Goal: Task Accomplishment & Management: Manage account settings

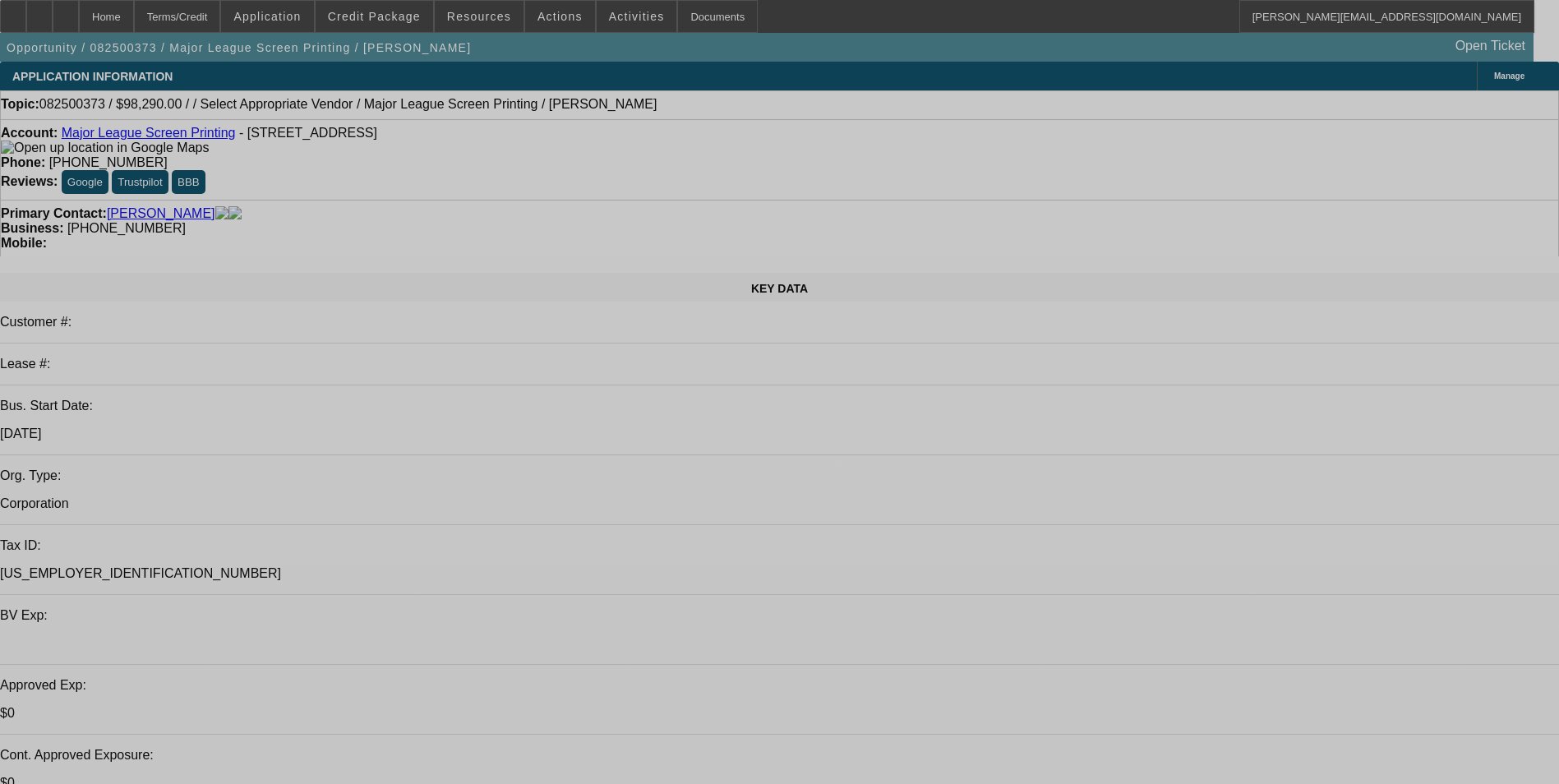
select select "0"
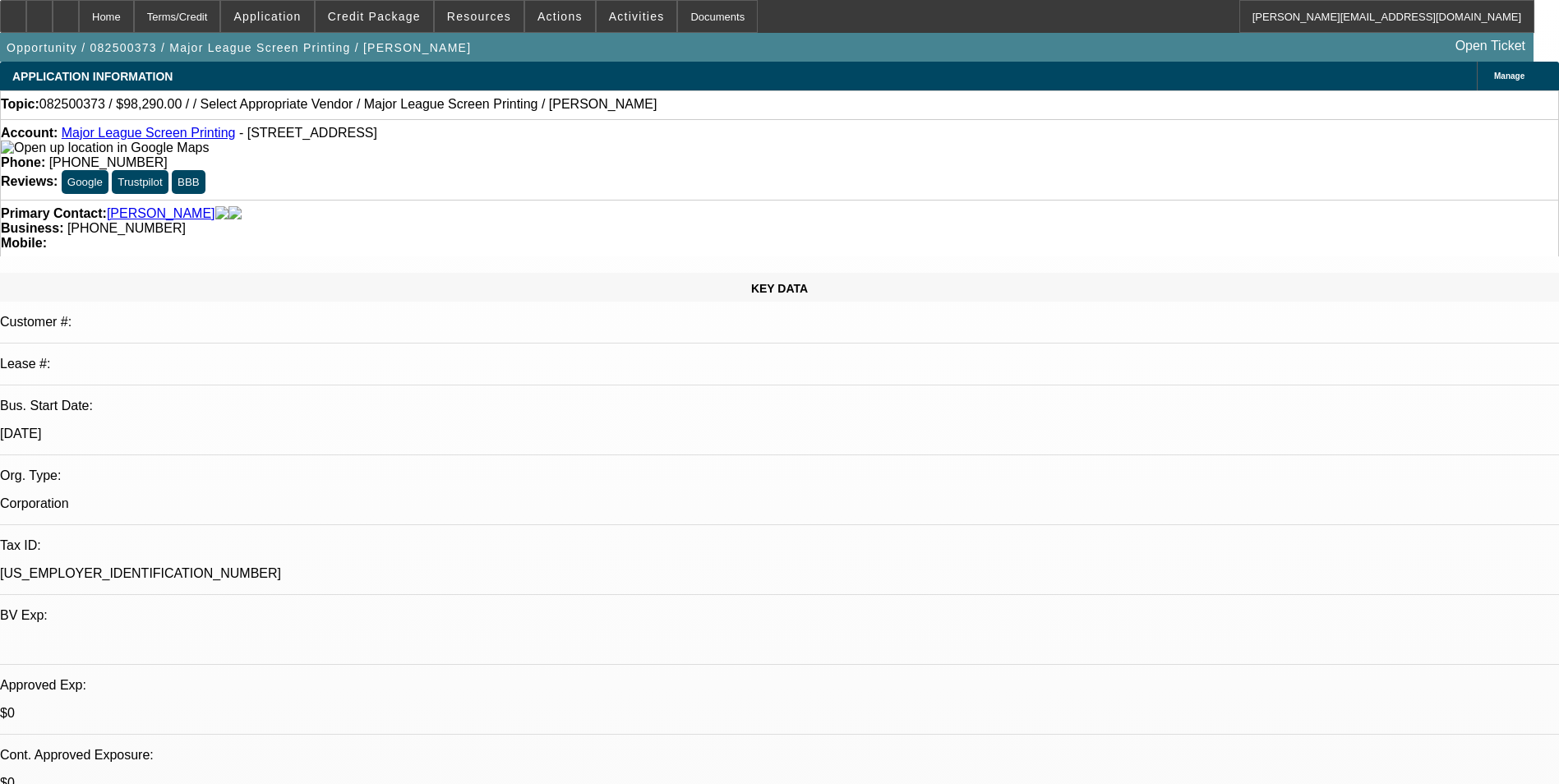
select select "2"
select select "0.1"
select select "4"
select select "0"
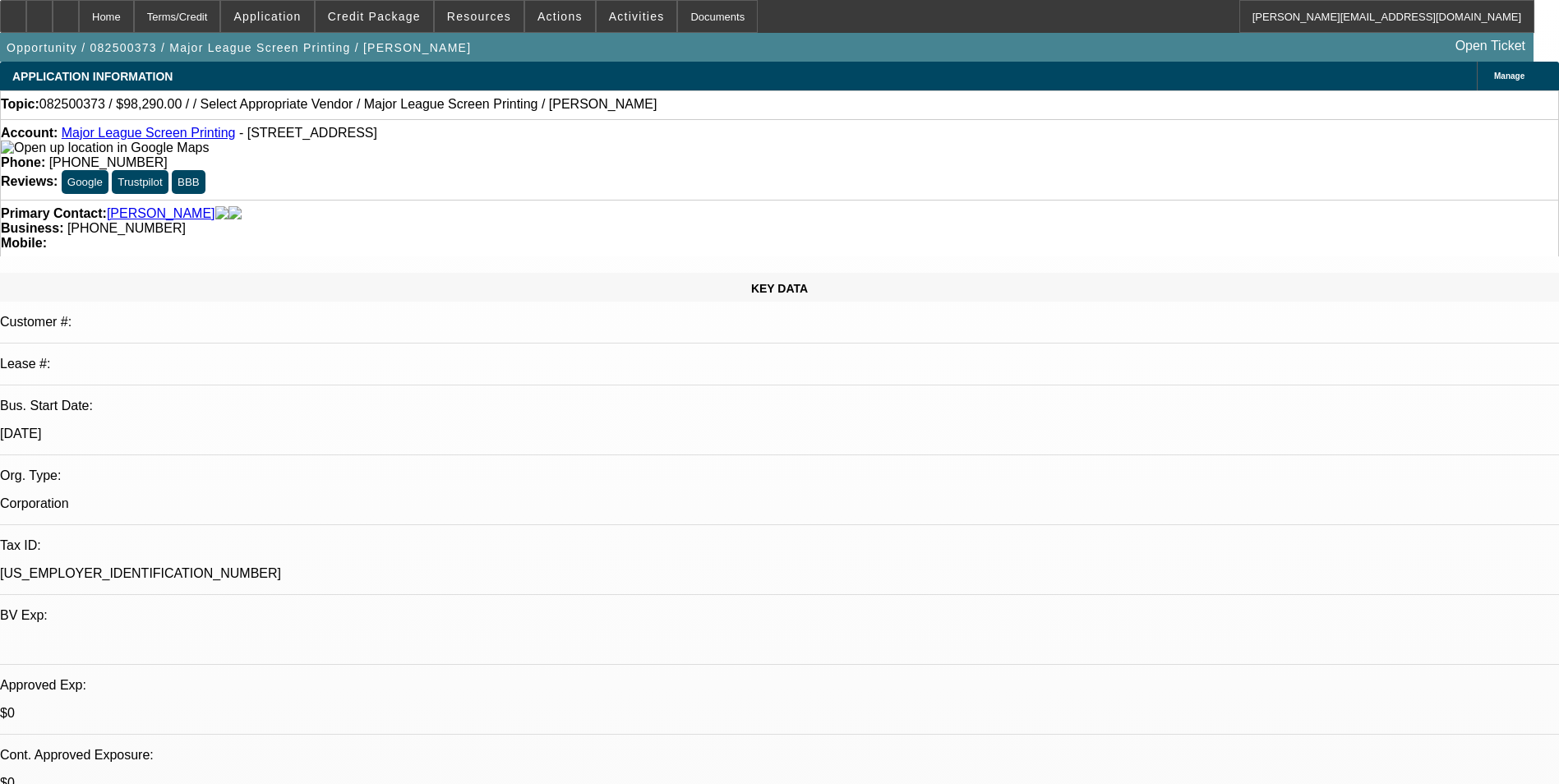
select select "2"
select select "0.1"
select select "4"
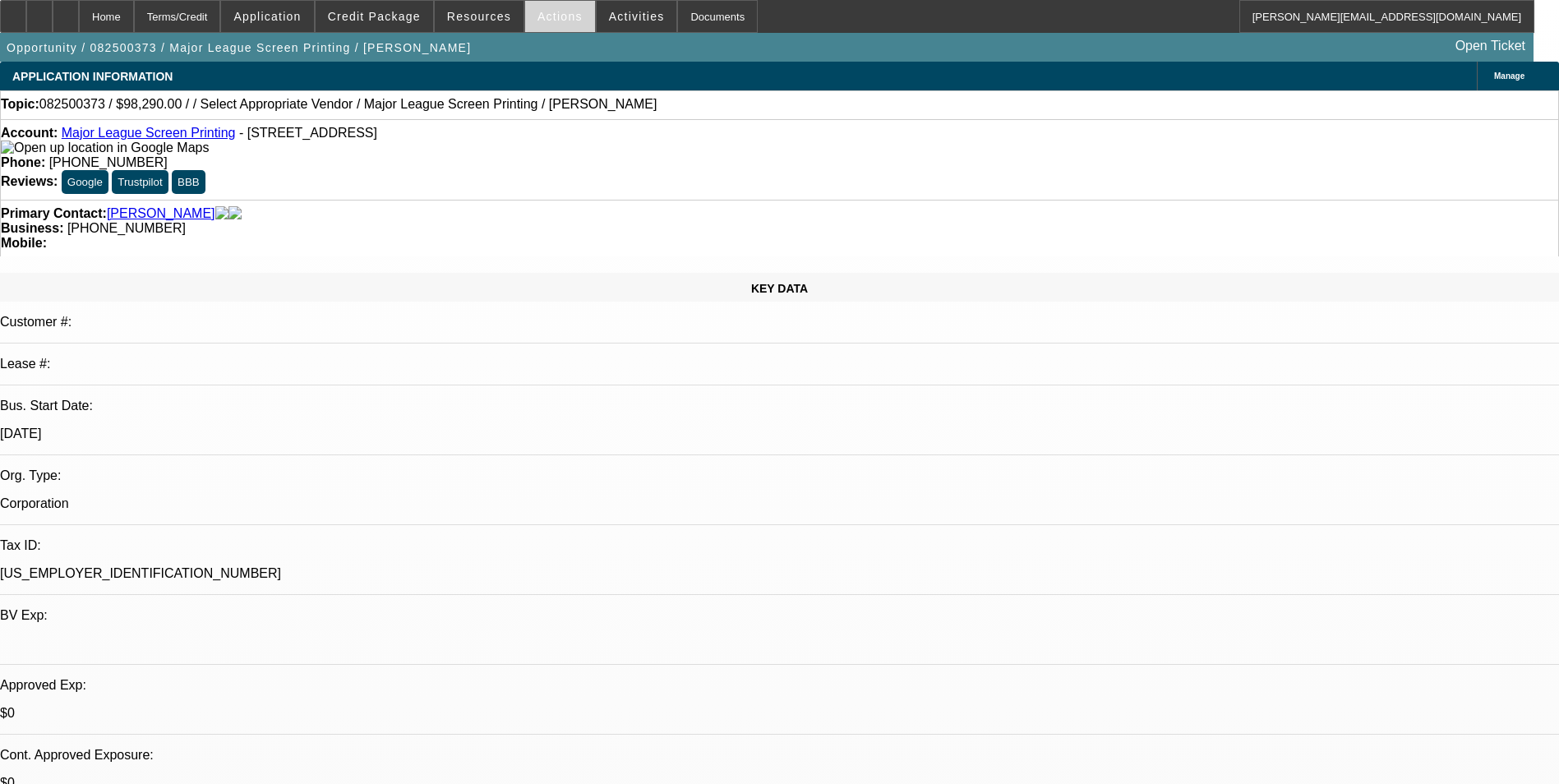
click at [538, 20] on span "Actions" at bounding box center [559, 16] width 45 height 13
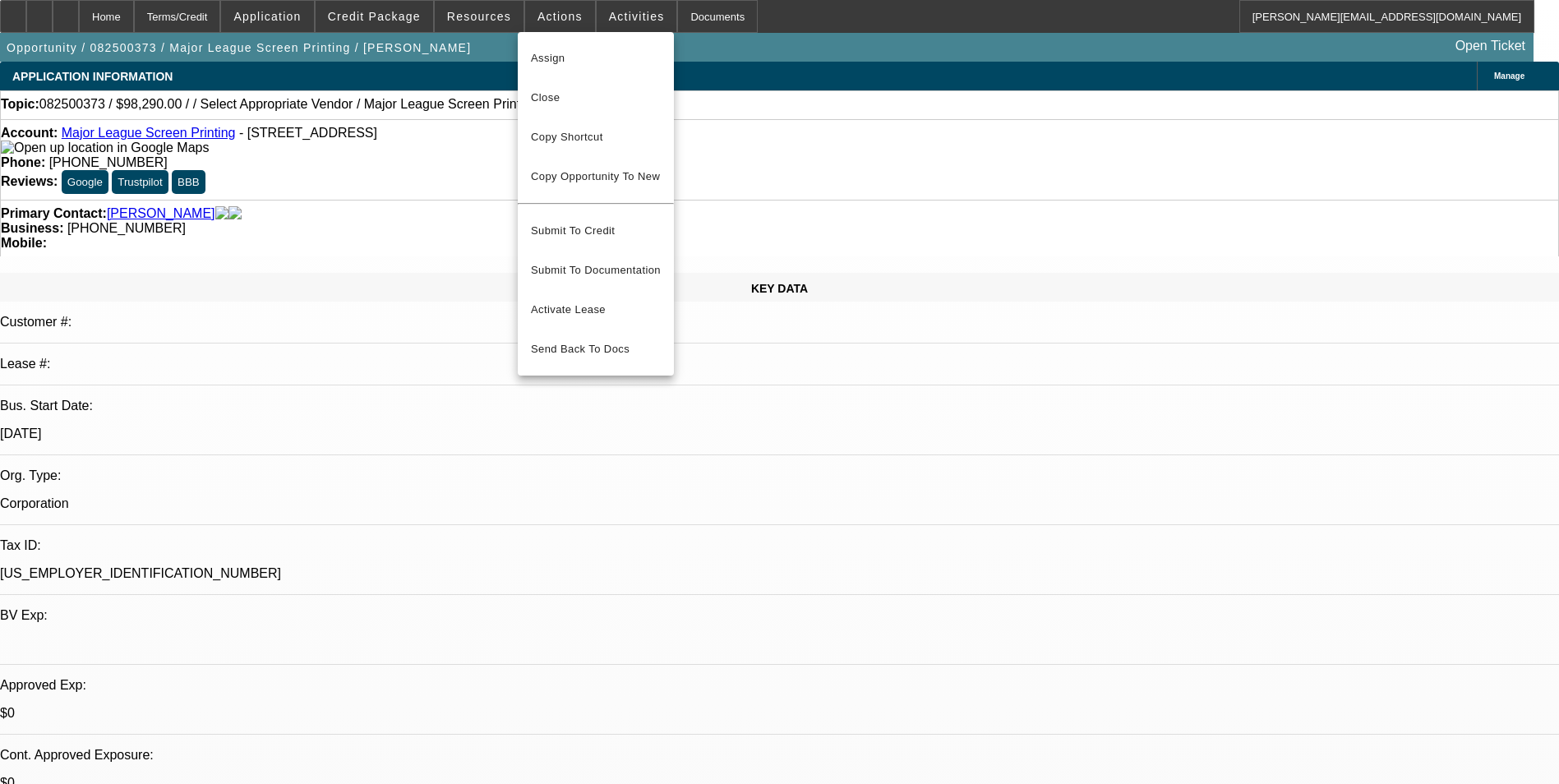
click at [731, 182] on div at bounding box center [779, 392] width 1559 height 784
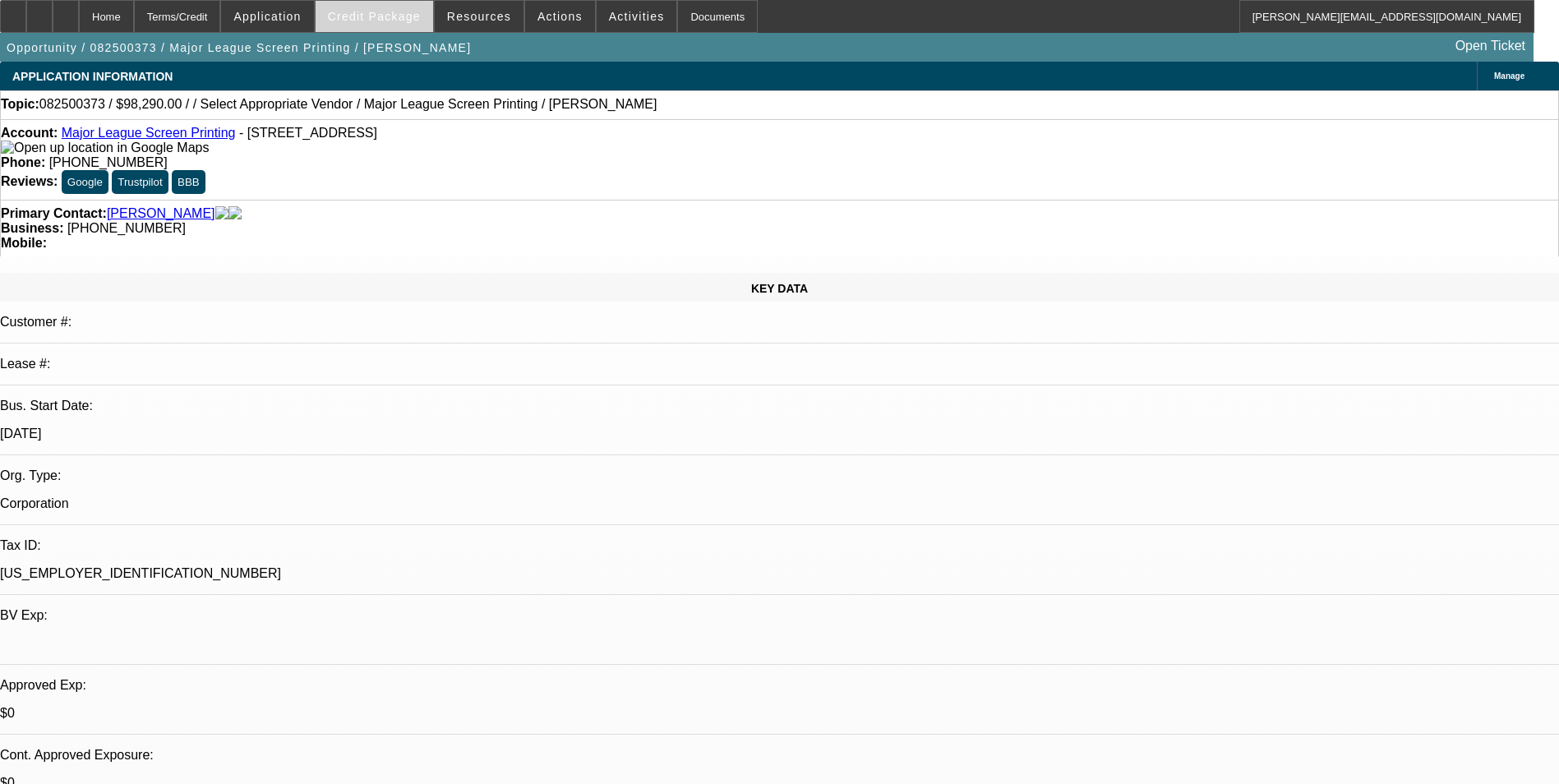
drag, startPoint x: 441, startPoint y: 26, endPoint x: 431, endPoint y: 22, distance: 10.8
click at [437, 25] on div "Home Terms/Credit Application Credit Package Resources Actions Activities Docum…" at bounding box center [767, 16] width 1534 height 33
click at [421, 21] on span "Credit Package" at bounding box center [375, 16] width 93 height 13
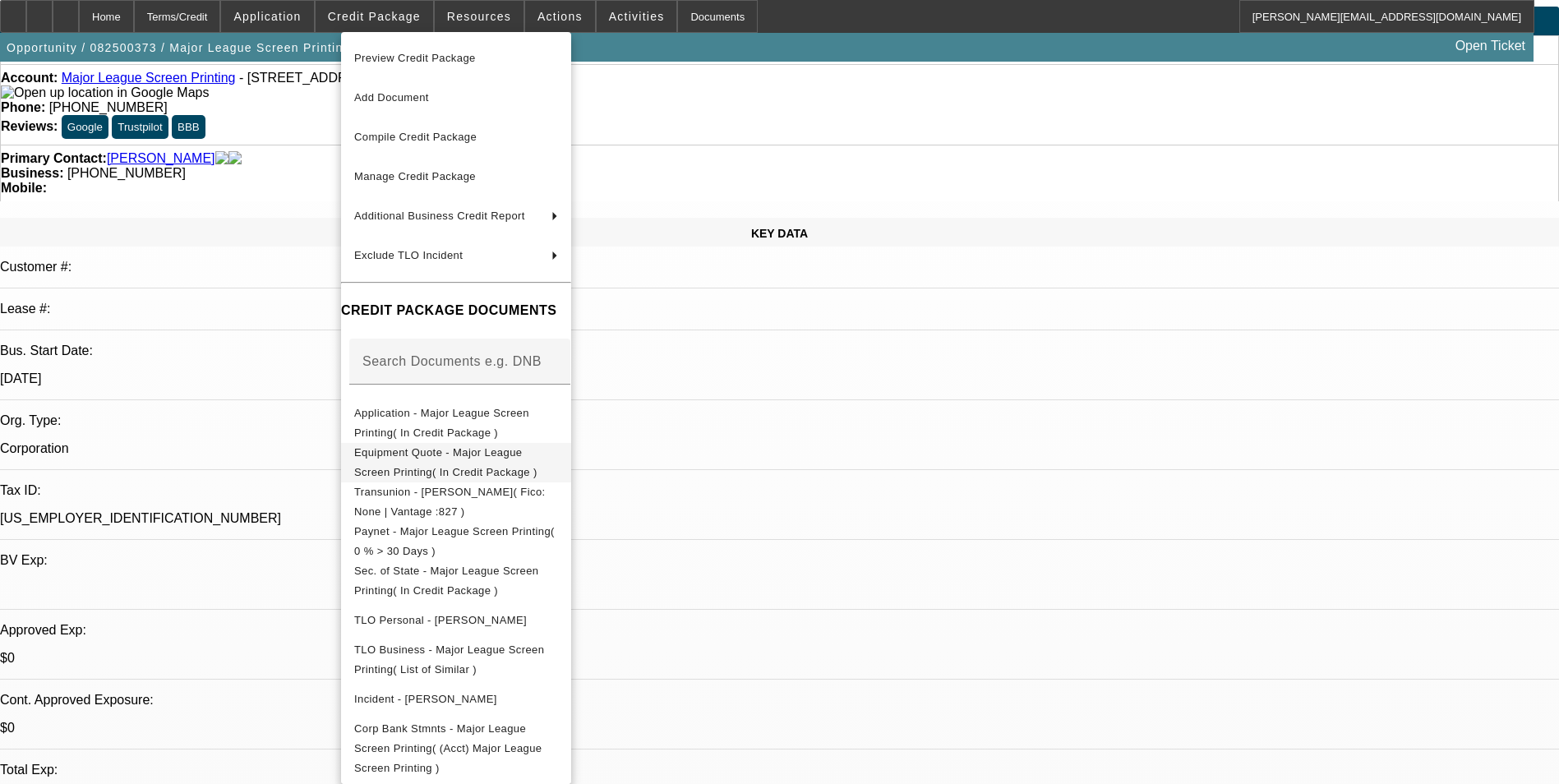
scroll to position [82, 0]
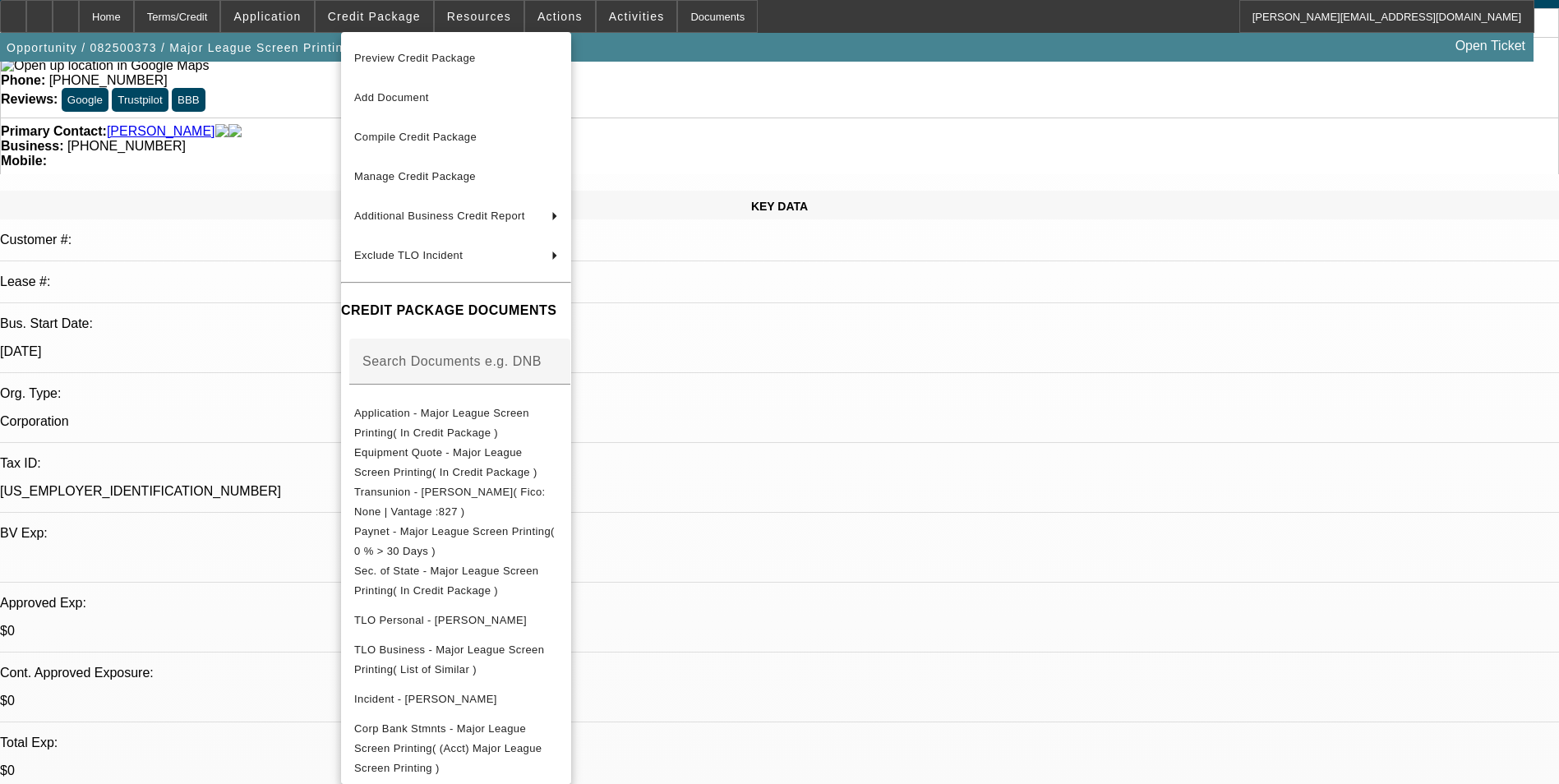
click at [933, 338] on div at bounding box center [779, 392] width 1559 height 784
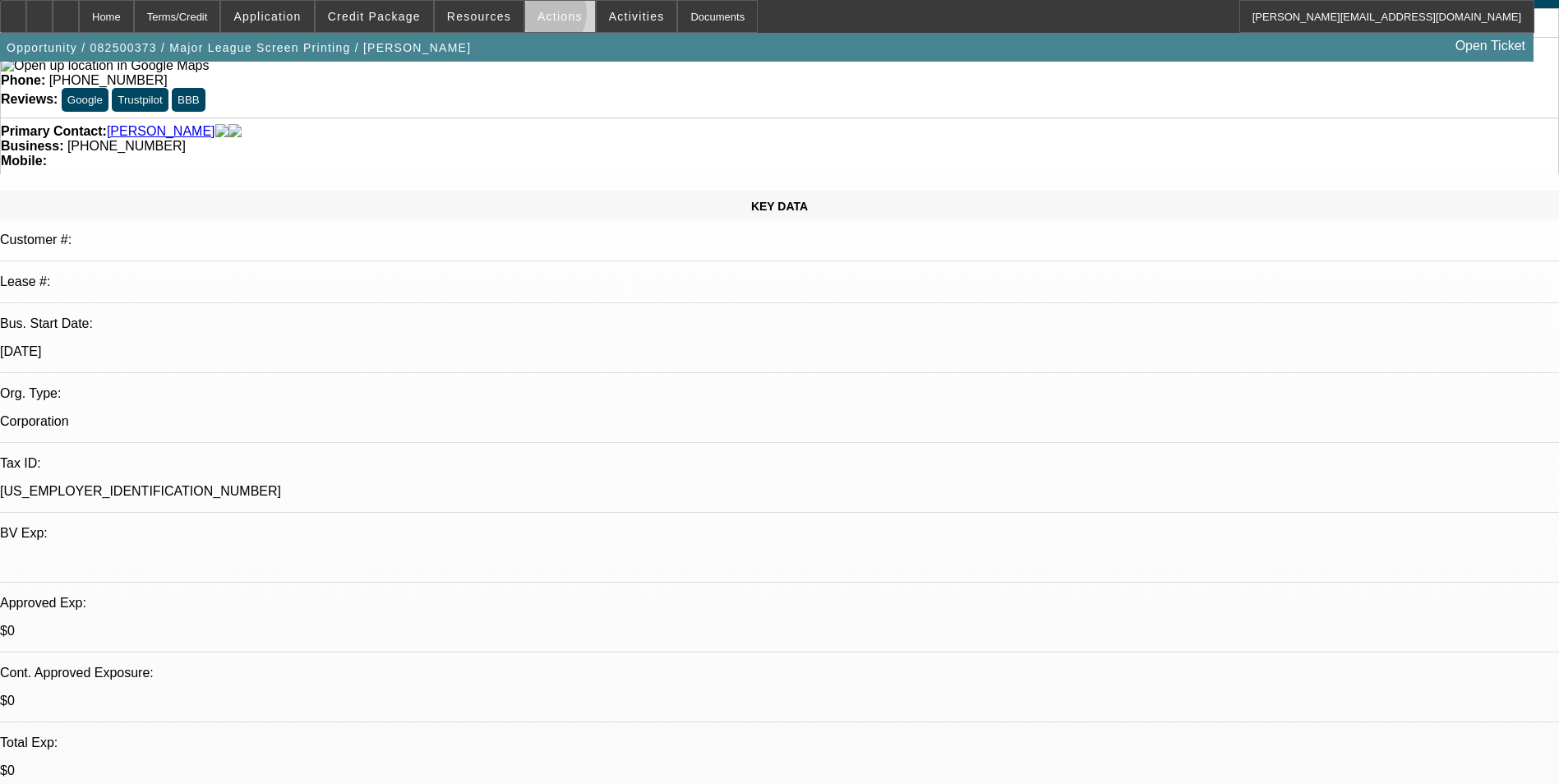
click at [537, 18] on span "Actions" at bounding box center [559, 16] width 45 height 13
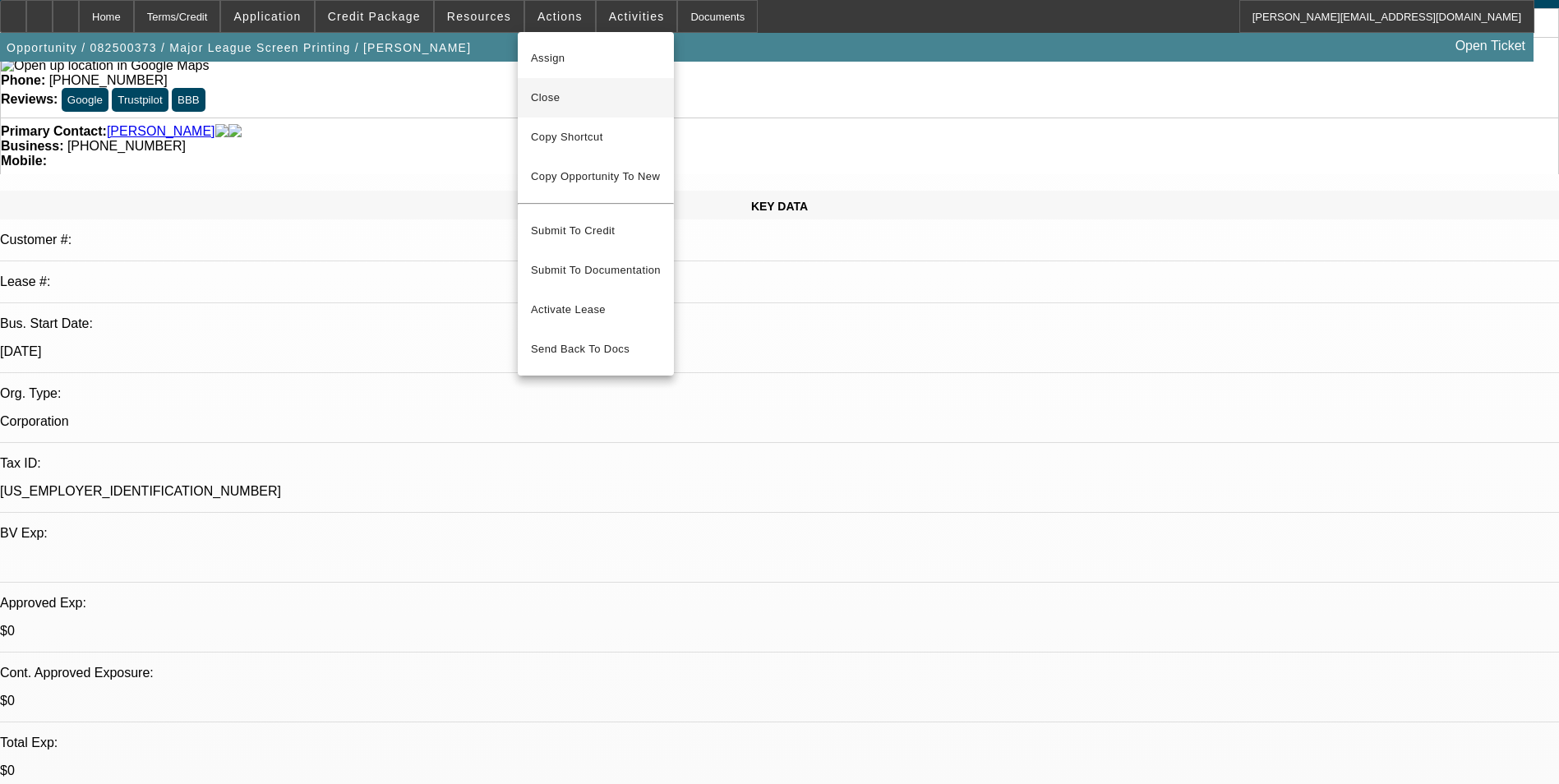
click at [609, 97] on span "Close" at bounding box center [596, 98] width 130 height 19
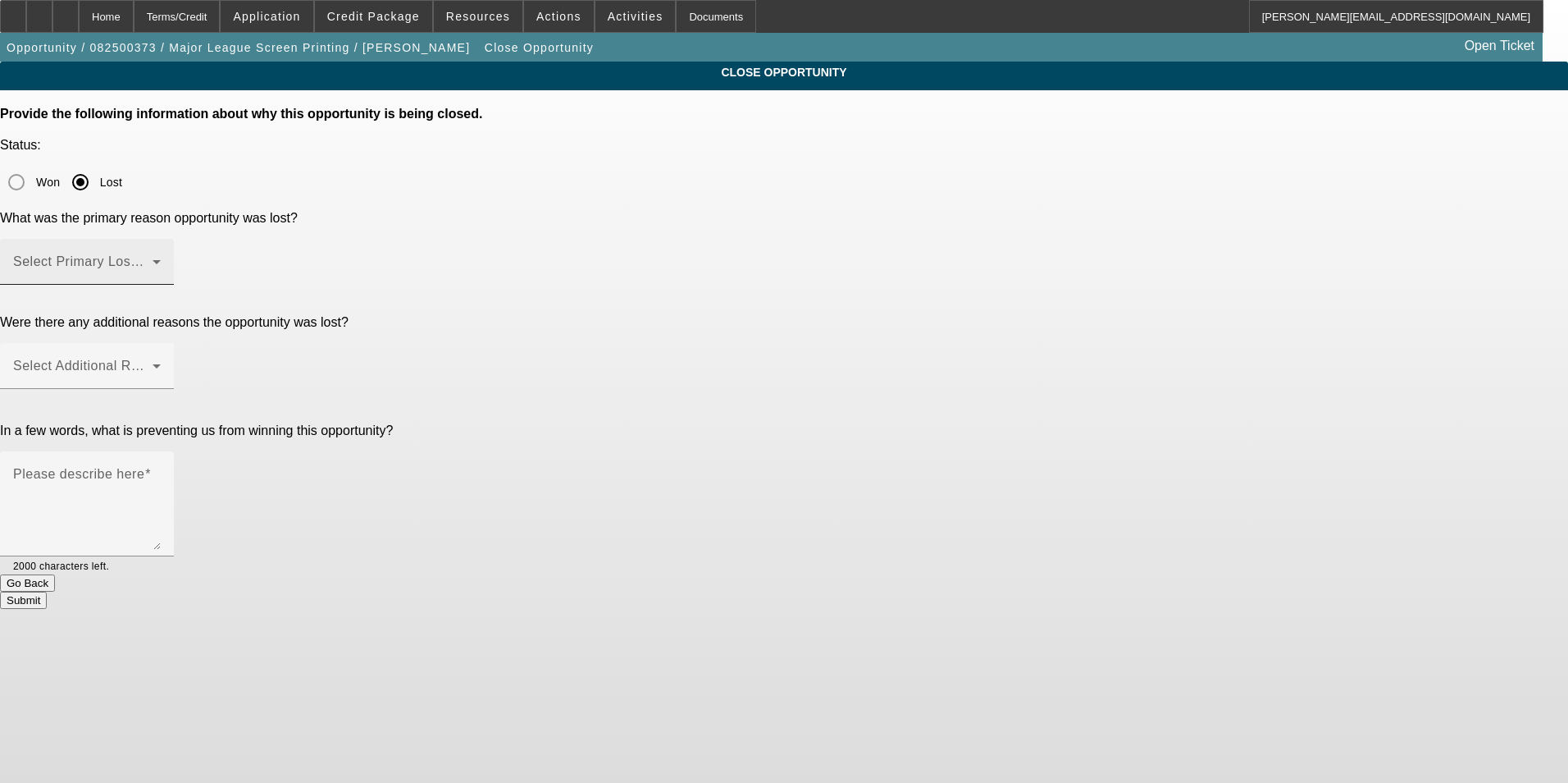
click at [161, 239] on div "Select Primary Lost Reason" at bounding box center [87, 262] width 147 height 46
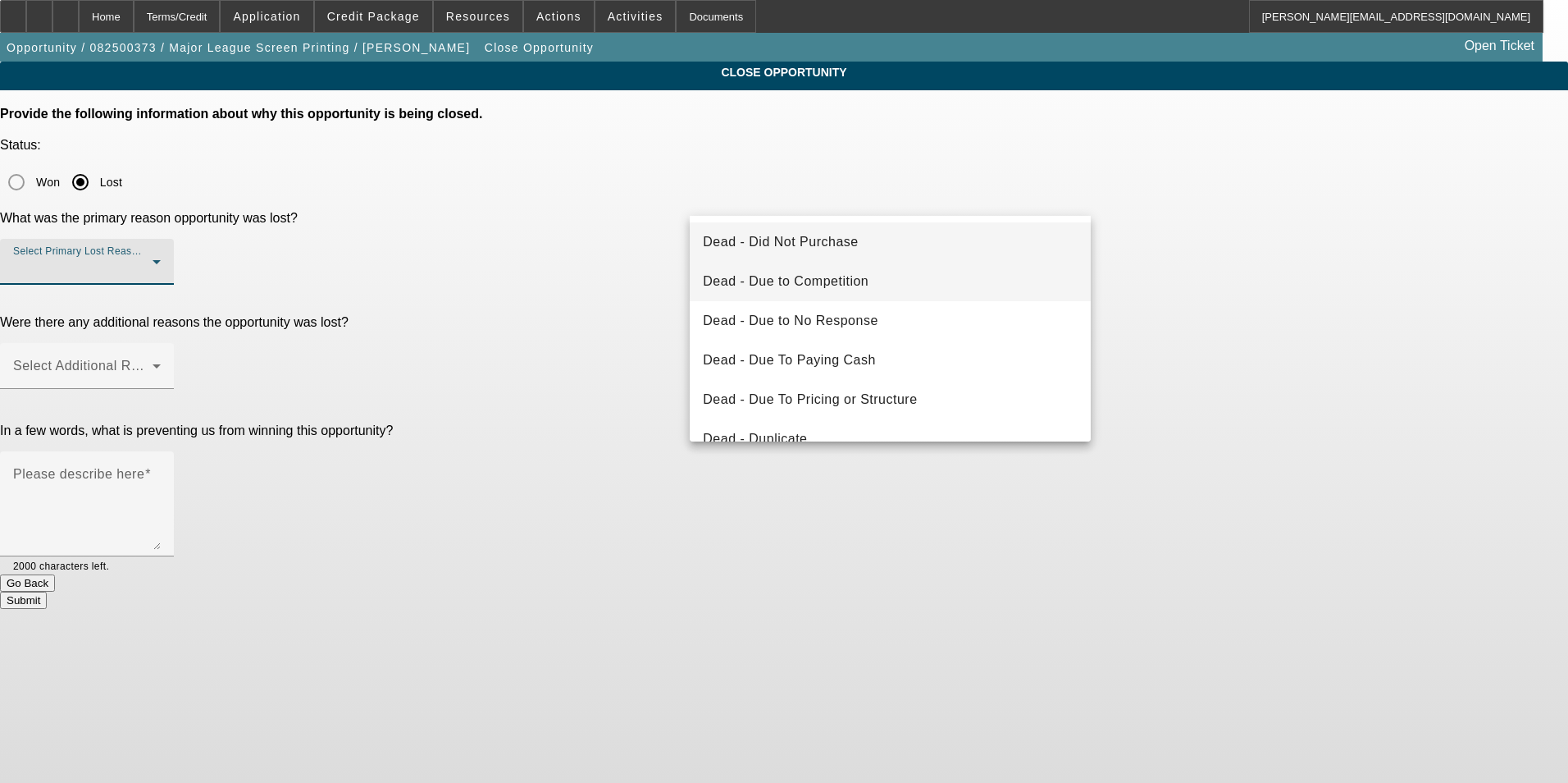
scroll to position [82, 0]
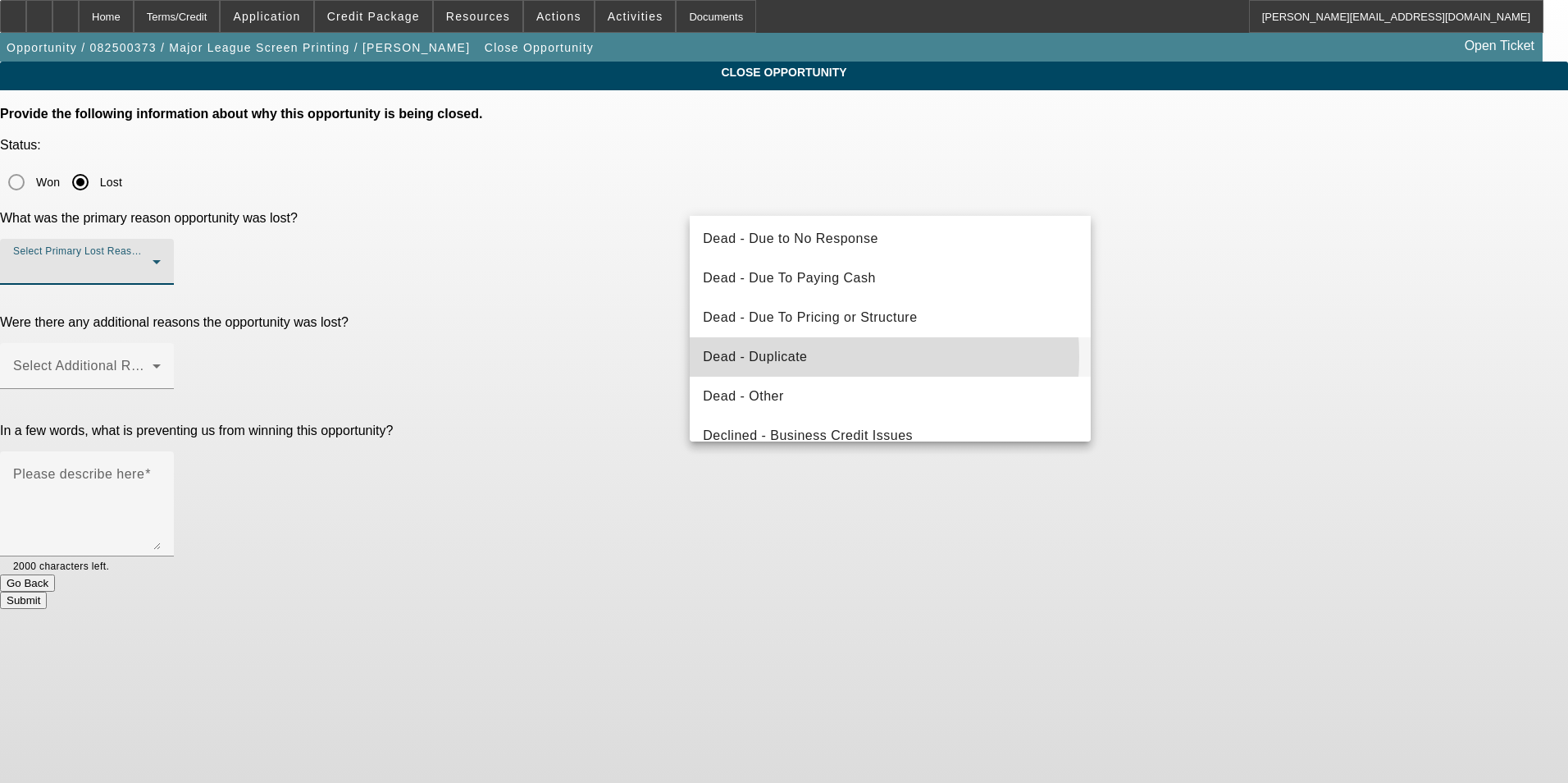
click at [793, 357] on span "Dead - Duplicate" at bounding box center [755, 356] width 104 height 19
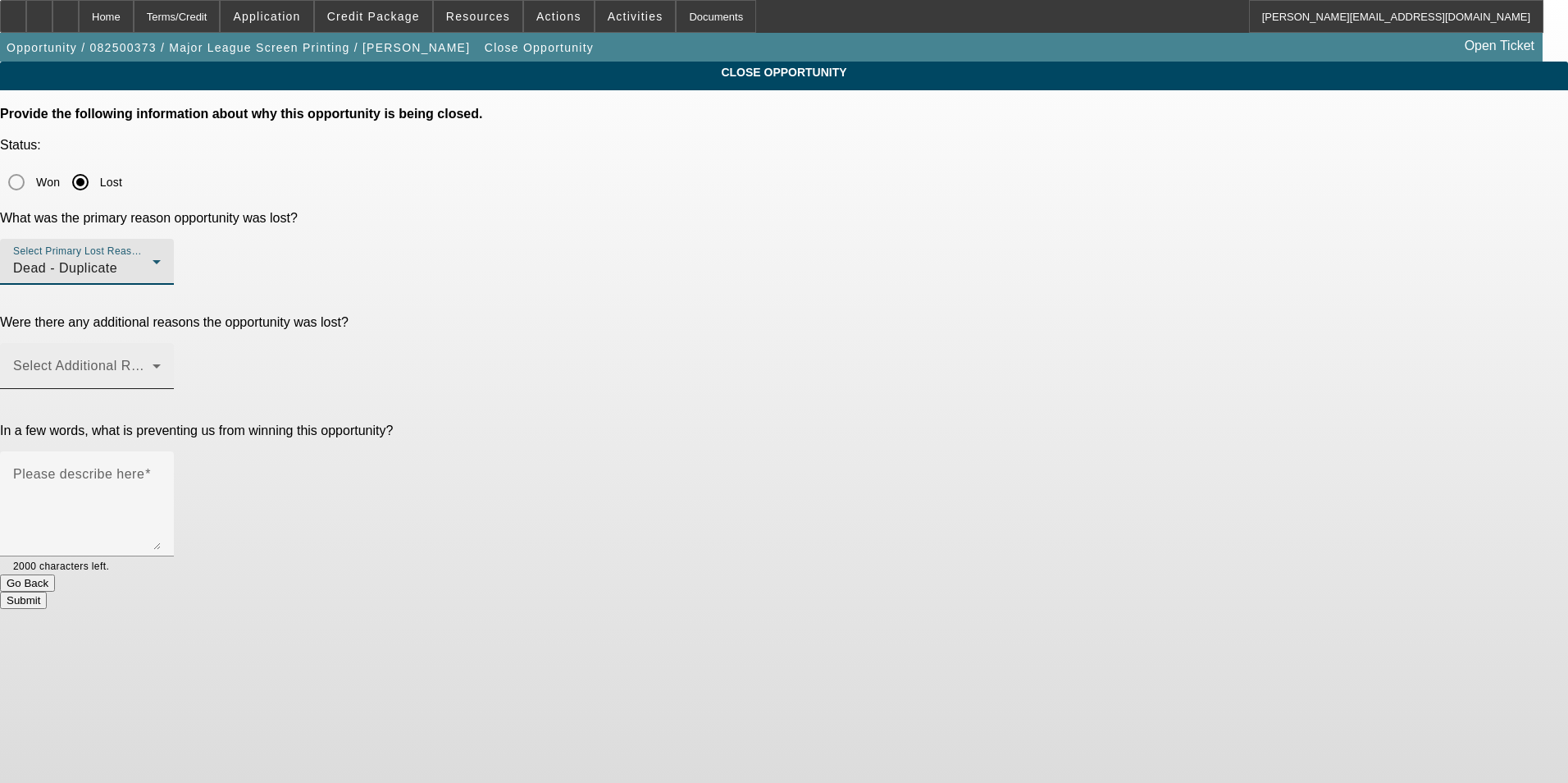
click at [153, 363] on span at bounding box center [82, 372] width 140 height 19
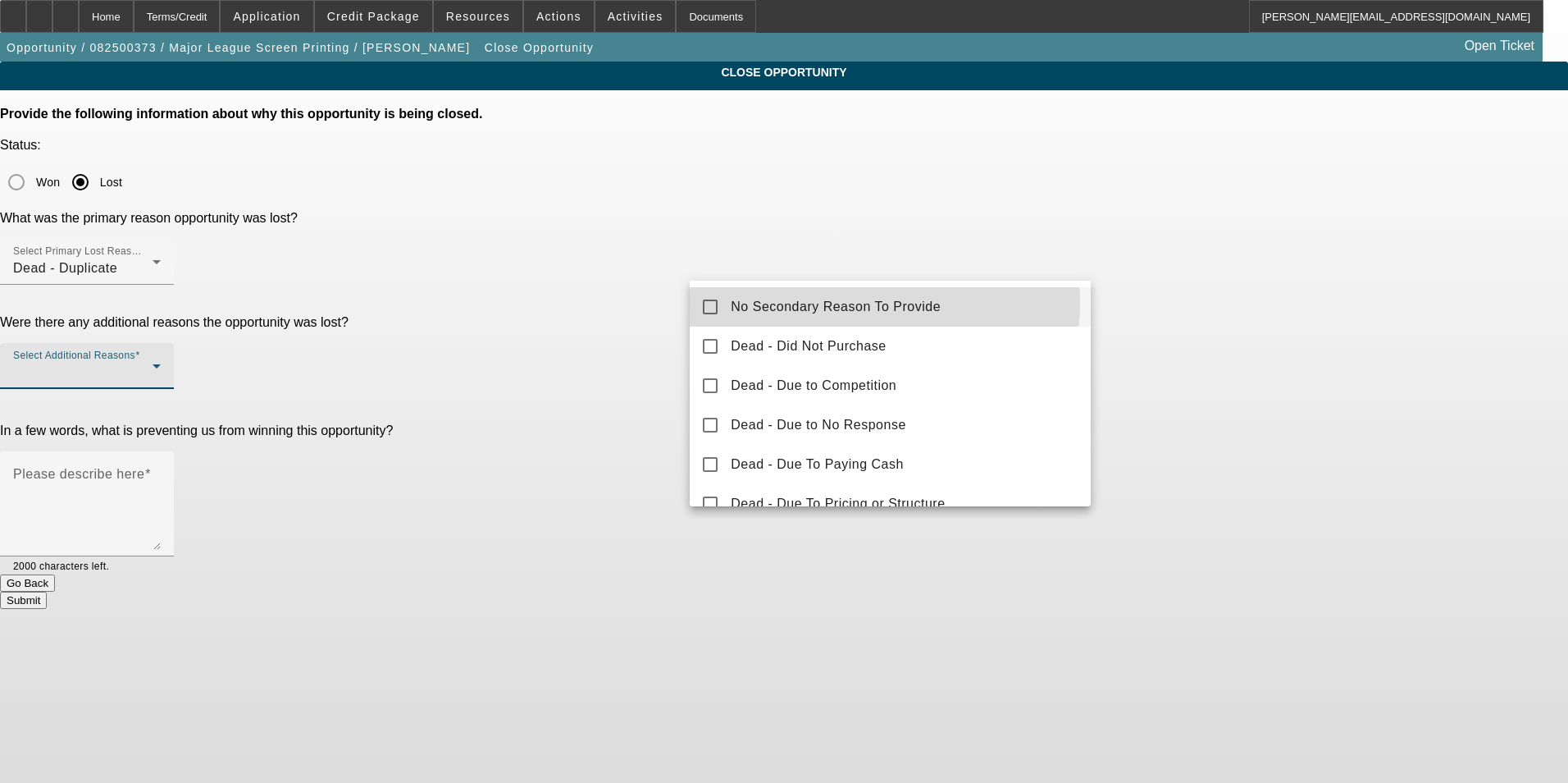
click at [873, 303] on span "No Secondary Reason To Provide" at bounding box center [835, 306] width 210 height 19
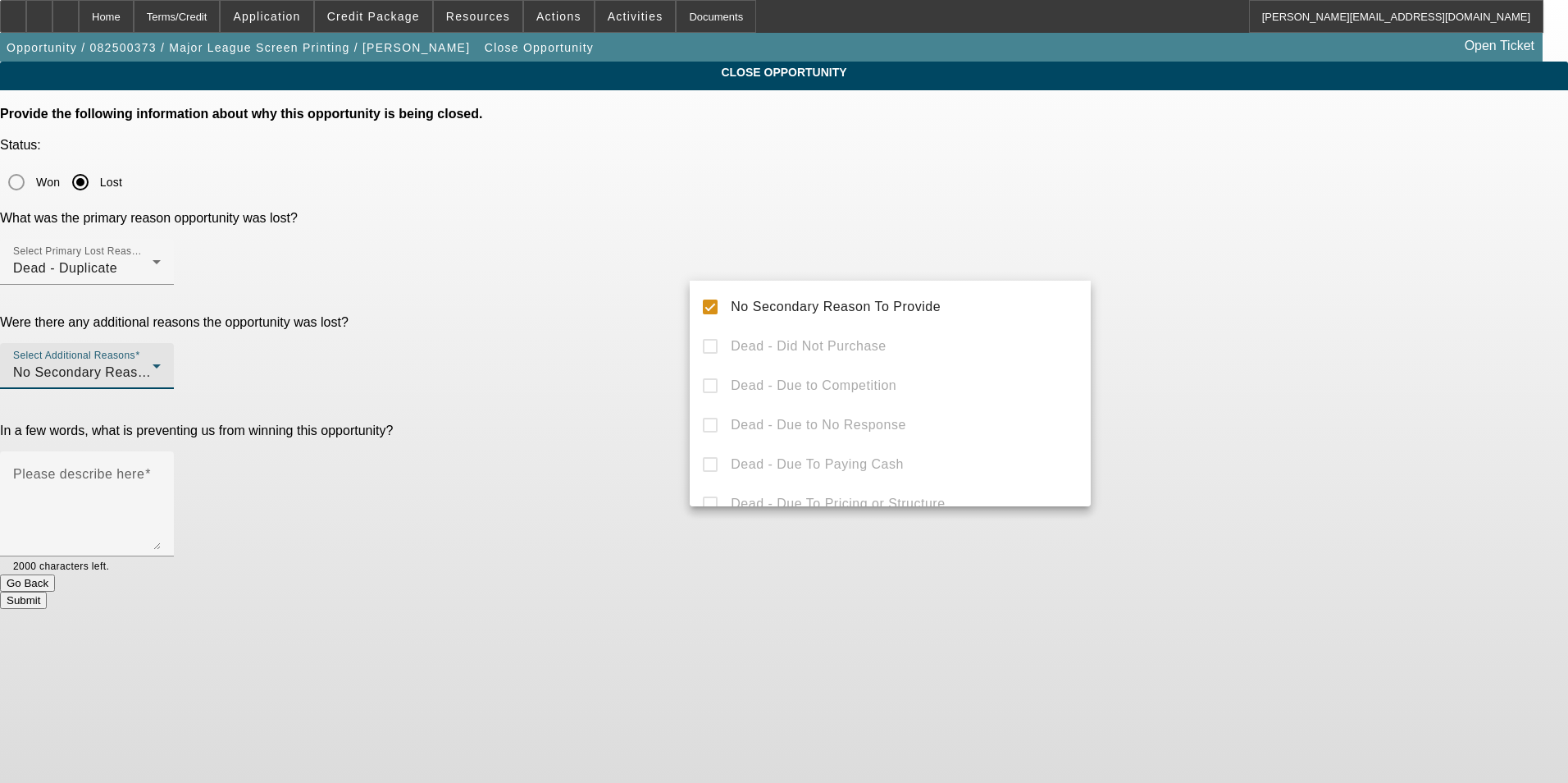
drag, startPoint x: 1391, startPoint y: 295, endPoint x: 1096, endPoint y: 356, distance: 301.2
click at [1390, 295] on div at bounding box center [784, 392] width 1568 height 783
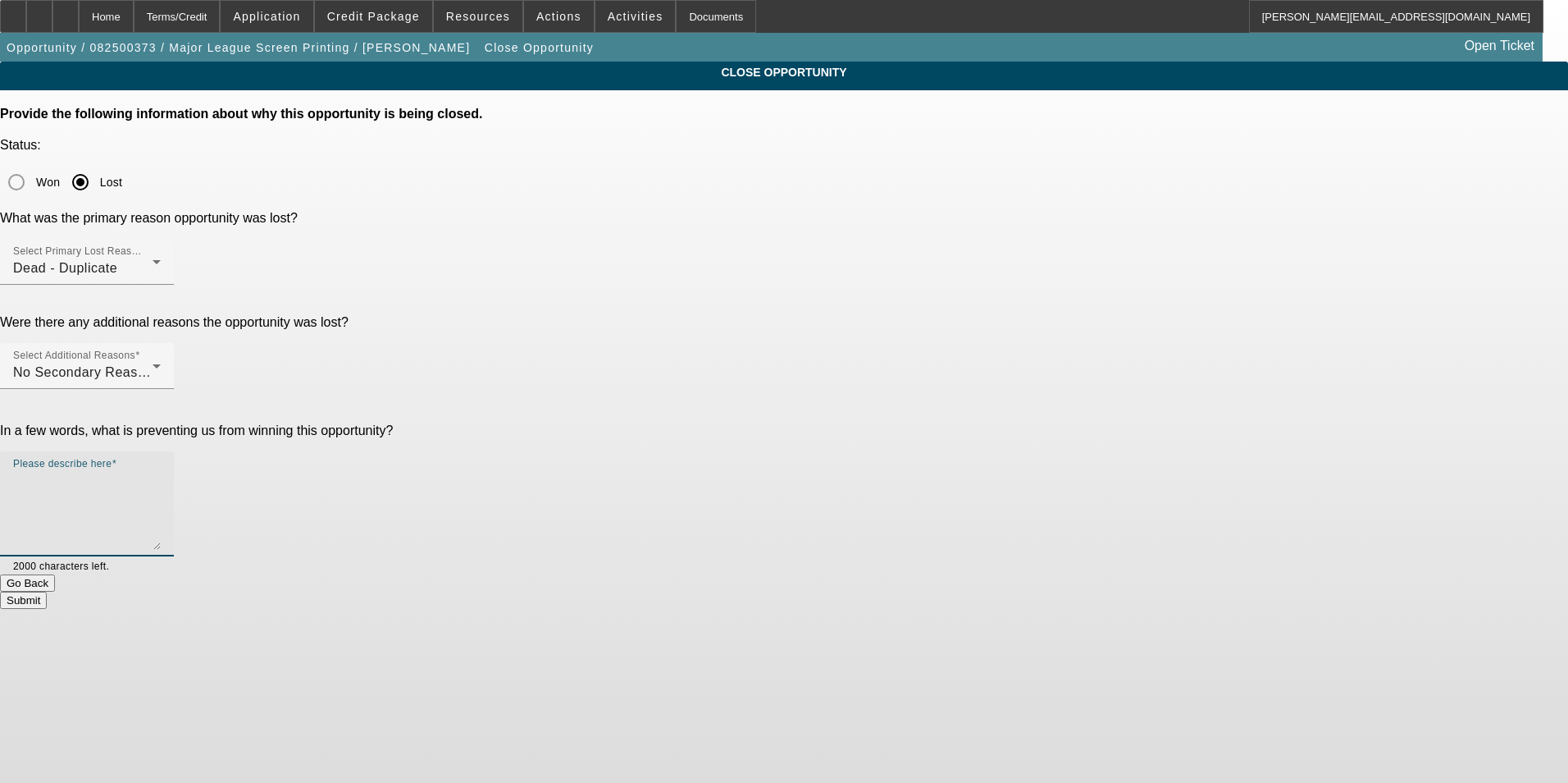
click at [161, 471] on textarea "Please describe here" at bounding box center [87, 510] width 147 height 79
type textarea "duplicate opp"
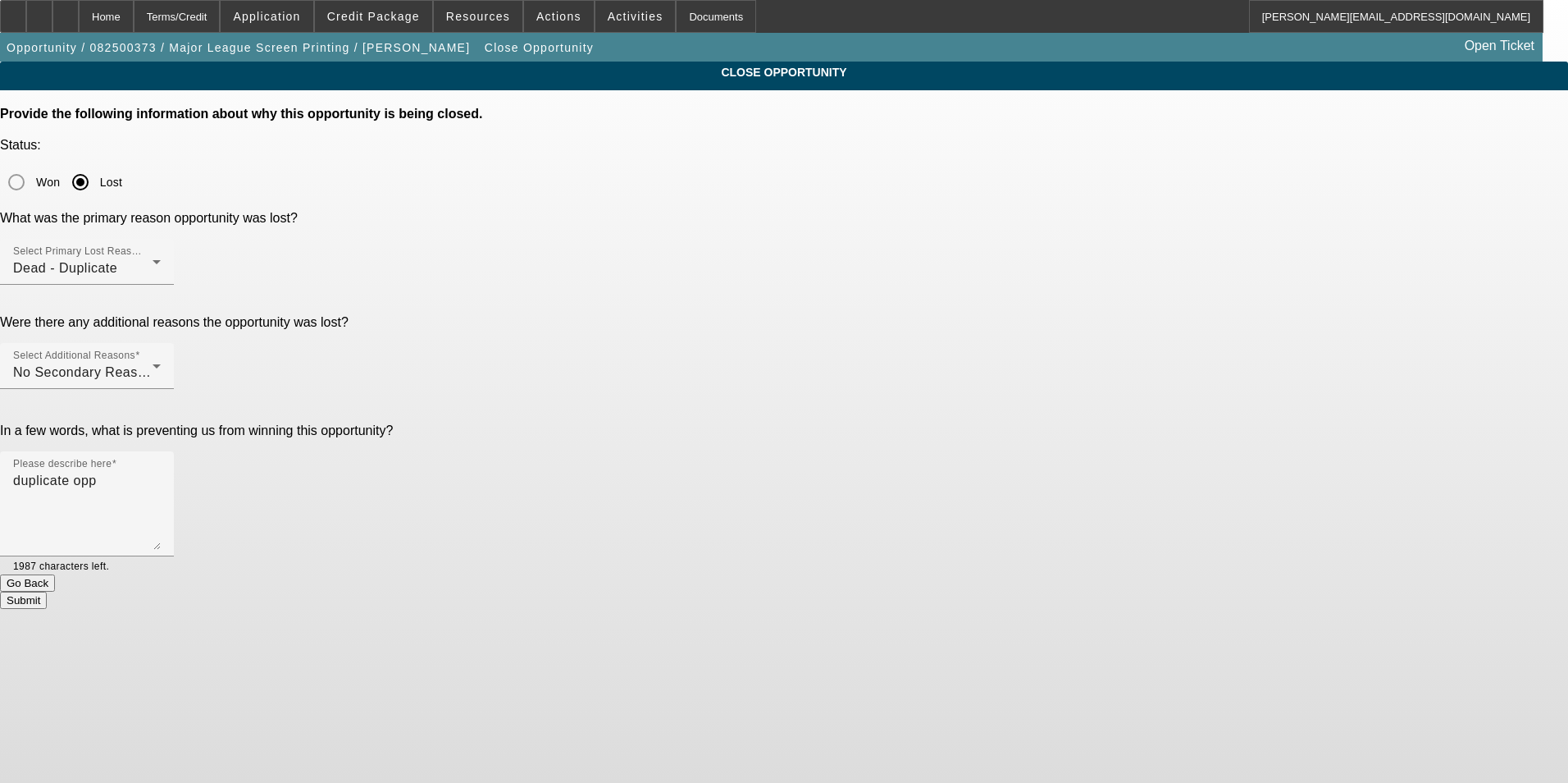
click at [47, 592] on button "Submit" at bounding box center [23, 600] width 47 height 18
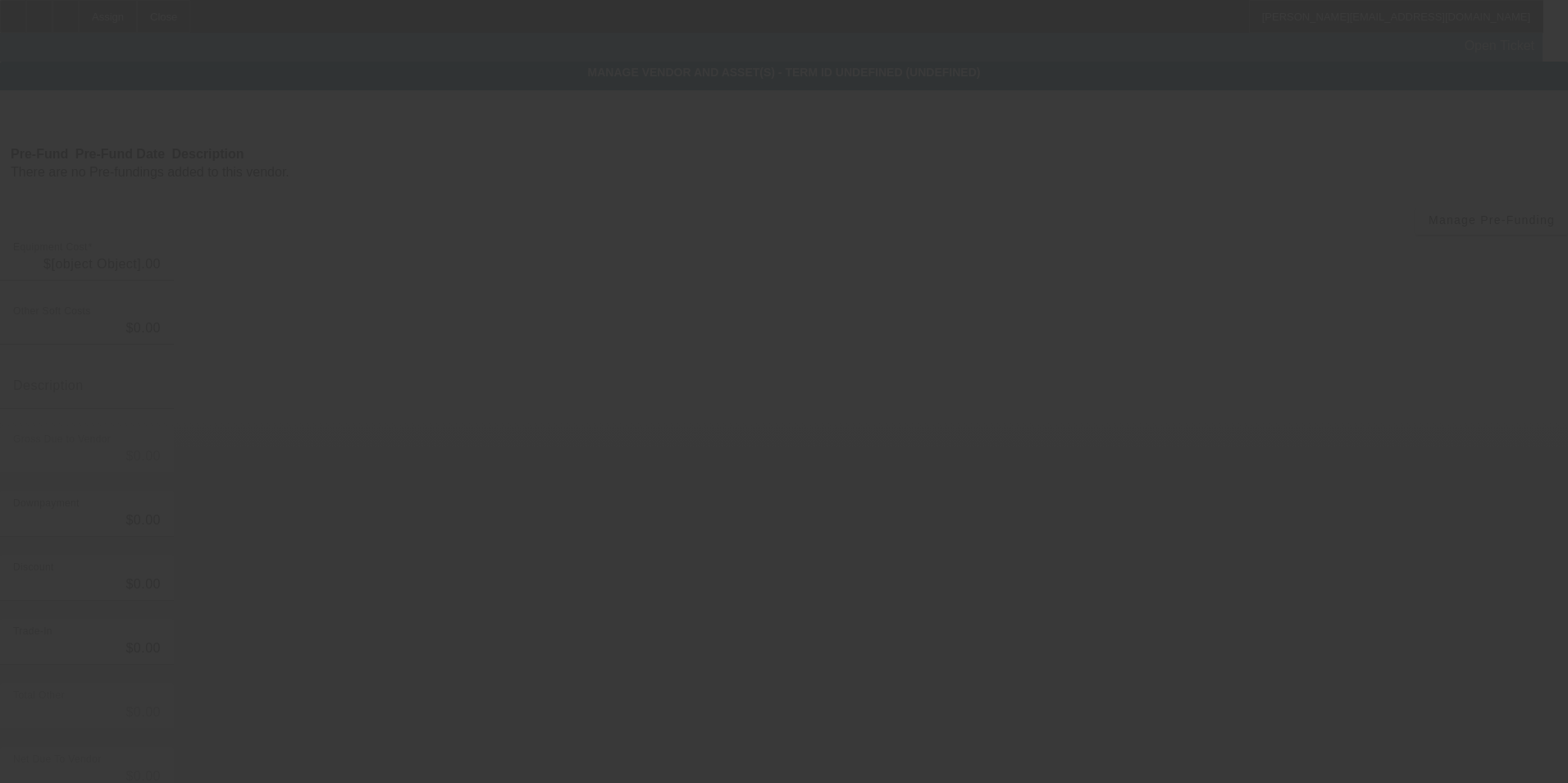
type input "$98,290.00"
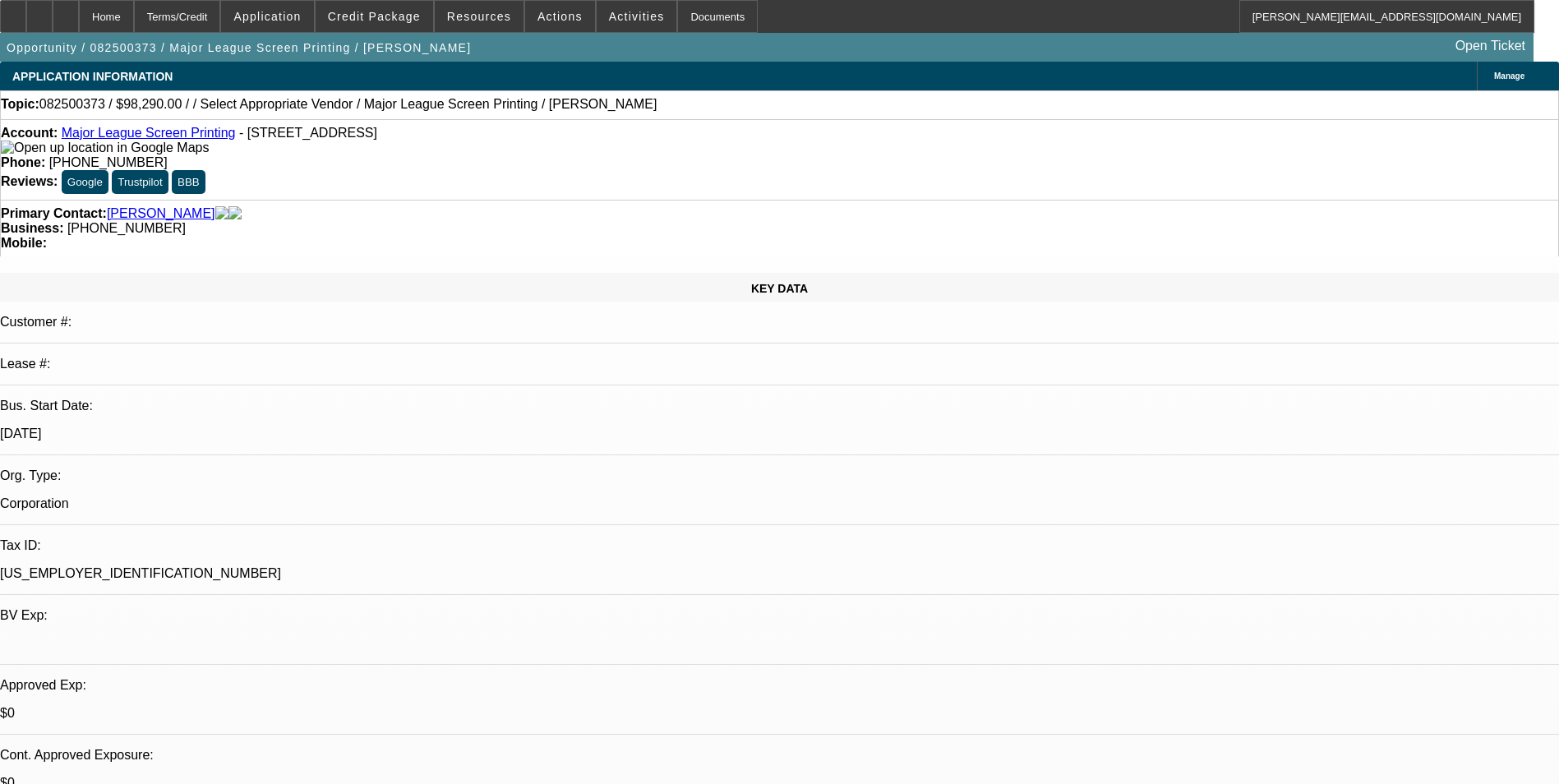
select select "0"
select select "2"
select select "0.1"
select select "0"
select select "2"
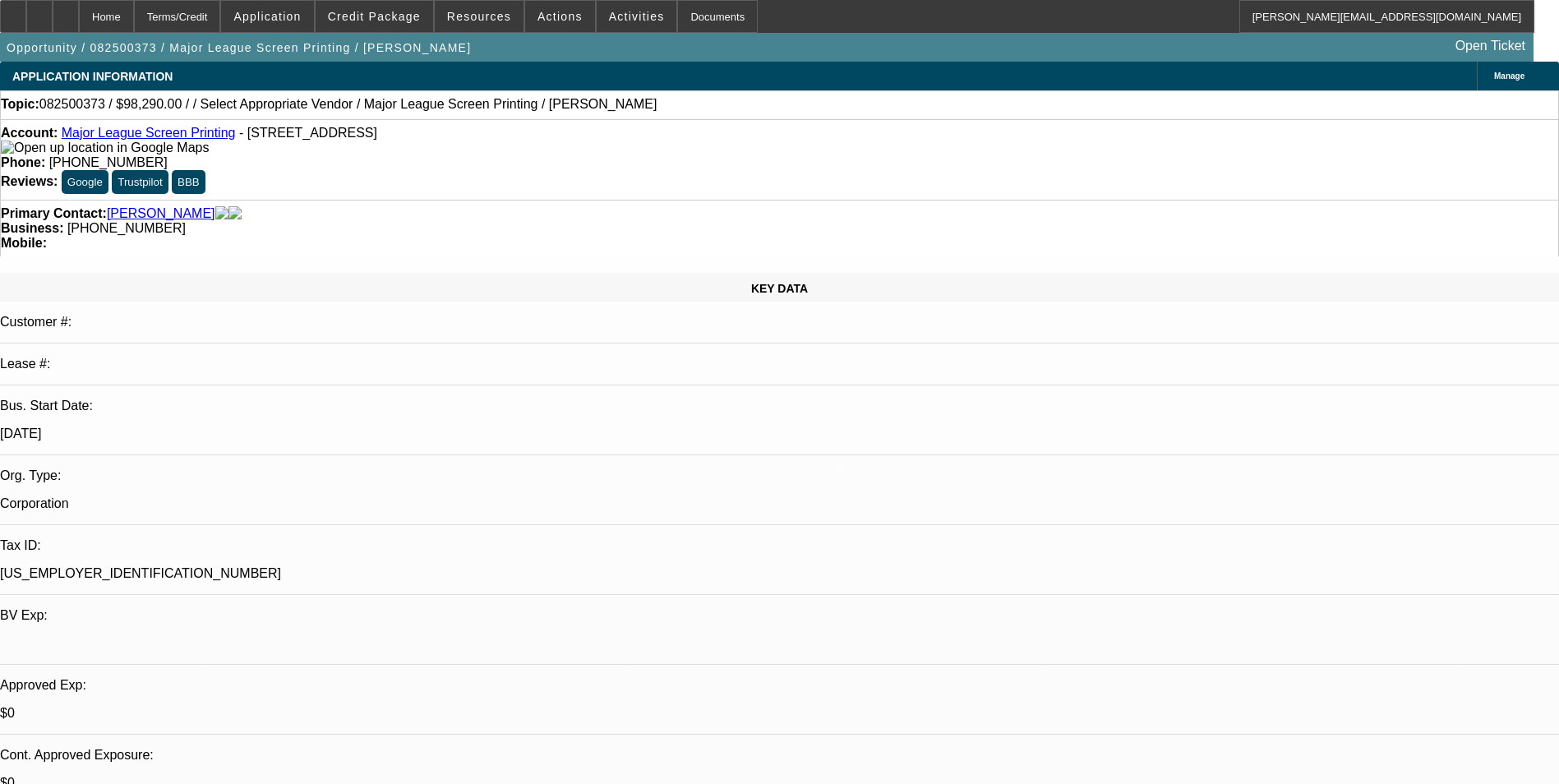
select select "0.1"
select select "1"
select select "2"
select select "4"
select select "1"
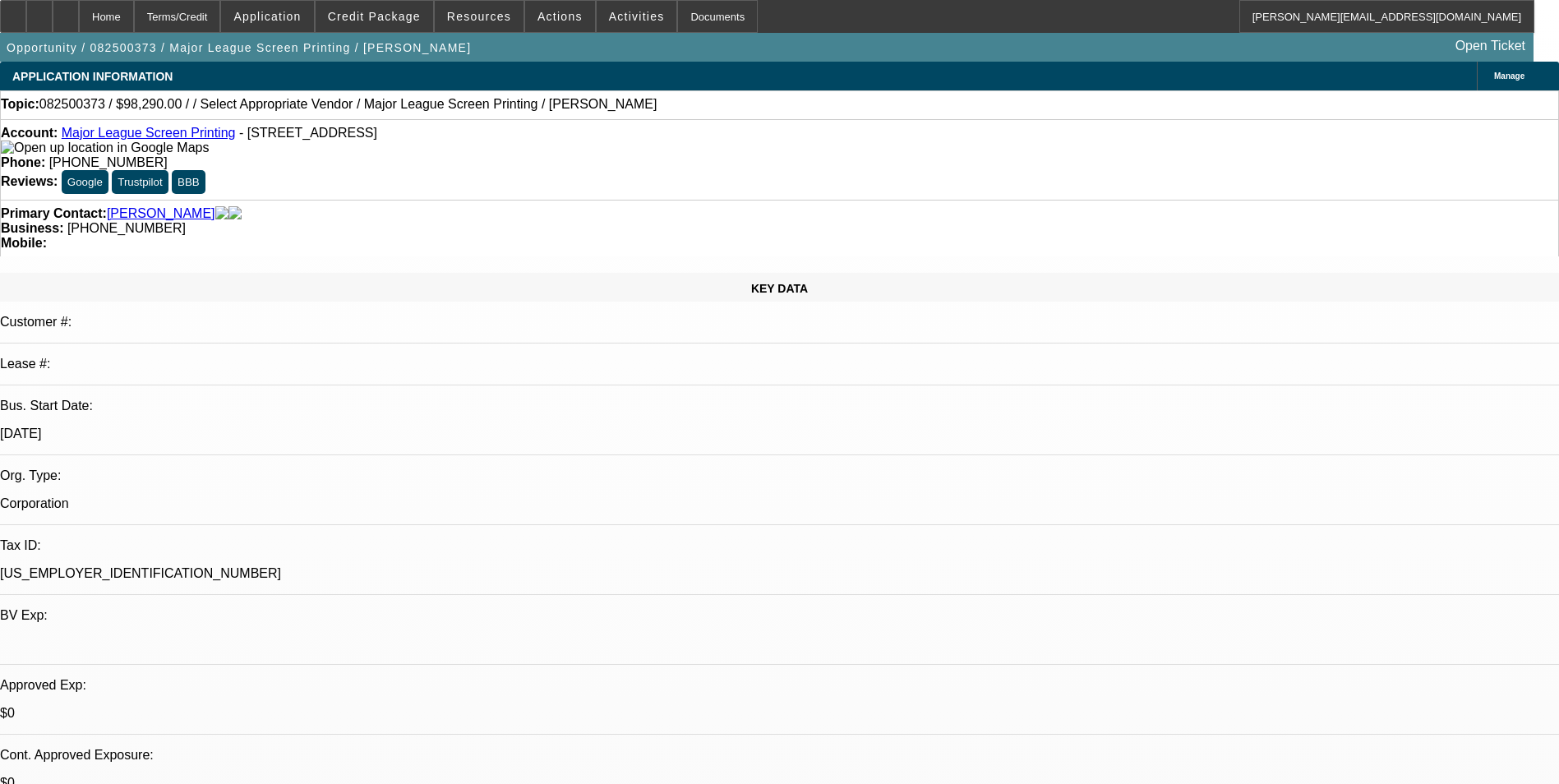
select select "2"
select select "4"
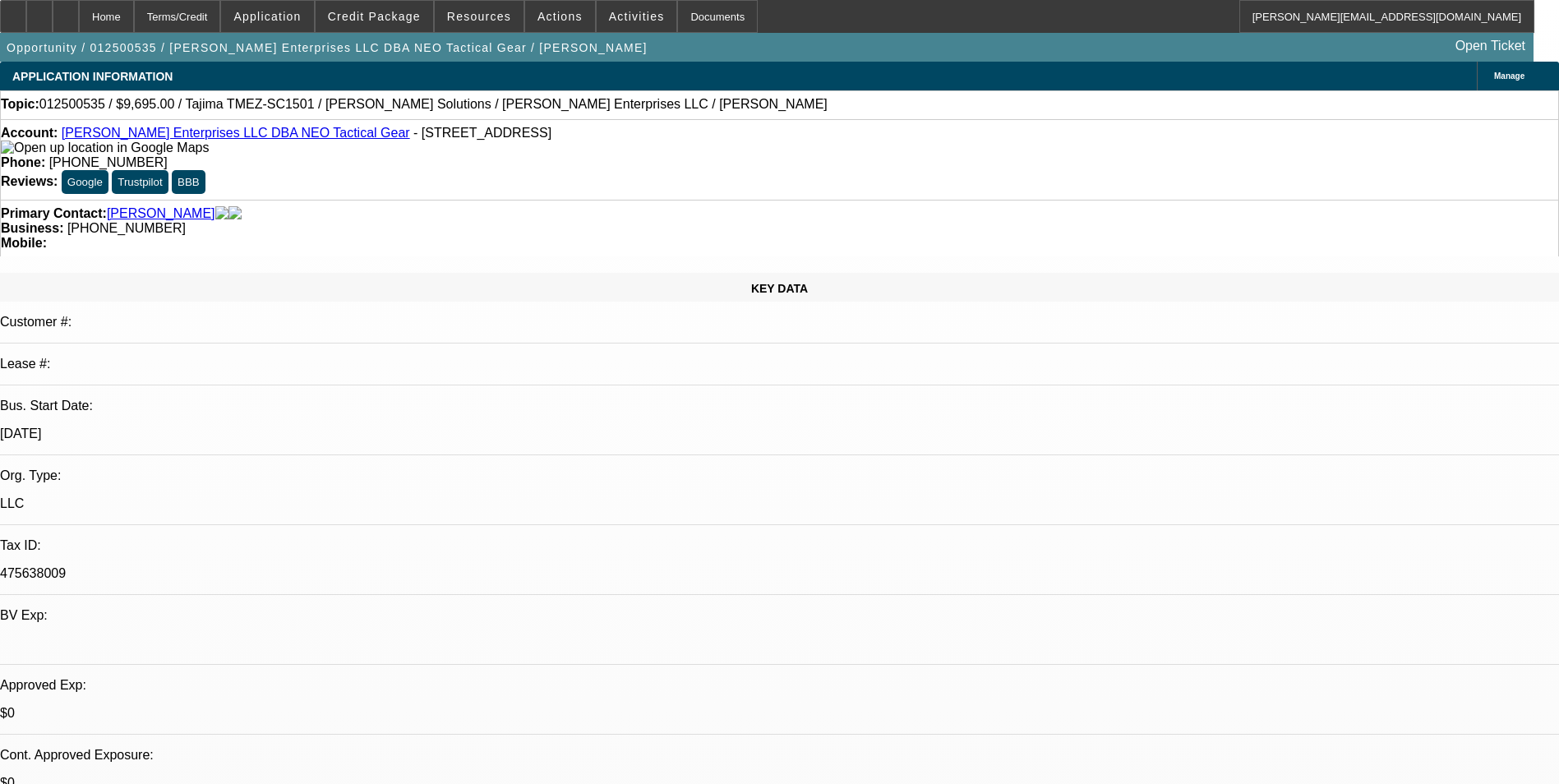
select select "0"
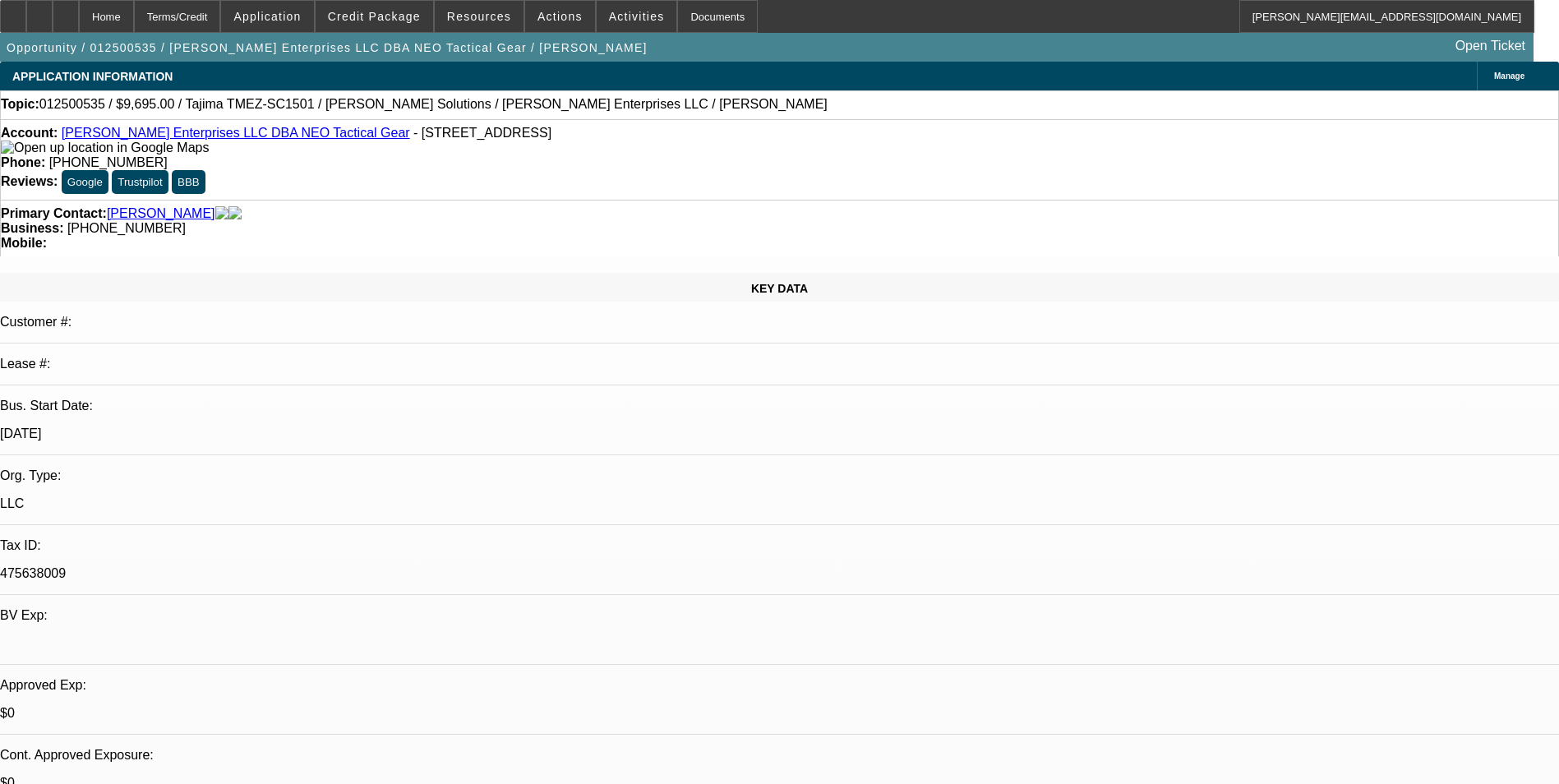
select select "0"
select select "1"
select select "2"
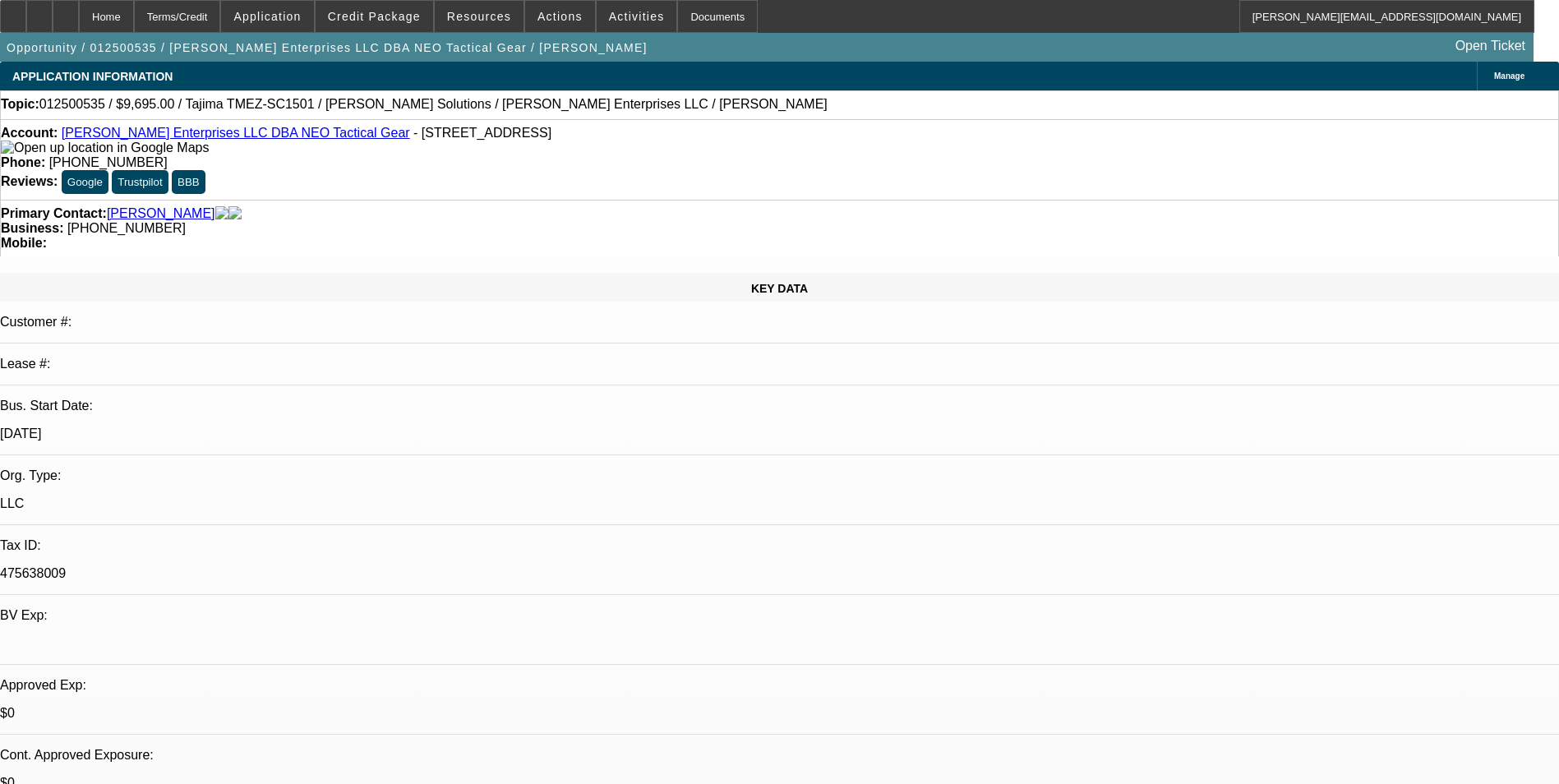
select select "6"
select select "1"
select select "2"
select select "6"
select select "1"
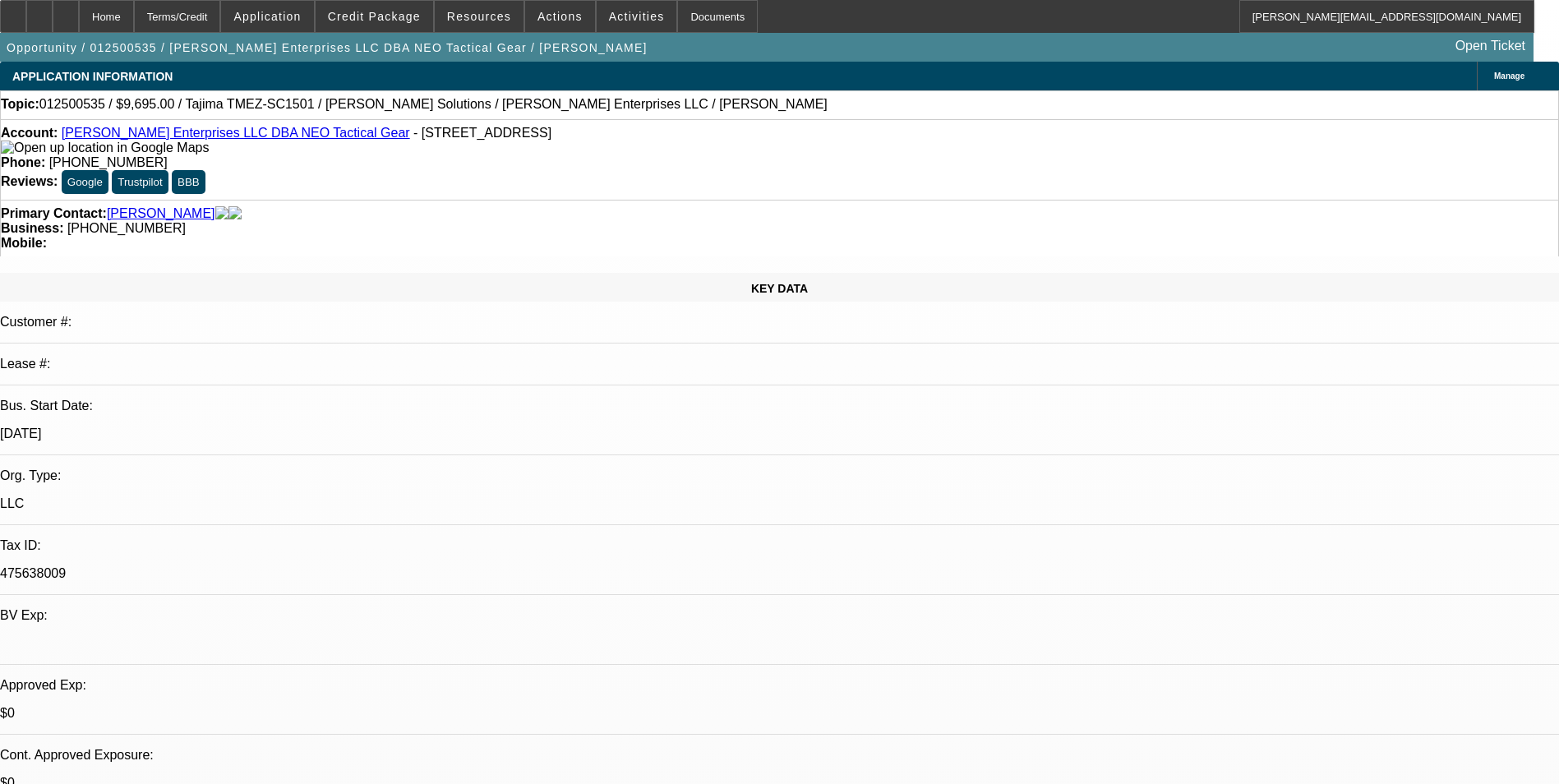
select select "2"
select select "6"
select select "1"
select select "2"
select select "6"
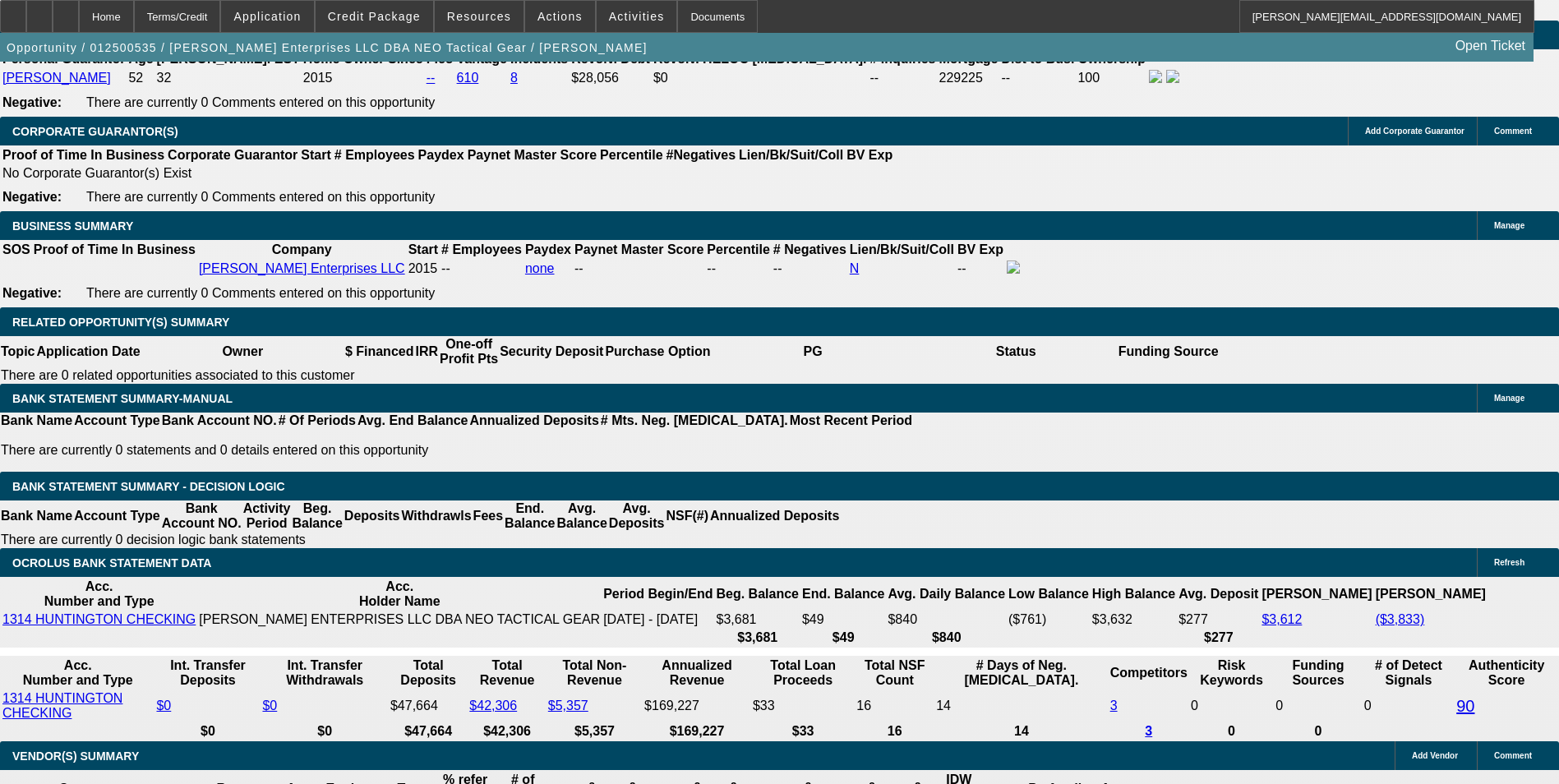
scroll to position [2382, 0]
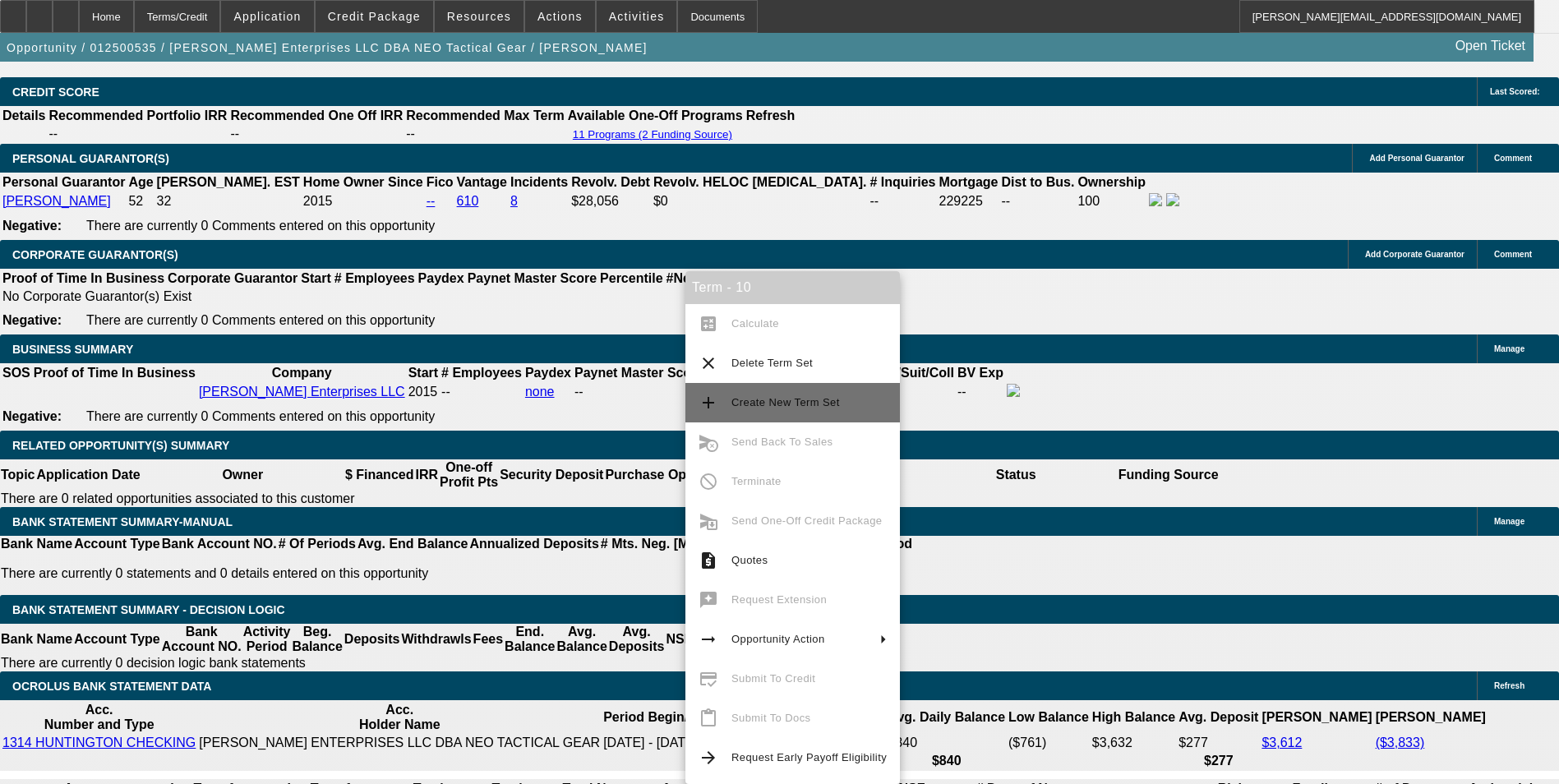
click at [797, 399] on span "Create New Term Set" at bounding box center [785, 402] width 108 height 12
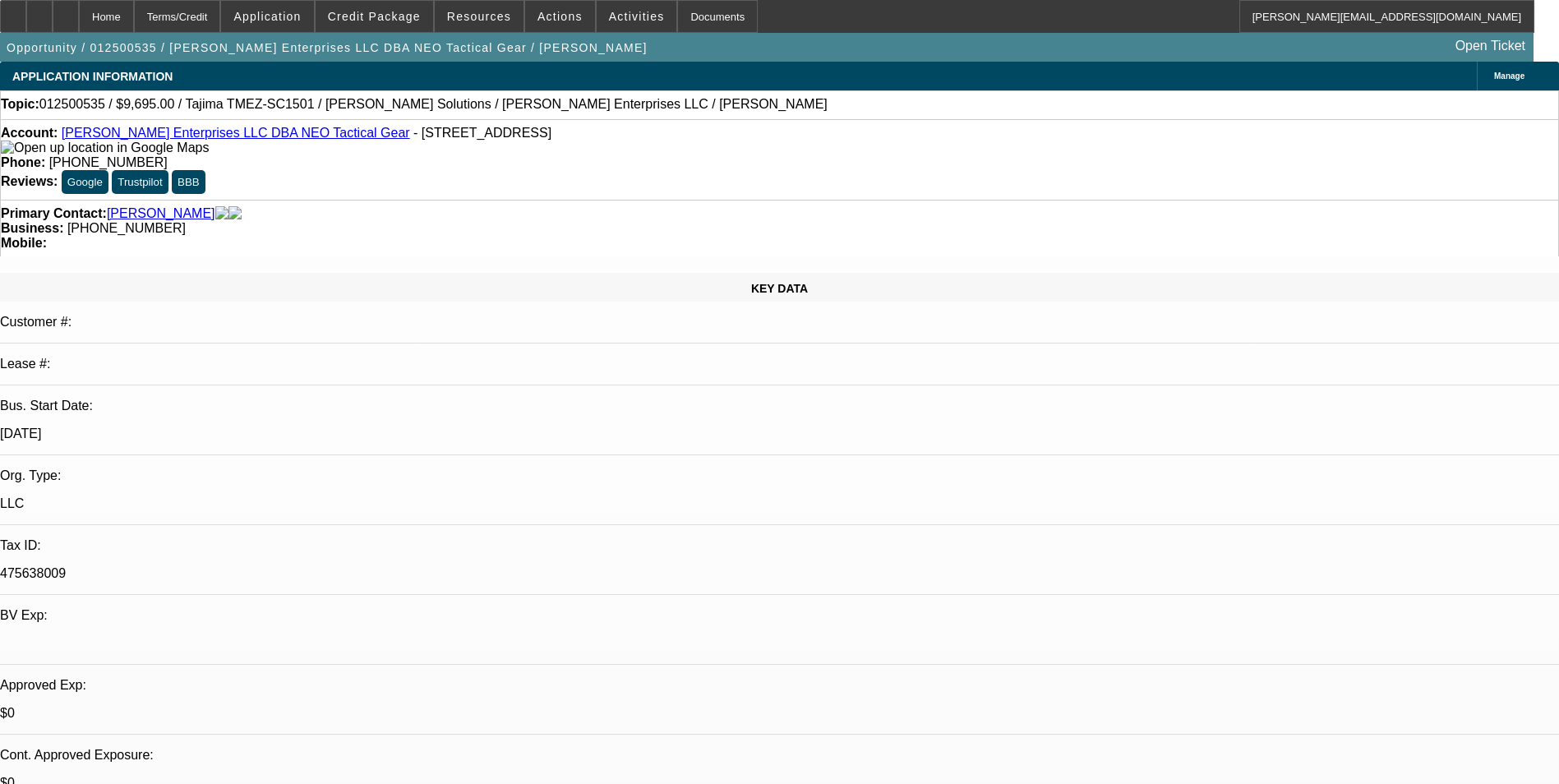
select select "0"
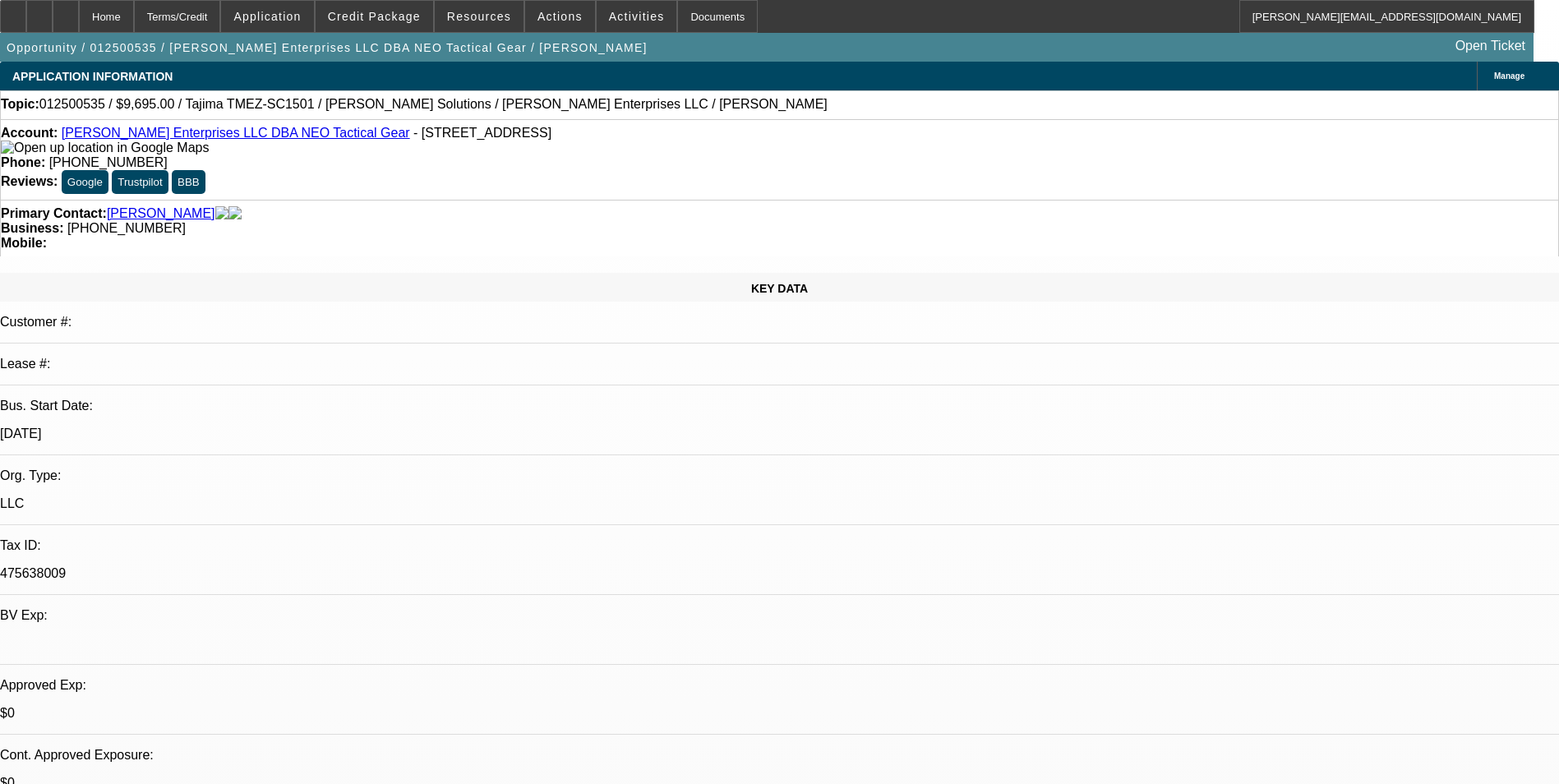
select select "0"
select select "1"
select select "2"
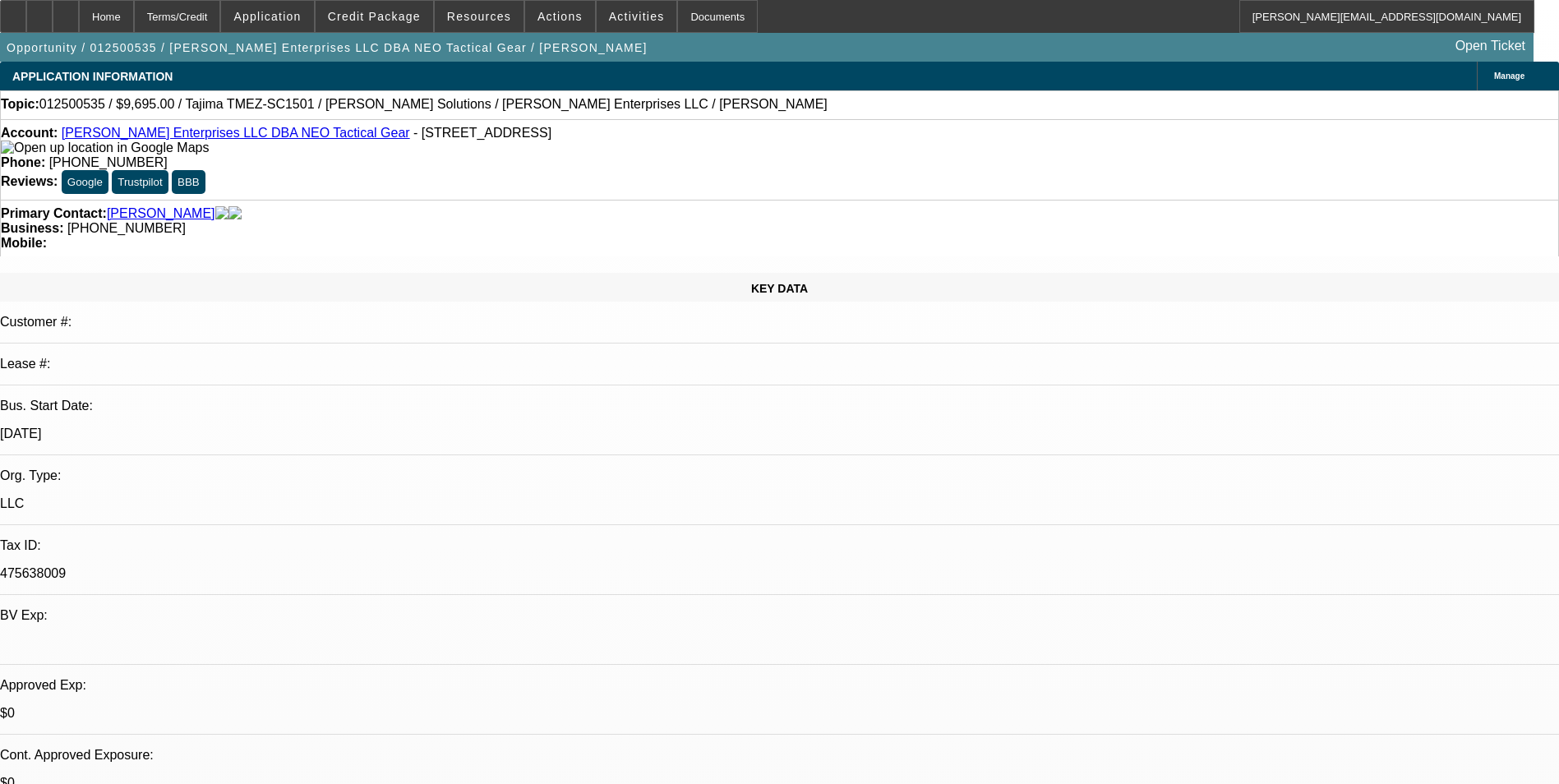
select select "6"
select select "1"
select select "2"
select select "6"
select select "1"
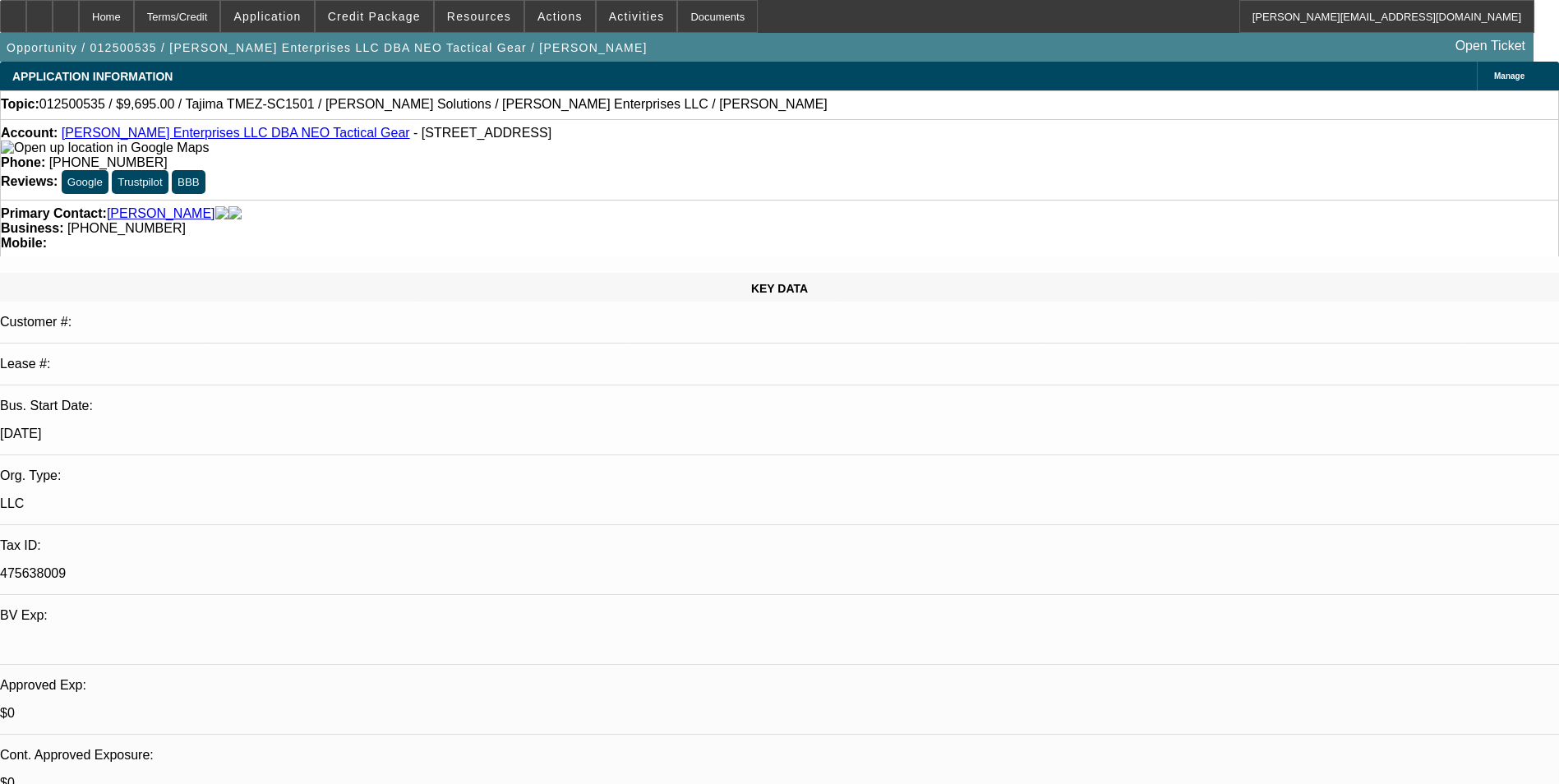
select select "2"
select select "6"
select select "1"
select select "2"
select select "6"
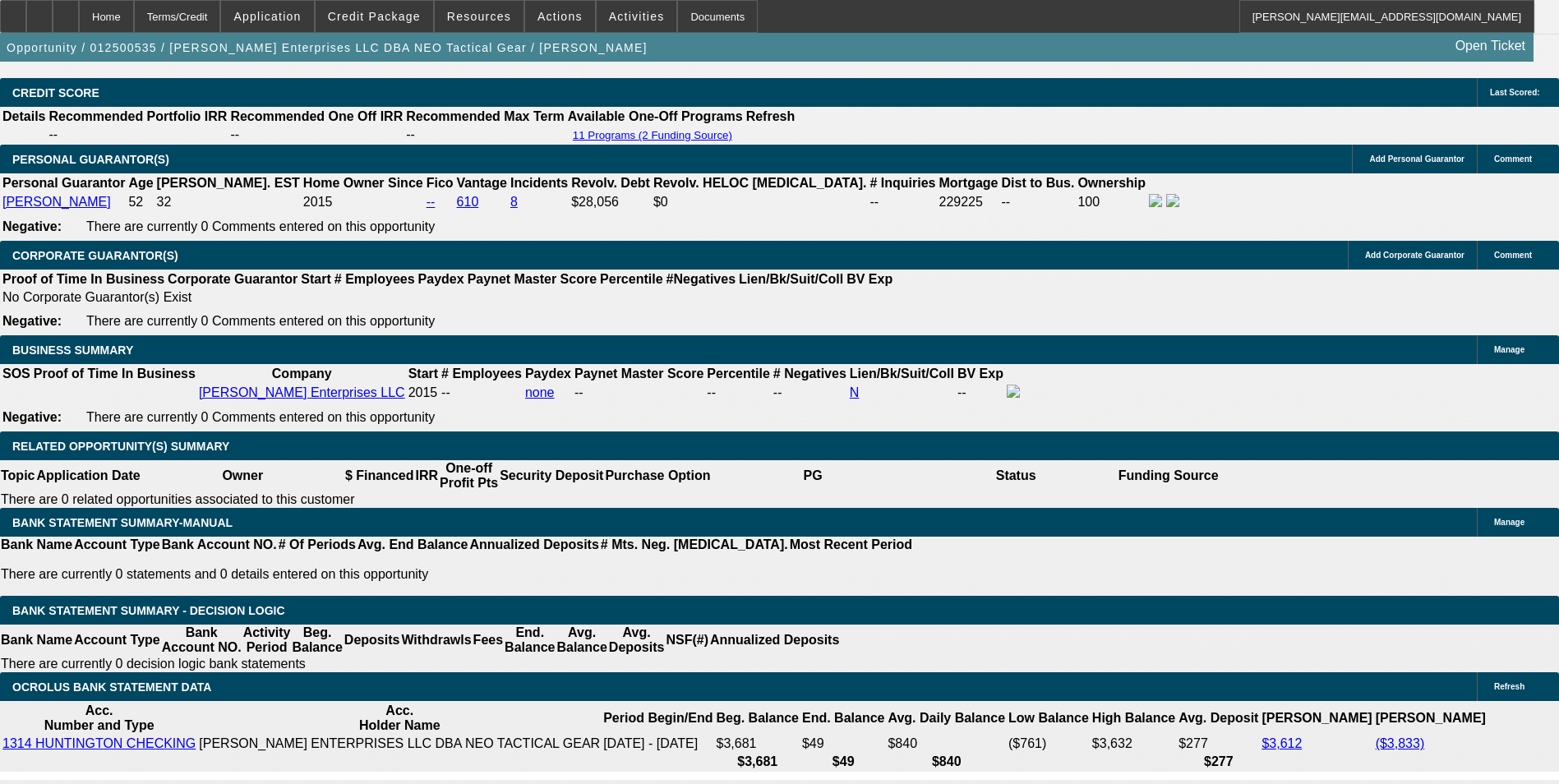
scroll to position [2382, 0]
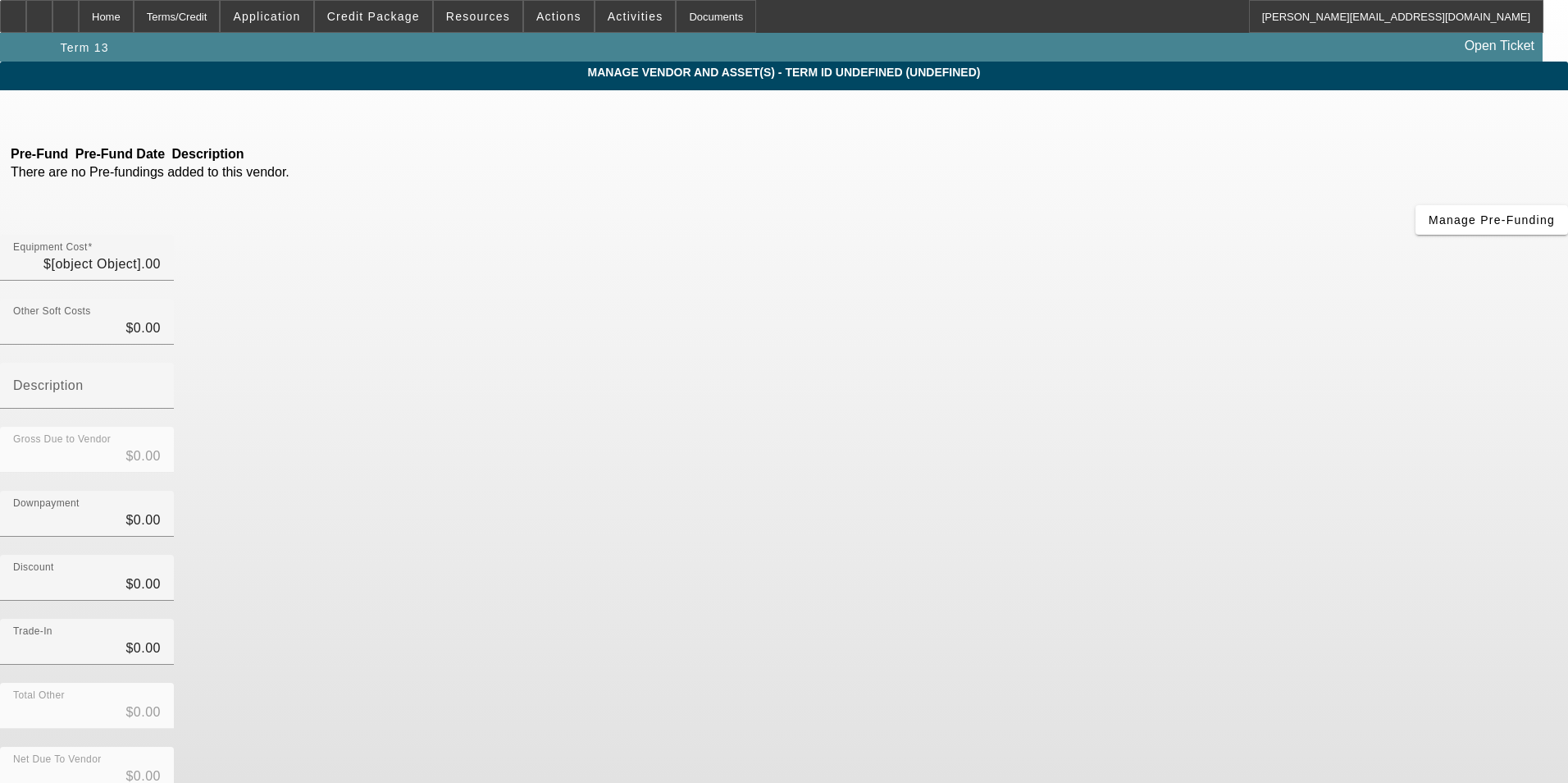
type input "$28,795.00"
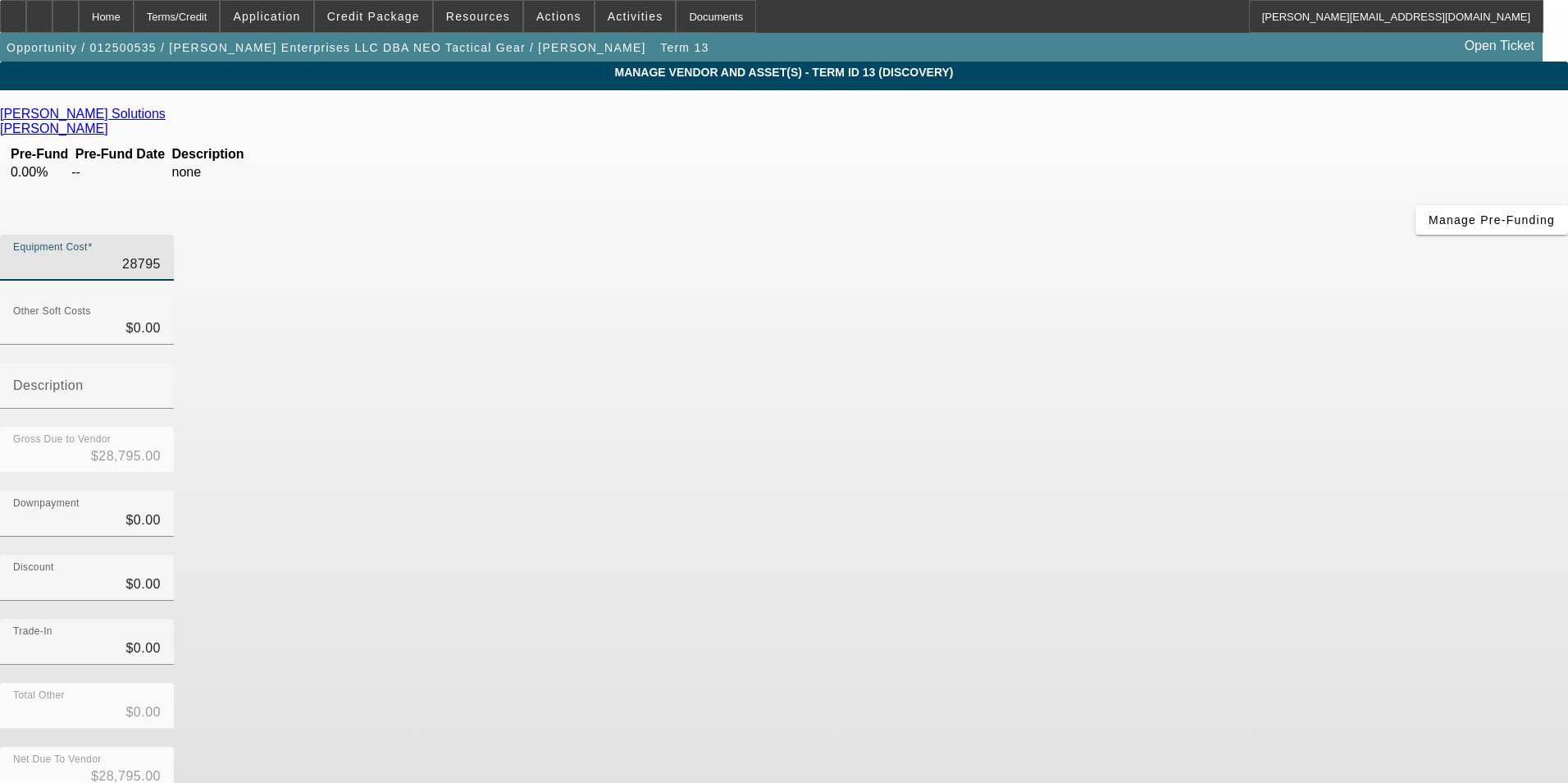
drag, startPoint x: 933, startPoint y: 137, endPoint x: 1266, endPoint y: 29, distance: 350.1
click at [1257, 44] on app-root "Home Terms/Credit Application Credit Package Resources Actions Activities Docum…" at bounding box center [784, 471] width 1568 height 943
type input "1"
type input "$1.00"
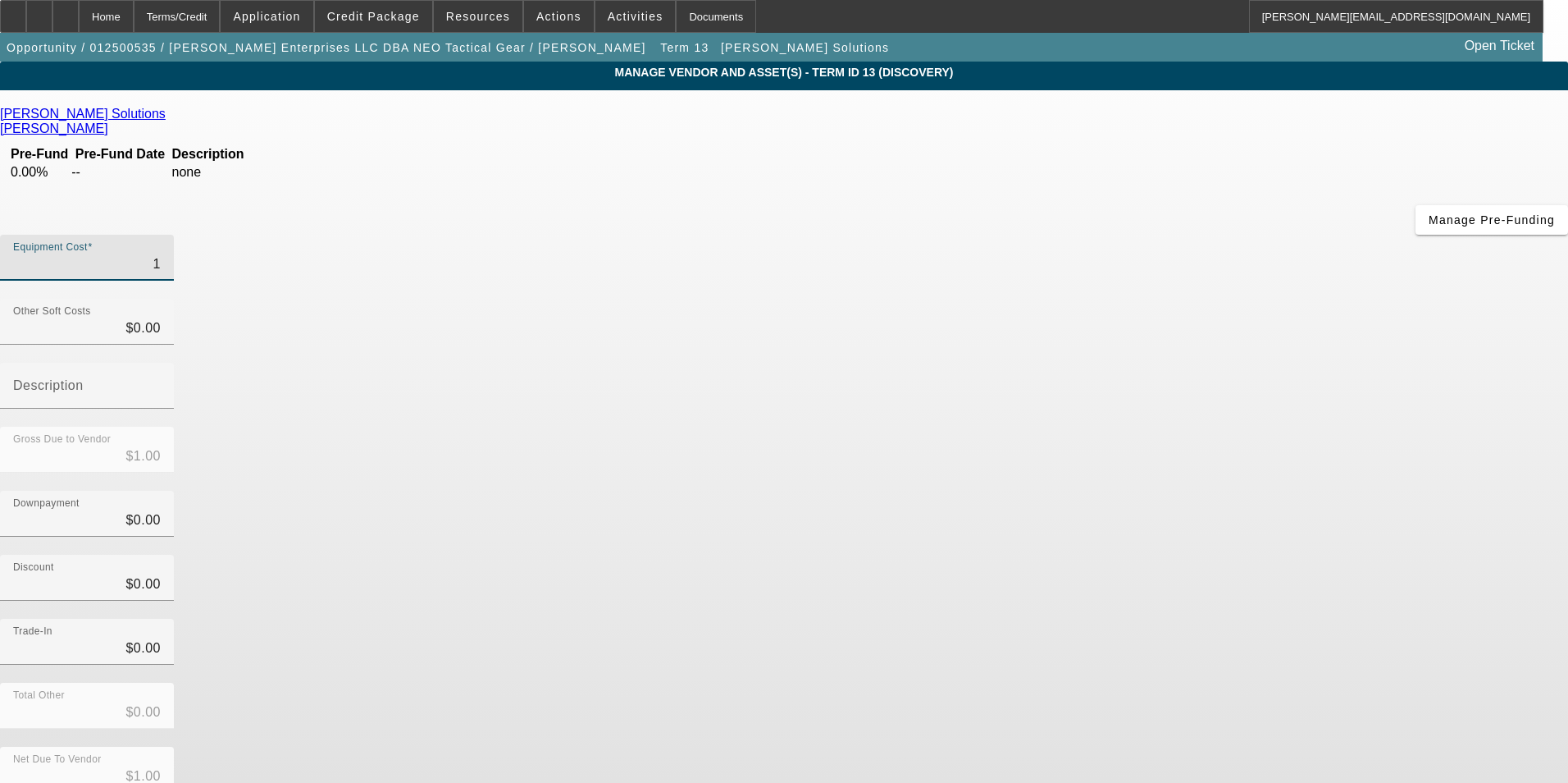
type input "12"
type input "$12.00"
type input "128"
type input "$128.00"
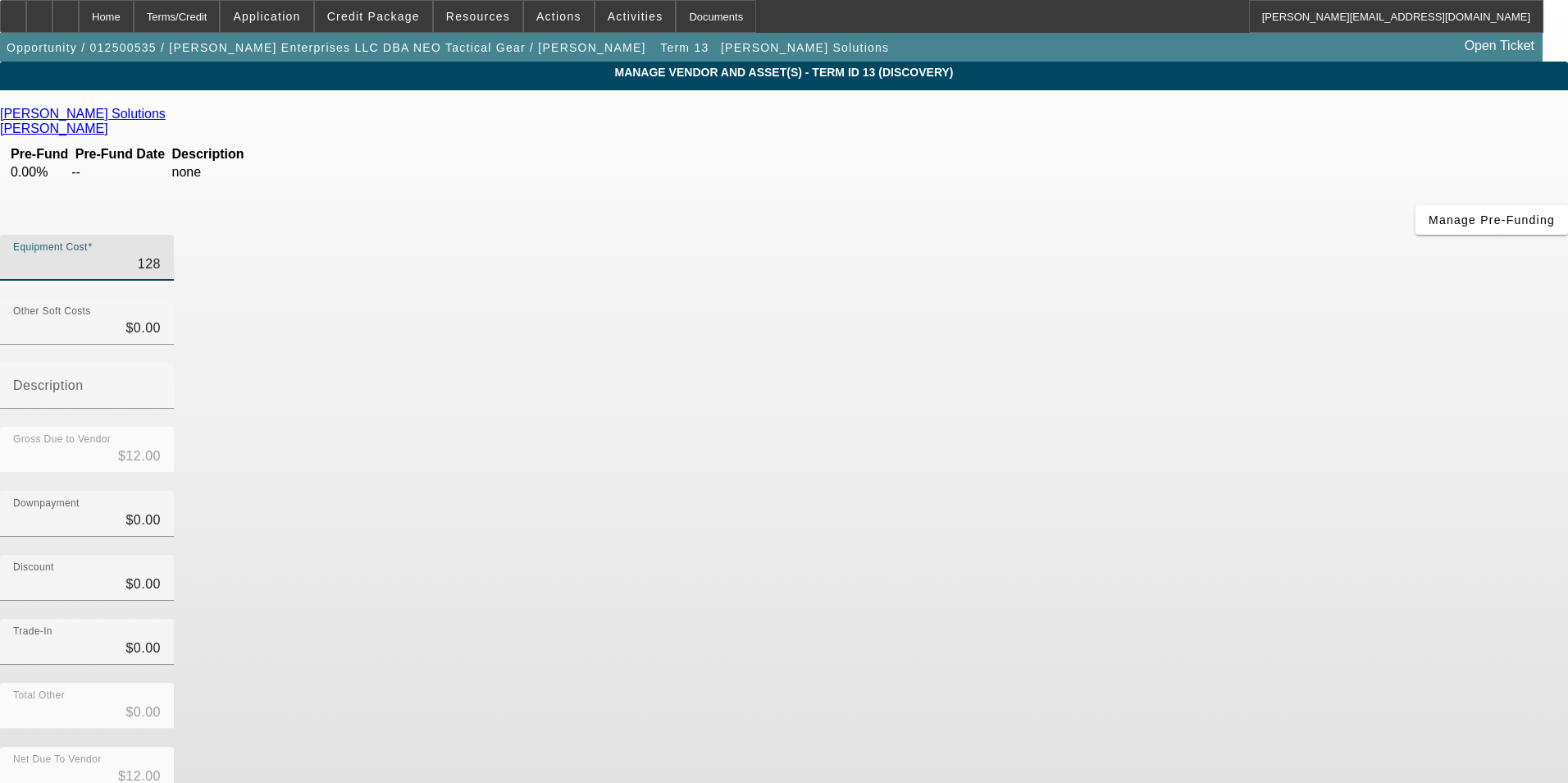
type input "$128.00"
type input "1280"
type input "$1,280.00"
type input "12800"
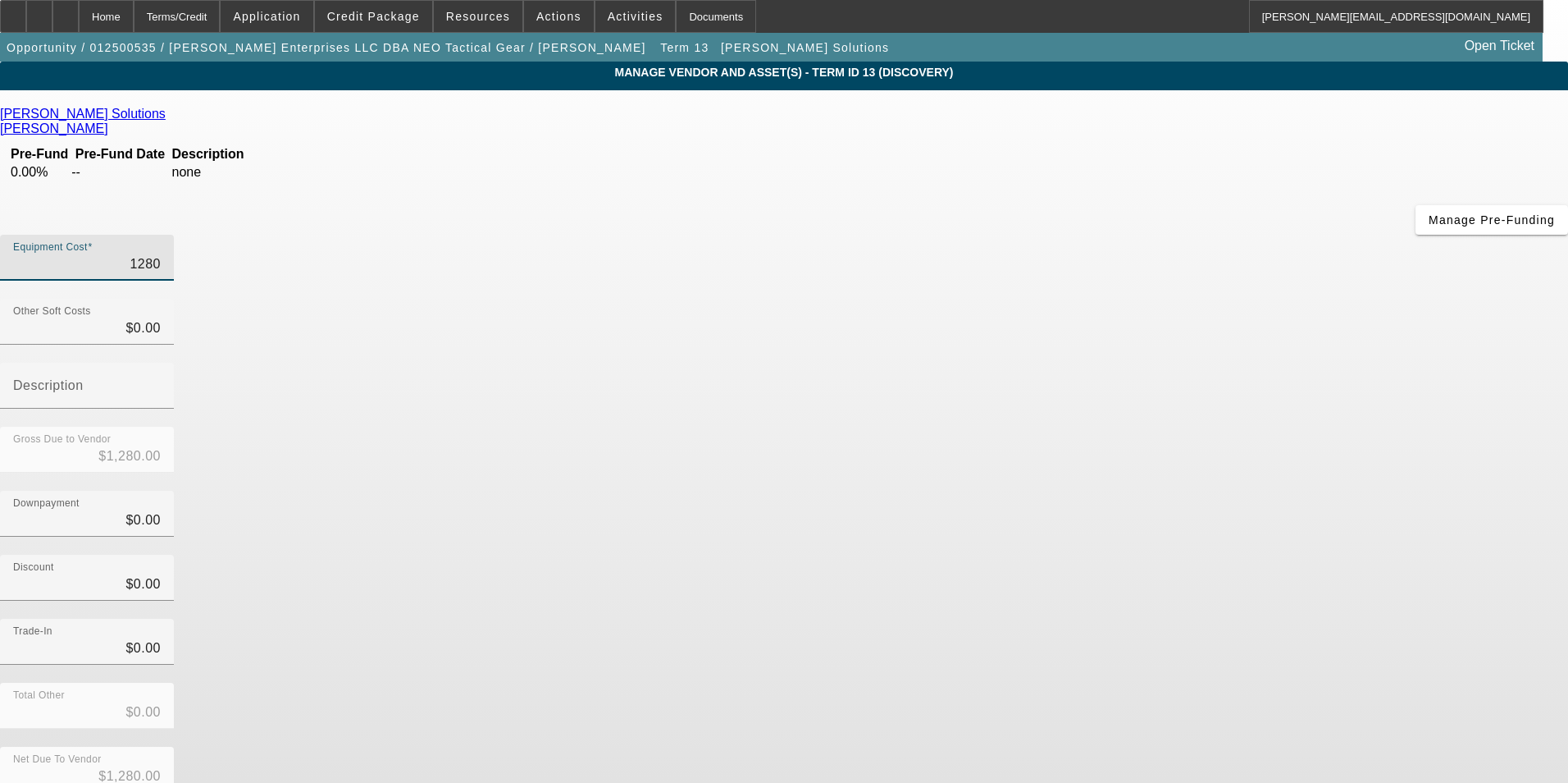
type input "$12,800.00"
click at [1187, 683] on div "Total Other $0.00" at bounding box center [784, 715] width 1568 height 64
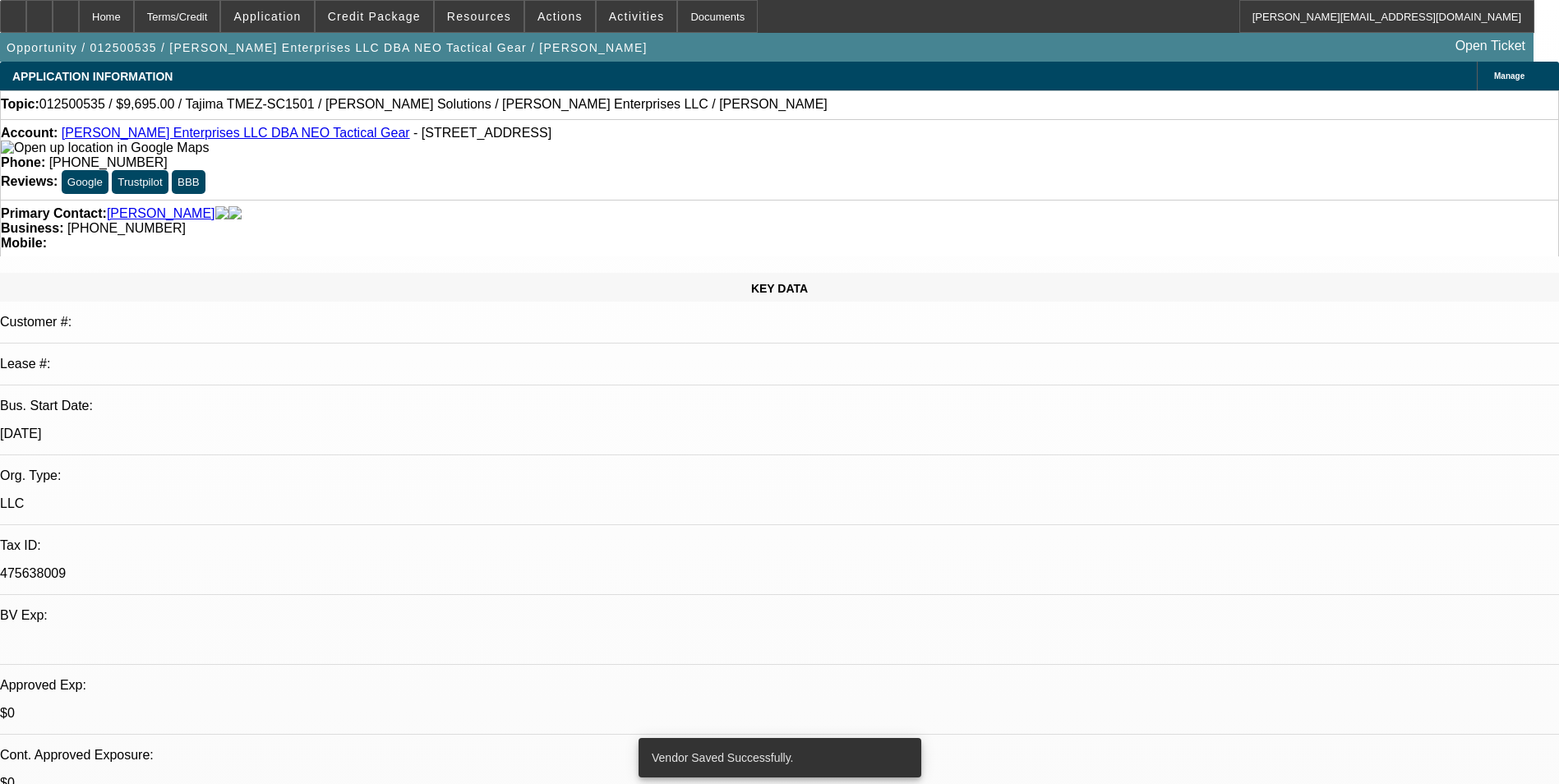
select select "0"
select select "2"
select select "0"
select select "6"
select select "0"
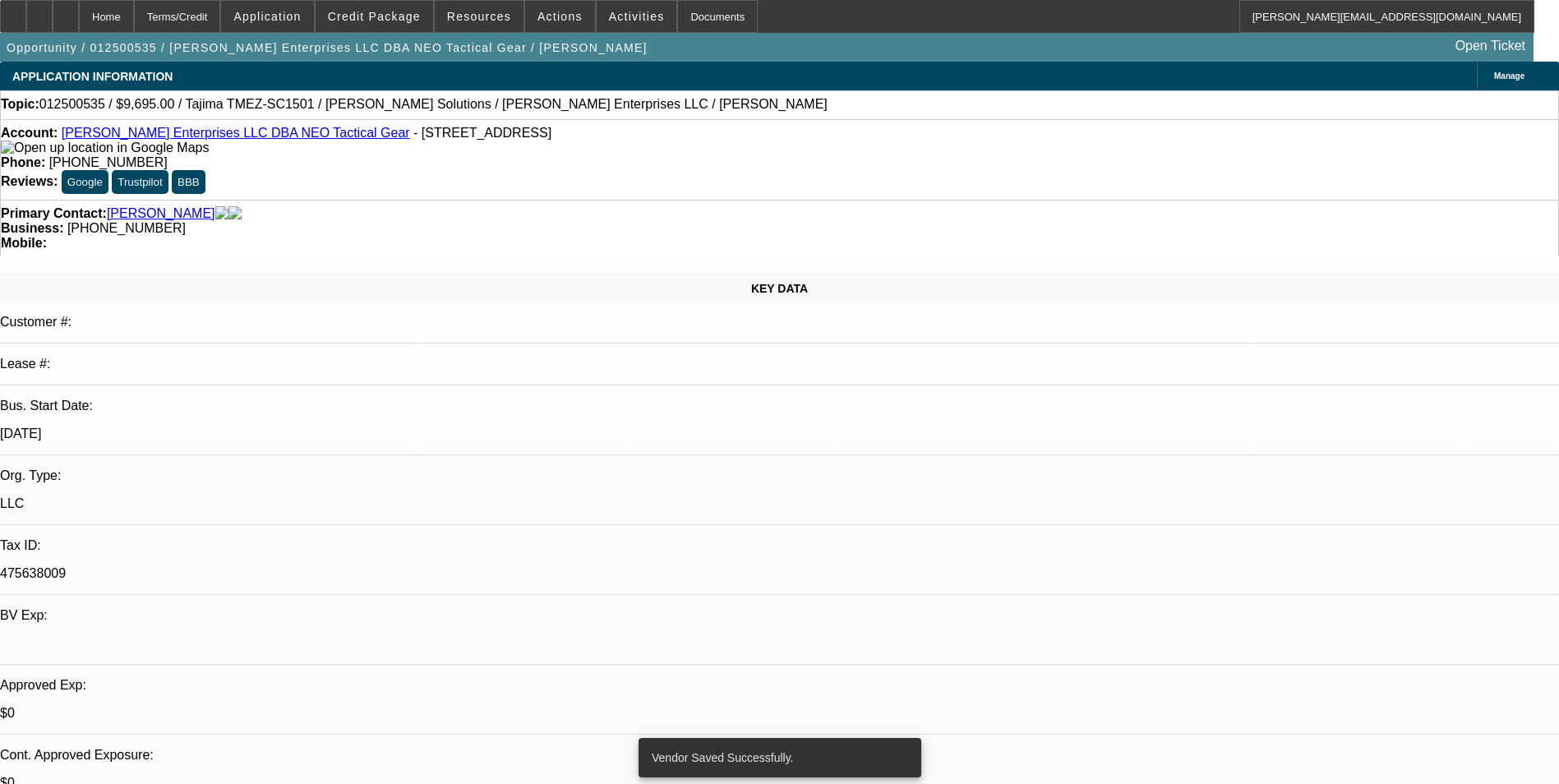
select select "2"
select select "0"
select select "6"
select select "0"
select select "2"
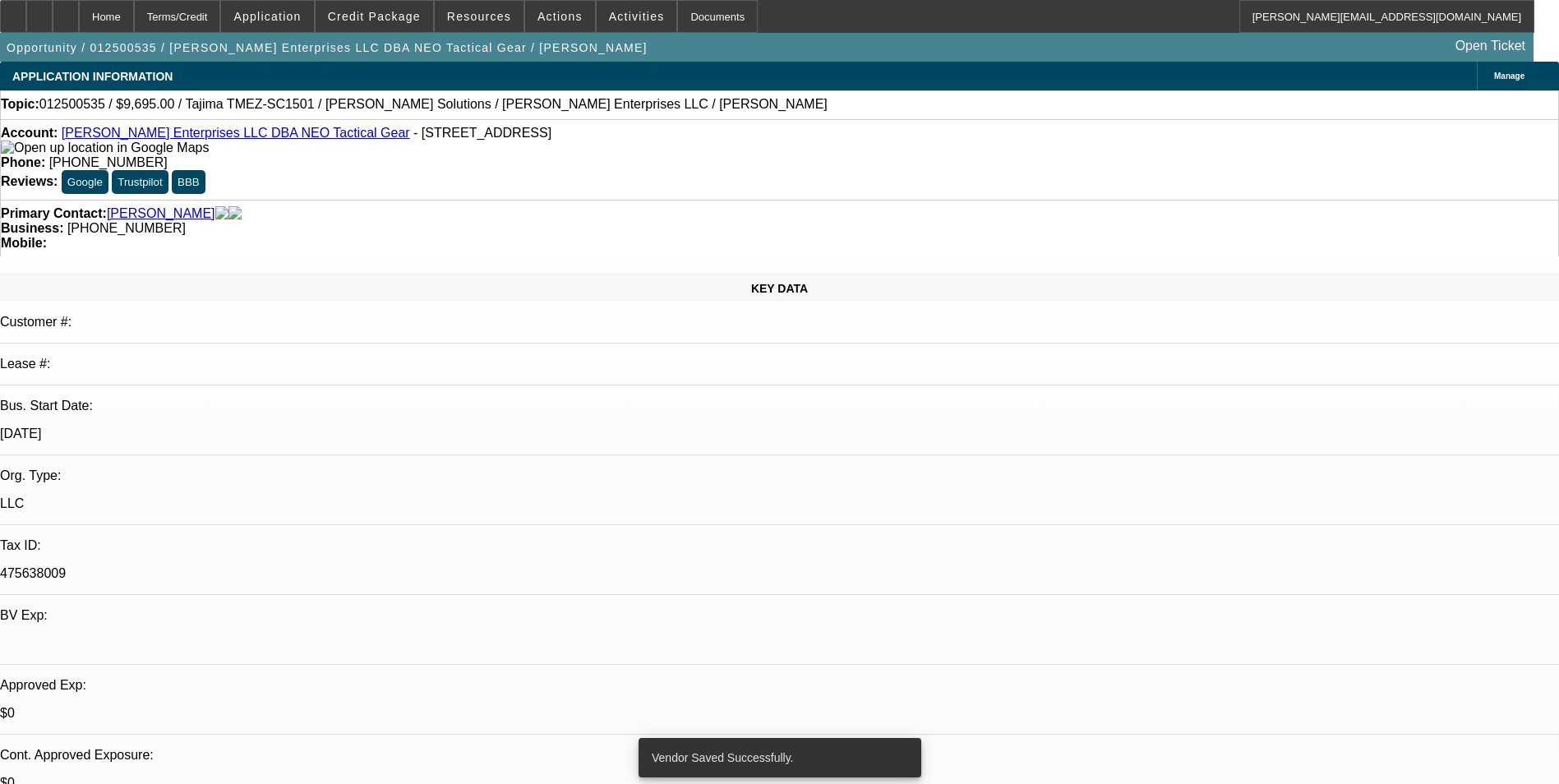
select select "0"
select select "6"
select select "0"
select select "2"
select select "0"
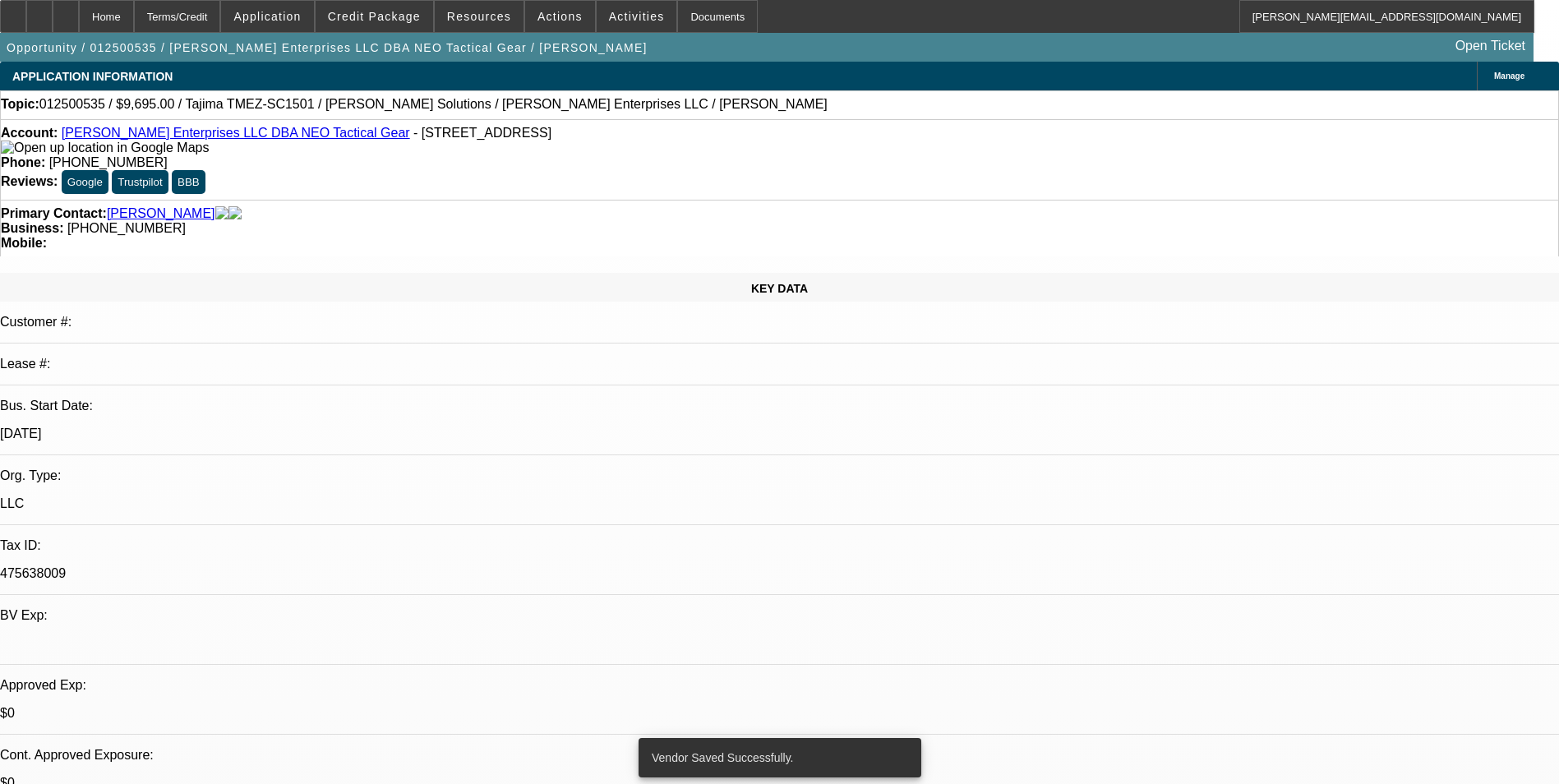
select select "6"
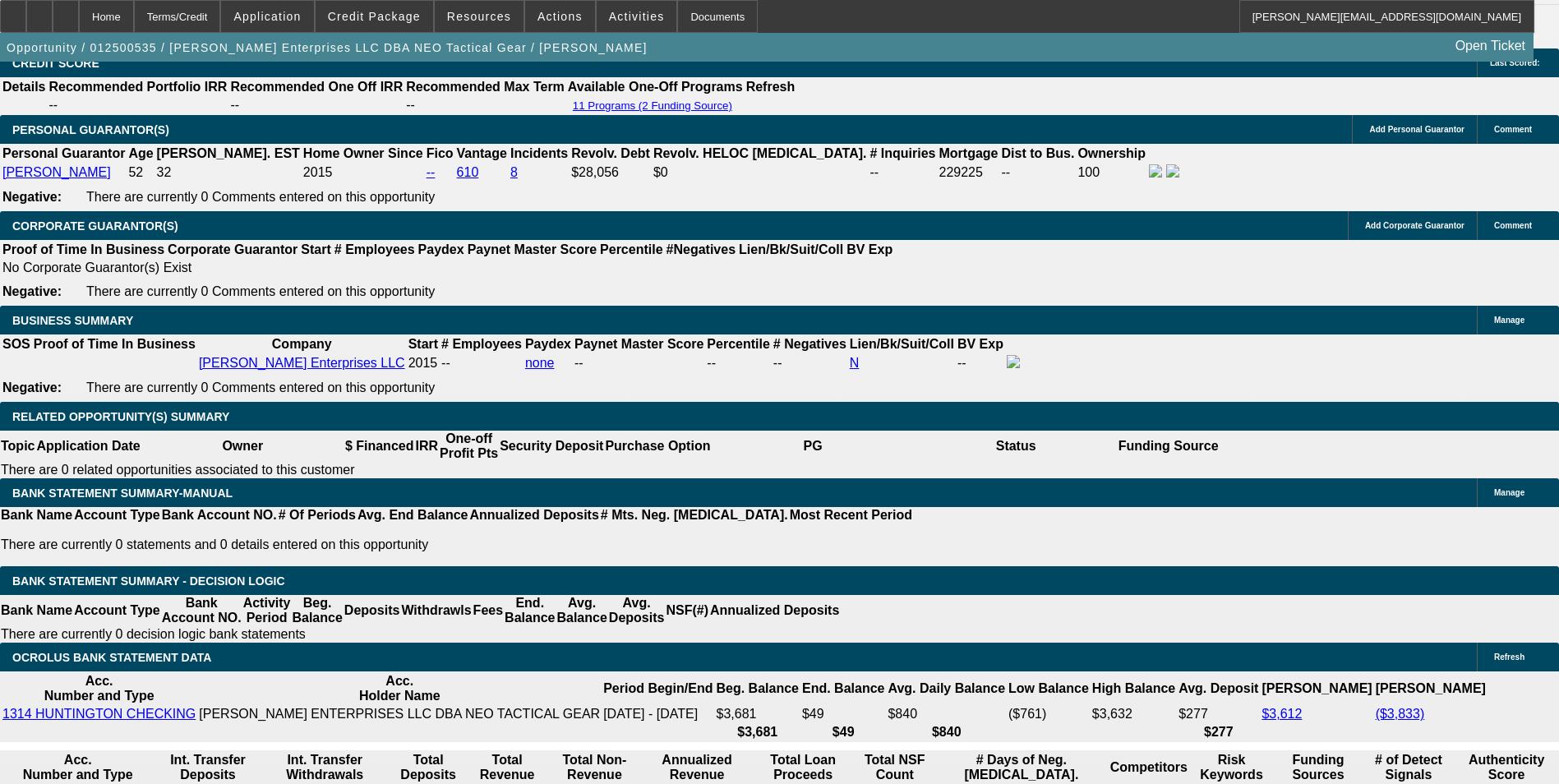
scroll to position [2382, 0]
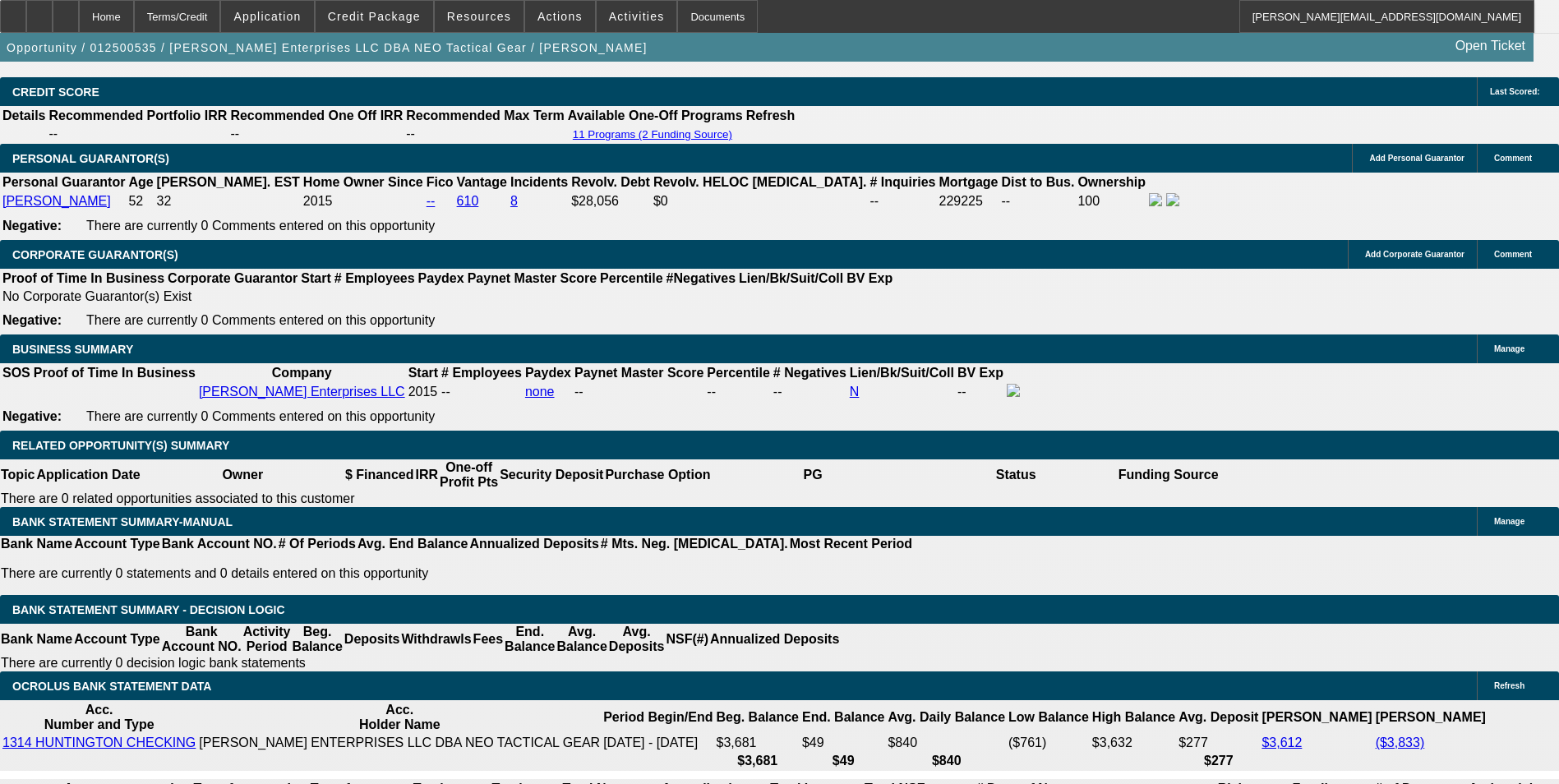
drag, startPoint x: 277, startPoint y: 423, endPoint x: 599, endPoint y: 393, distance: 323.4
type input "$0.00"
type input "UNKNOWN"
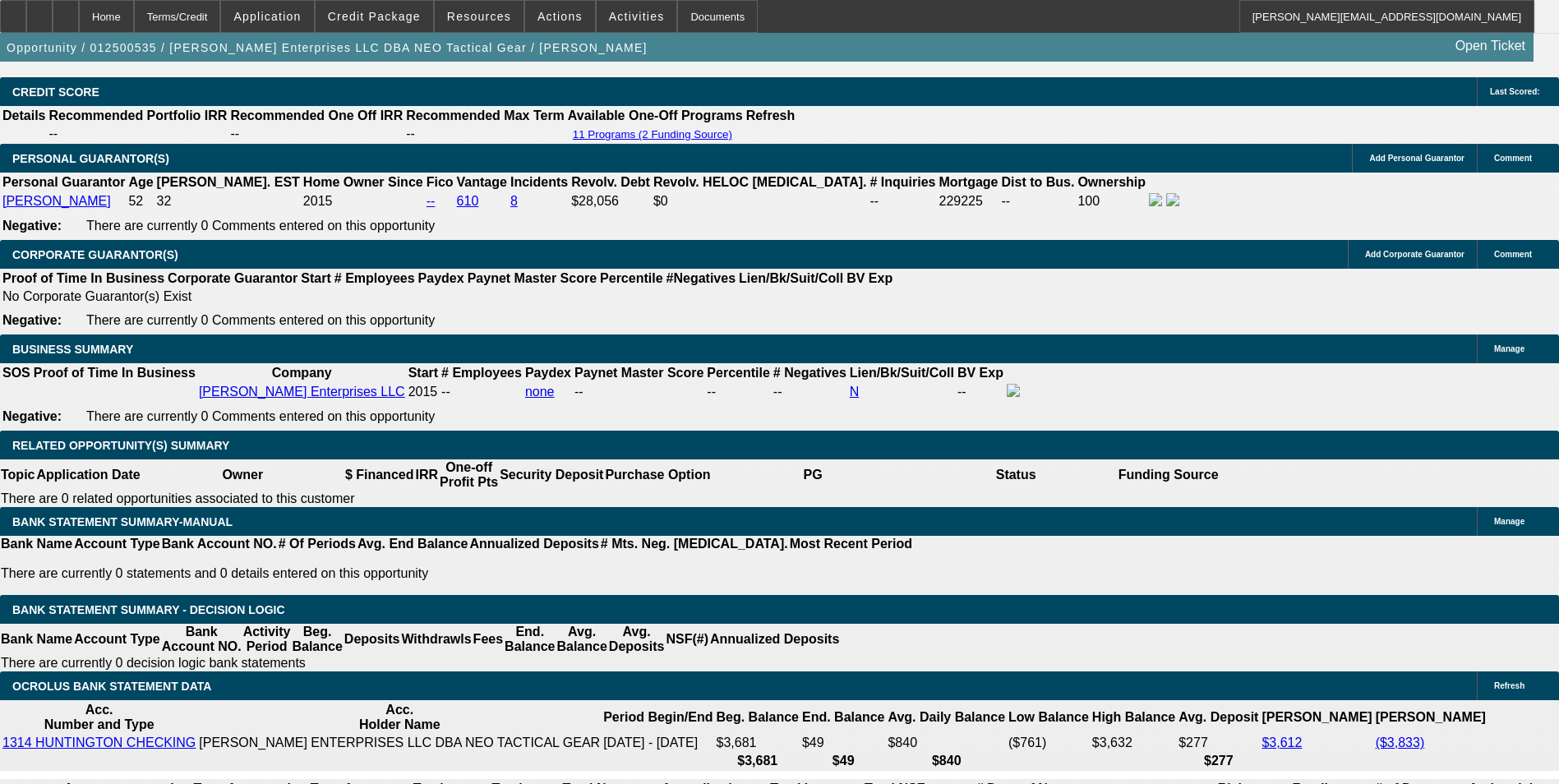
type input "$376.01"
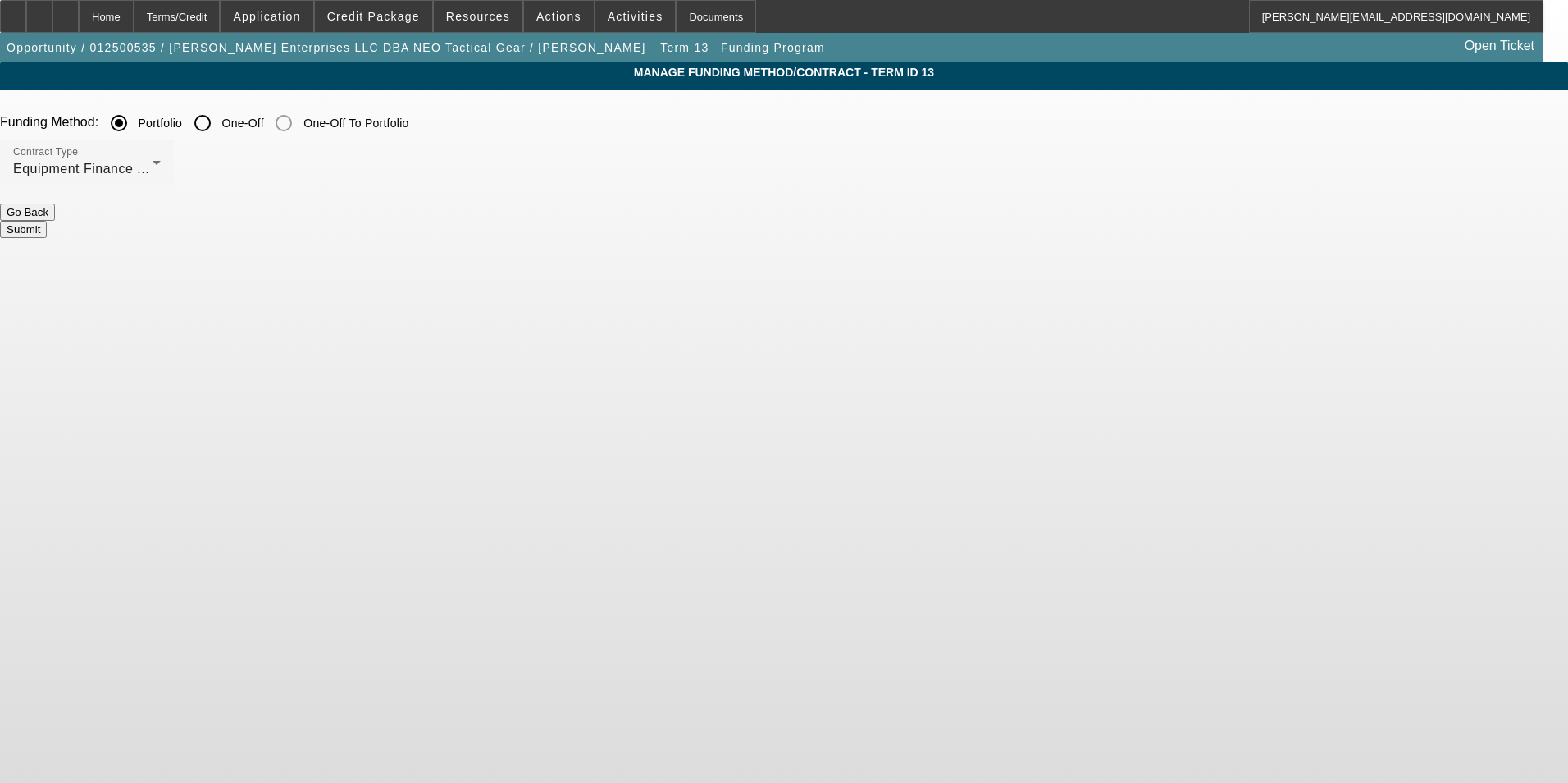
click at [219, 119] on input "One-Off" at bounding box center [202, 122] width 32 height 32
radio input "true"
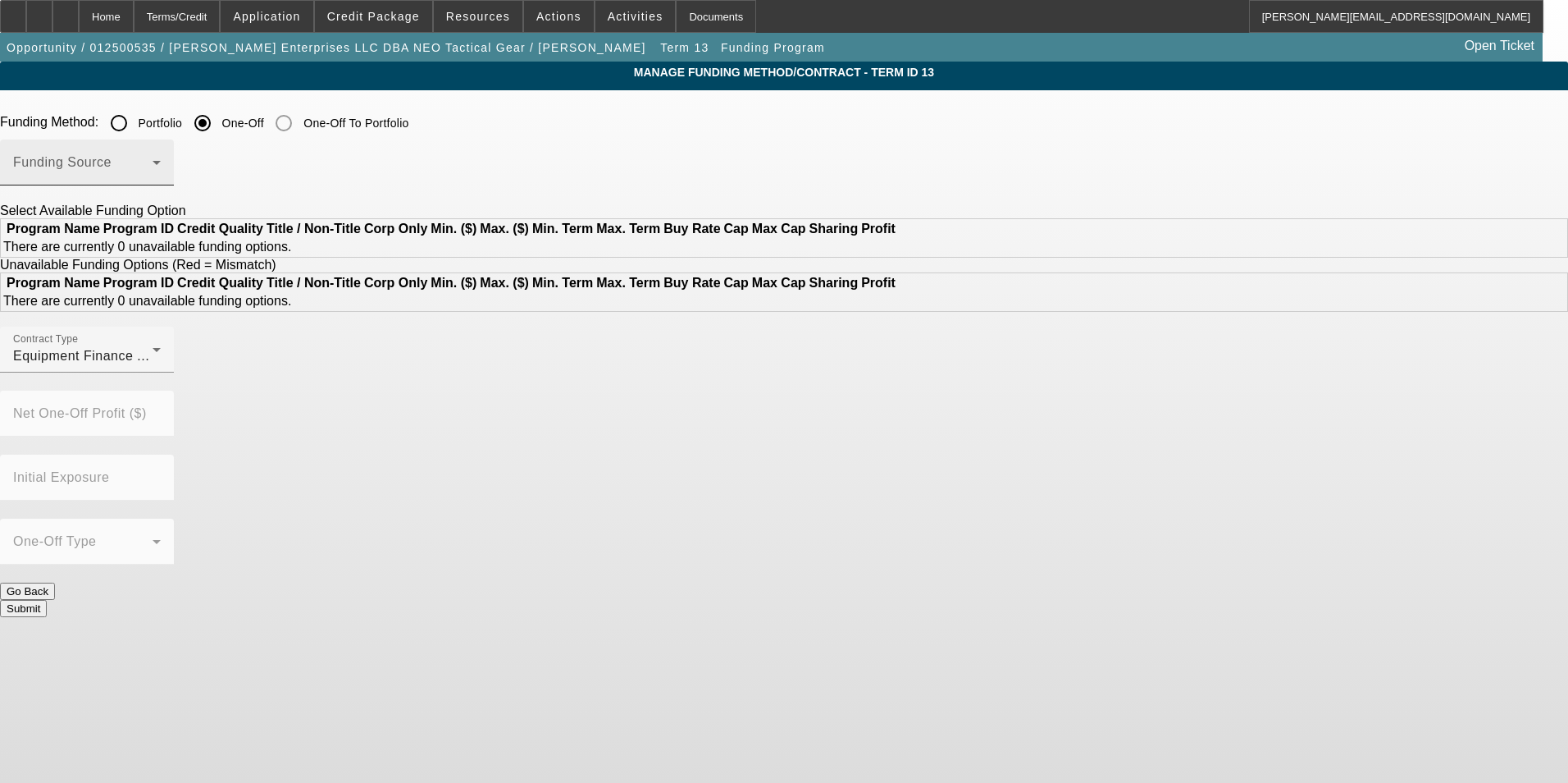
click at [153, 169] on span at bounding box center [82, 169] width 140 height 19
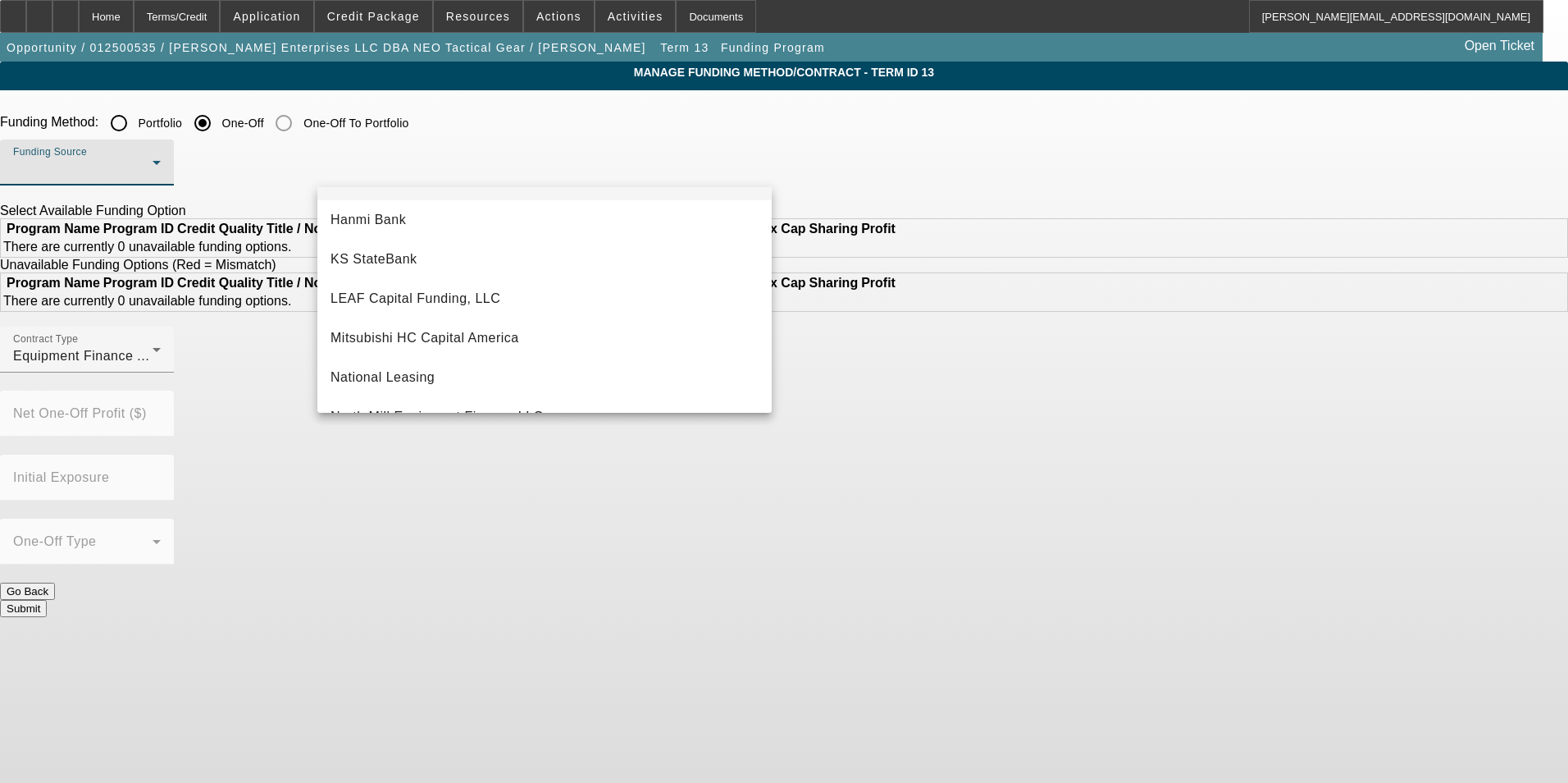
scroll to position [328, 0]
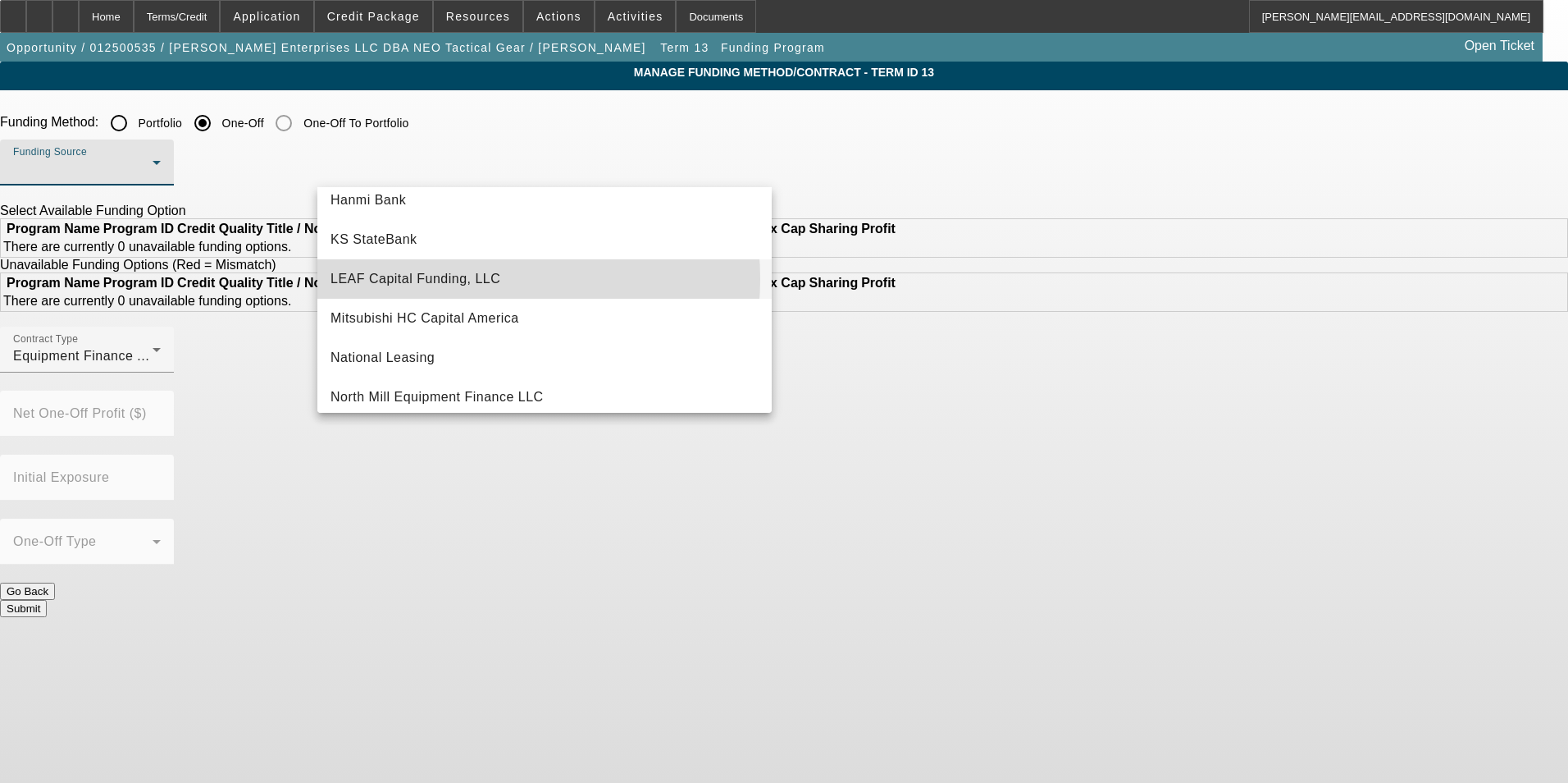
click at [473, 279] on span "LEAF Capital Funding, LLC" at bounding box center [415, 279] width 169 height 19
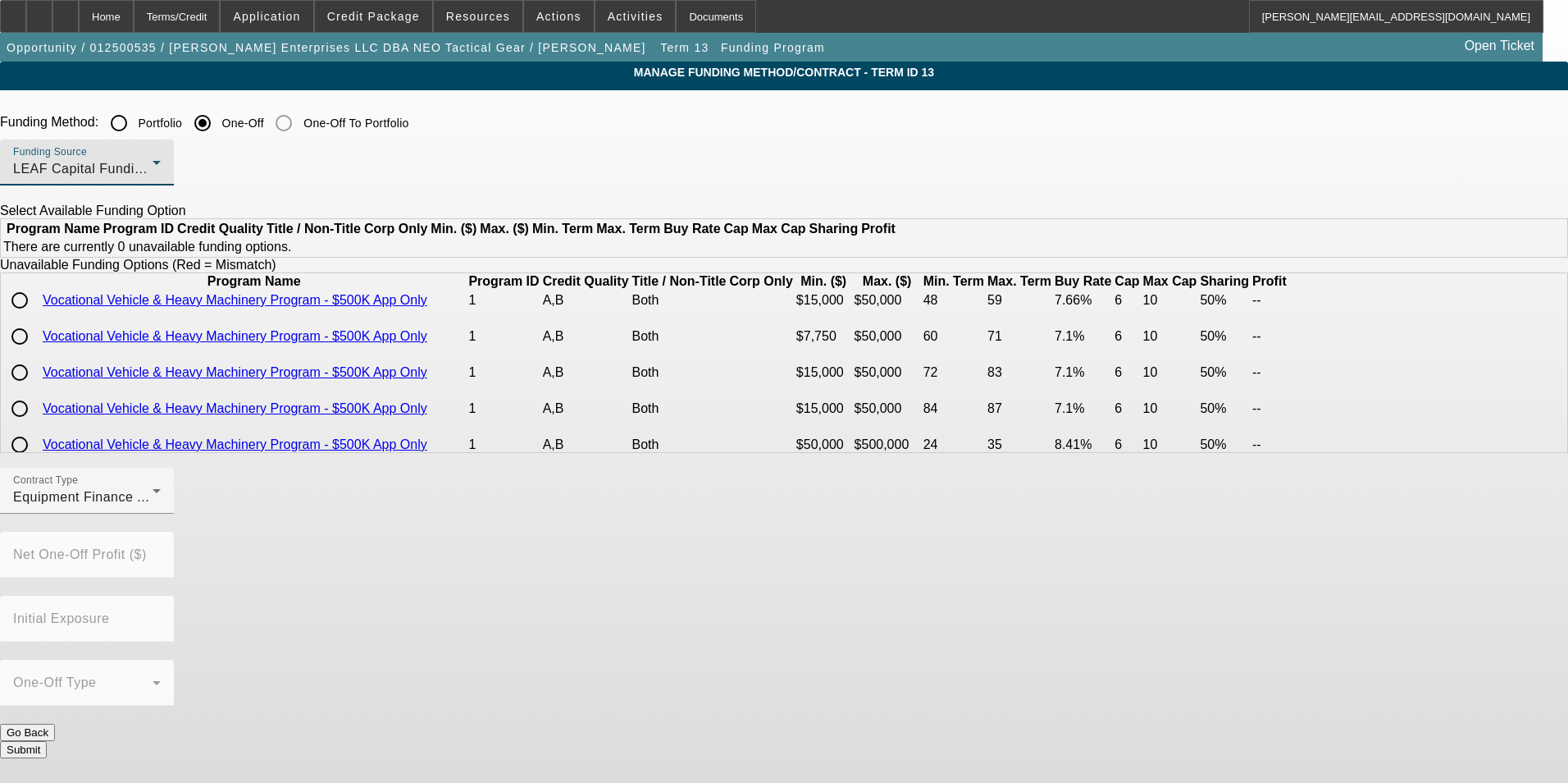
scroll to position [0, 0]
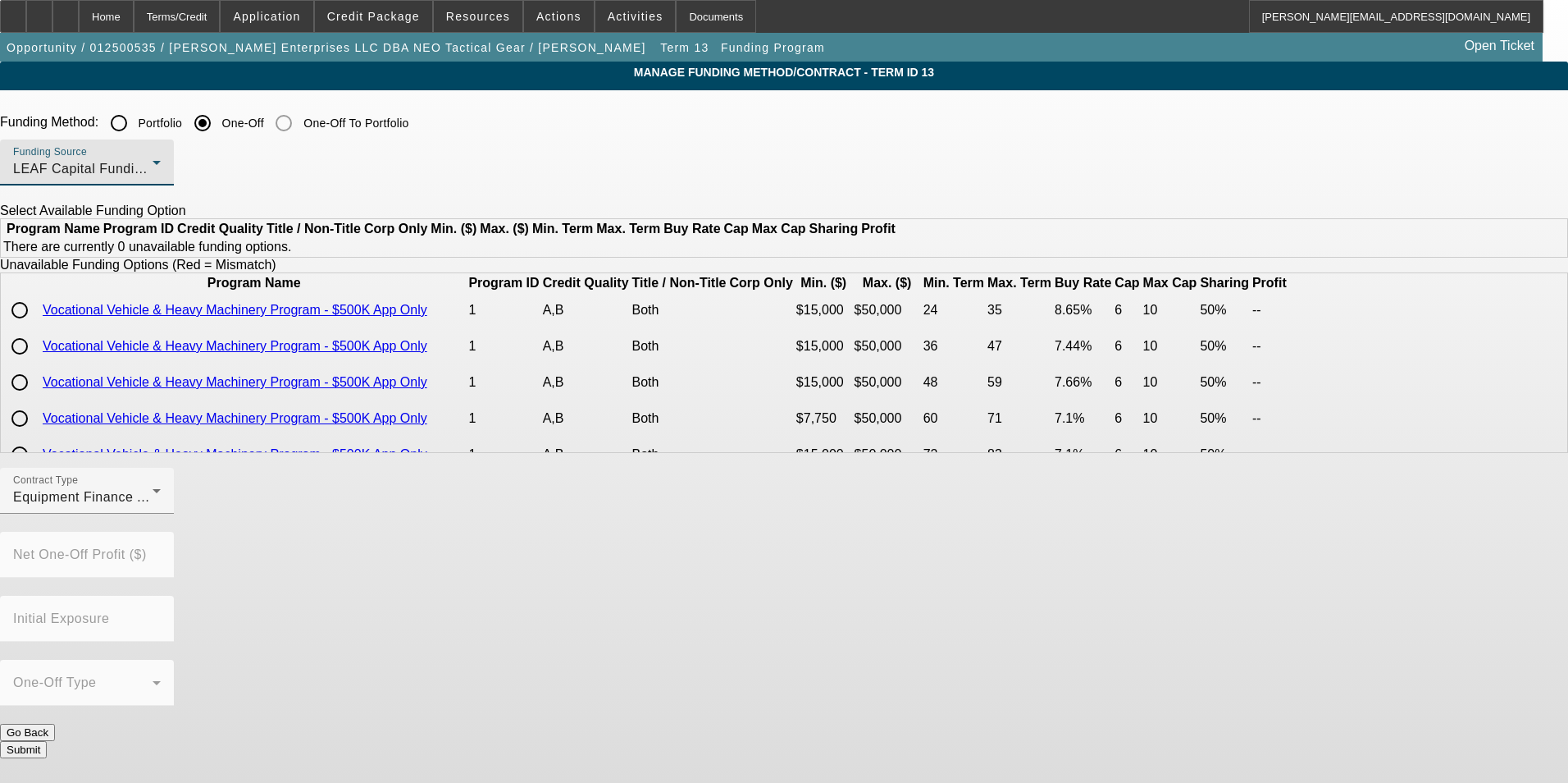
click at [161, 147] on div "Funding Source LEAF Capital Funding, LLC" at bounding box center [87, 162] width 147 height 46
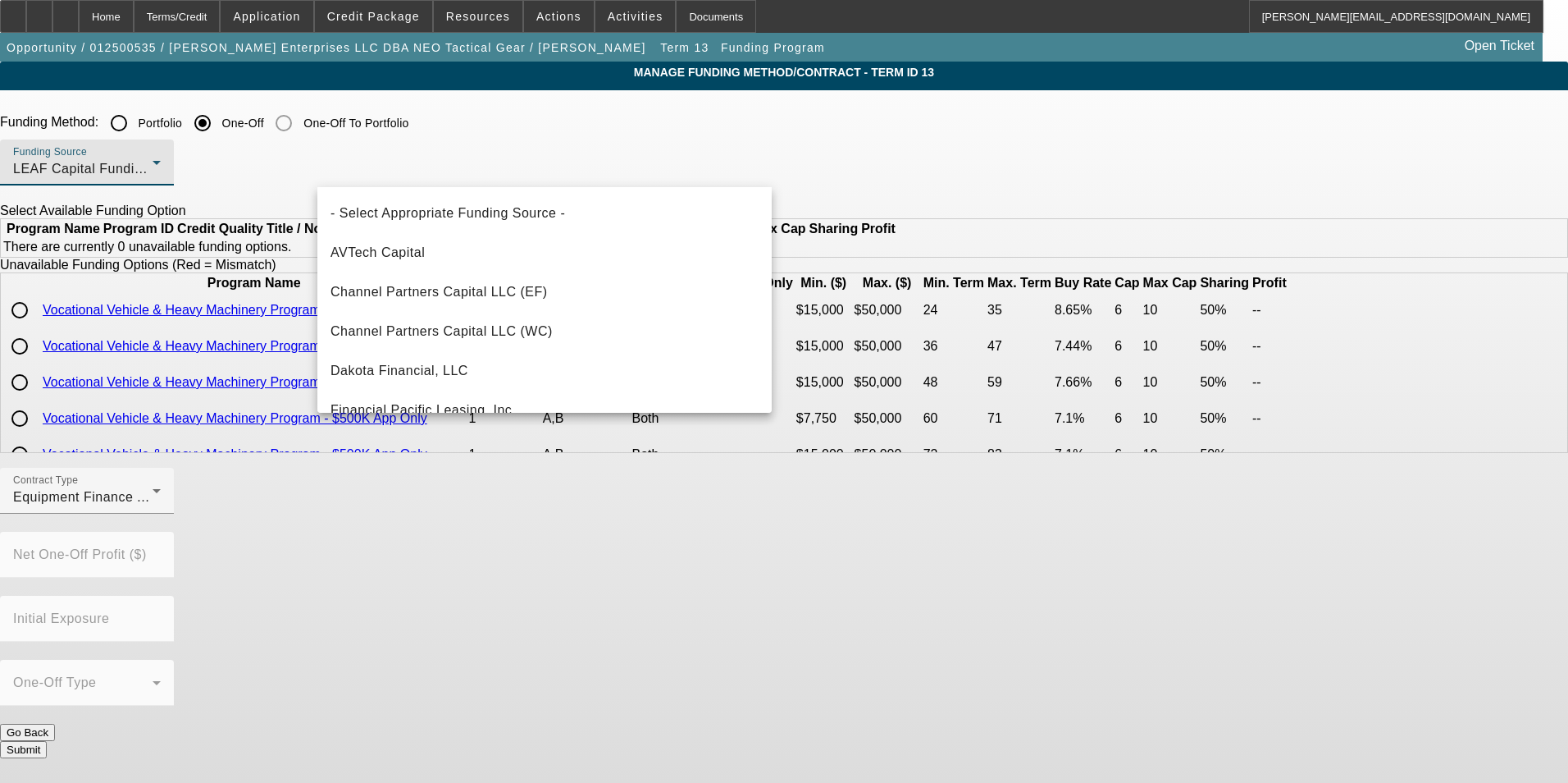
scroll to position [214, 0]
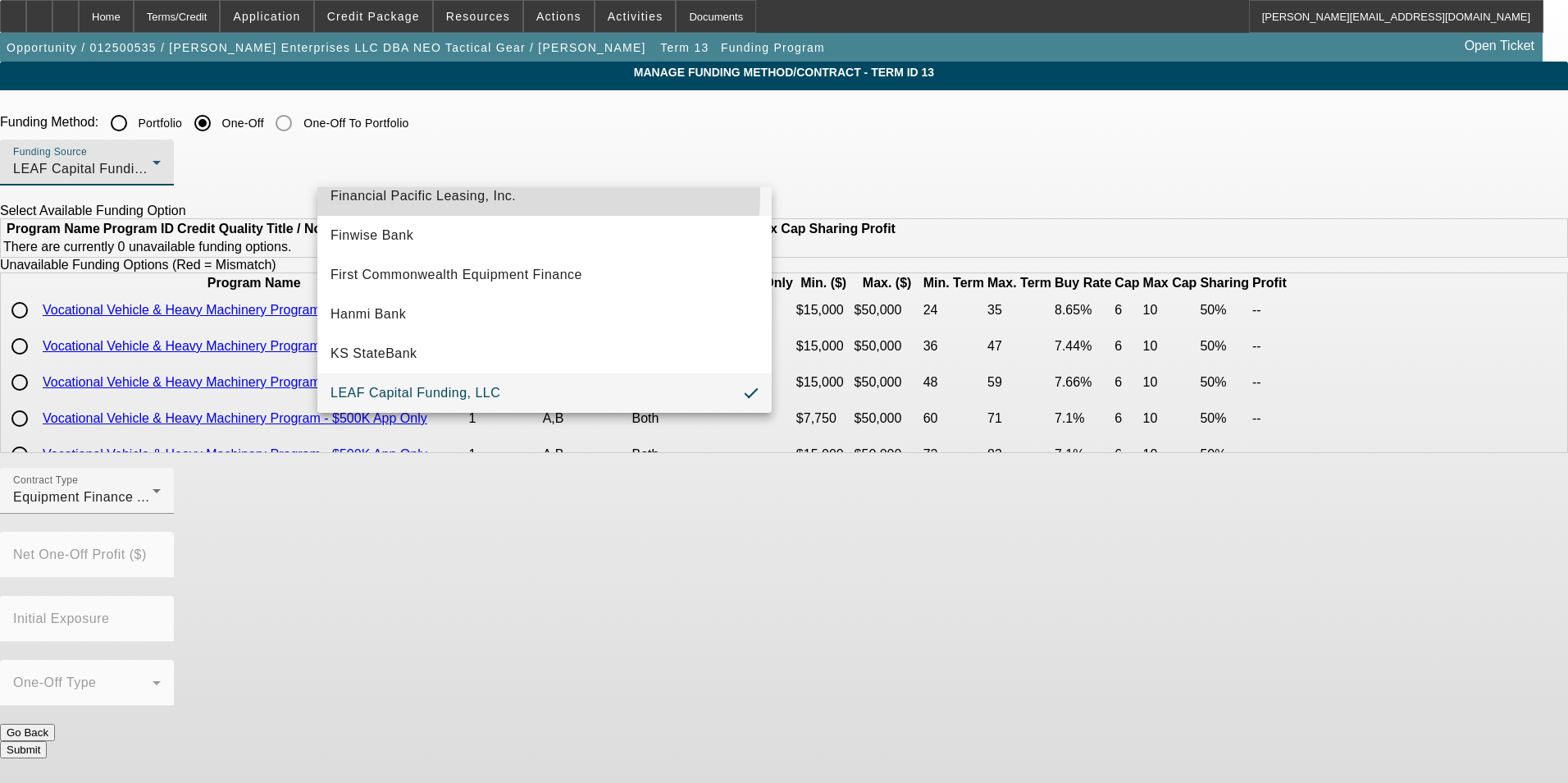
click at [475, 194] on span "Financial Pacific Leasing, Inc." at bounding box center [423, 196] width 185 height 19
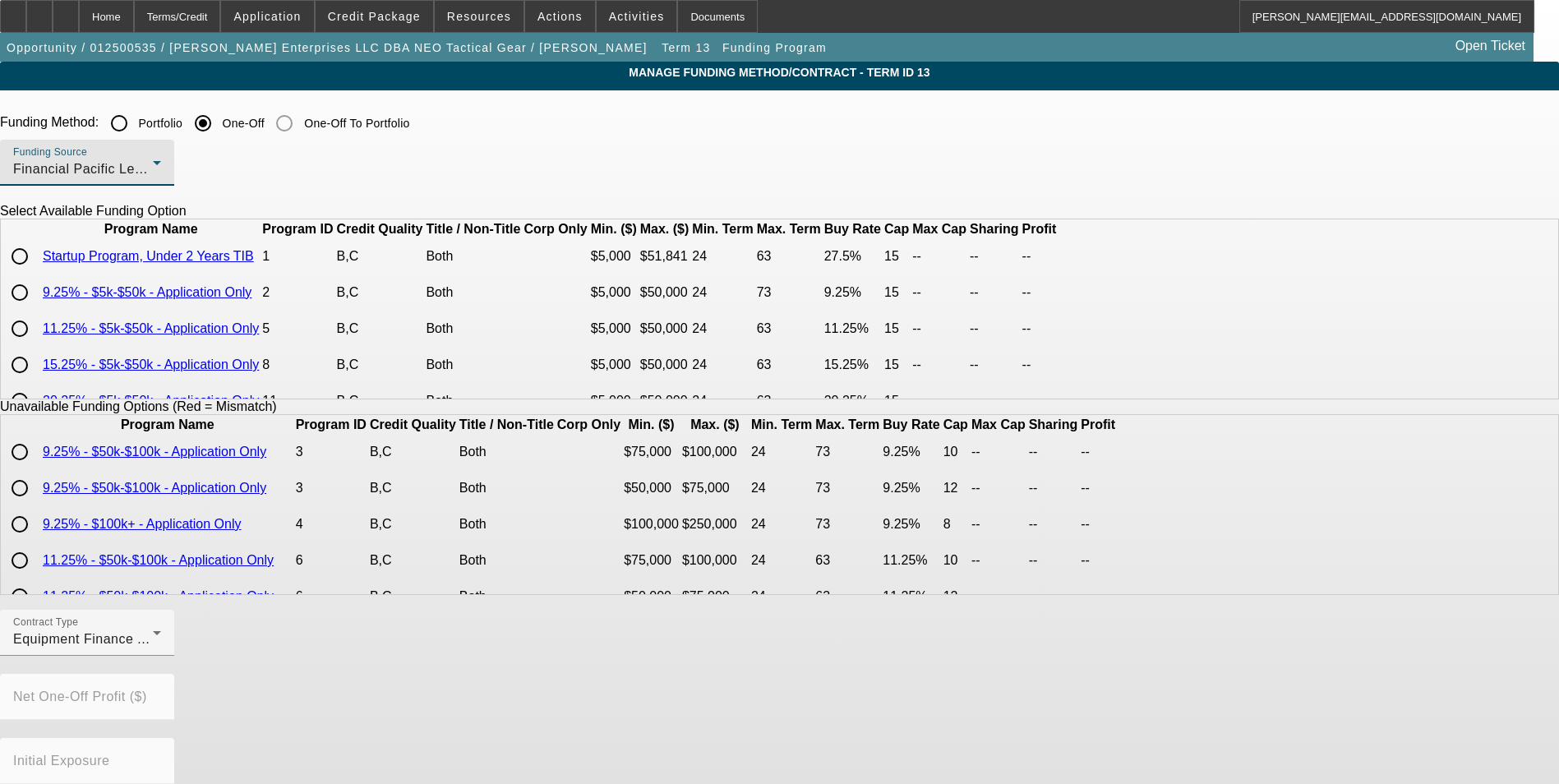
scroll to position [78, 0]
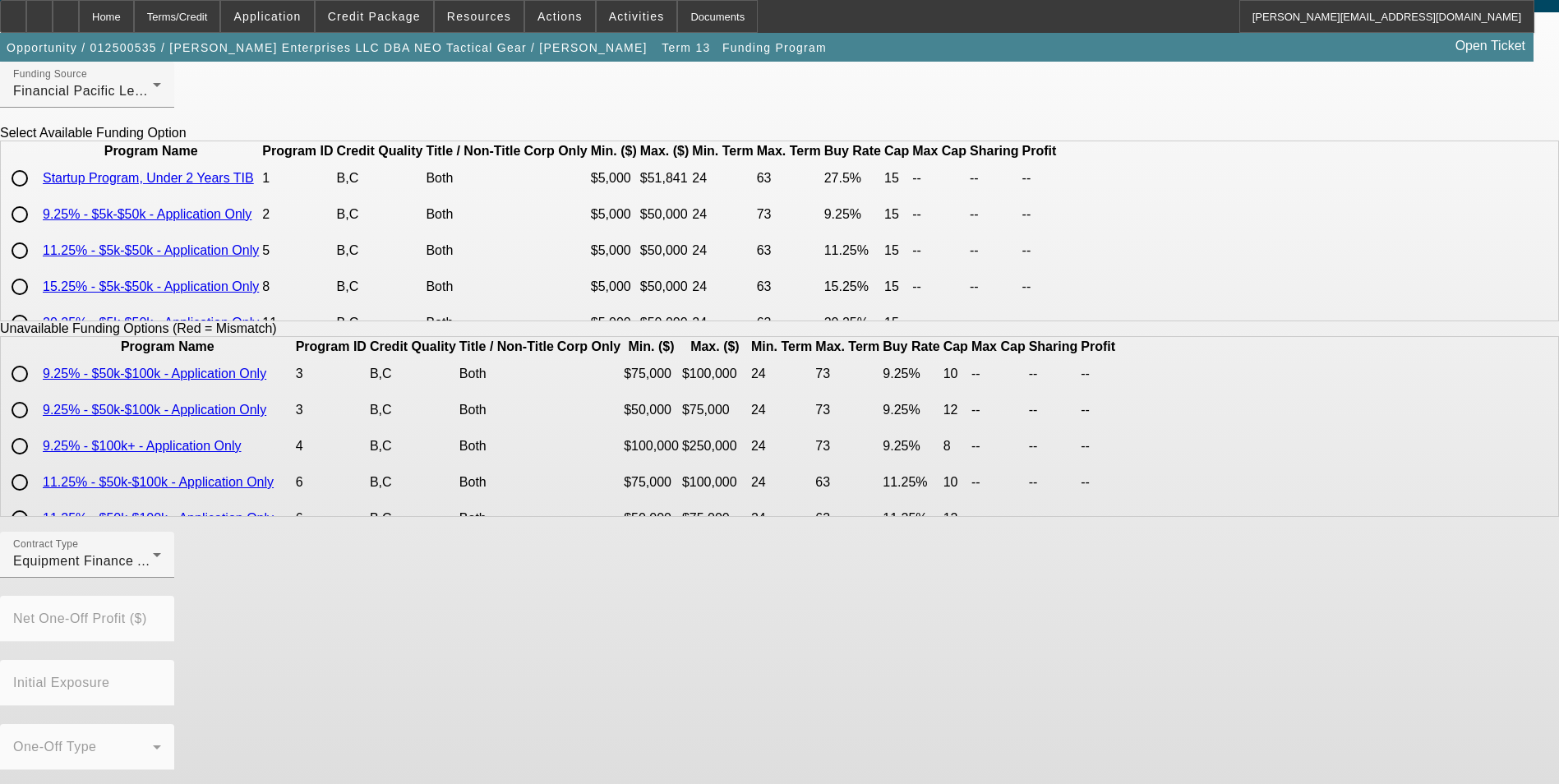
click at [36, 231] on input "radio" at bounding box center [19, 214] width 33 height 33
radio input "true"
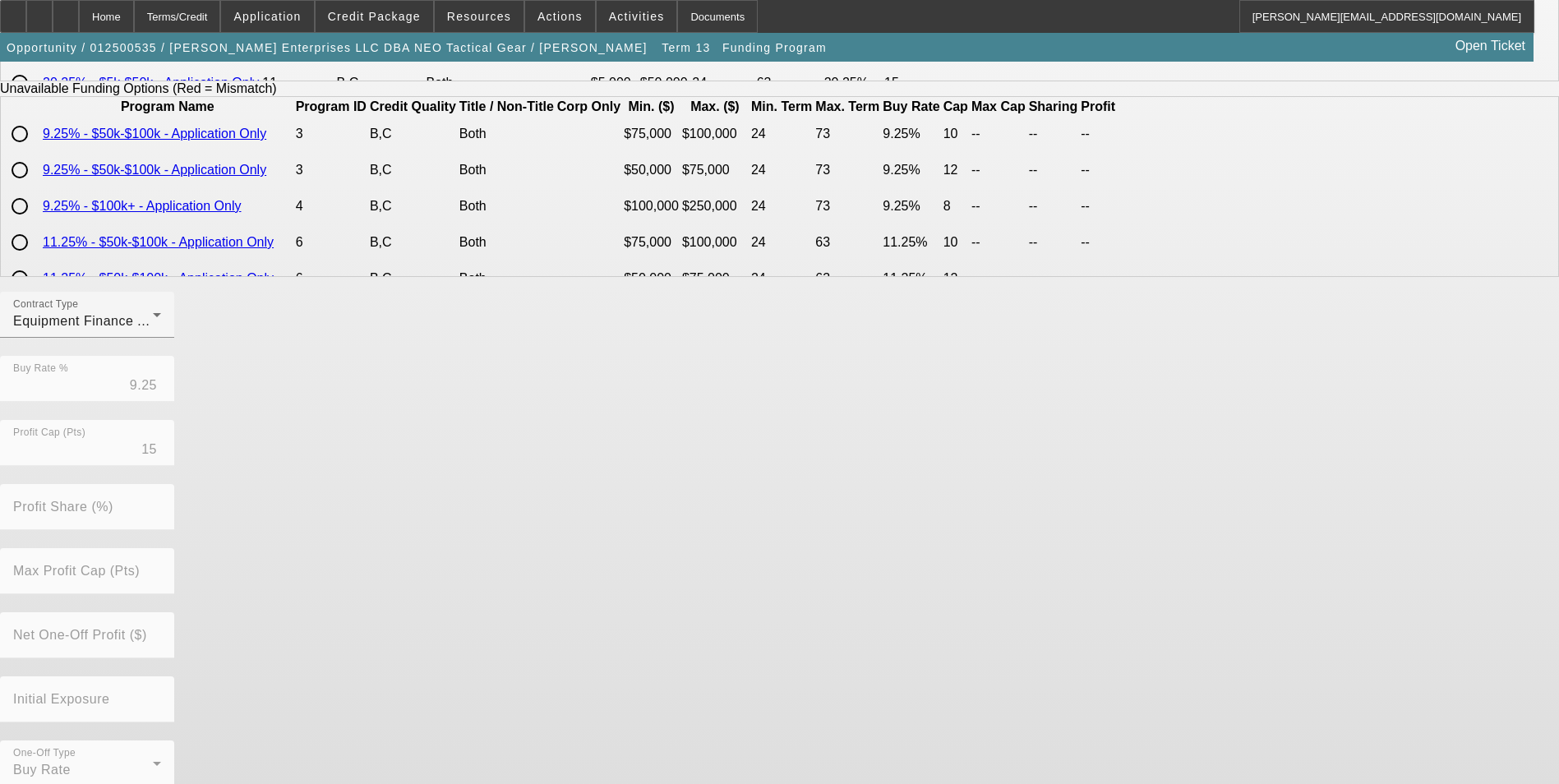
scroll to position [338, 0]
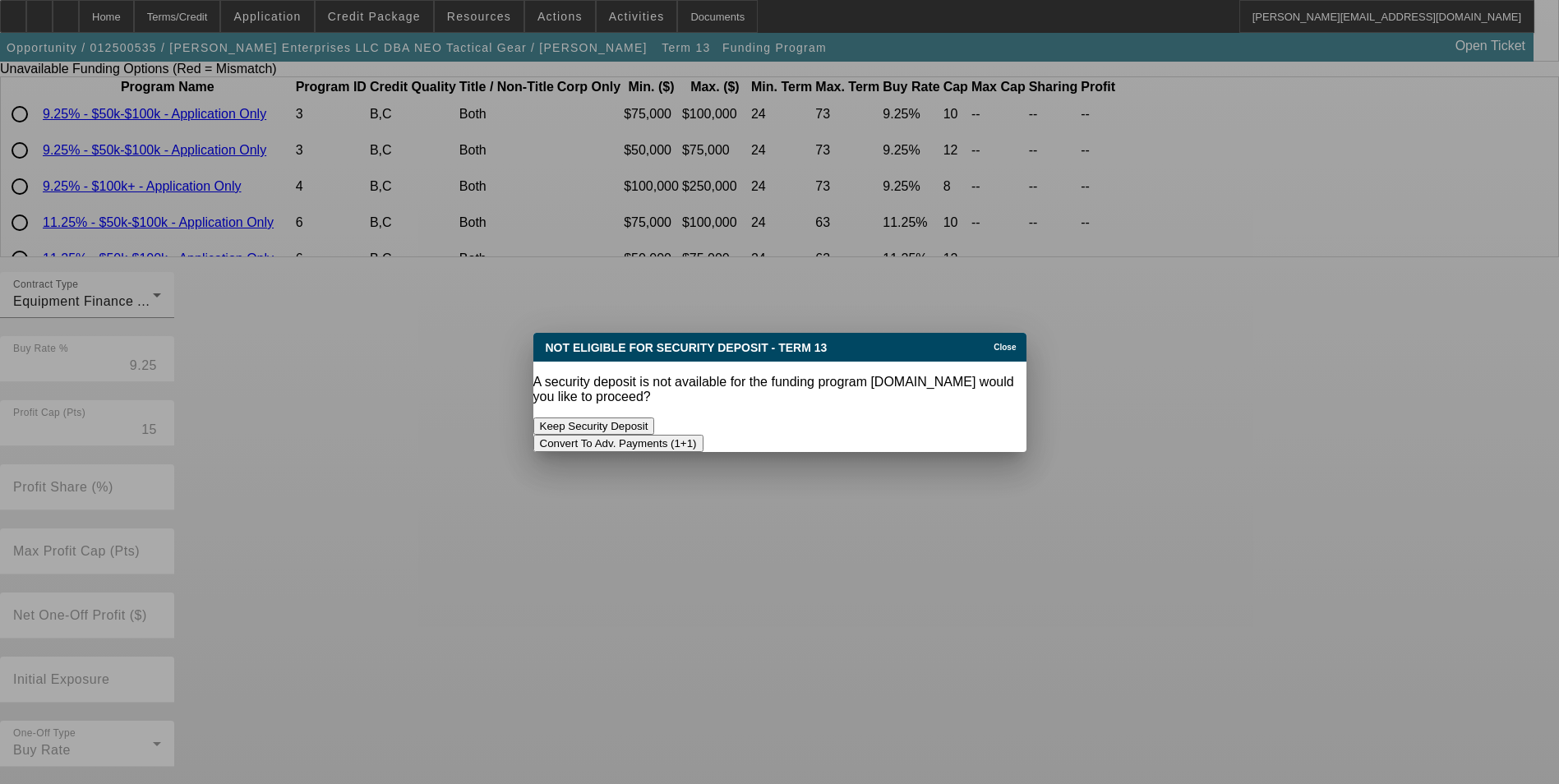
click at [703, 434] on button "Convert To Adv. Payments (1+1)" at bounding box center [618, 443] width 170 height 18
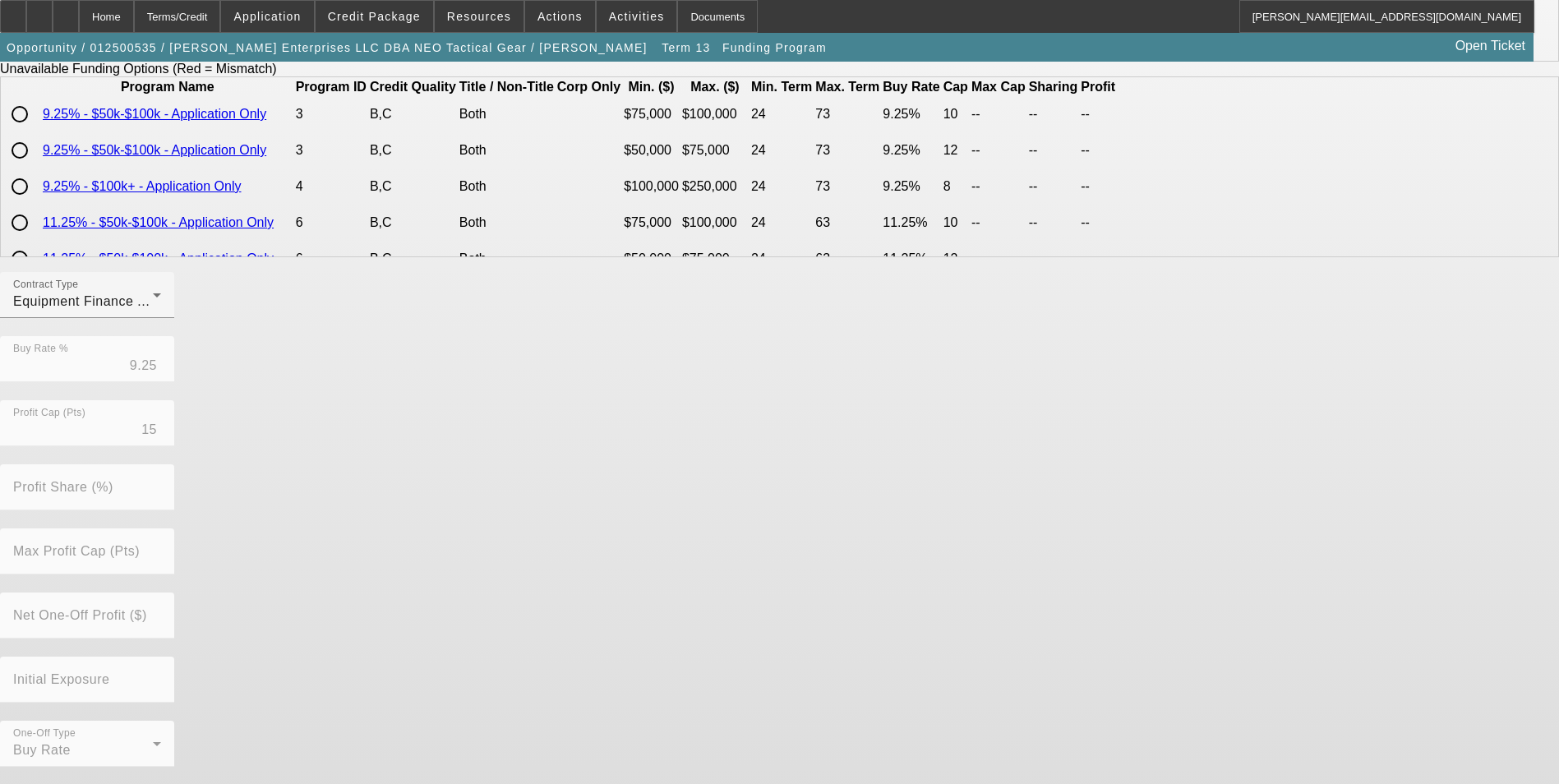
scroll to position [338, 0]
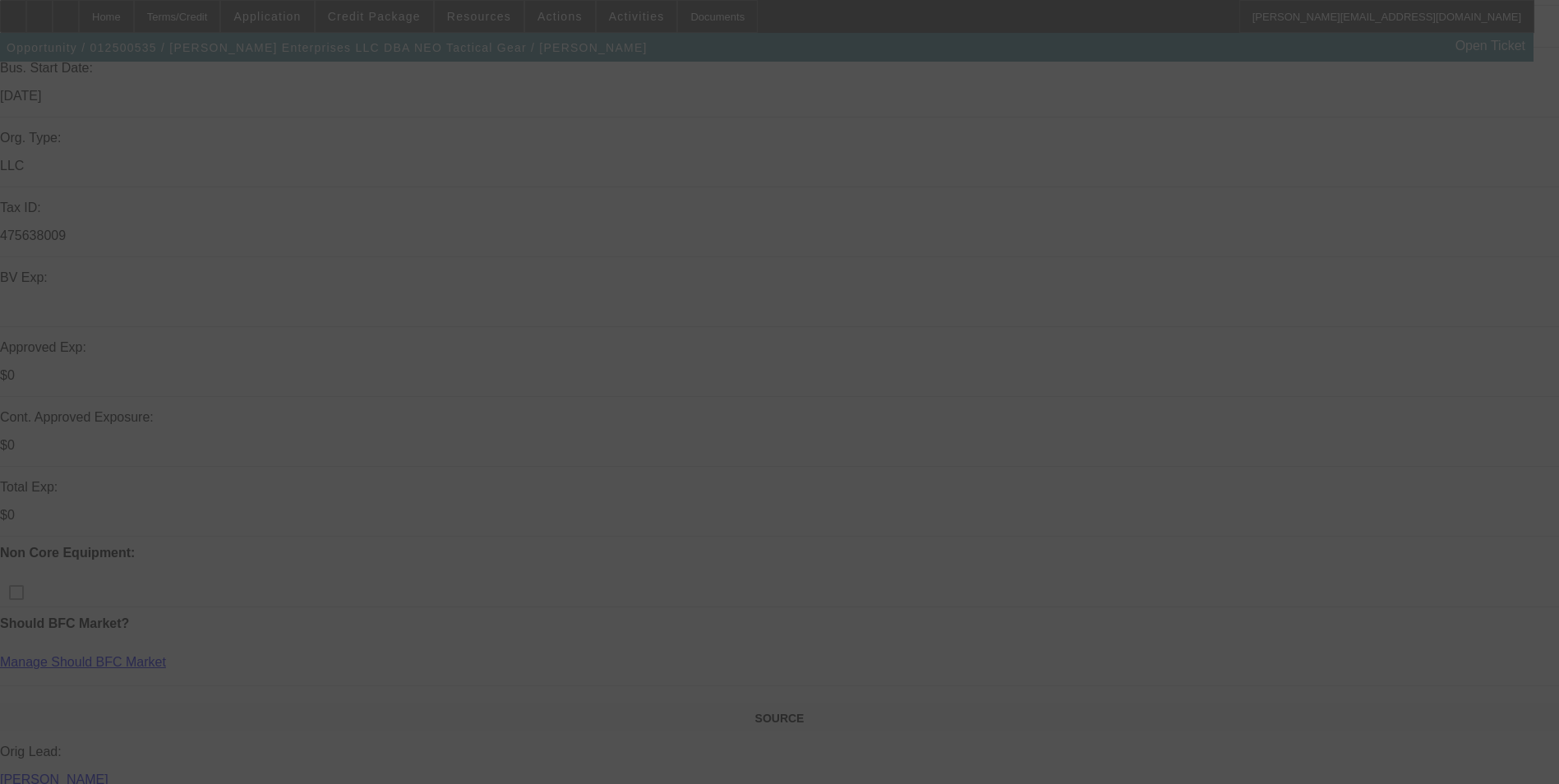
select select "0"
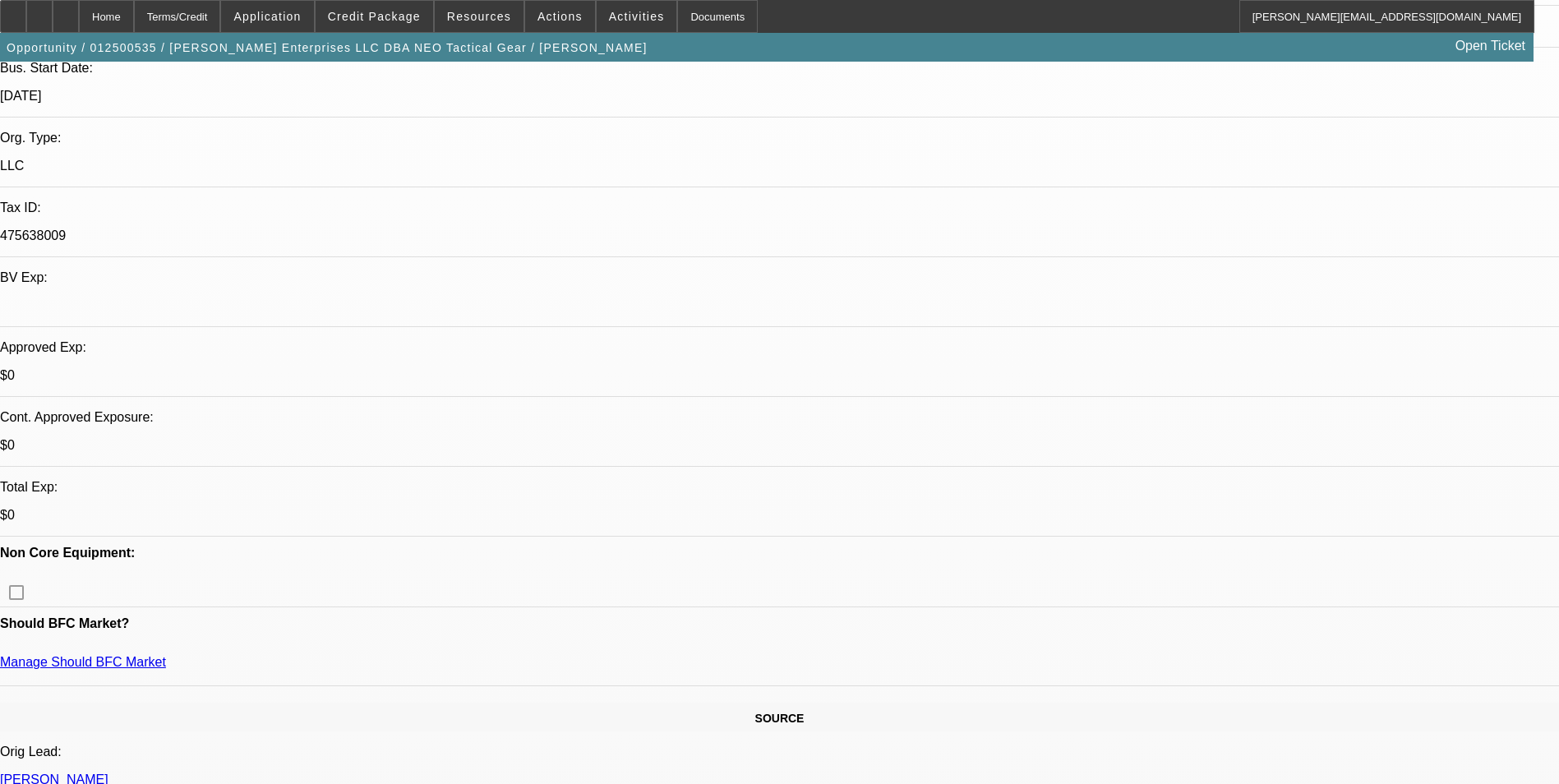
select select "0"
select select "6"
select select "0"
select select "2"
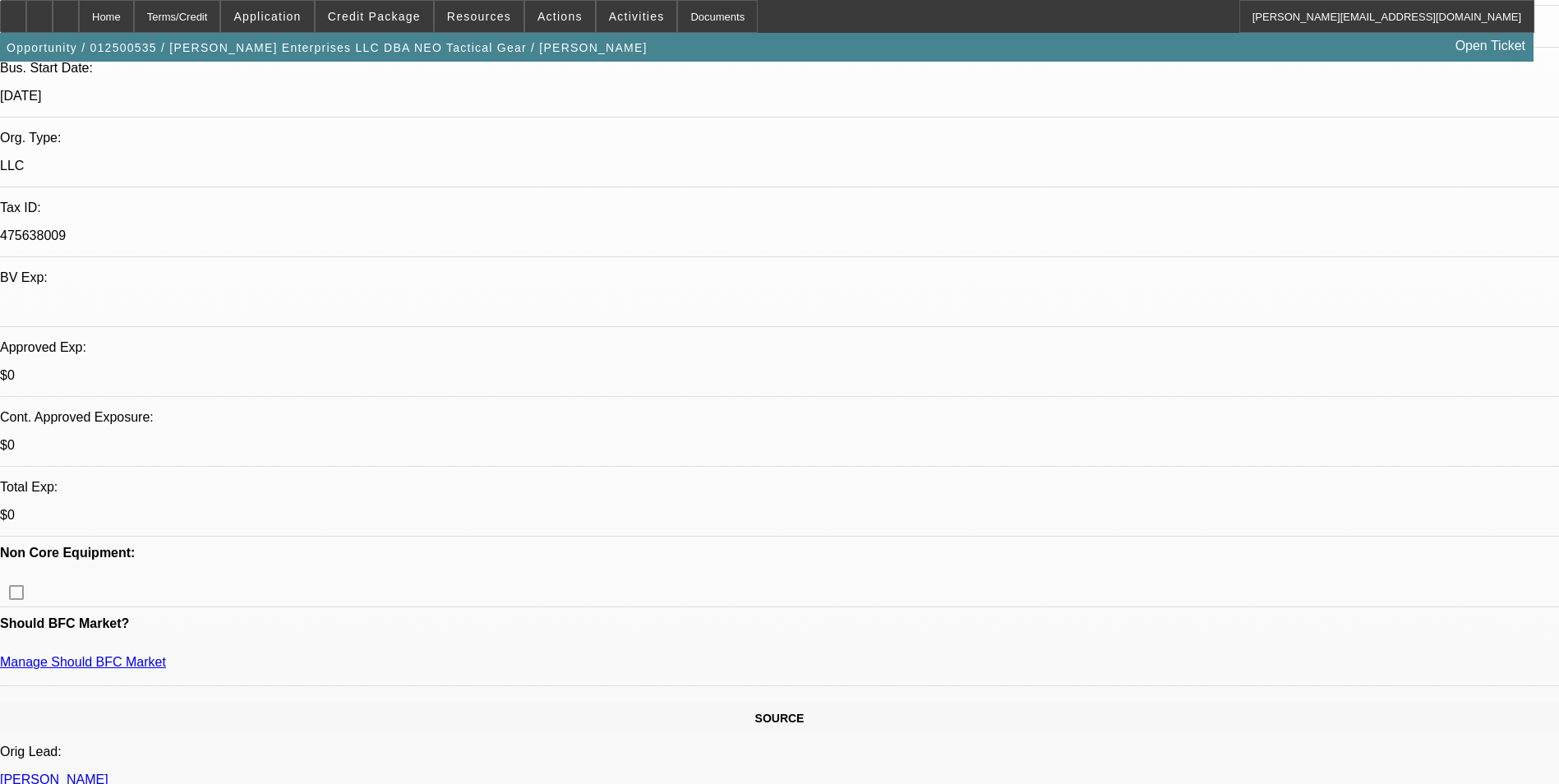
select select "0"
select select "6"
select select "0"
select select "2"
select select "0"
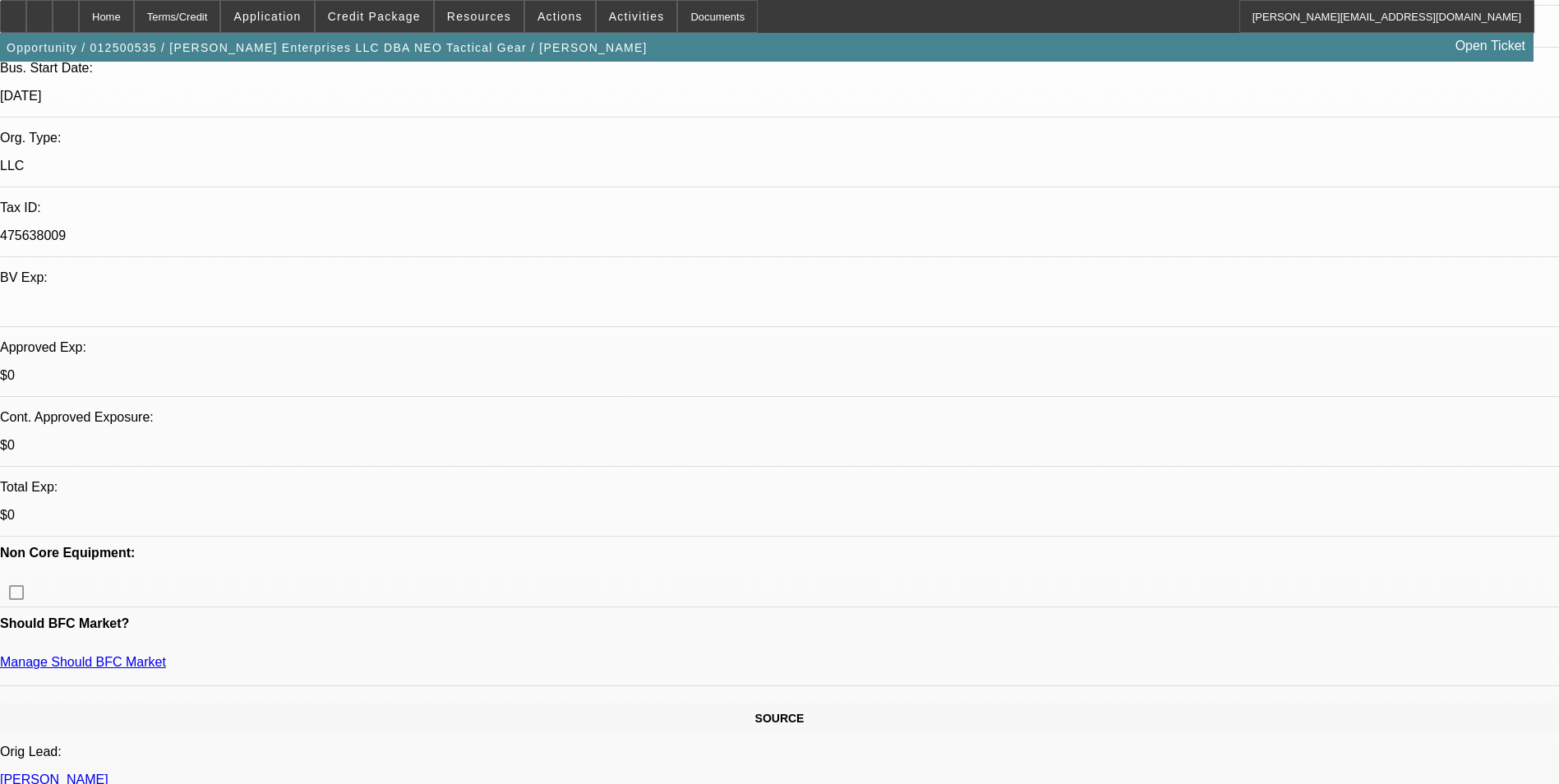
select select "6"
select select "0"
select select "2"
select select "0"
select select "6"
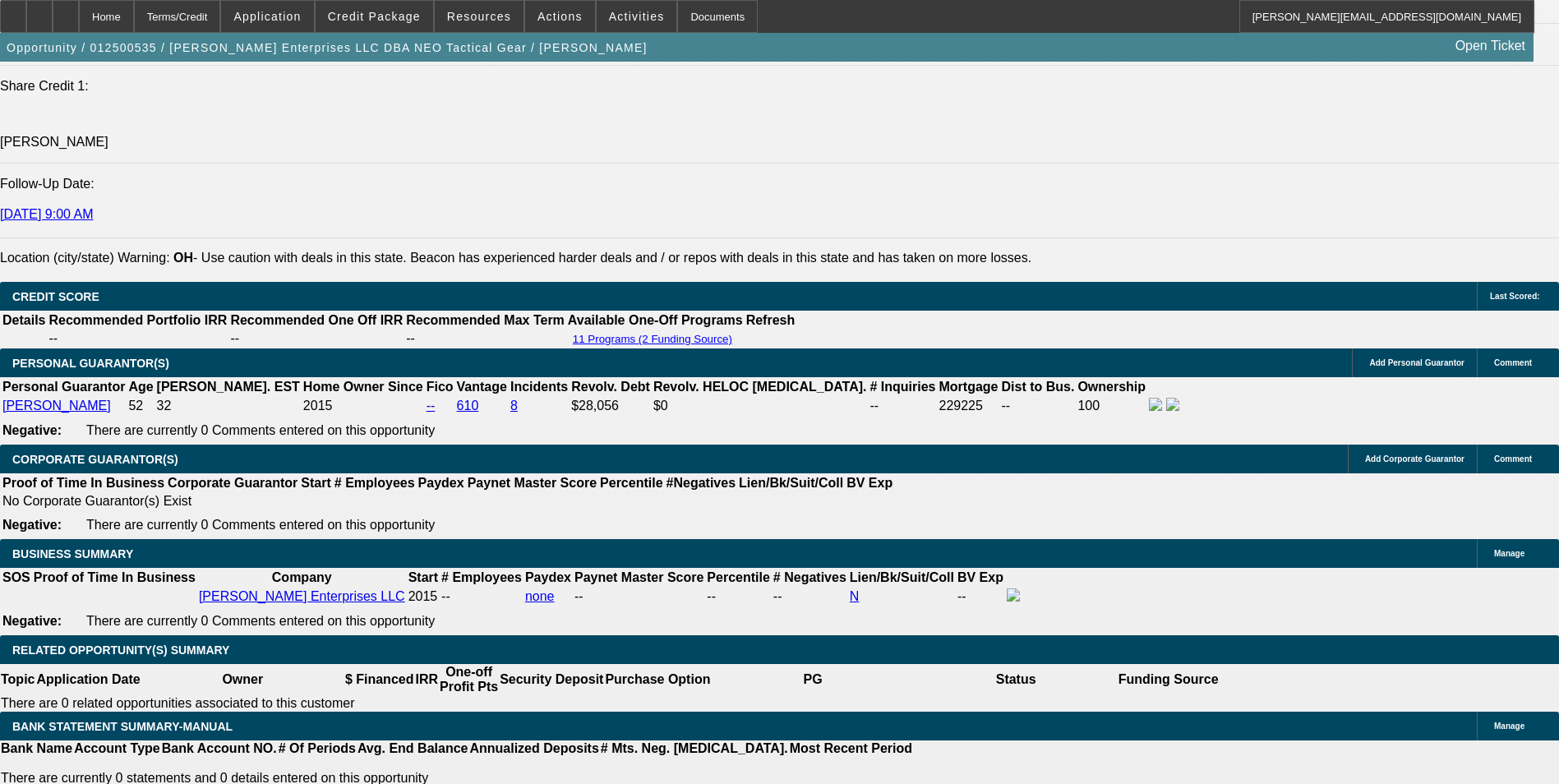
scroll to position [2218, 0]
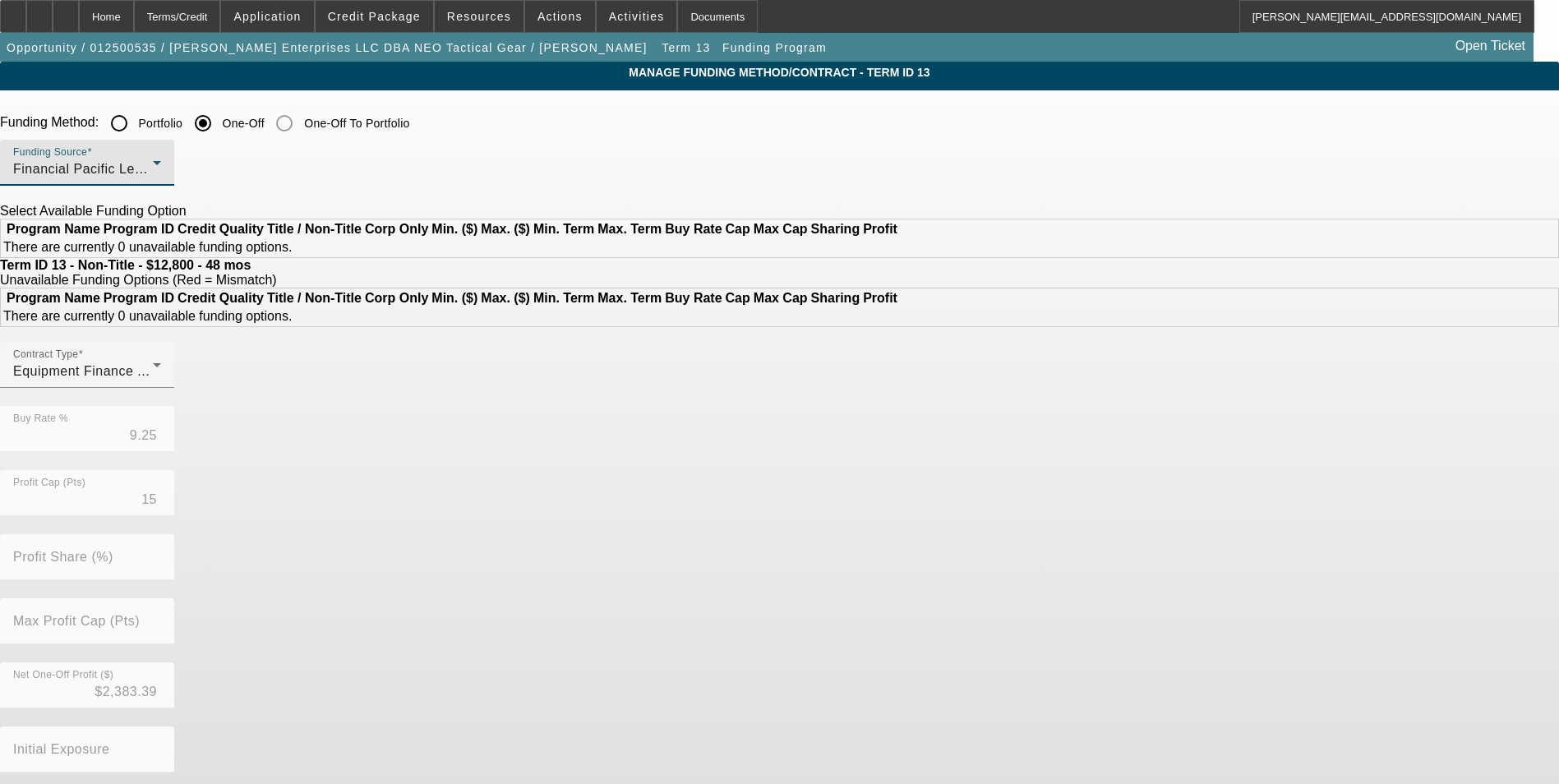
click at [153, 168] on div "Financial Pacific Leasing, Inc." at bounding box center [83, 169] width 140 height 19
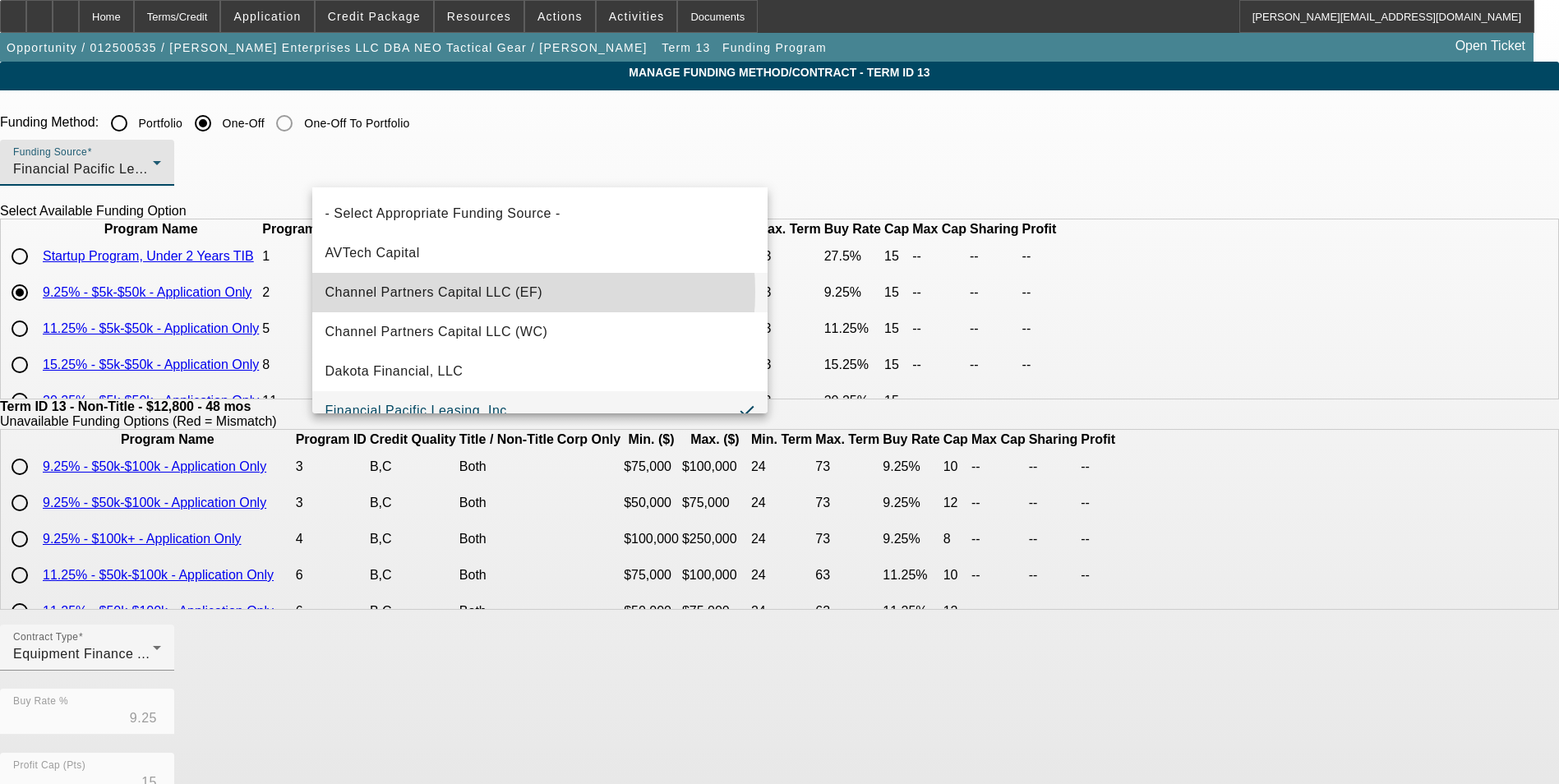
click at [488, 292] on span "Channel Partners Capital LLC (EF)" at bounding box center [434, 292] width 218 height 19
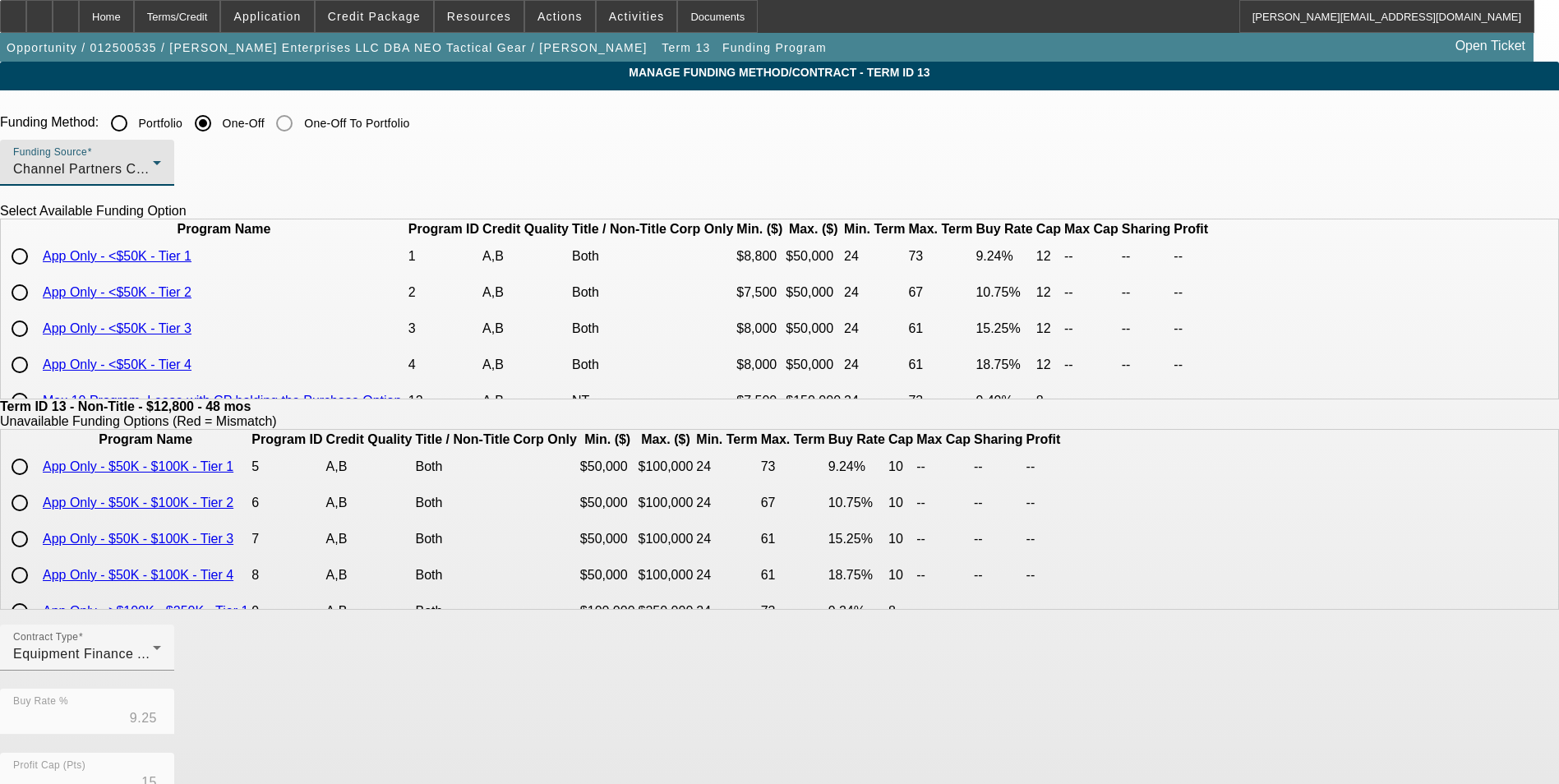
click at [153, 174] on div "Channel Partners Capital LLC (EF)" at bounding box center [83, 169] width 140 height 19
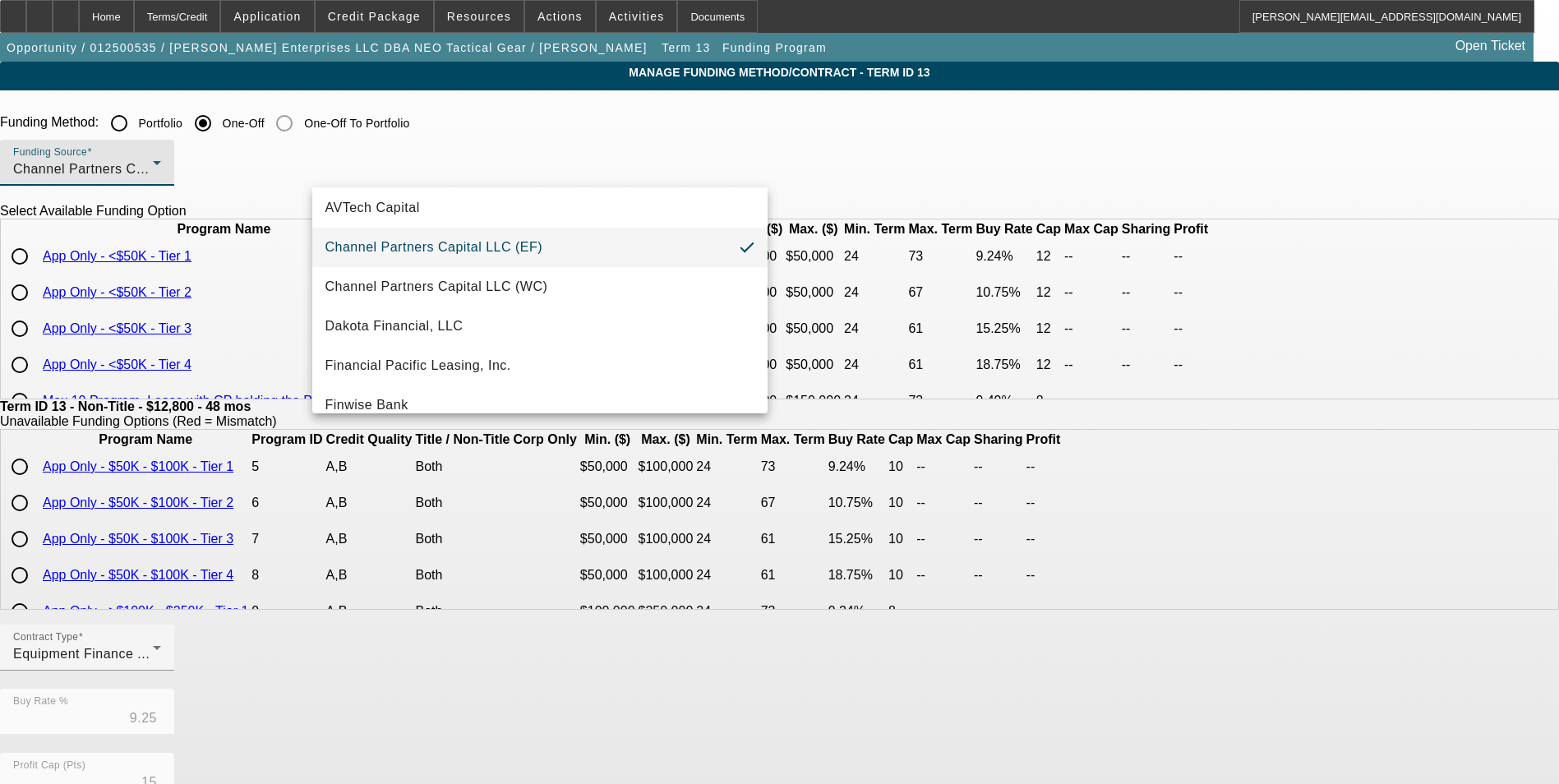
scroll to position [82, 0]
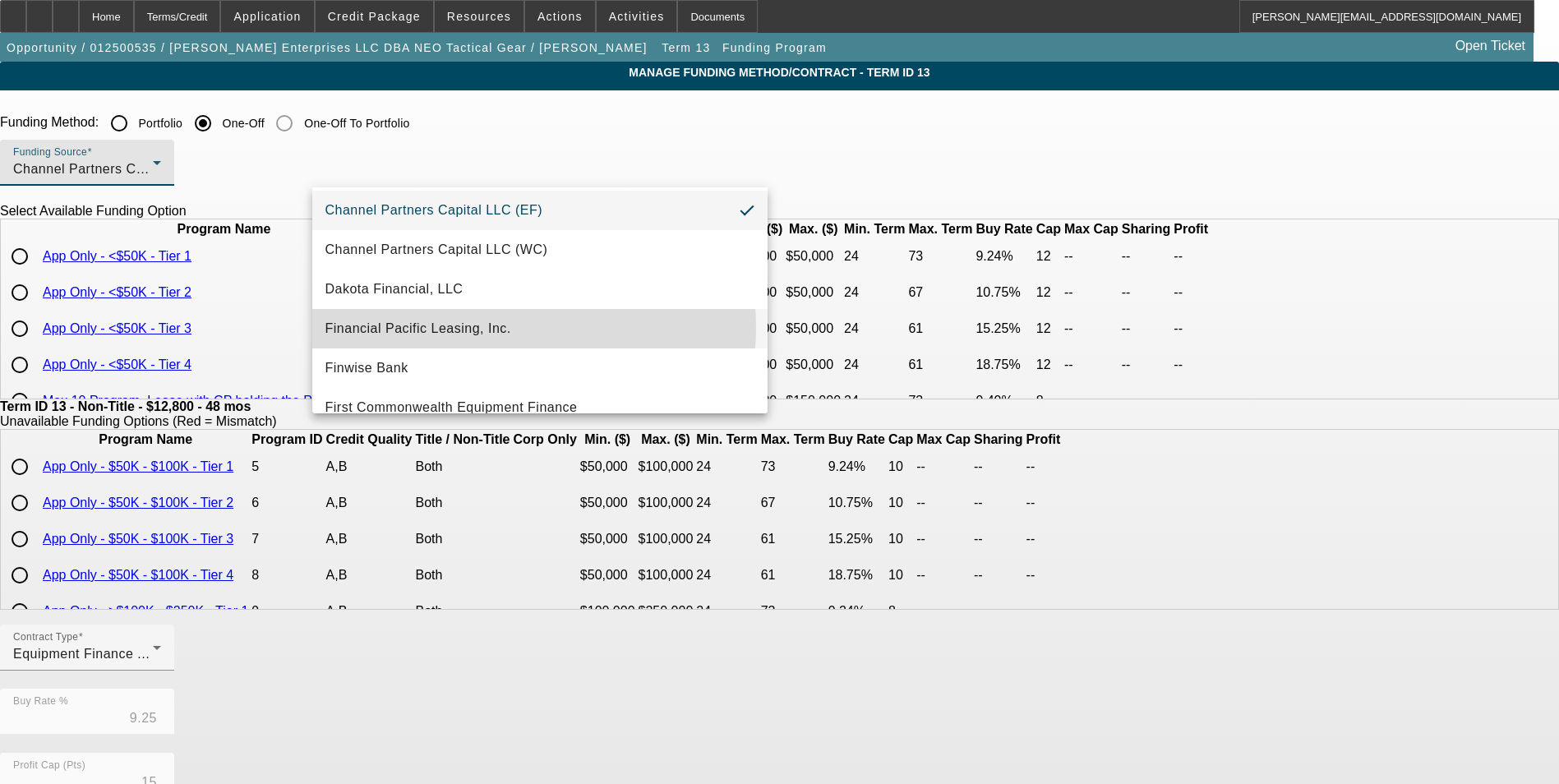
click at [511, 327] on mat-option "Financial Pacific Leasing, Inc." at bounding box center [540, 328] width 455 height 40
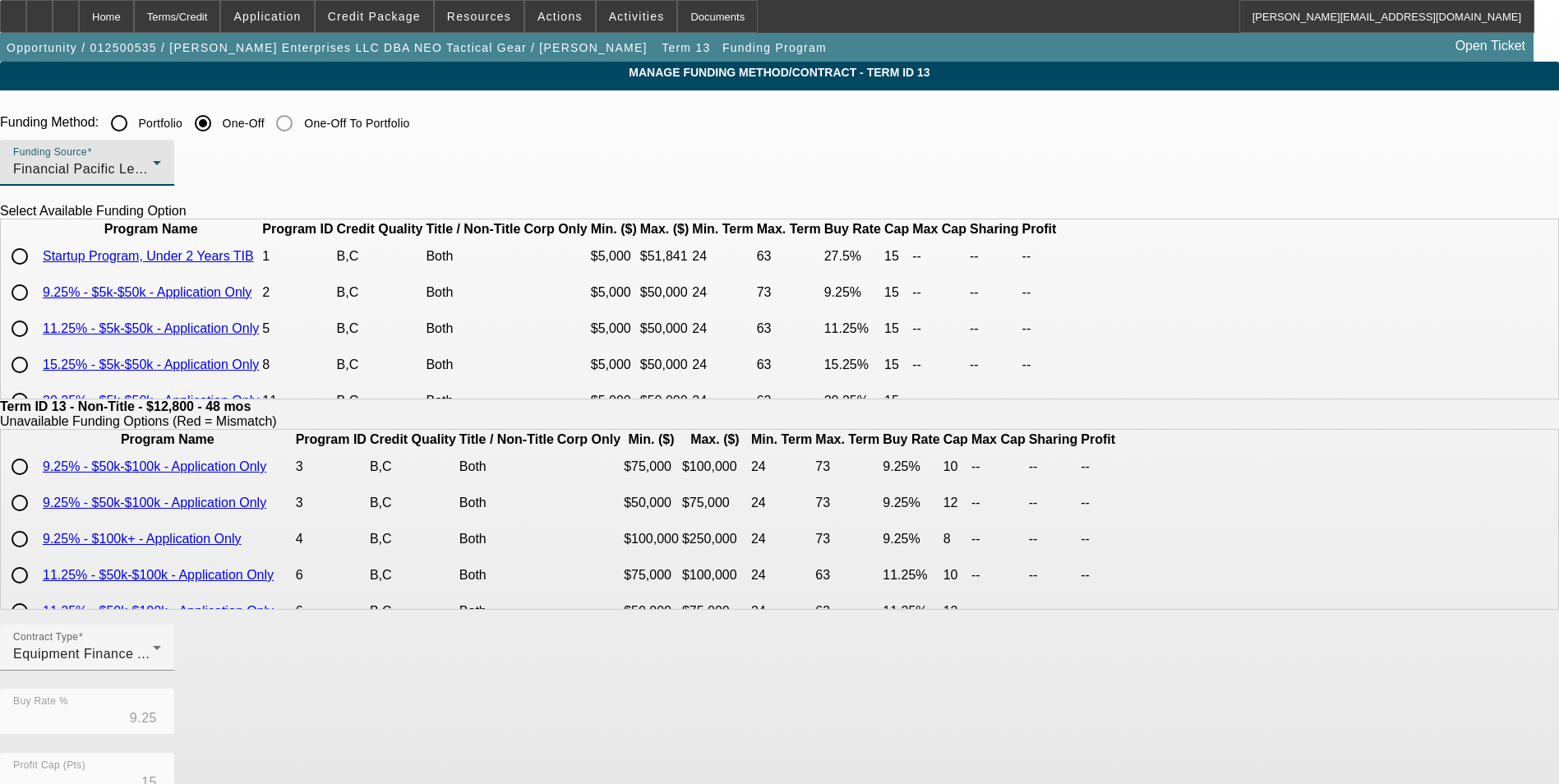
click at [153, 167] on div "Financial Pacific Leasing, Inc." at bounding box center [83, 169] width 140 height 19
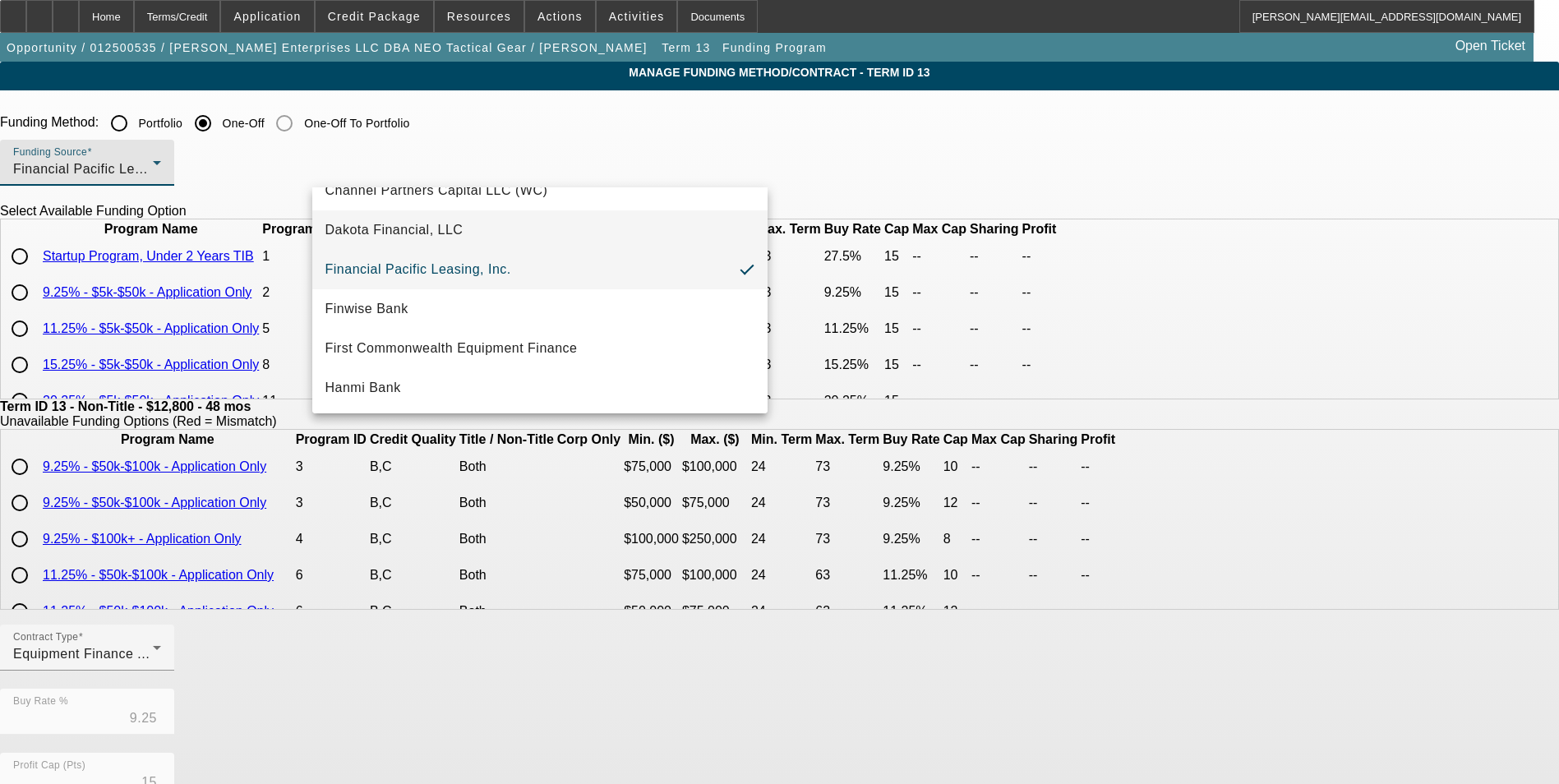
scroll to position [182, 0]
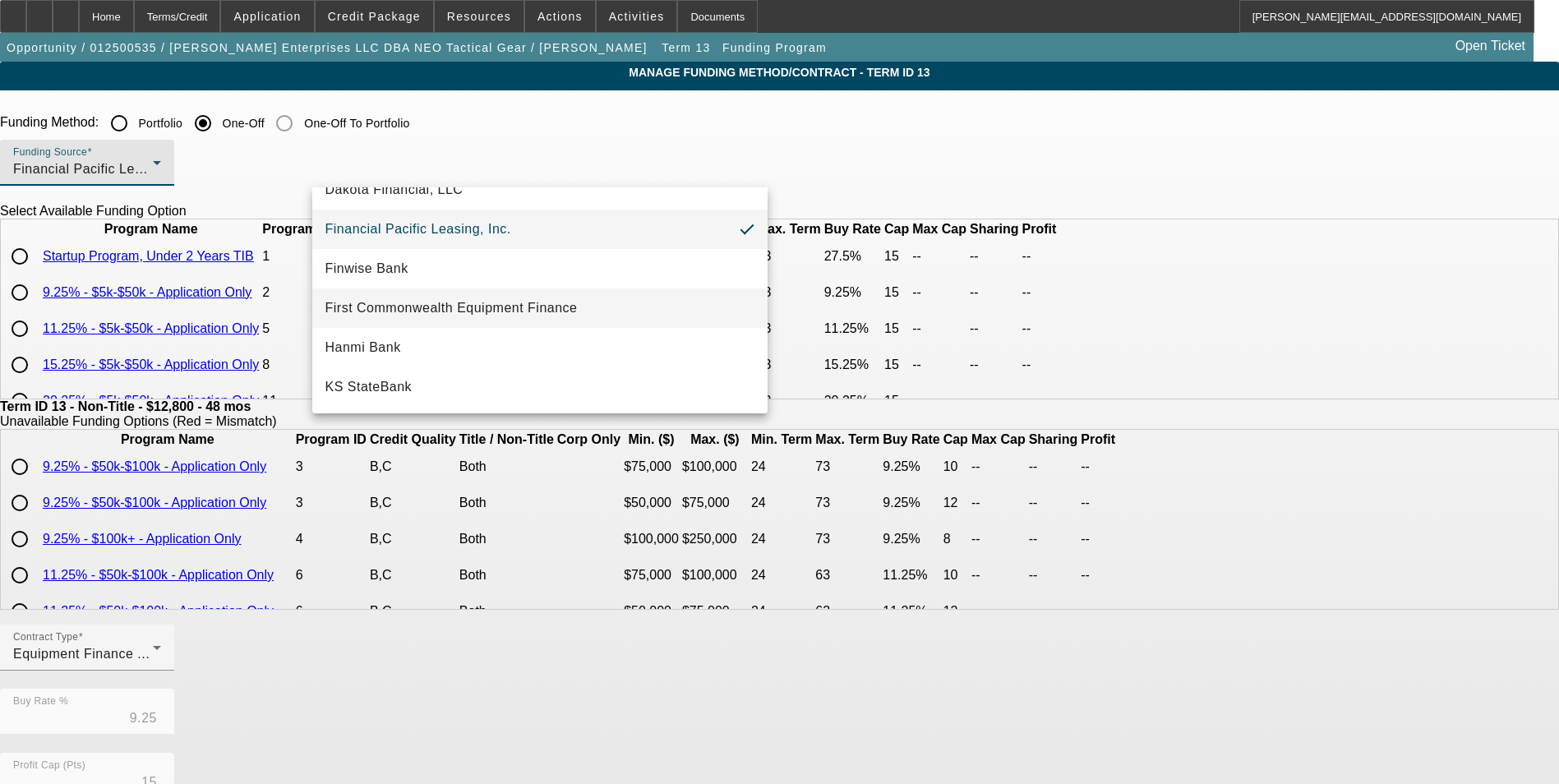
click at [423, 308] on span "First Commonwealth Equipment Finance" at bounding box center [451, 308] width 252 height 19
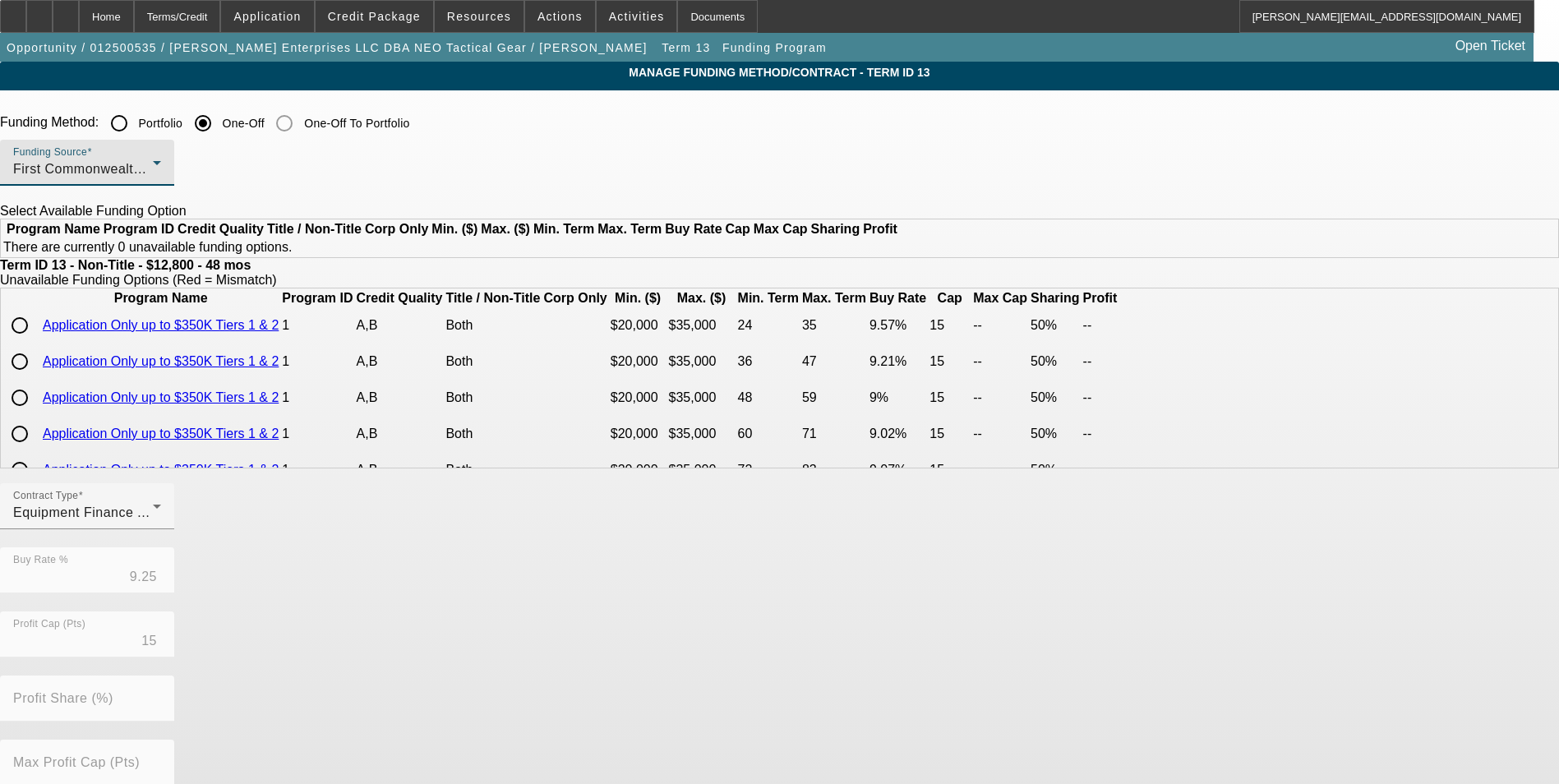
click at [153, 178] on div "First Commonwealth Equipment Finance" at bounding box center [83, 169] width 140 height 19
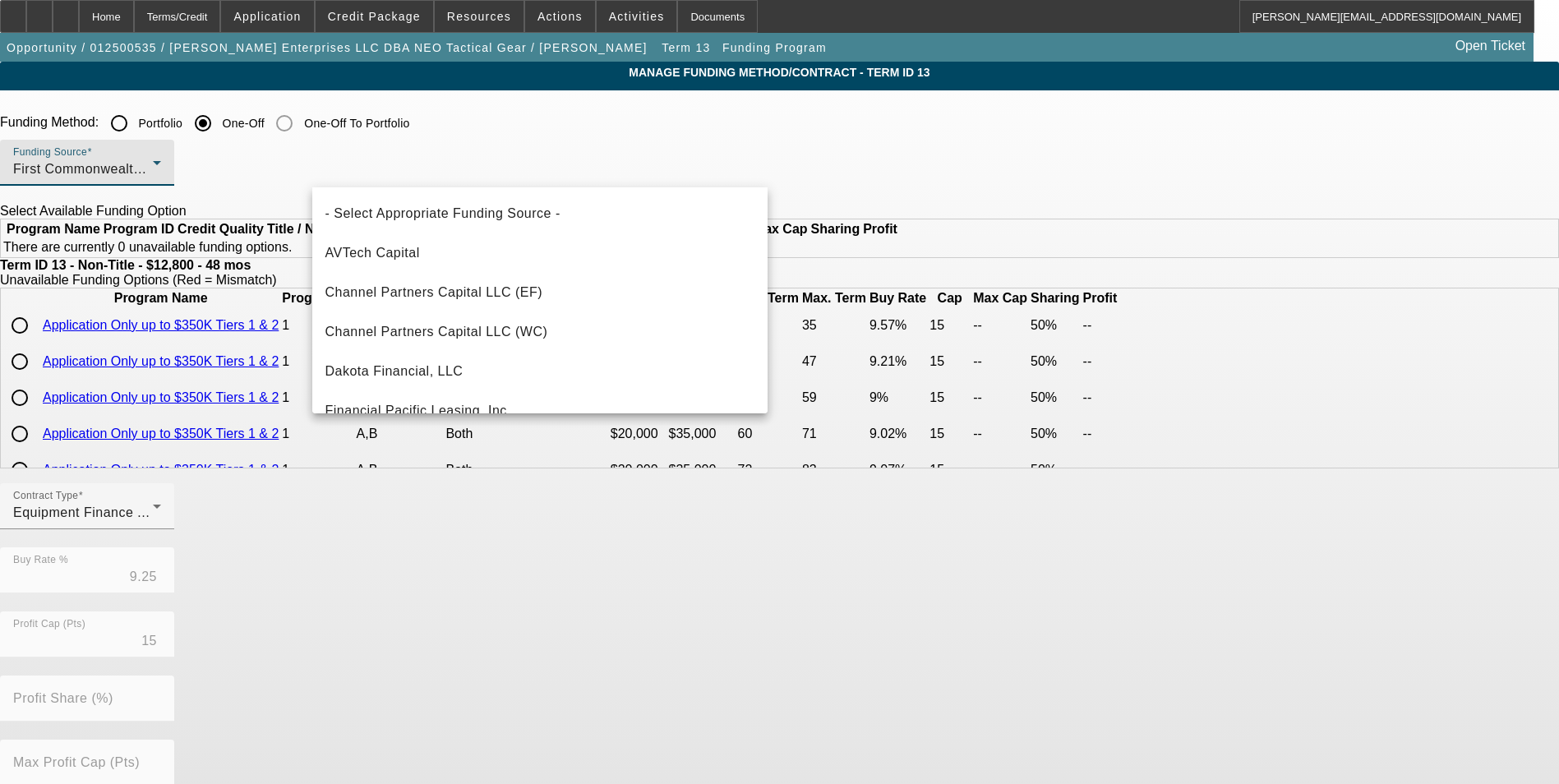
scroll to position [96, 0]
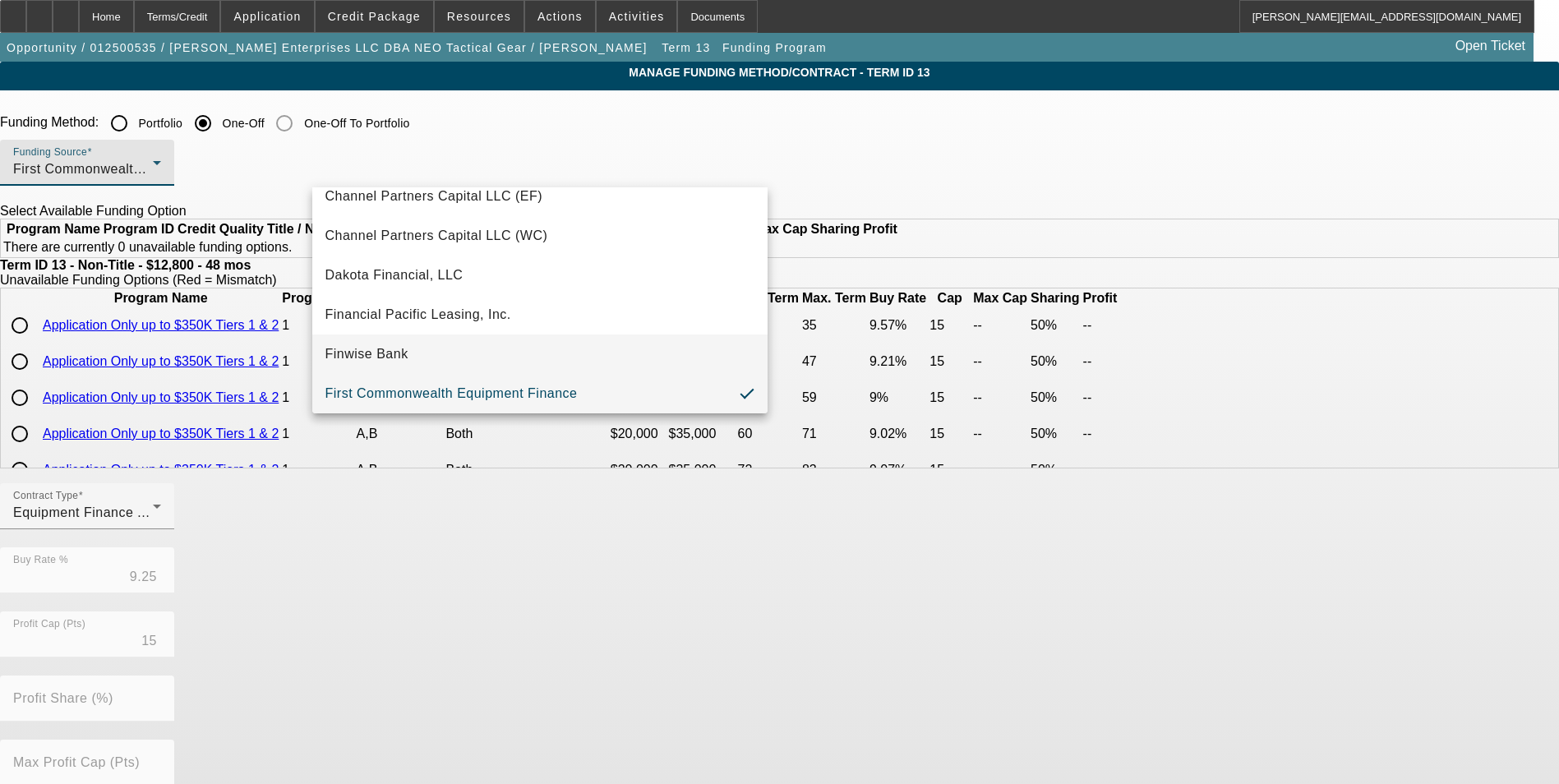
click at [437, 345] on mat-option "Finwise Bank" at bounding box center [540, 353] width 455 height 40
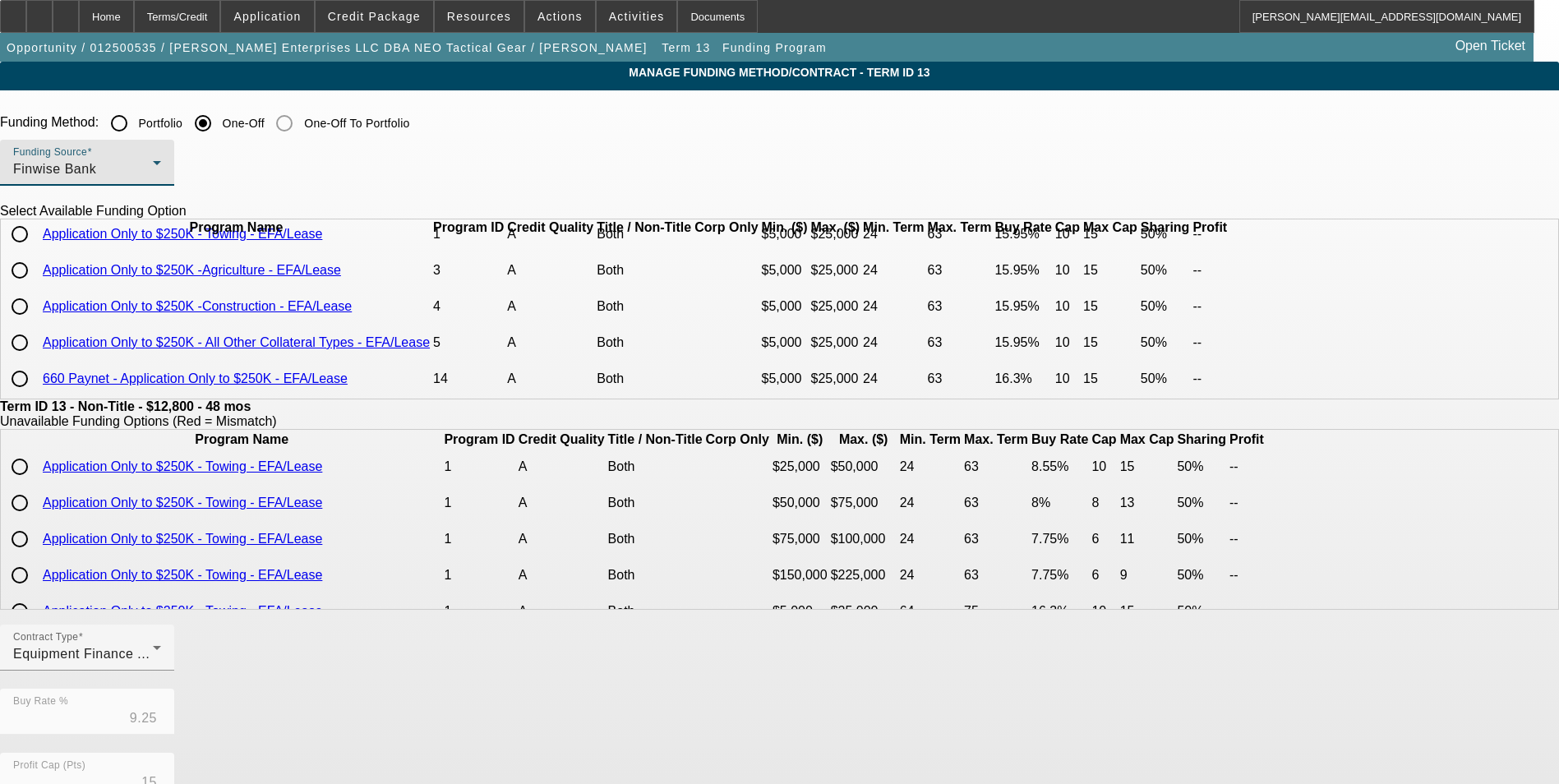
scroll to position [0, 0]
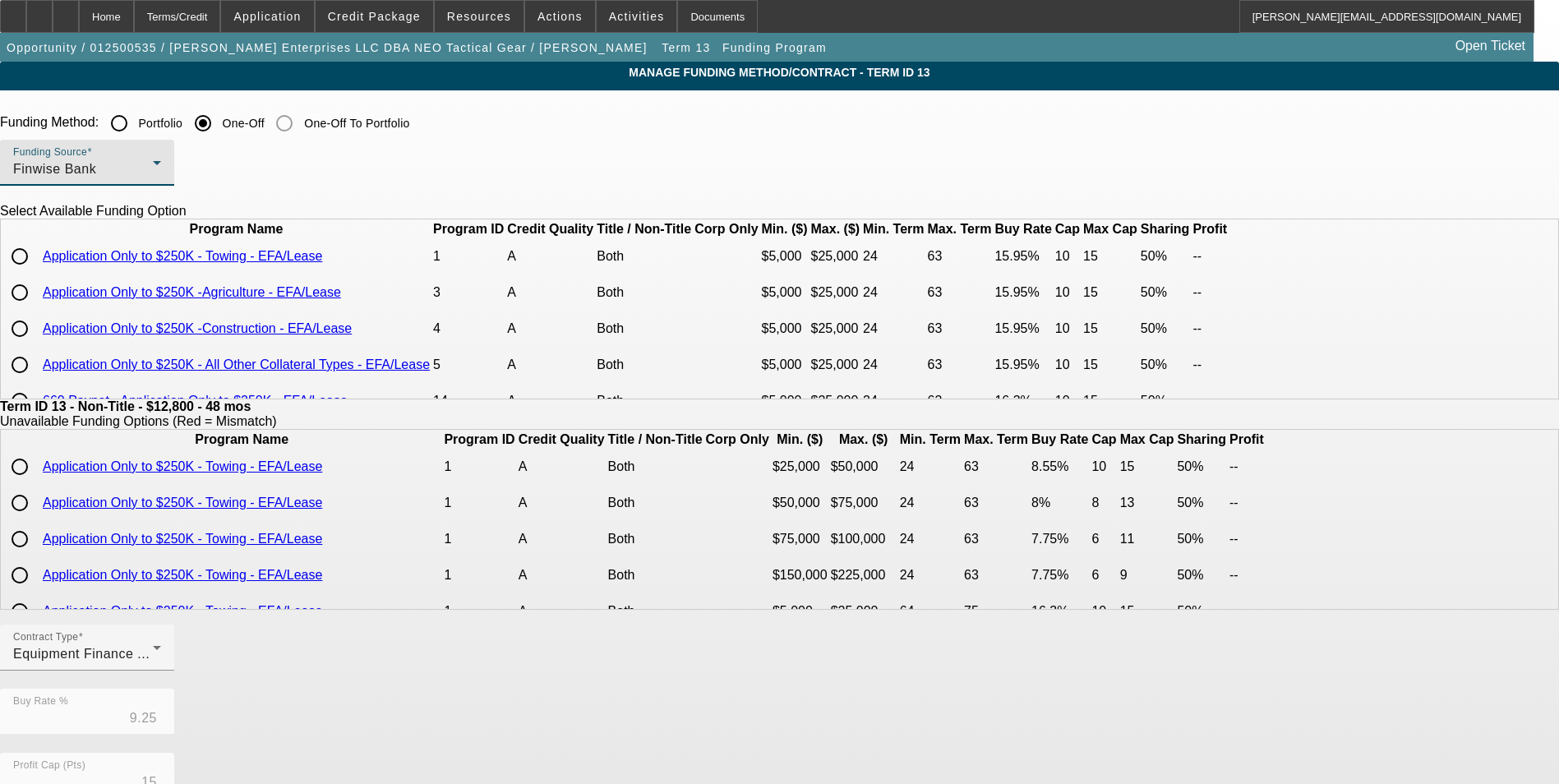
click at [161, 158] on div "Funding Source Finwise Bank" at bounding box center [87, 163] width 148 height 46
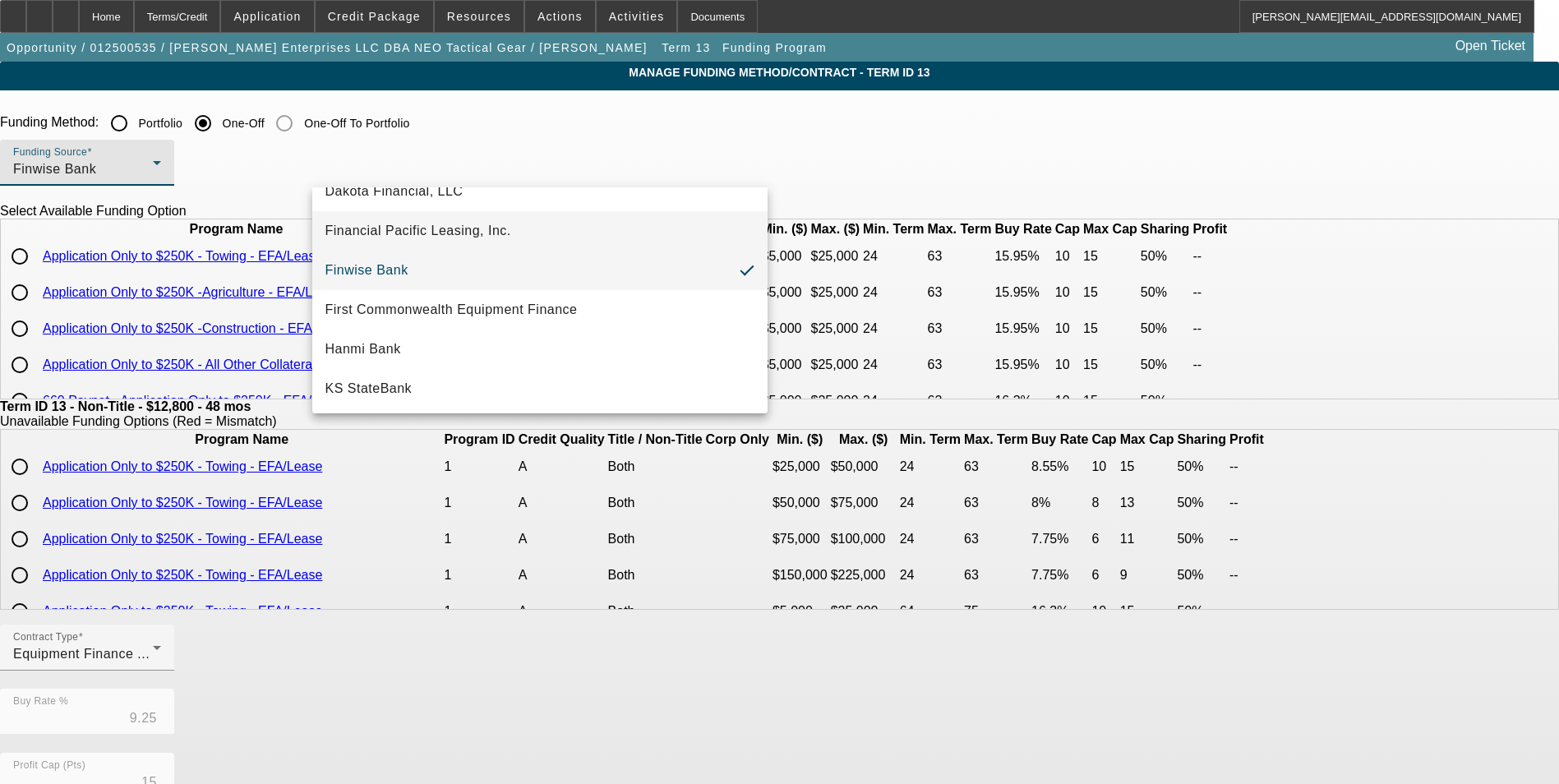
scroll to position [221, 0]
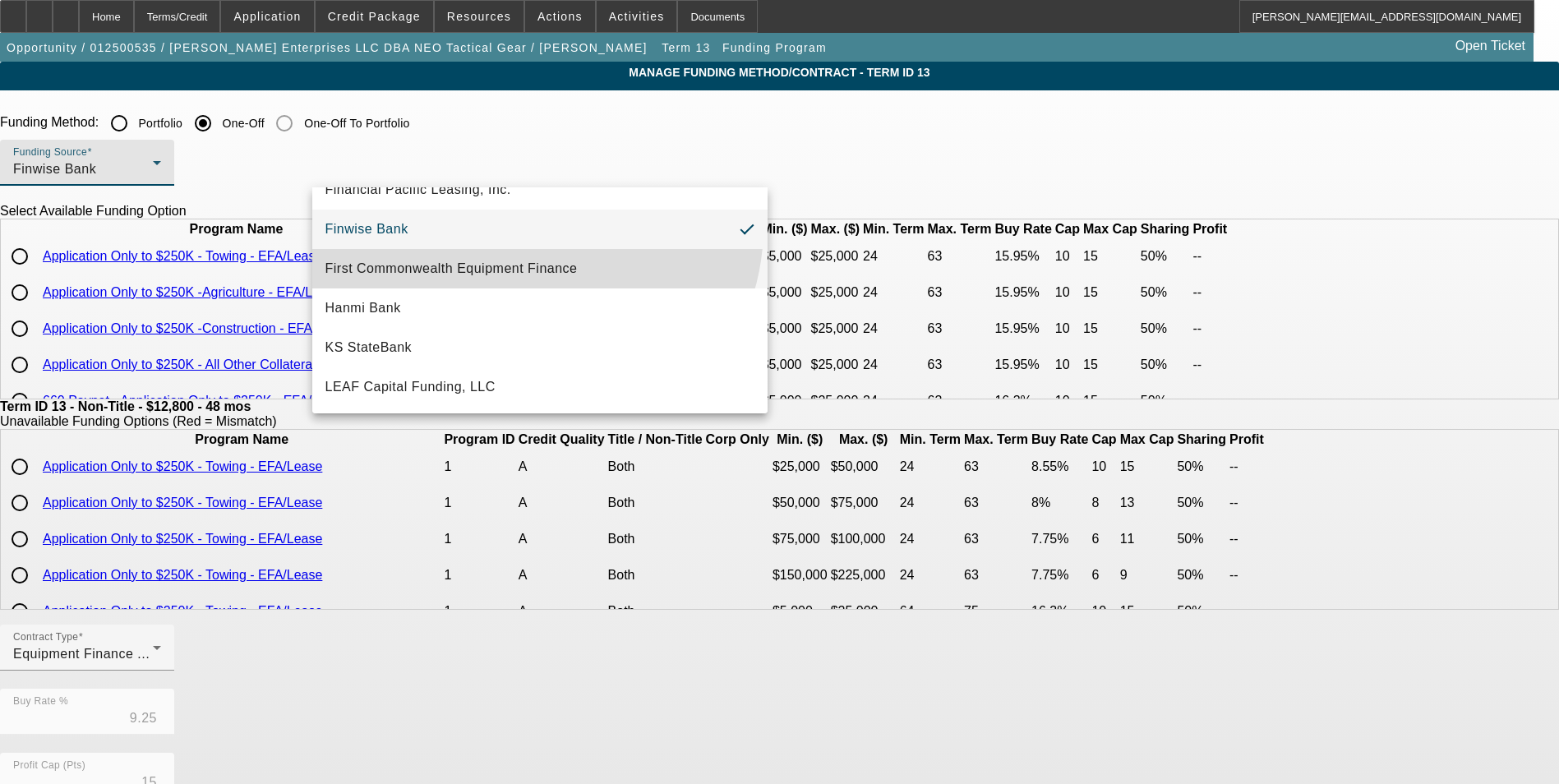
click at [534, 266] on span "First Commonwealth Equipment Finance" at bounding box center [451, 268] width 252 height 19
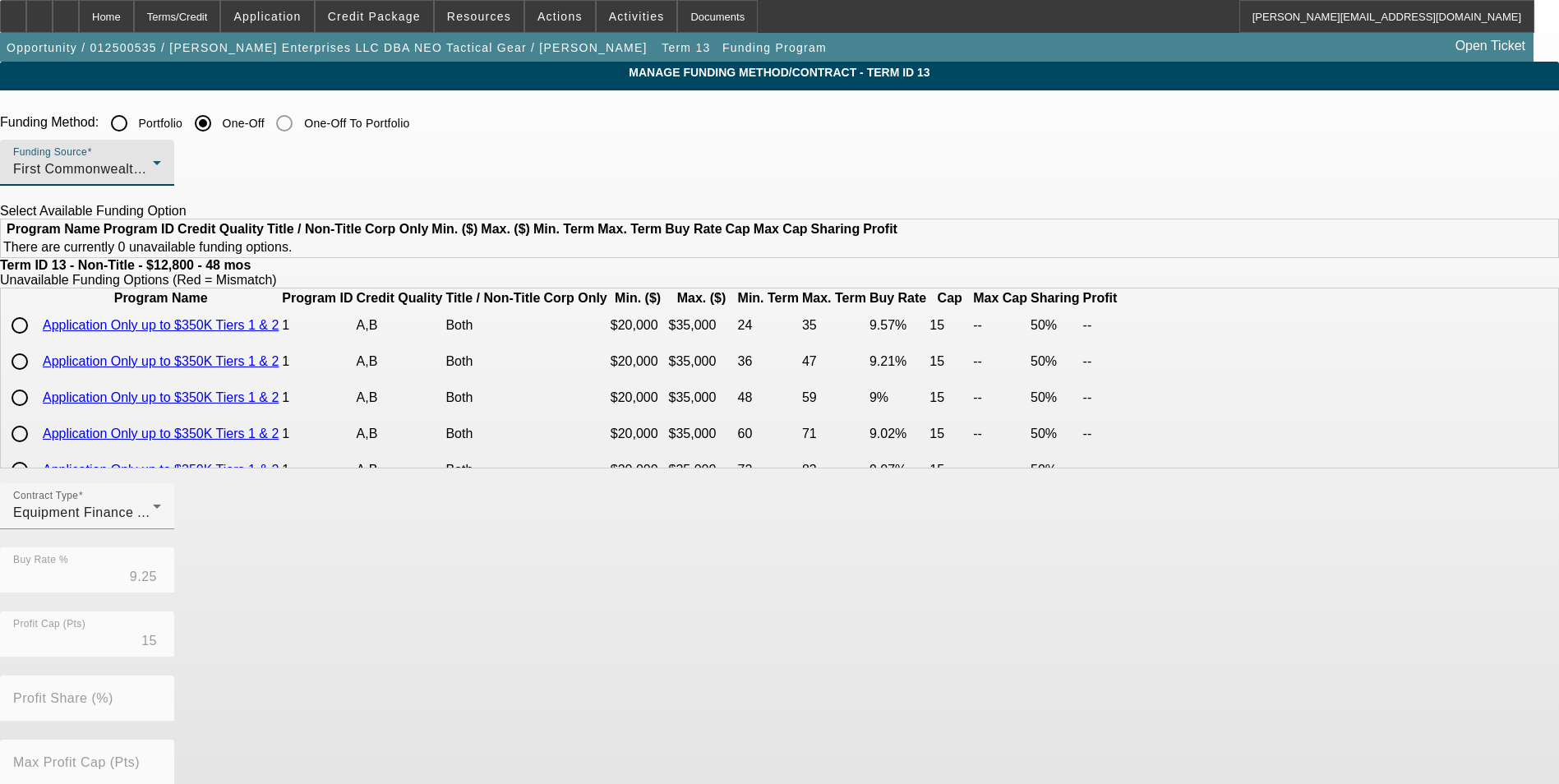
click at [153, 161] on div "First Commonwealth Equipment Finance" at bounding box center [83, 169] width 140 height 19
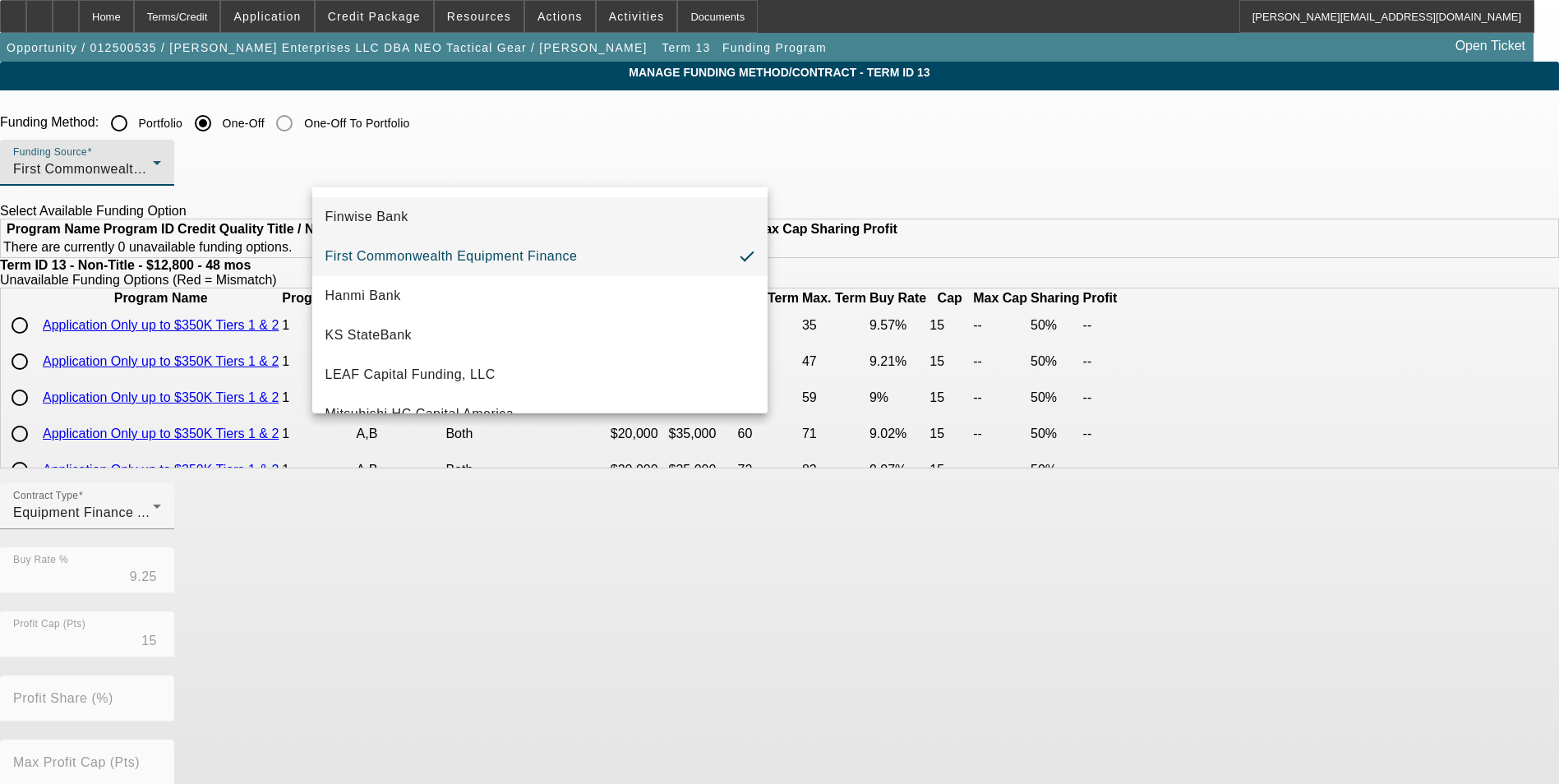
scroll to position [260, 0]
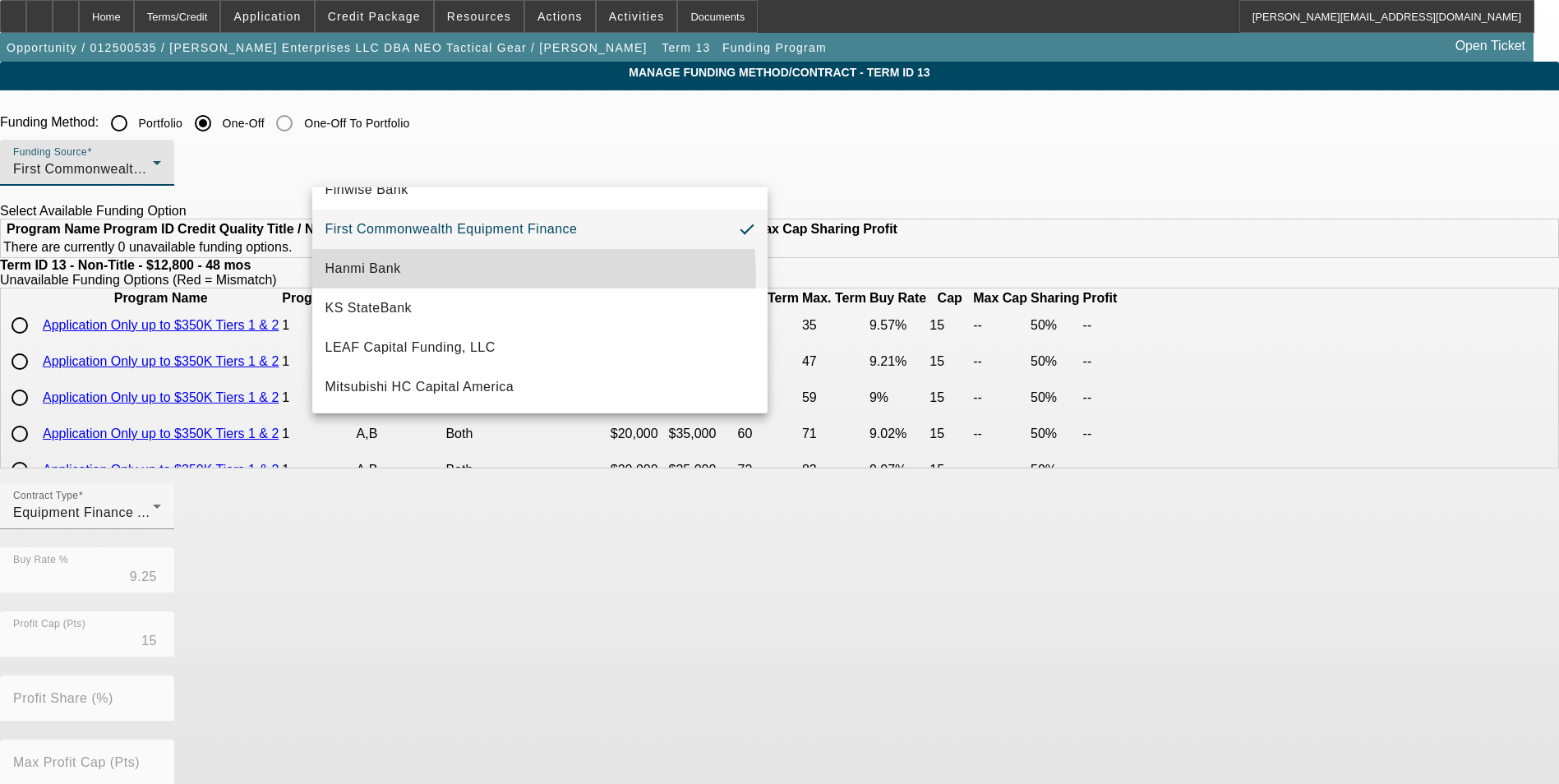
click at [455, 277] on mat-option "Hanmi Bank" at bounding box center [540, 268] width 455 height 40
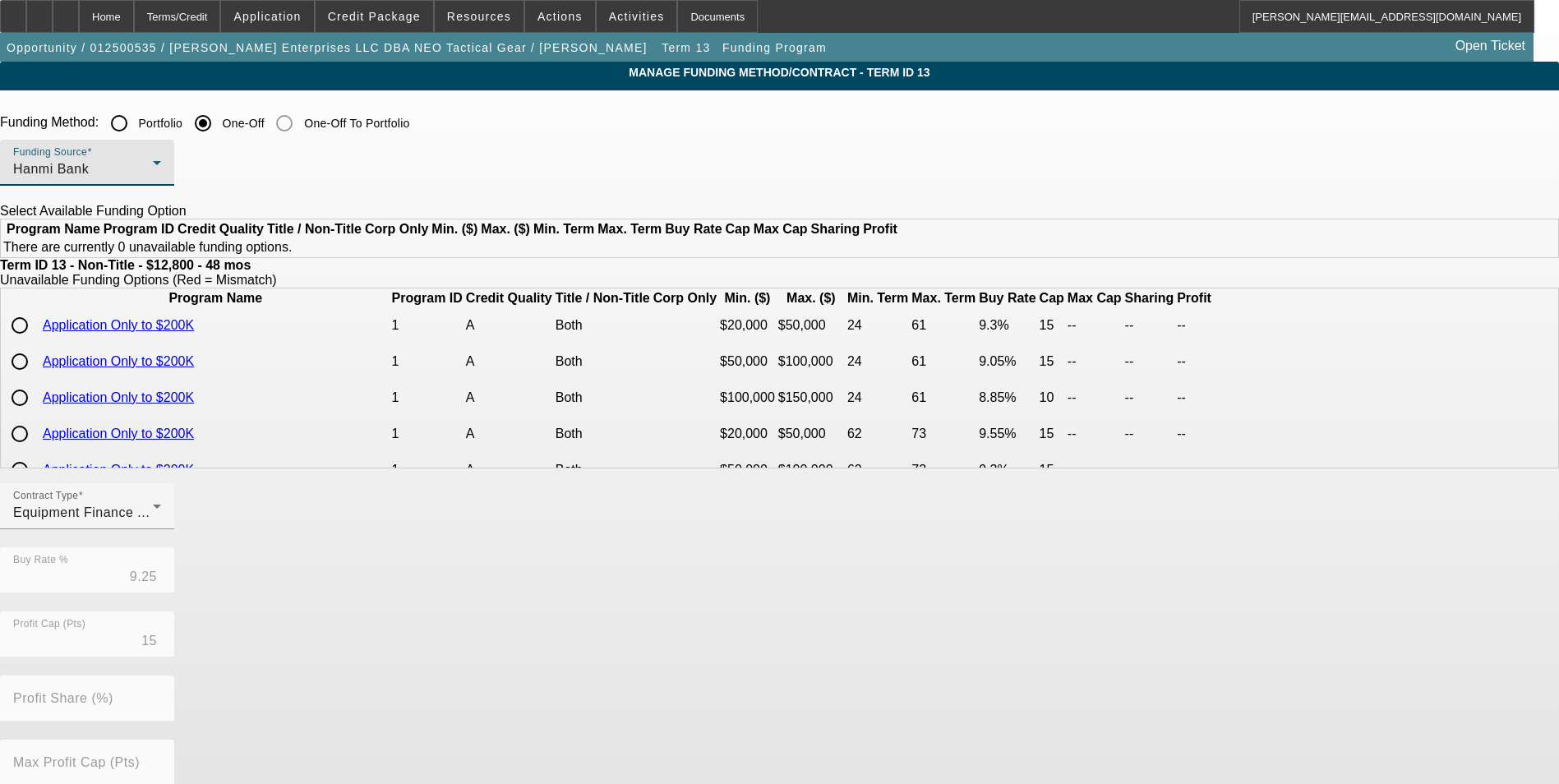
click at [153, 161] on div "Hanmi Bank" at bounding box center [83, 169] width 140 height 19
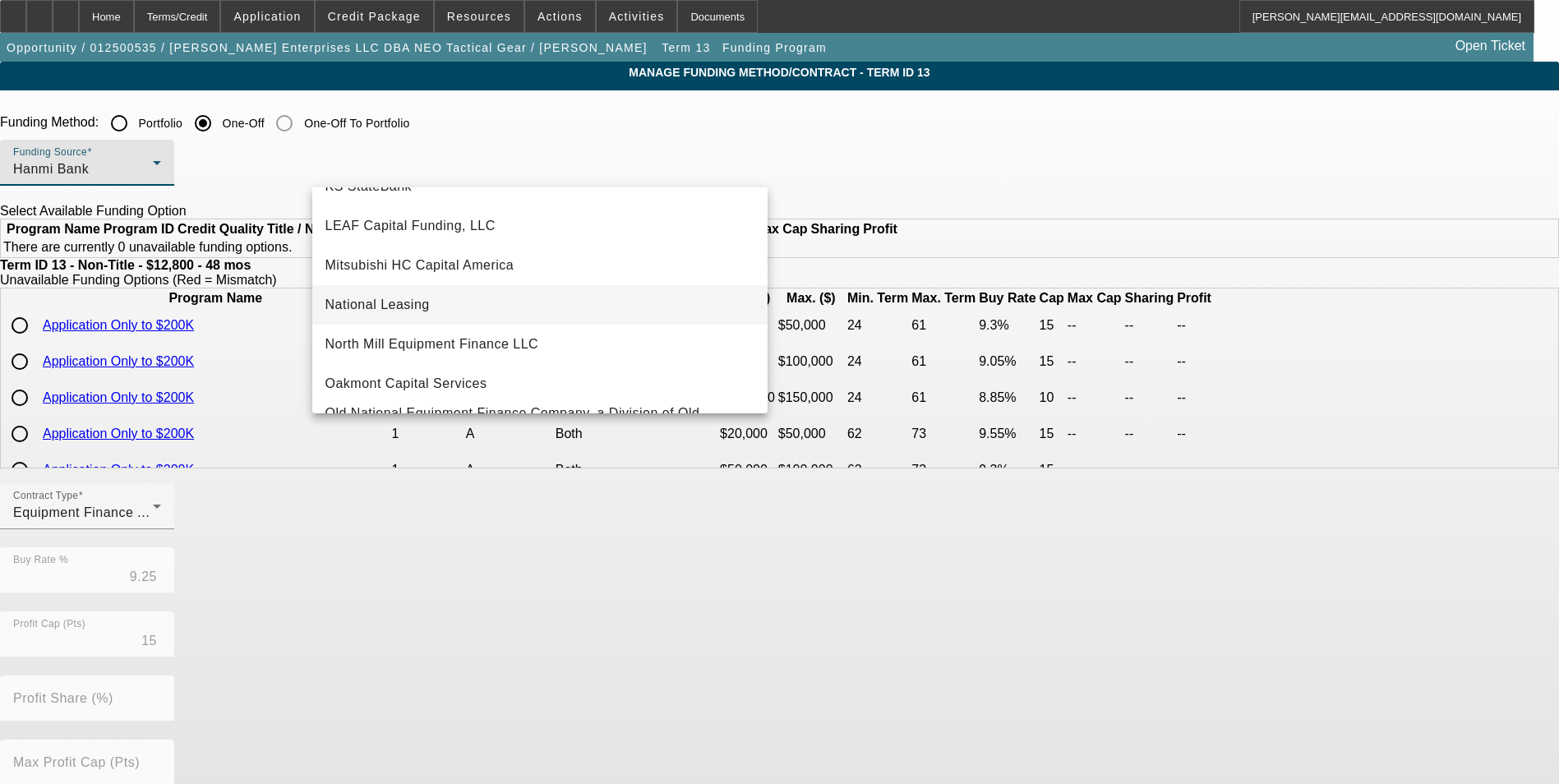
scroll to position [464, 0]
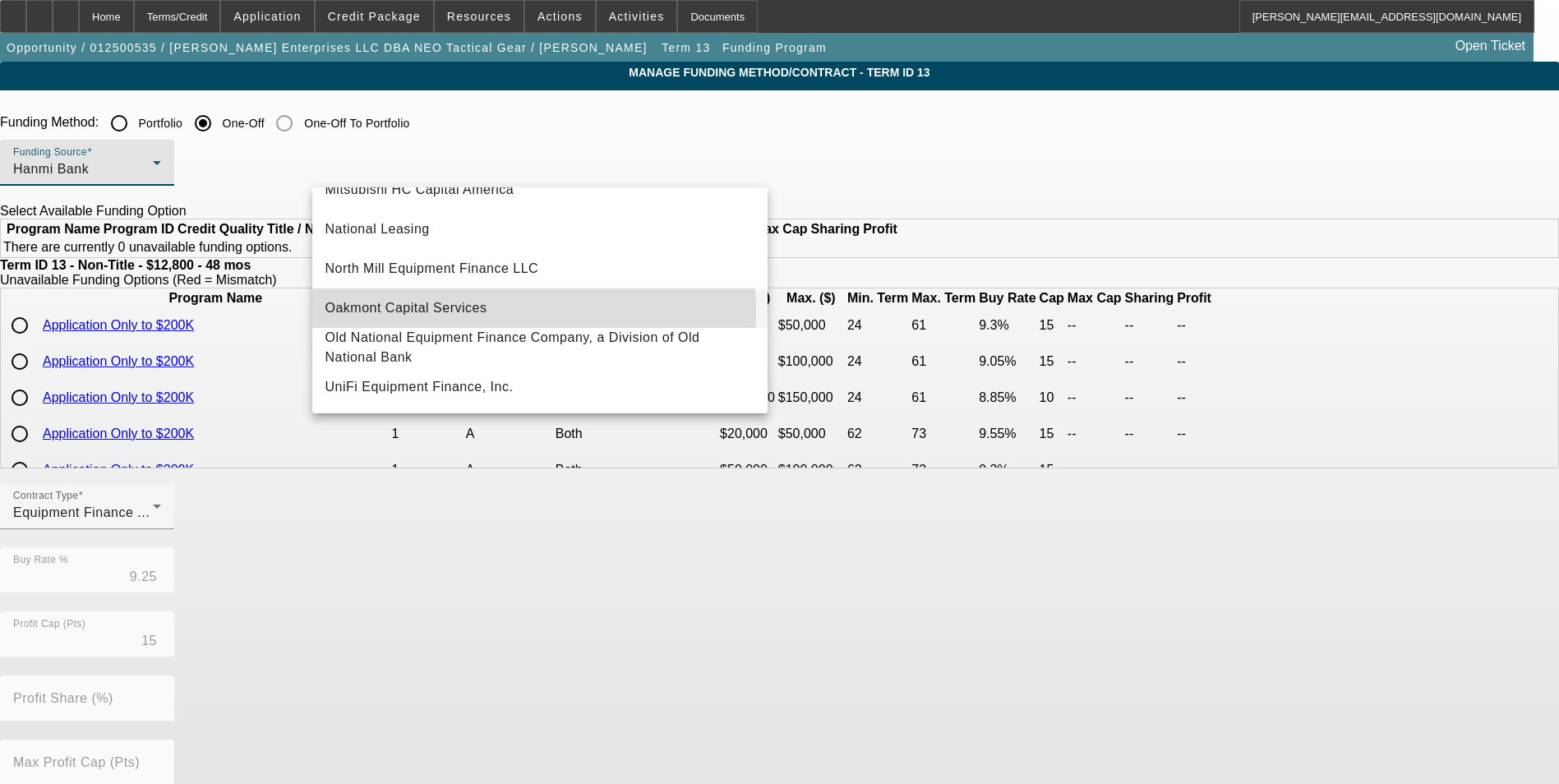
click at [463, 304] on span "Oakmont Capital Services" at bounding box center [406, 308] width 162 height 19
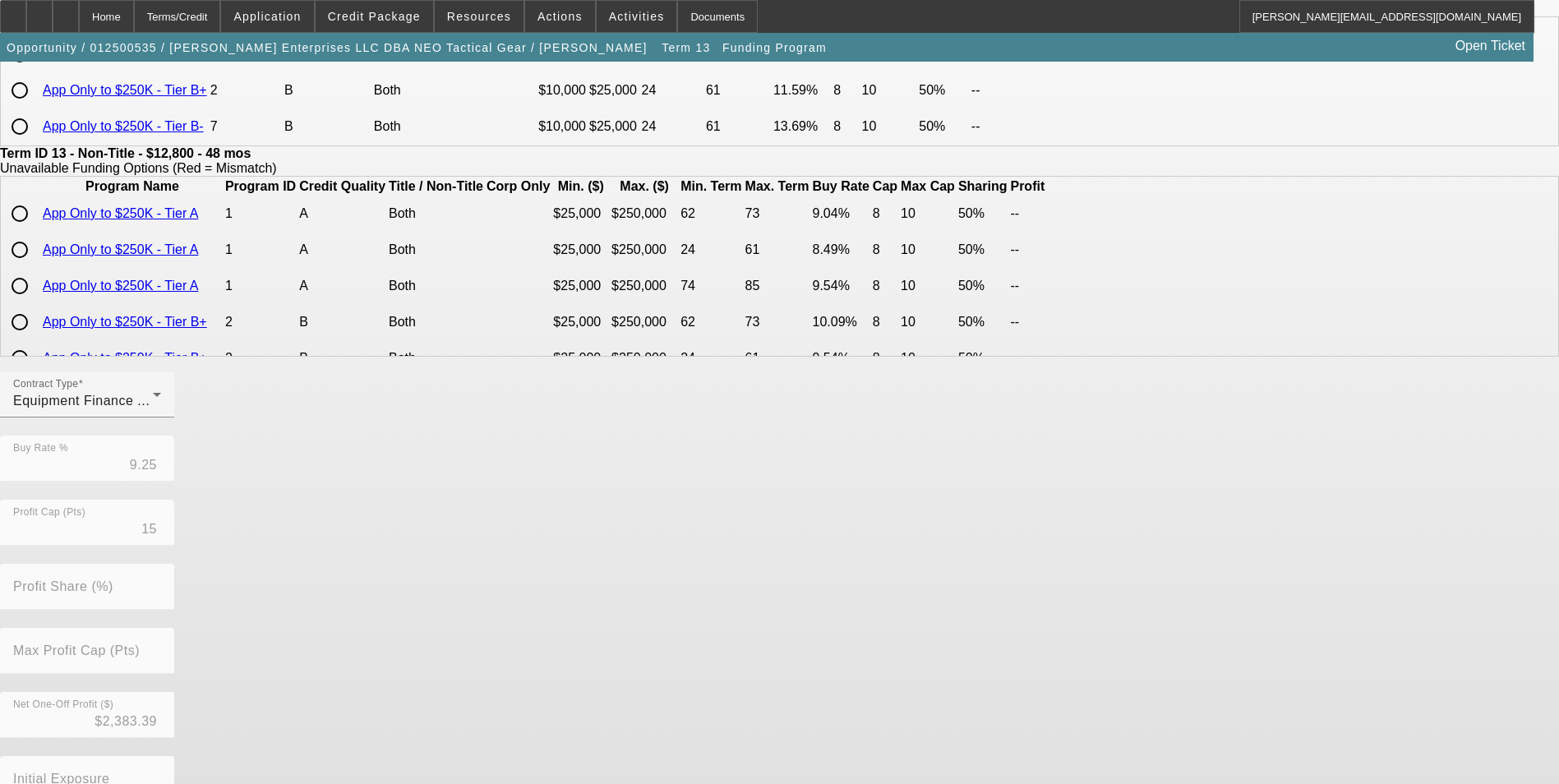
scroll to position [0, 0]
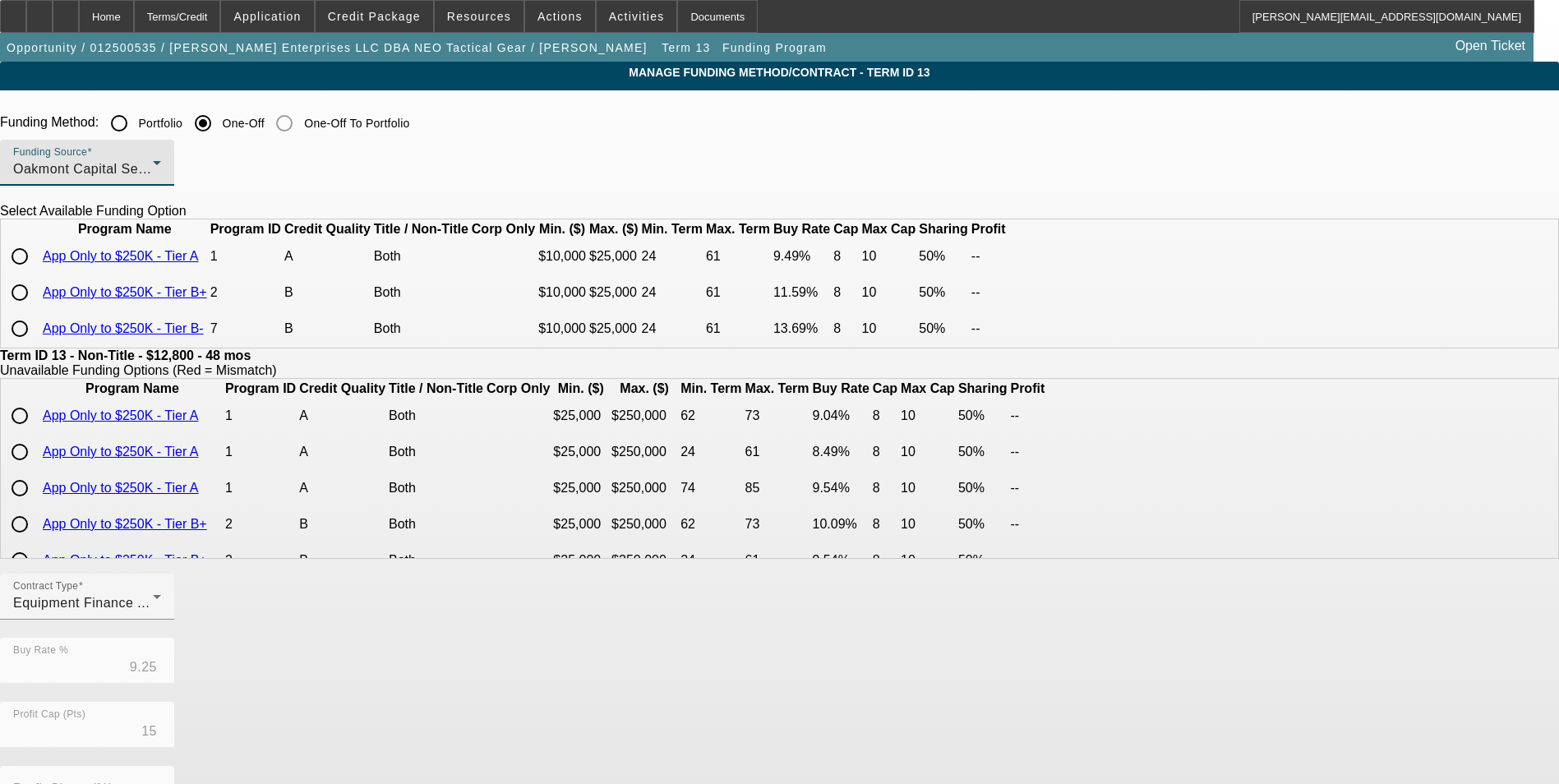
click at [153, 173] on div "Oakmont Capital Services" at bounding box center [83, 169] width 140 height 19
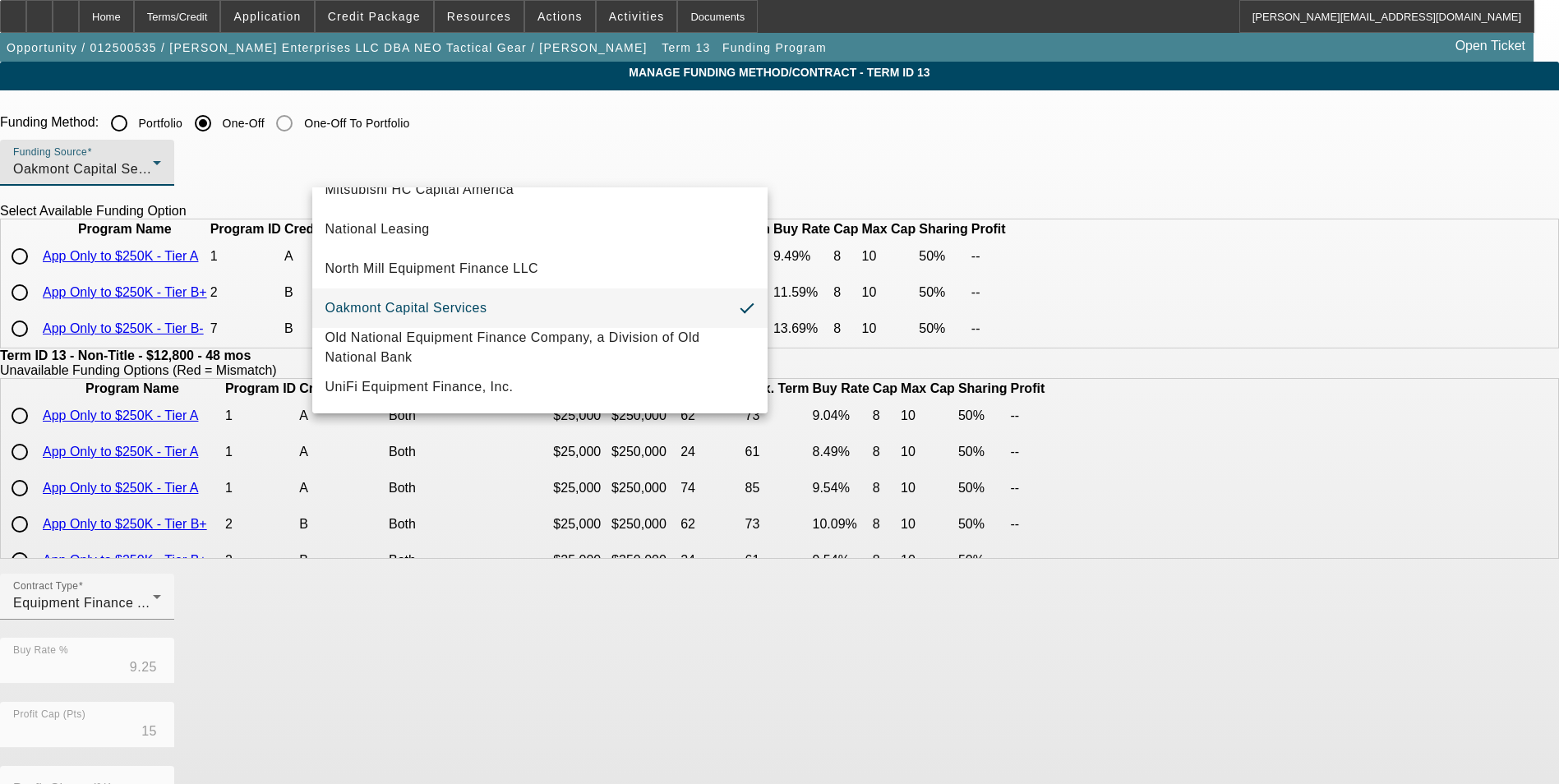
scroll to position [466, 0]
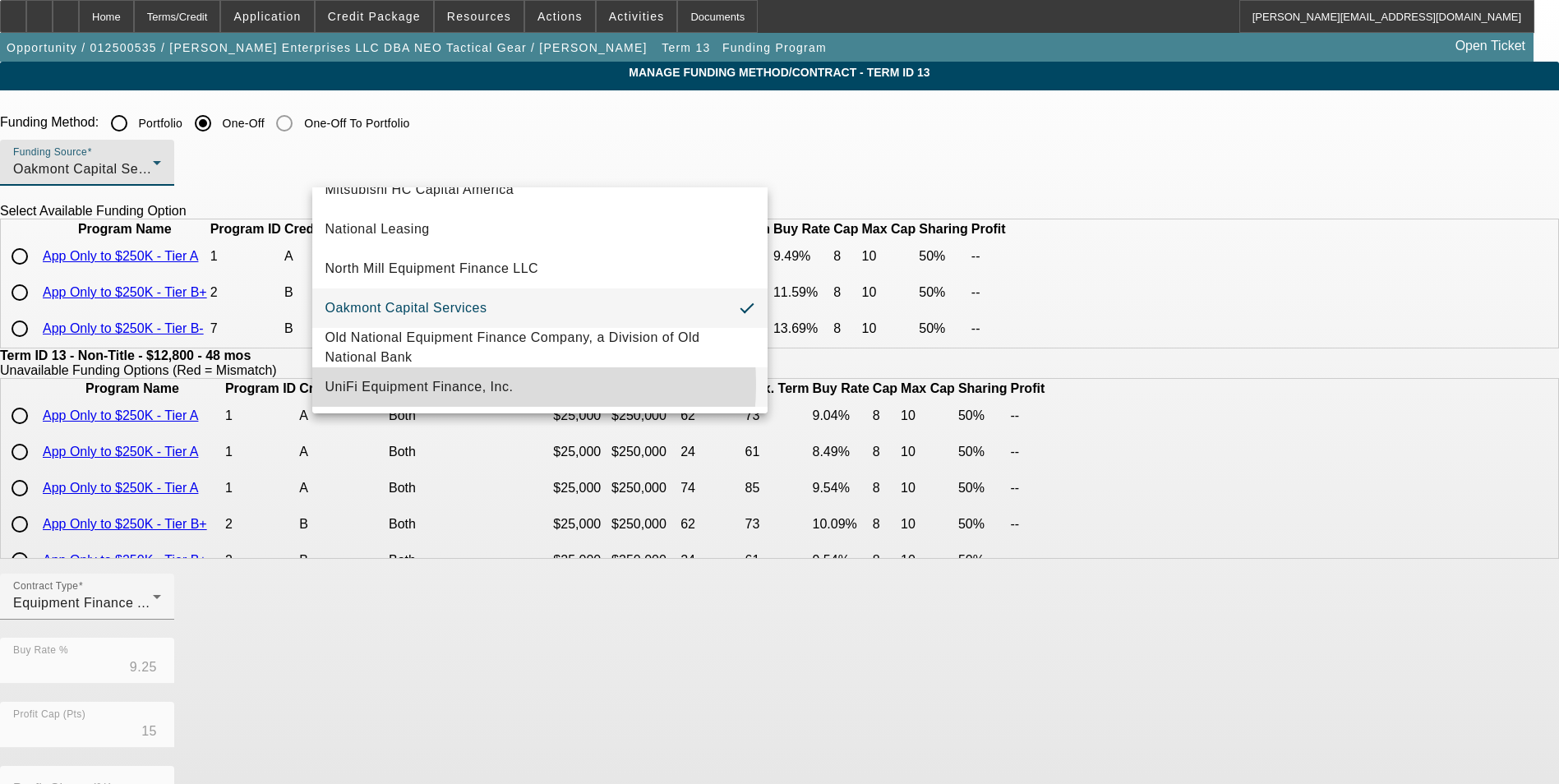
click at [481, 384] on span "UniFi Equipment Finance, Inc." at bounding box center [419, 387] width 188 height 19
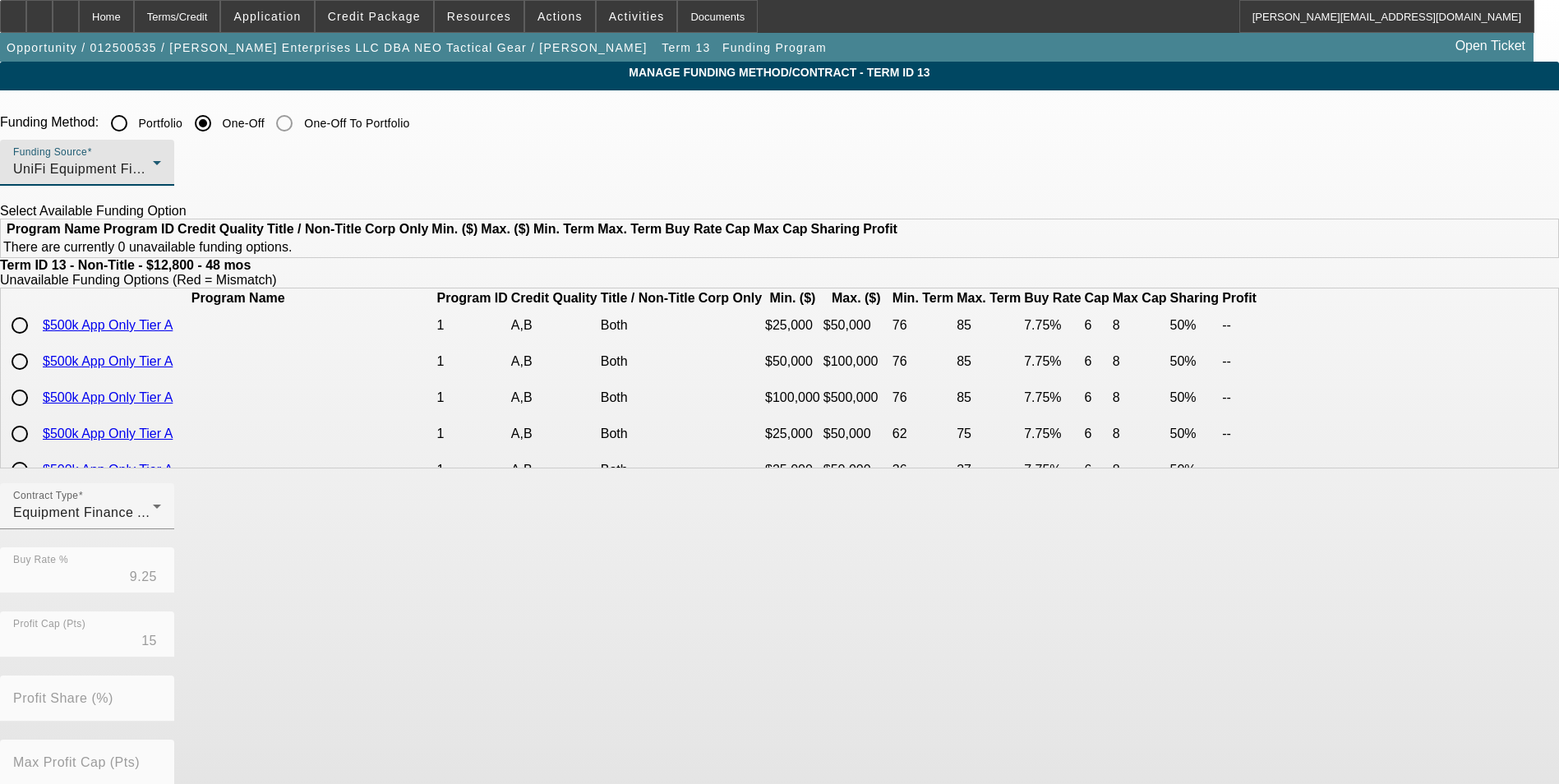
click at [153, 172] on div "UniFi Equipment Finance, Inc." at bounding box center [83, 169] width 140 height 19
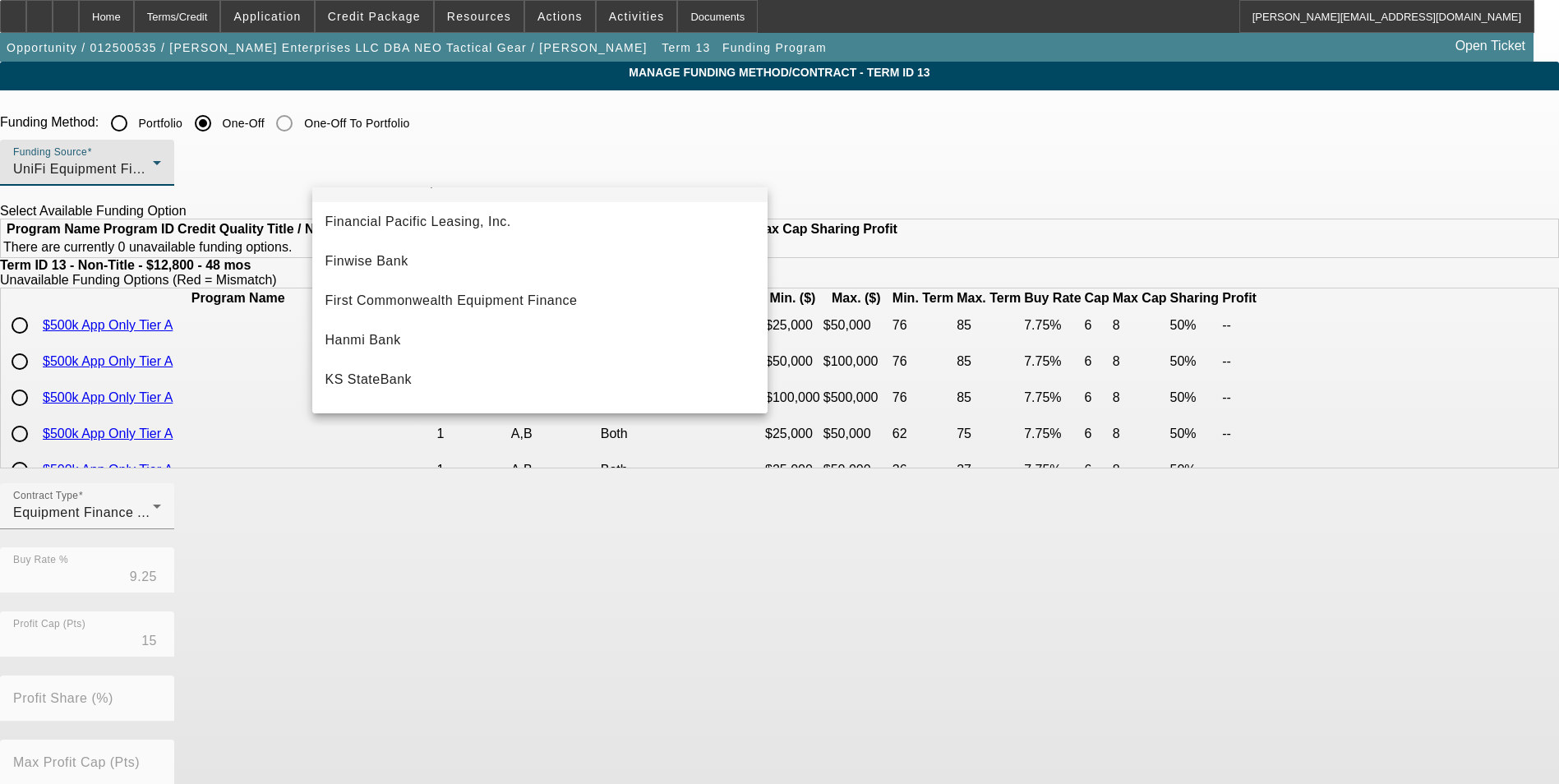
scroll to position [0, 0]
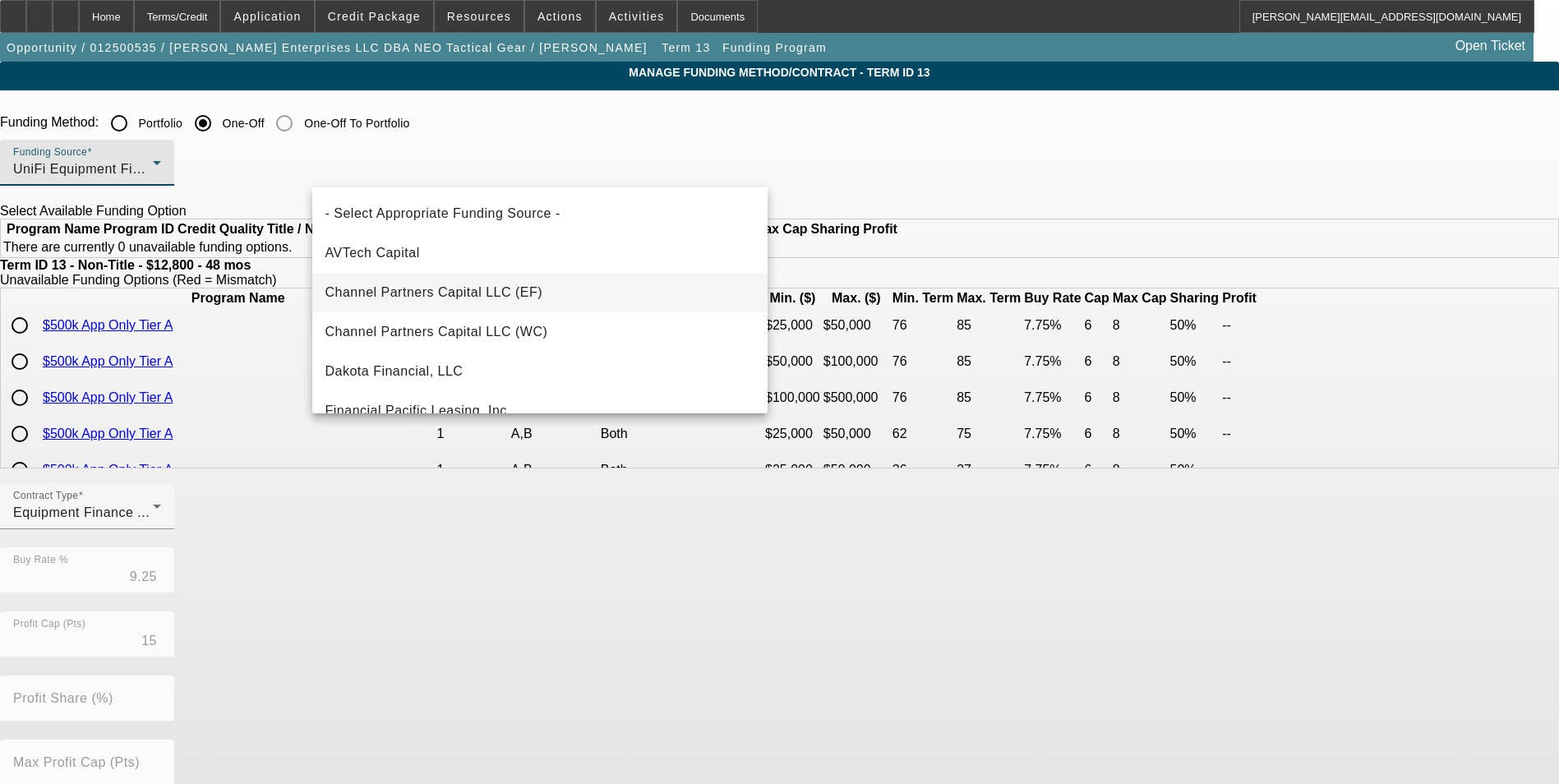
click at [557, 285] on mat-option "Channel Partners Capital LLC (EF)" at bounding box center [540, 292] width 455 height 40
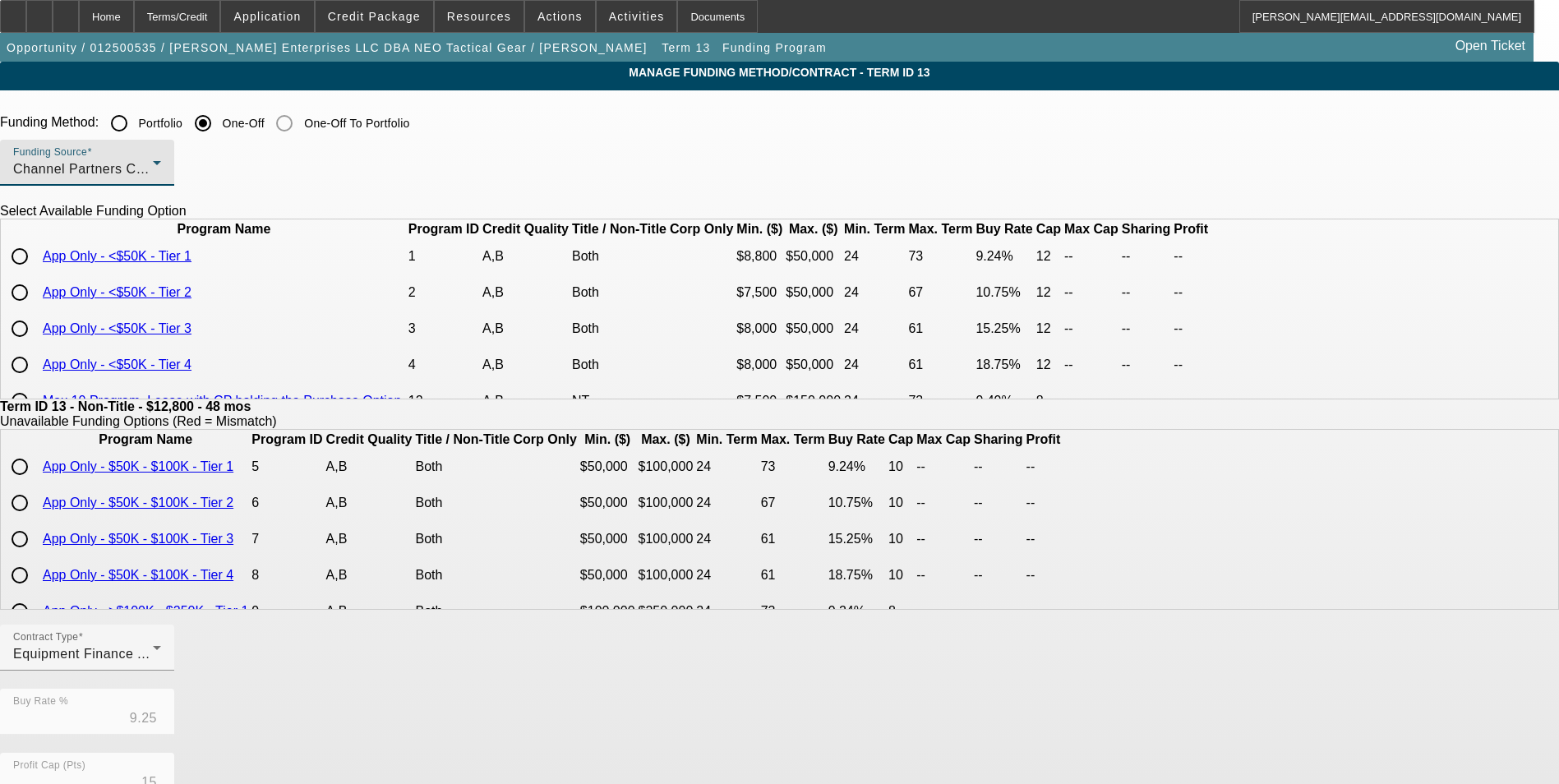
click at [36, 272] on input "radio" at bounding box center [19, 256] width 33 height 33
radio input "true"
type input "9.24"
type input "12"
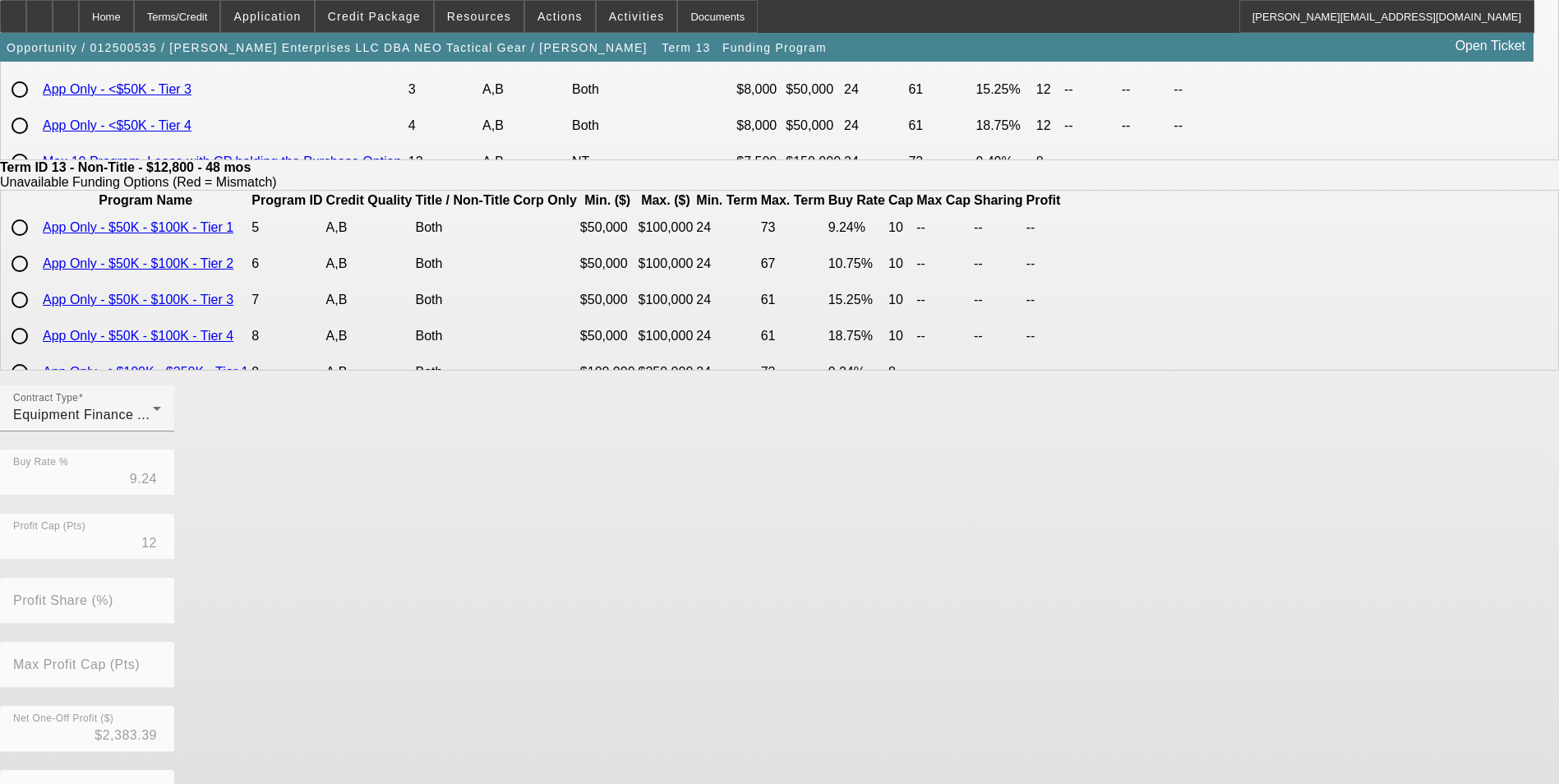
scroll to position [352, 0]
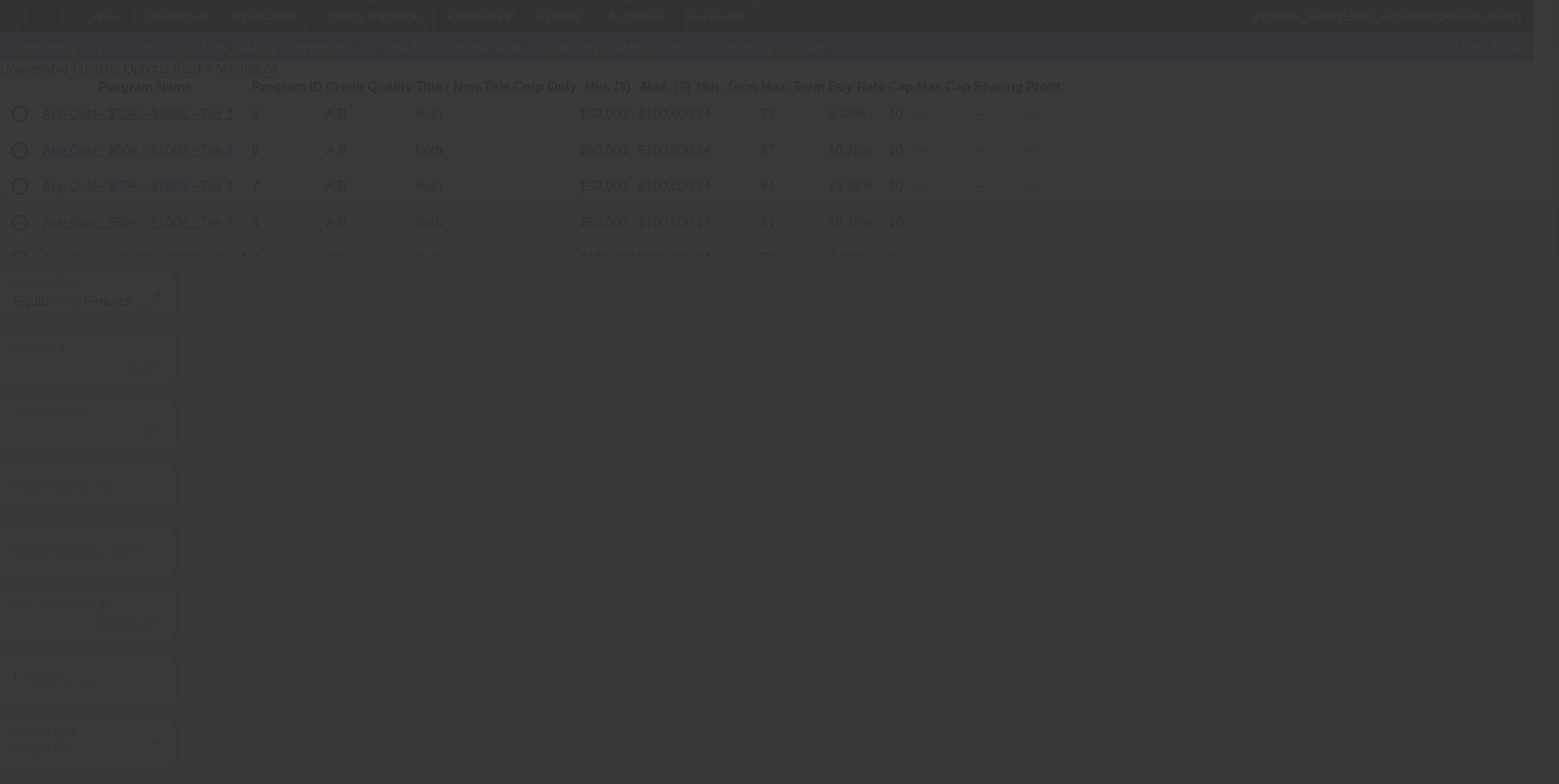
type input "9.25"
type input "15"
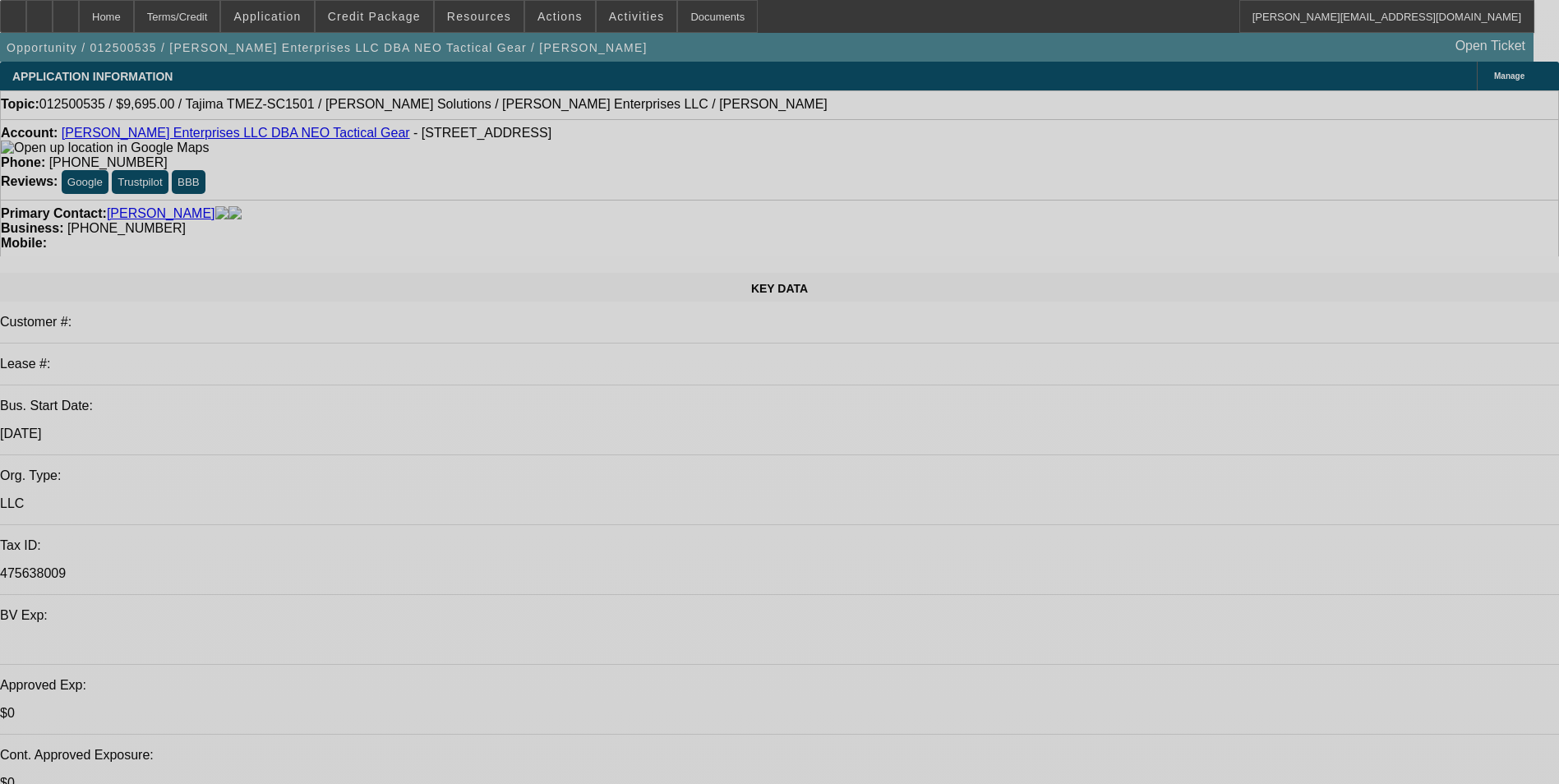
select select "0"
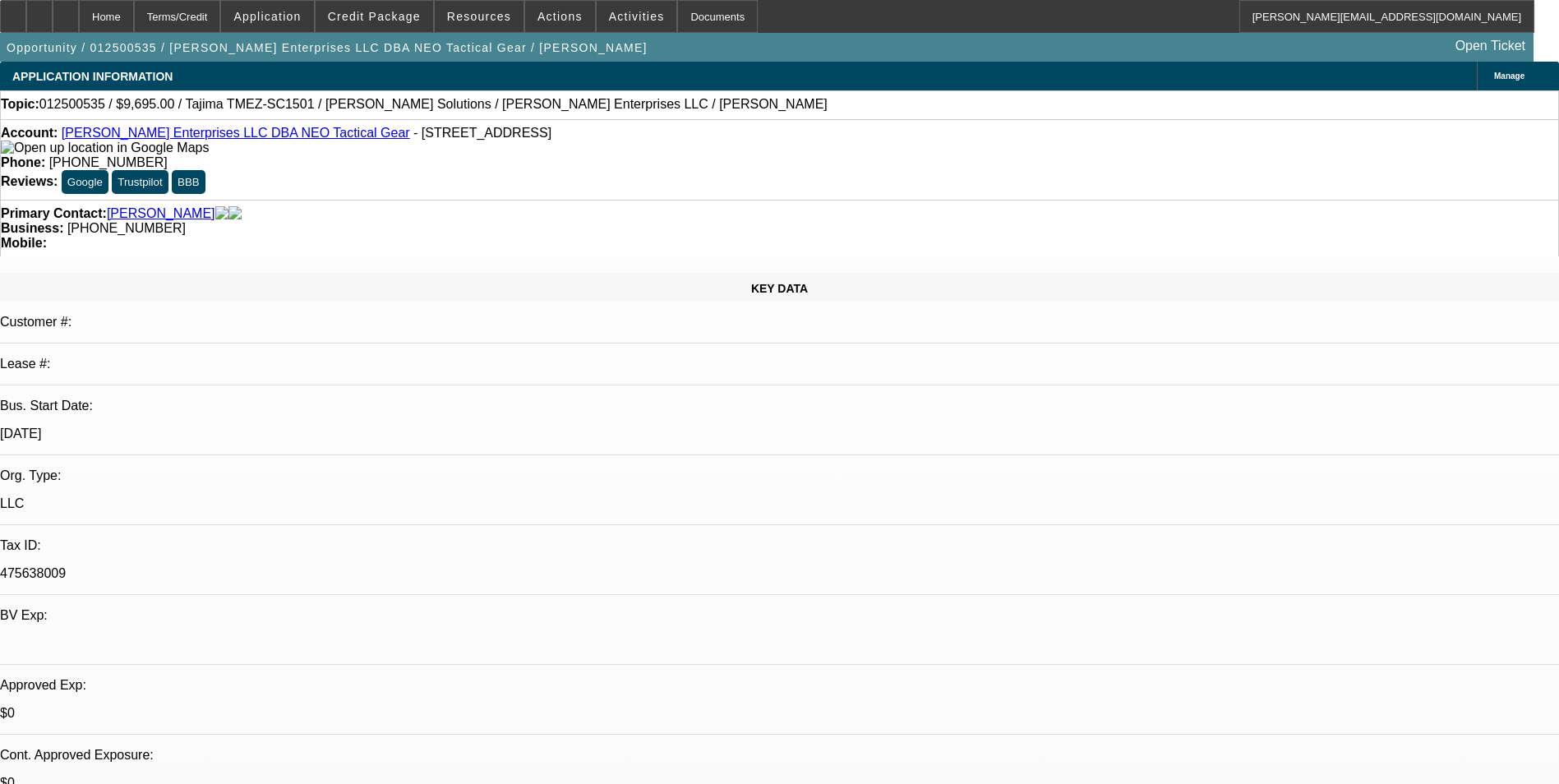
select select "0"
select select "6"
select select "0"
select select "2"
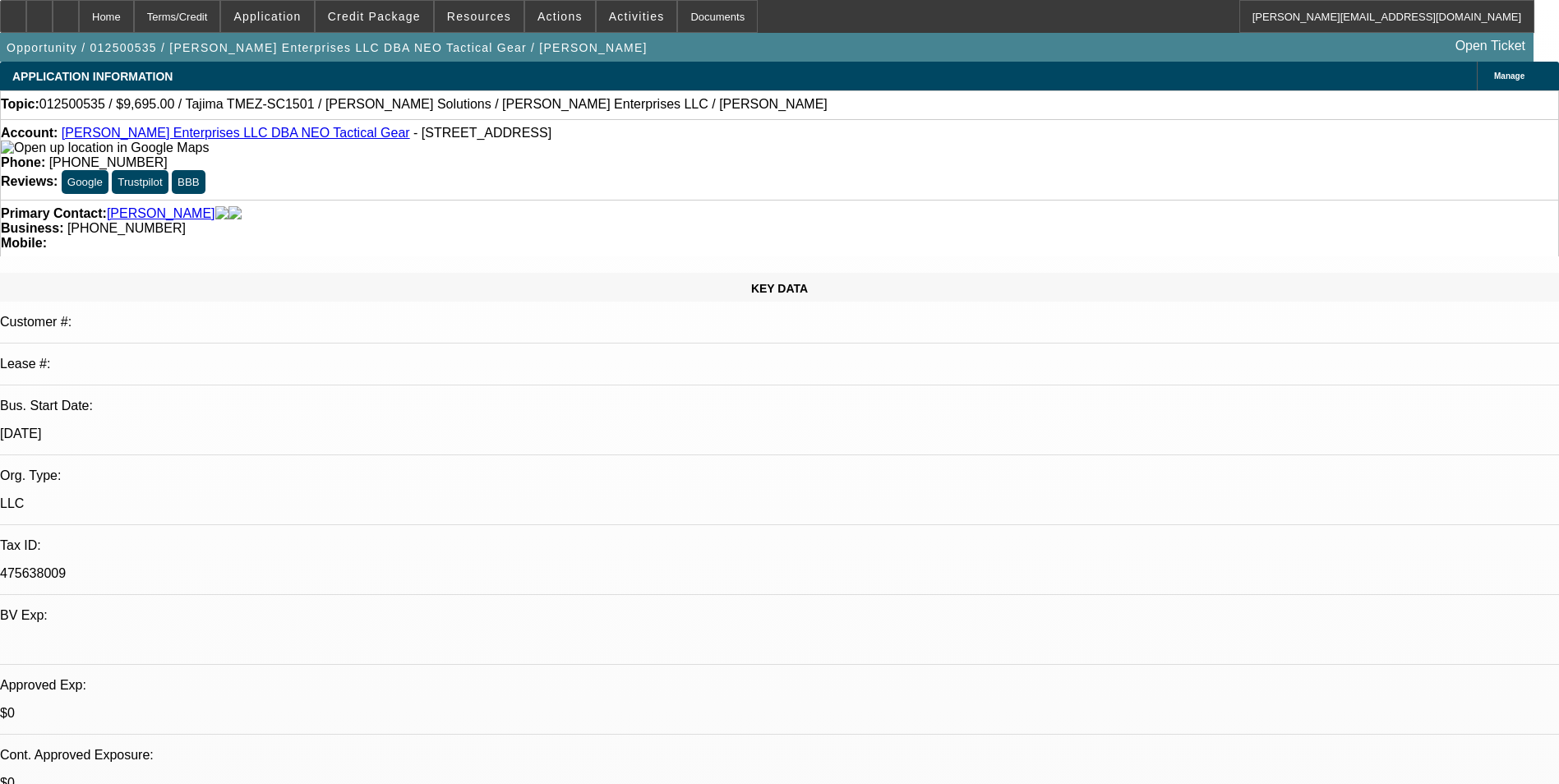
select select "0"
select select "6"
select select "0"
select select "2"
select select "0"
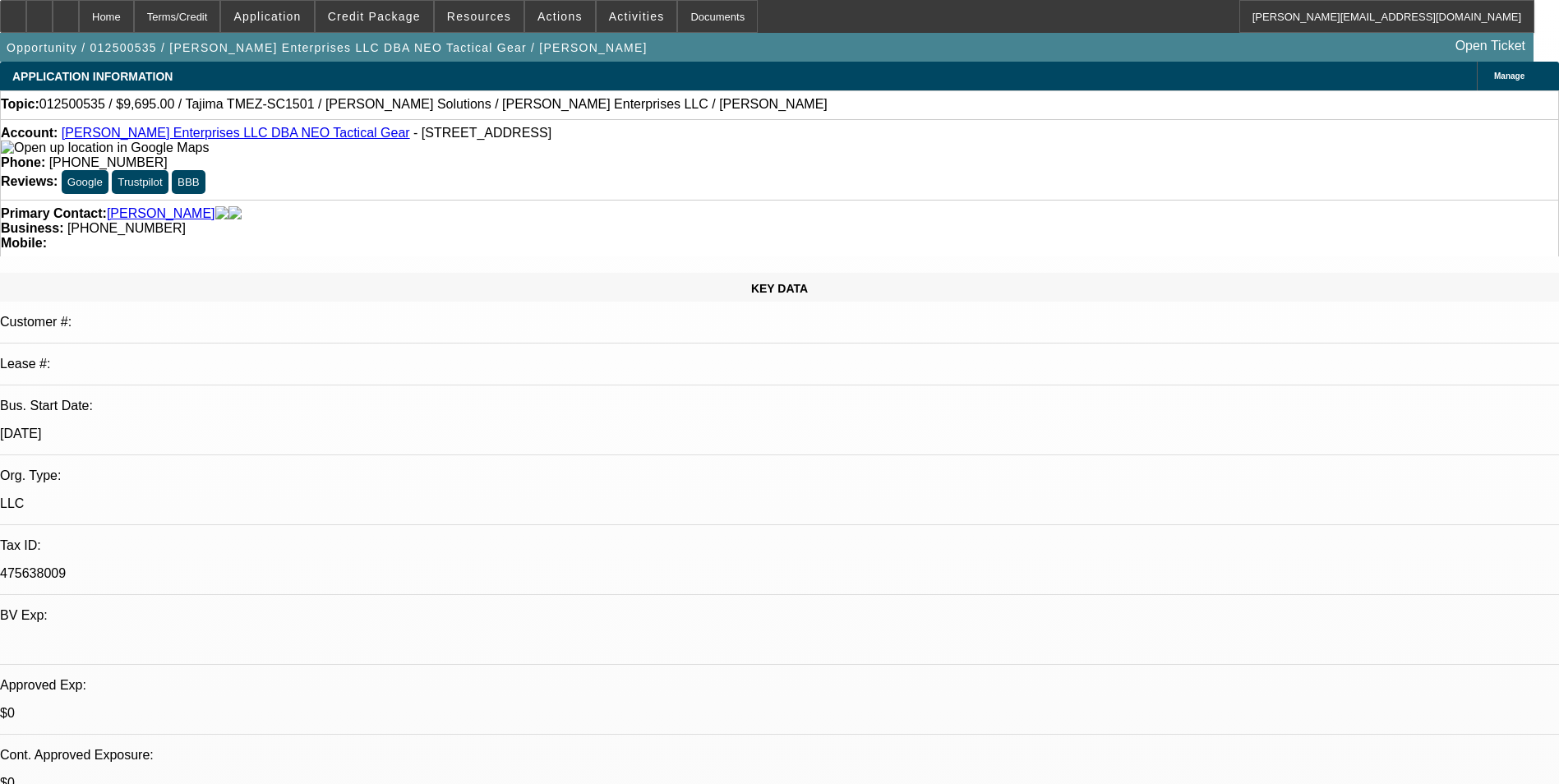
select select "6"
select select "0"
select select "2"
select select "0"
select select "6"
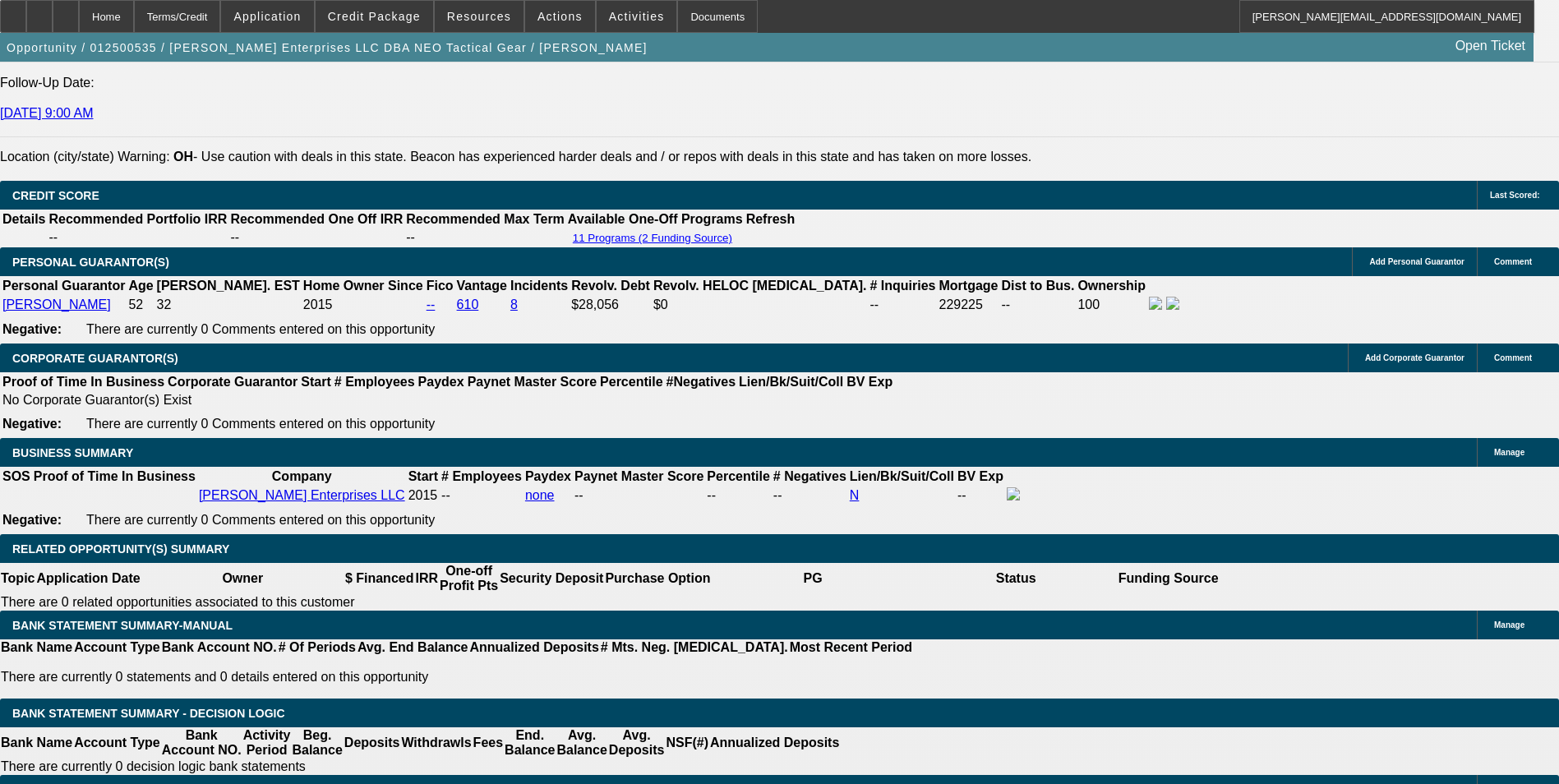
scroll to position [2382, 0]
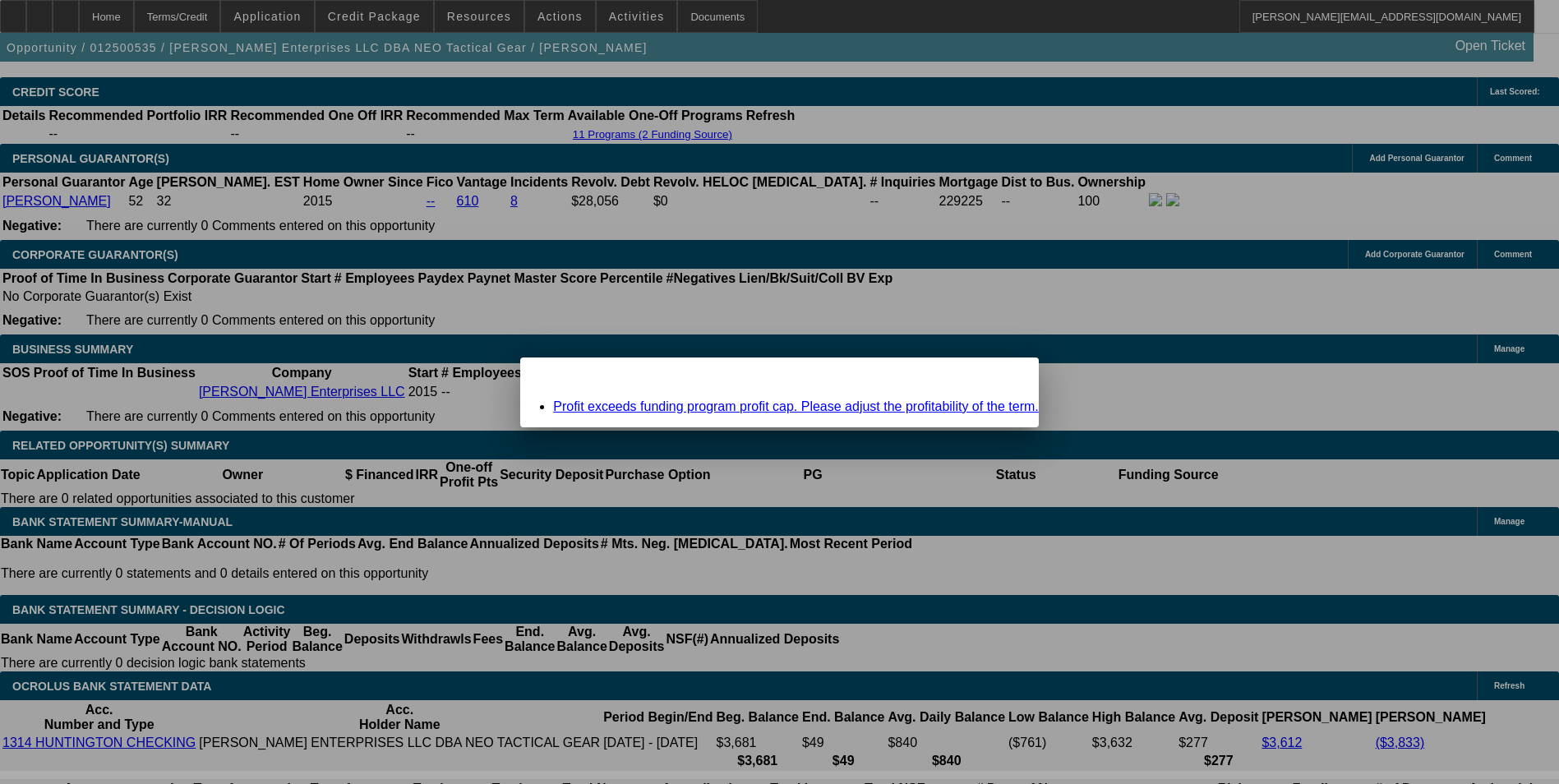
scroll to position [0, 0]
drag, startPoint x: 992, startPoint y: 380, endPoint x: 592, endPoint y: 519, distance: 423.5
click at [1007, 376] on span "Close" at bounding box center [1017, 372] width 22 height 9
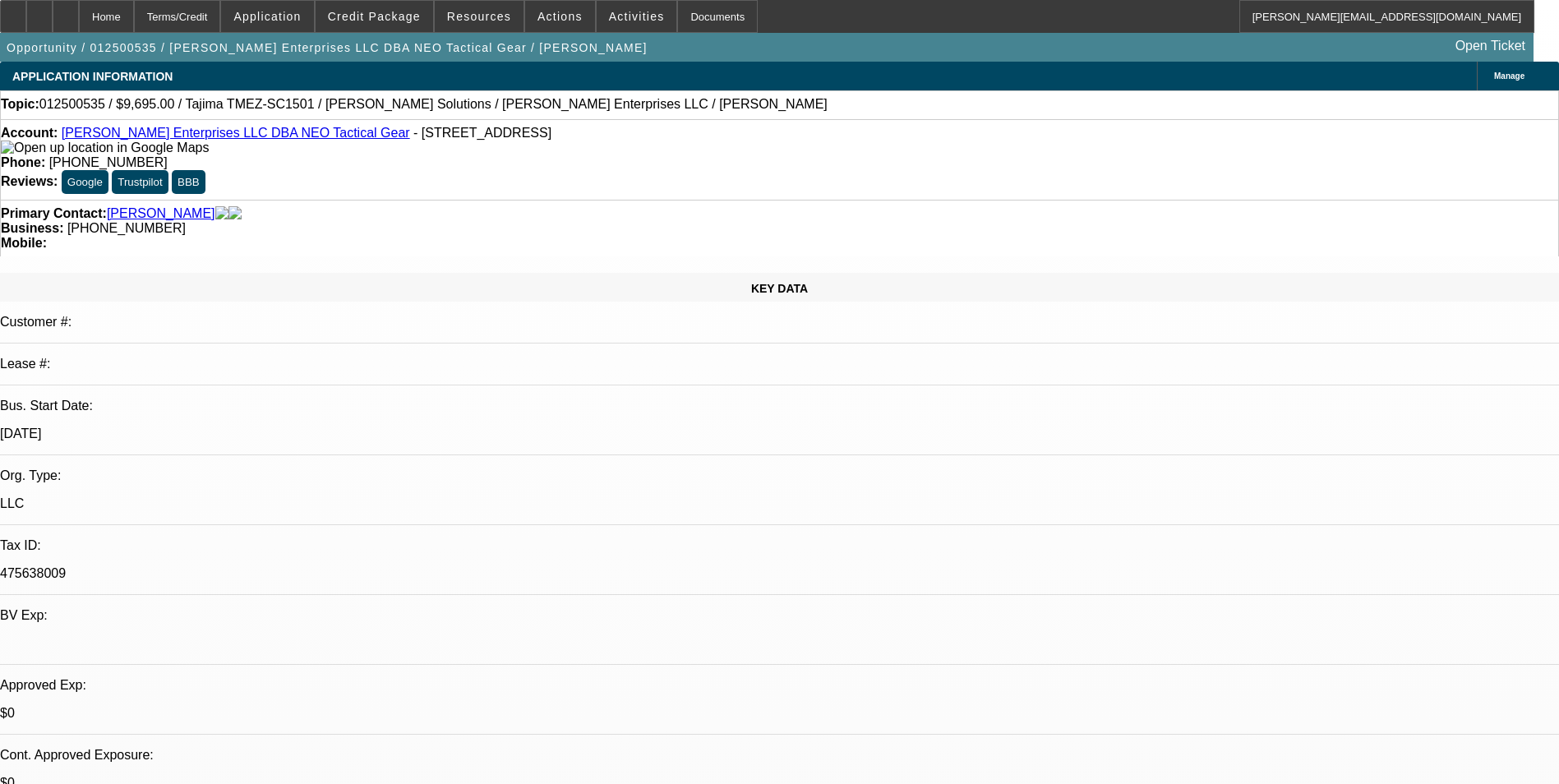
scroll to position [2382, 0]
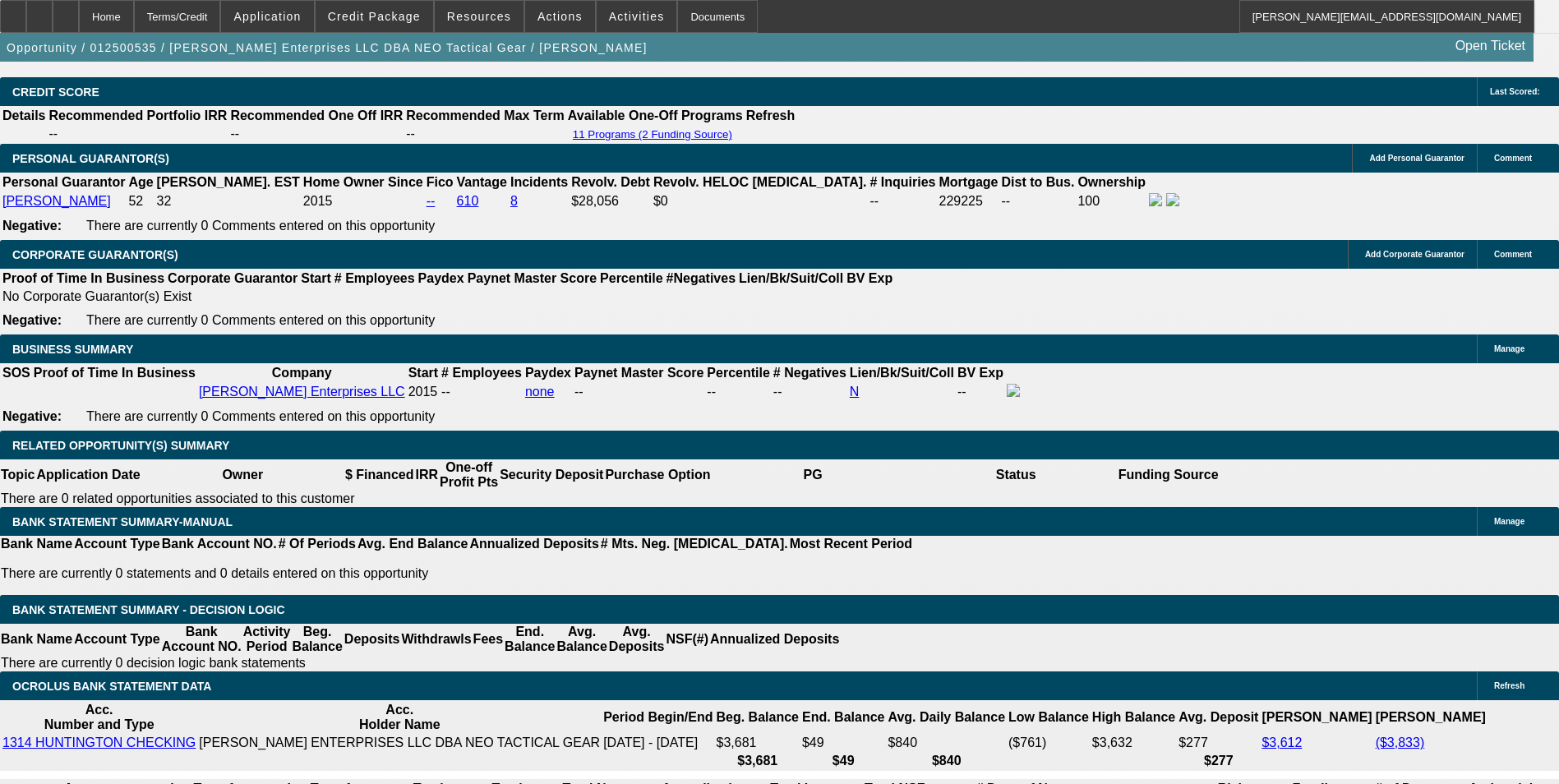
select select "2"
type input "UNKNOWN"
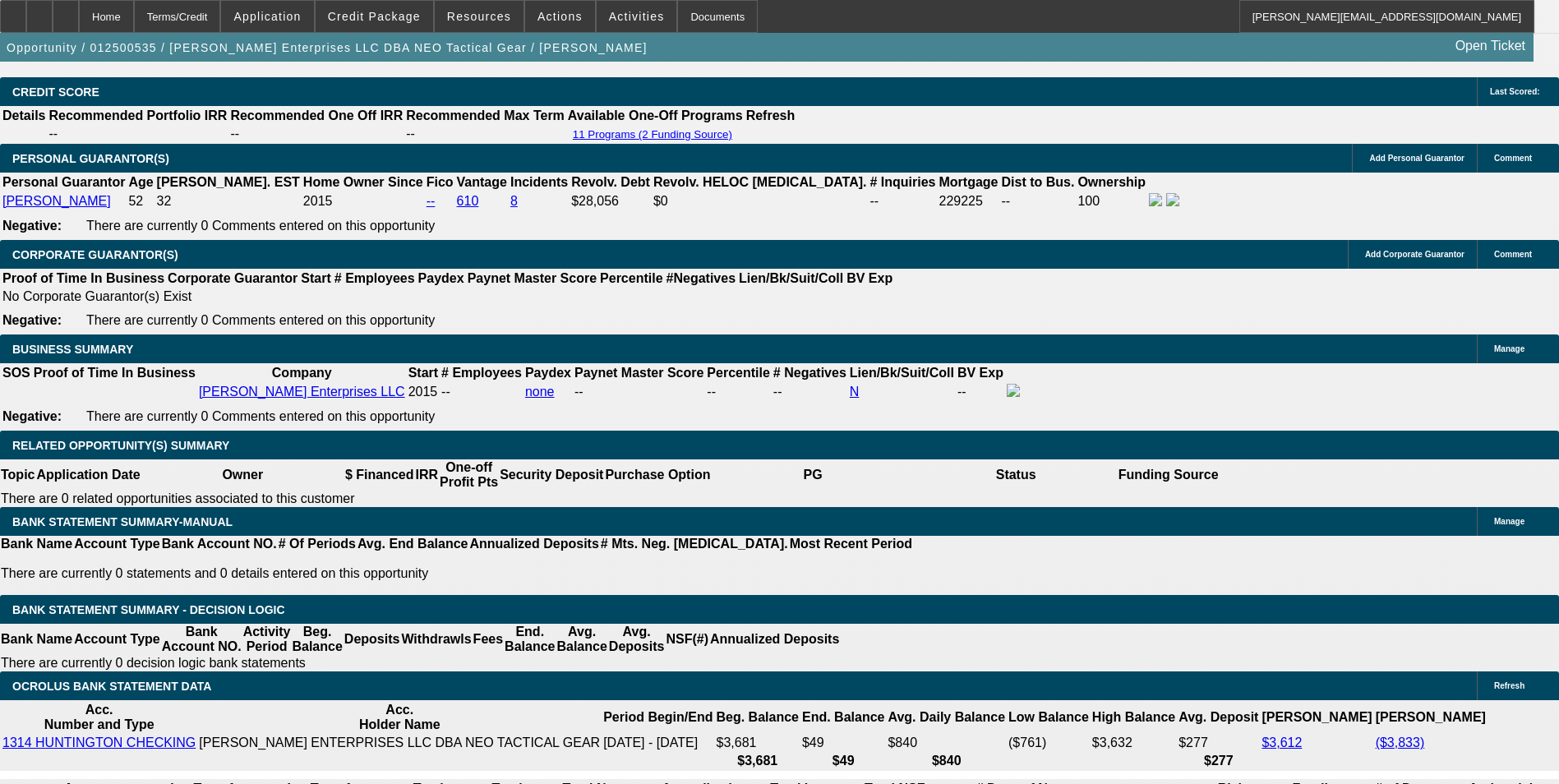
select select "2"
type input "$752.02"
drag, startPoint x: 357, startPoint y: 546, endPoint x: 524, endPoint y: 522, distance: 168.7
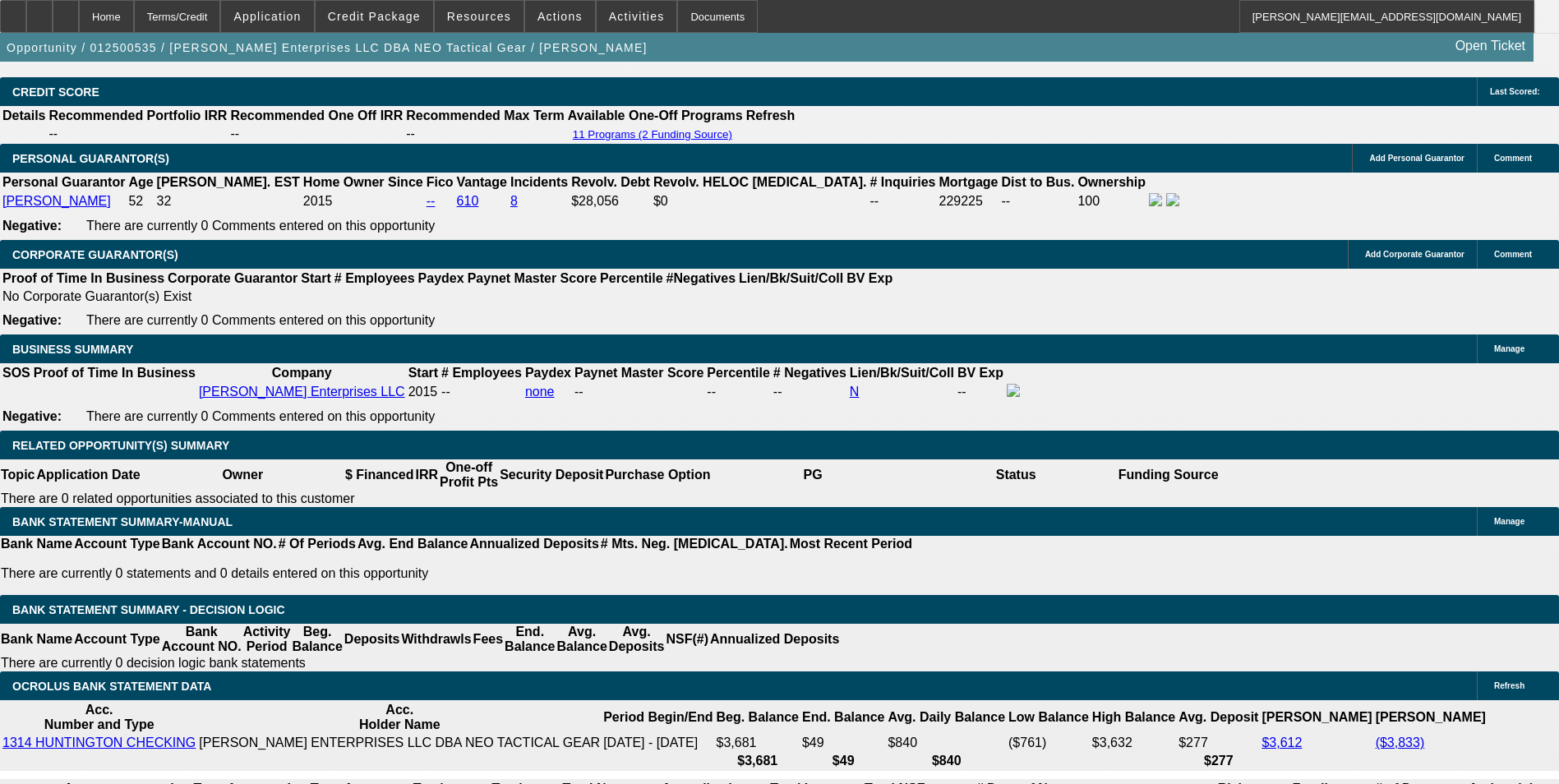
type input "12"
type input "$544.30"
type input "$272.15"
type input "$674.14"
type input "$337.07"
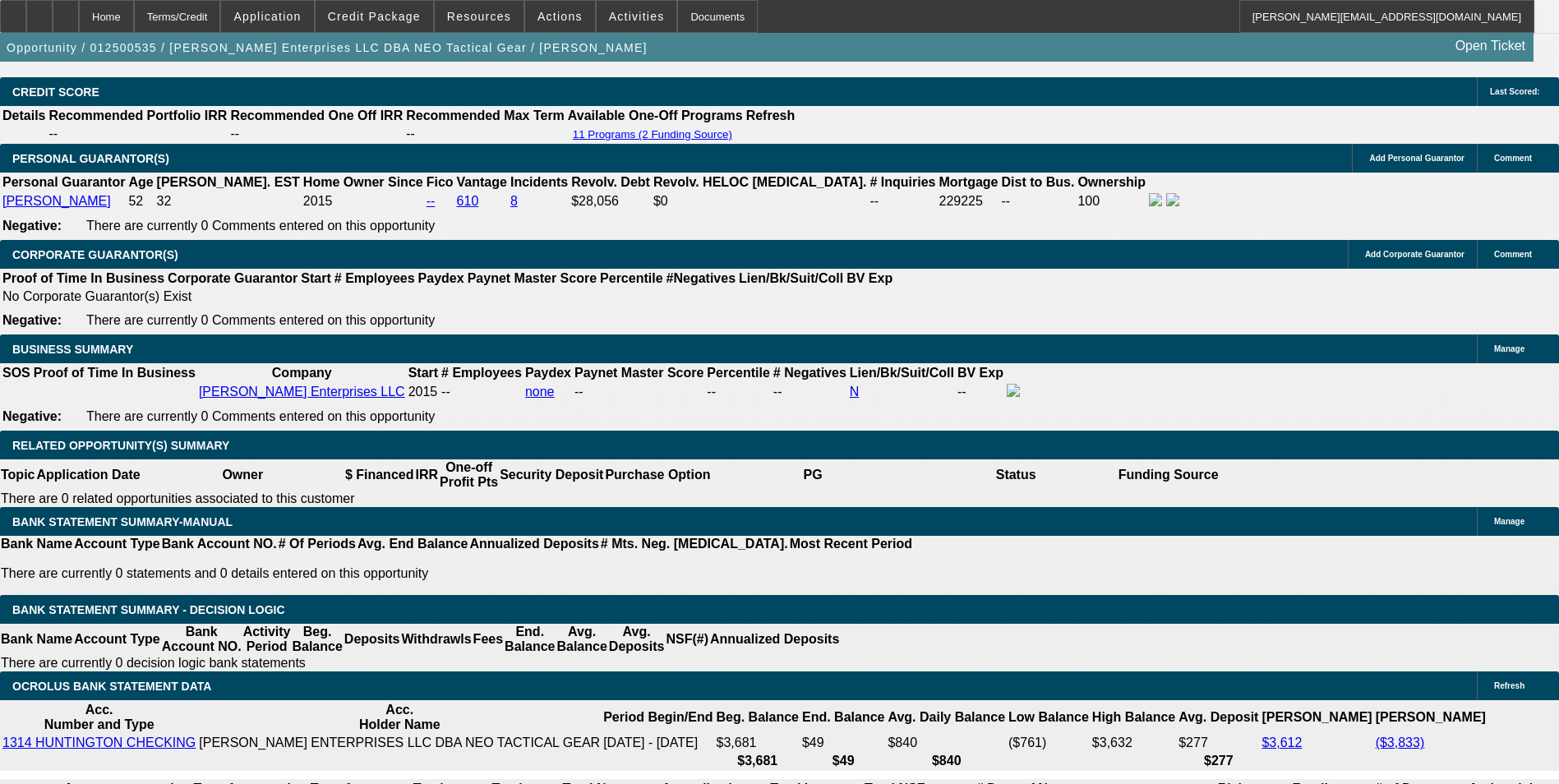
type input "12"
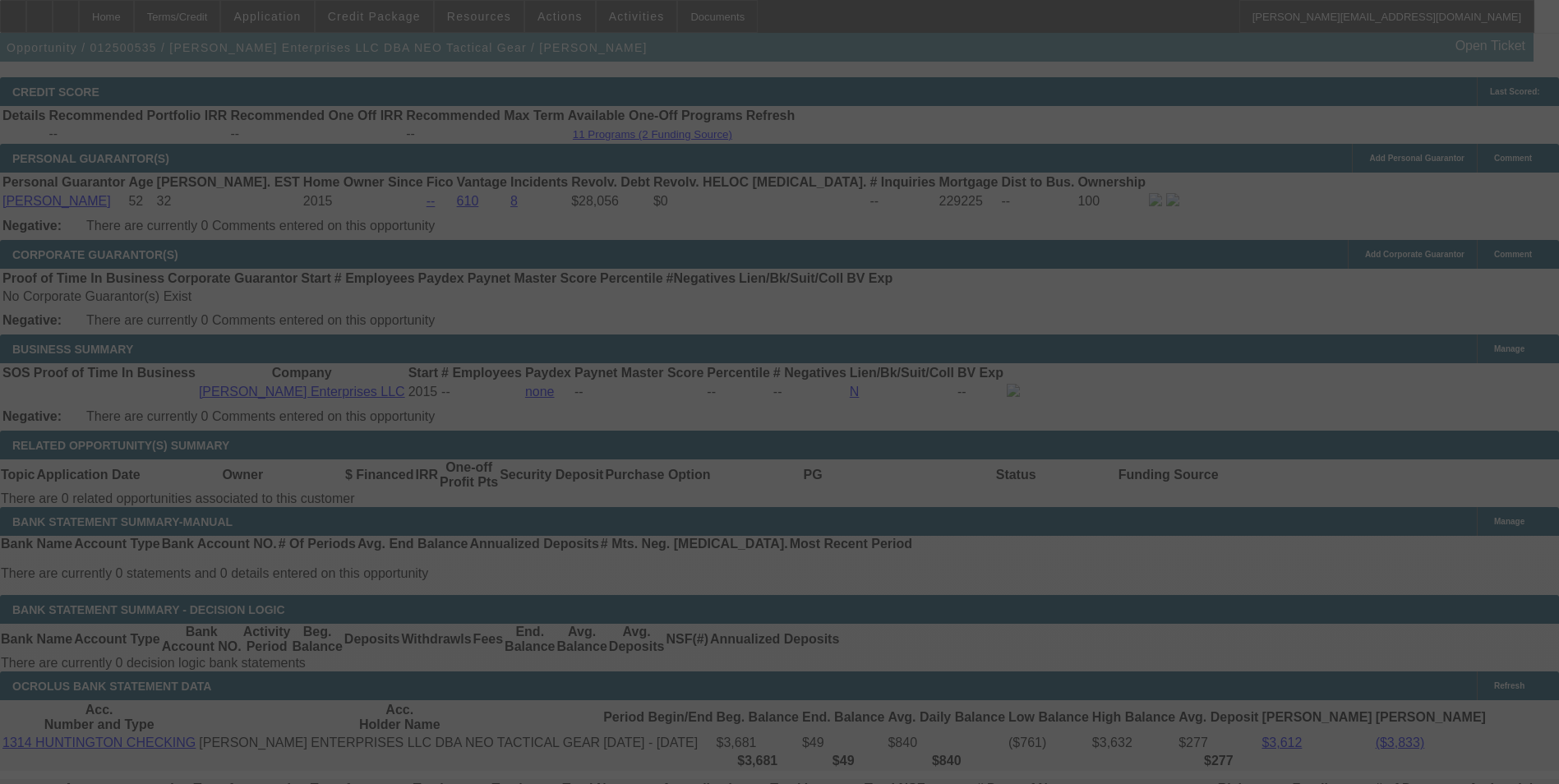
select select "0"
select select "2"
select select "0"
select select "6"
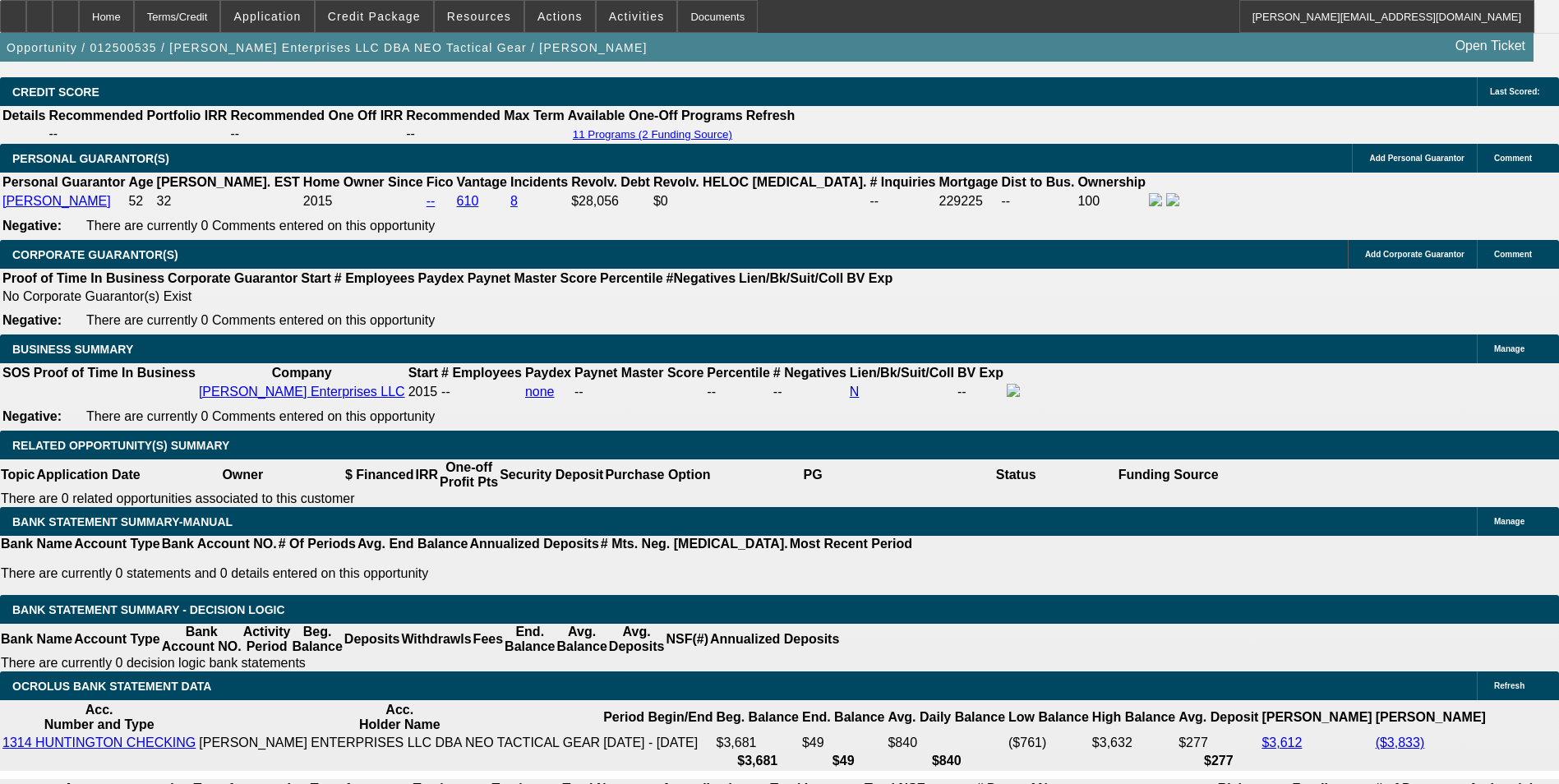
drag, startPoint x: 356, startPoint y: 547, endPoint x: 457, endPoint y: 517, distance: 105.4
type input "1"
type input "UNKNOWN"
type input "12."
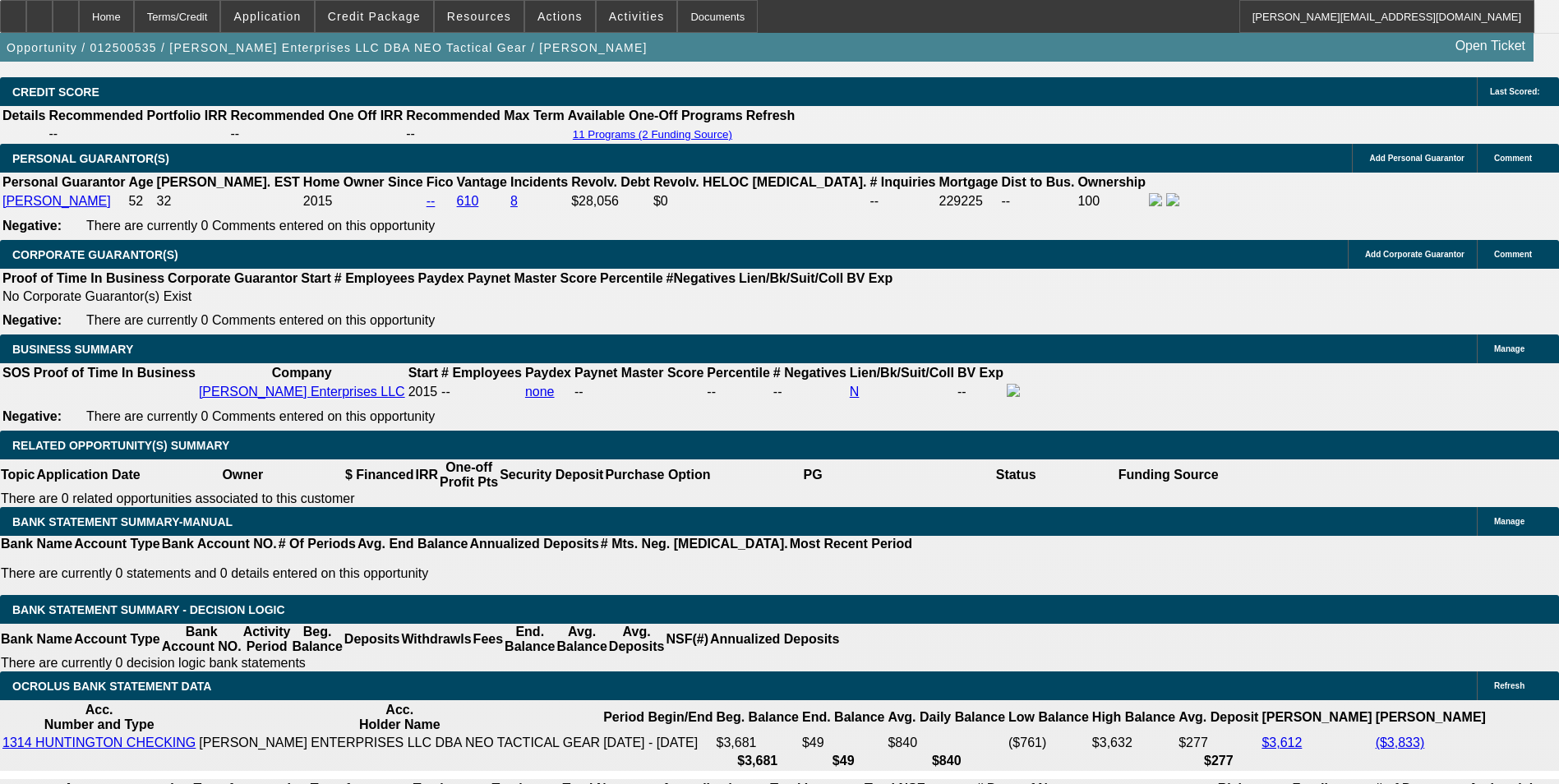
type input "$272.15"
type input "12.5"
type input "$544.30"
type input "$340.22"
type input "$680.44"
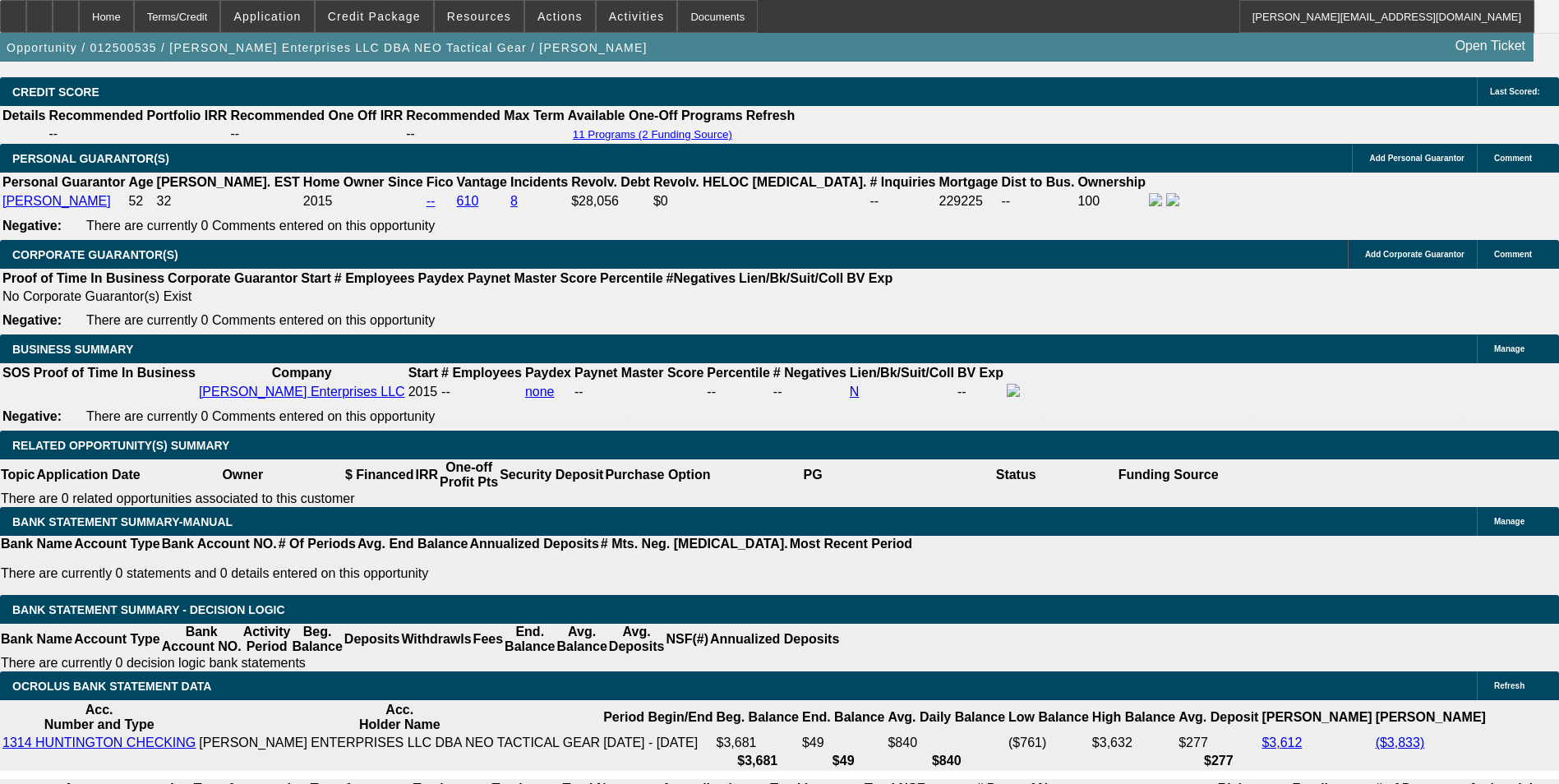
type input "12.5"
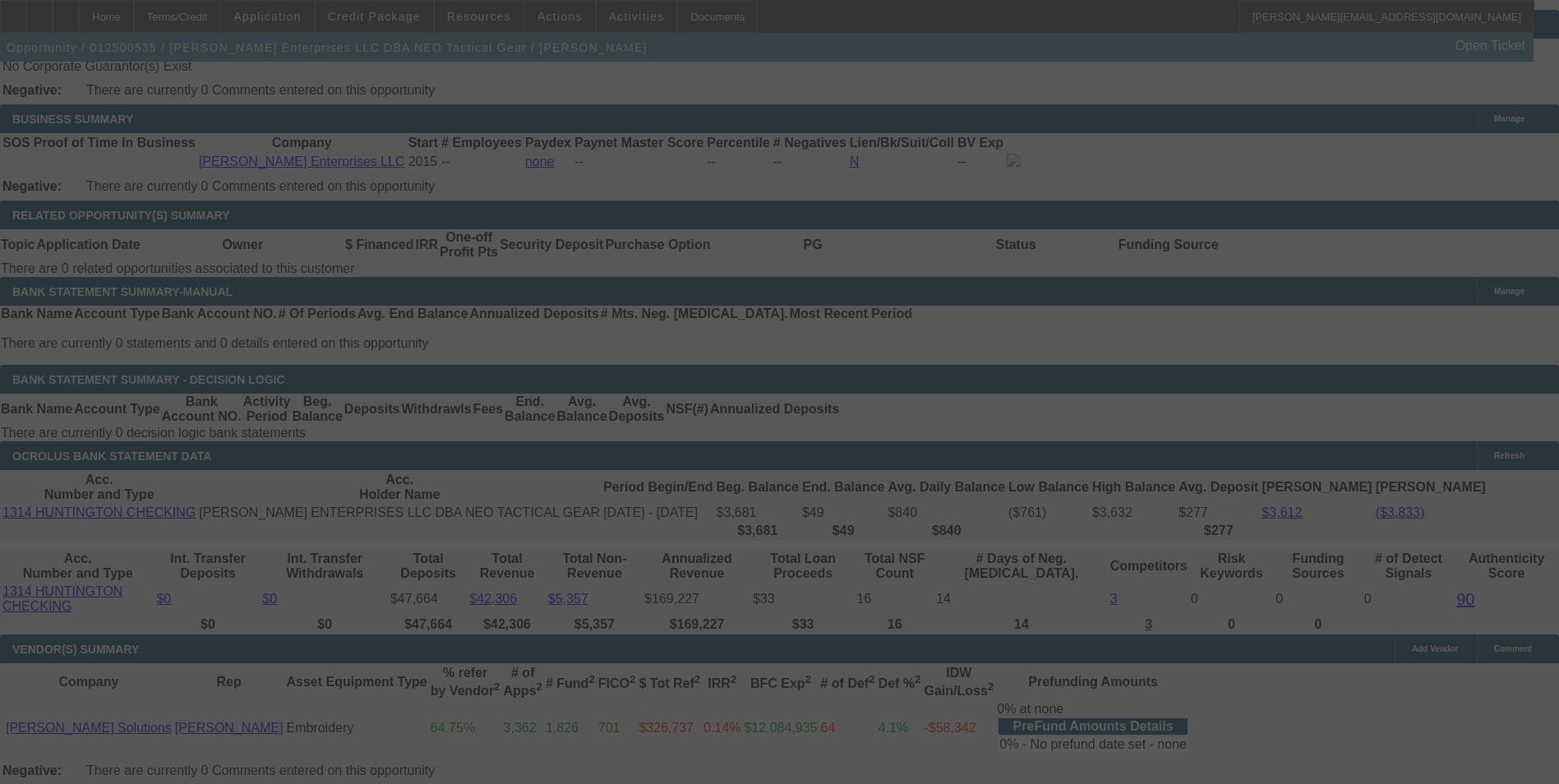
scroll to position [2629, 0]
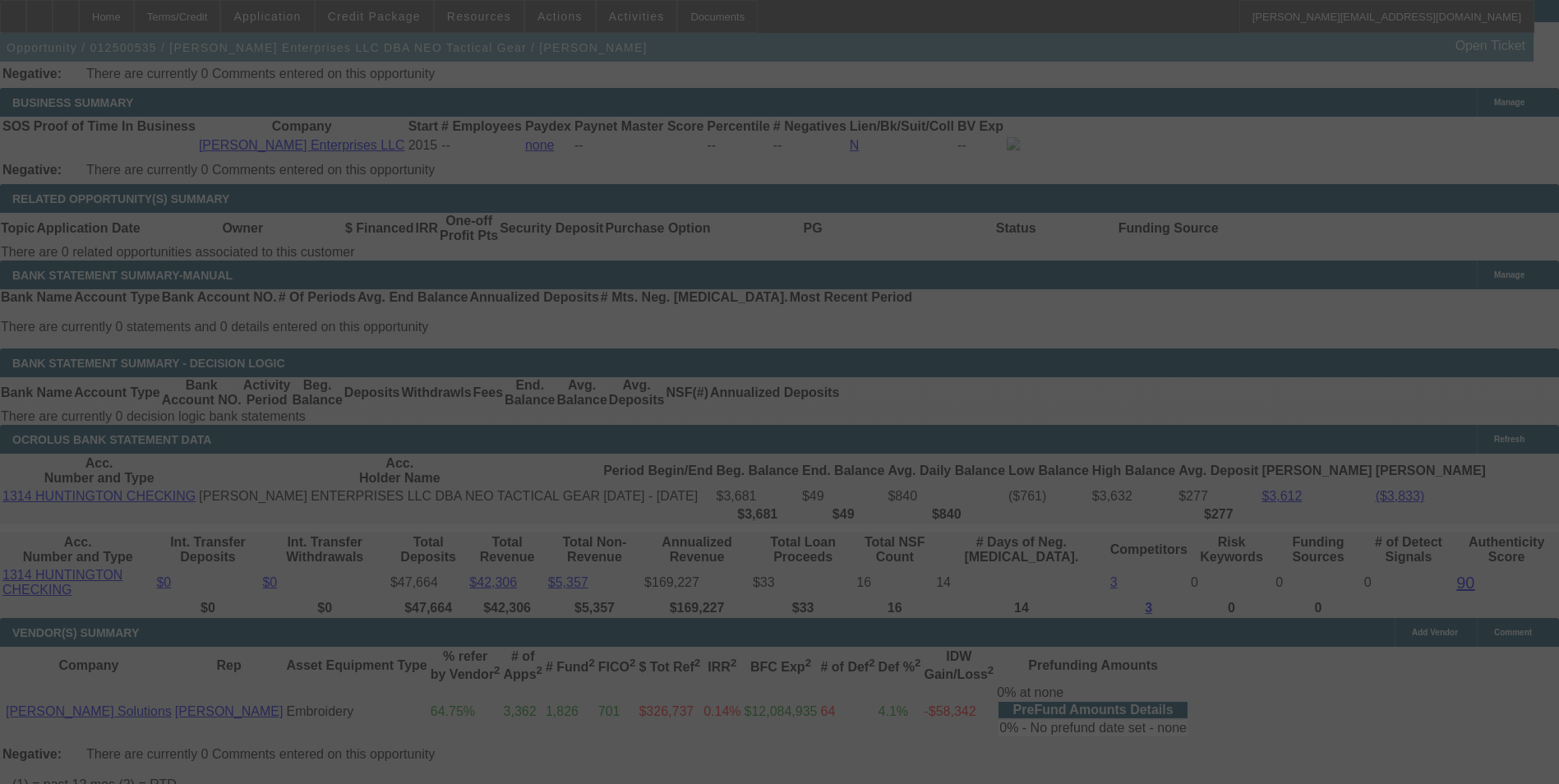
select select "0"
select select "2"
select select "0"
select select "6"
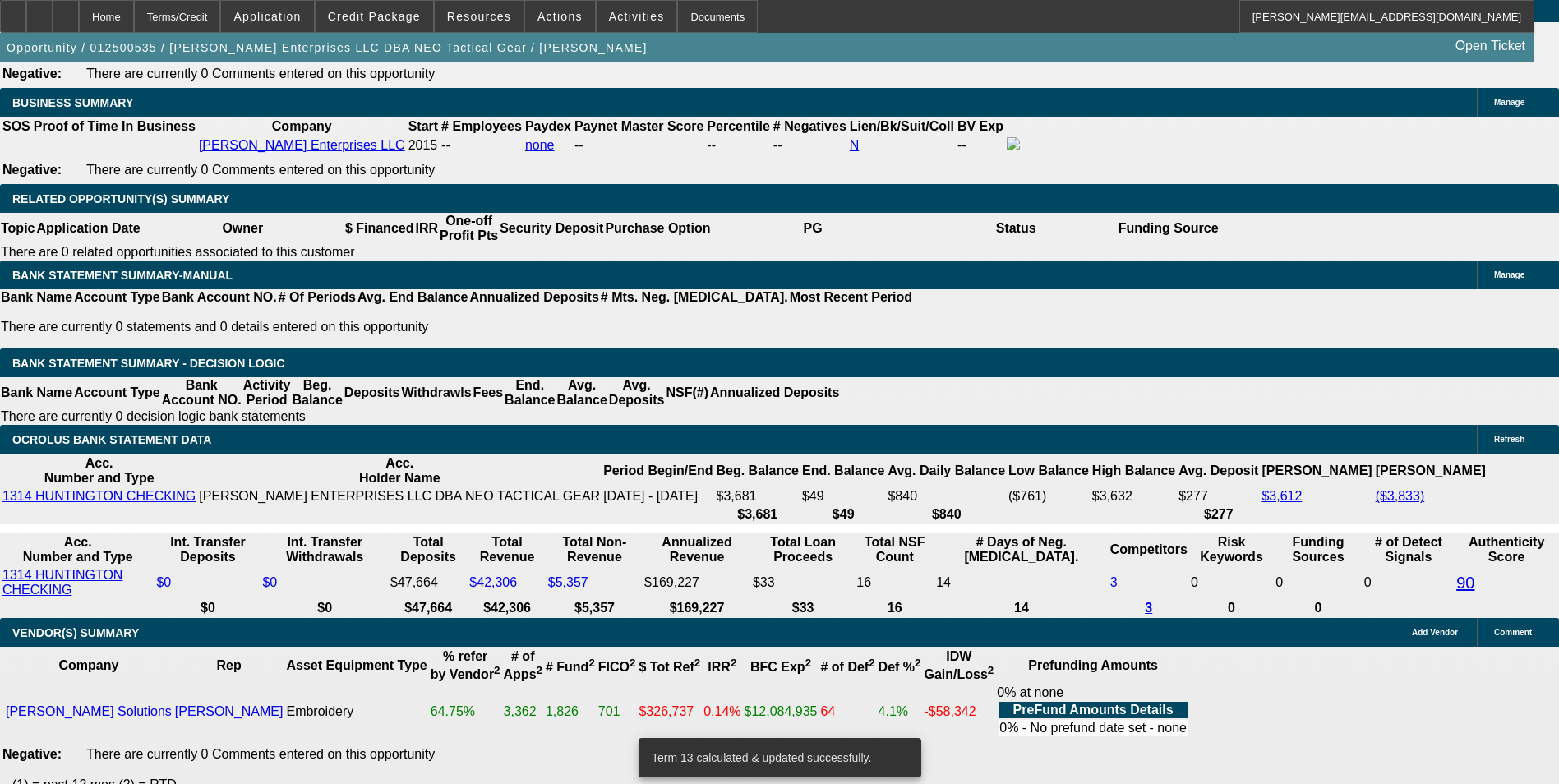
scroll to position [2546, 0]
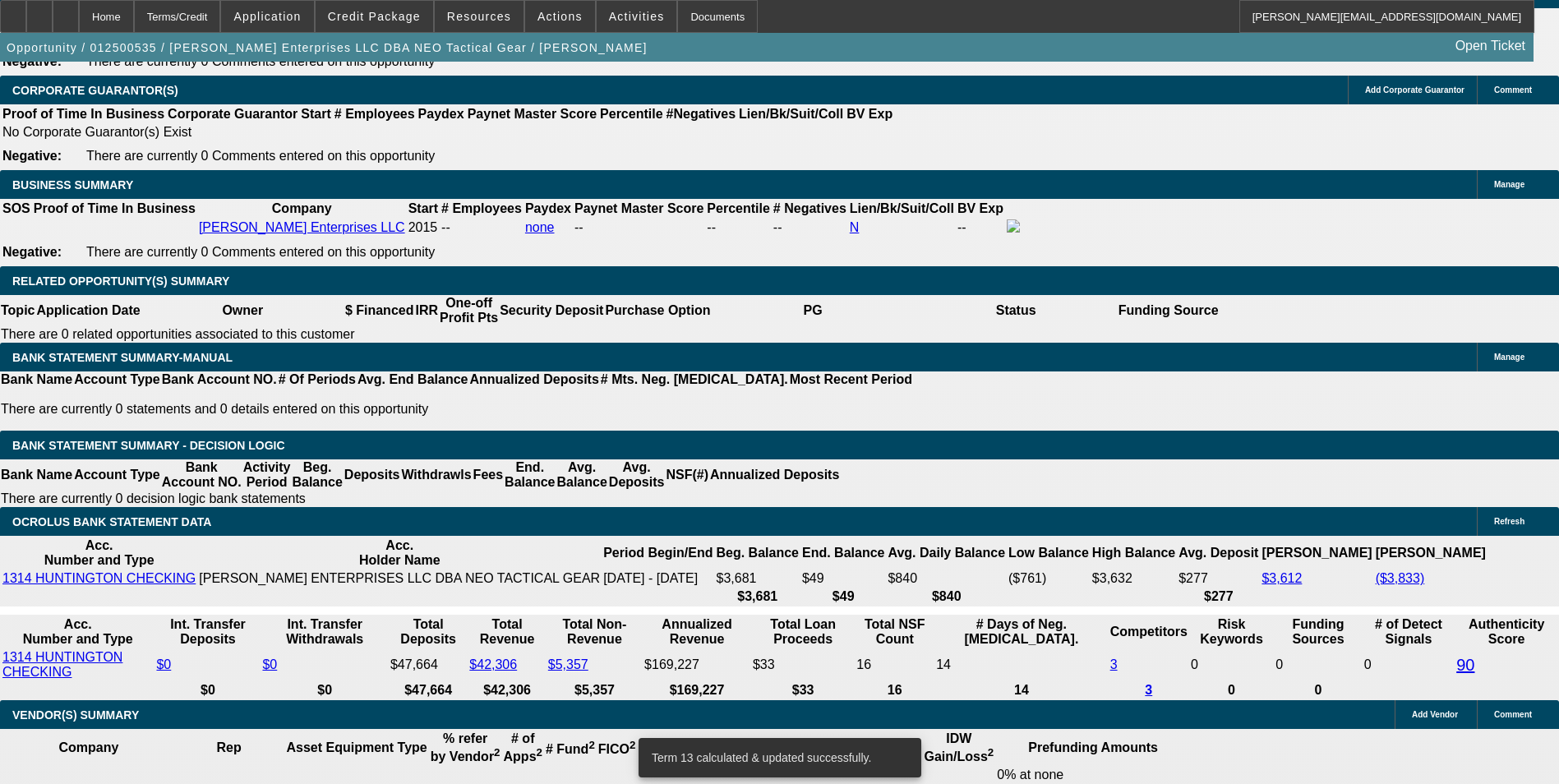
drag, startPoint x: 257, startPoint y: 378, endPoint x: 444, endPoint y: 353, distance: 188.7
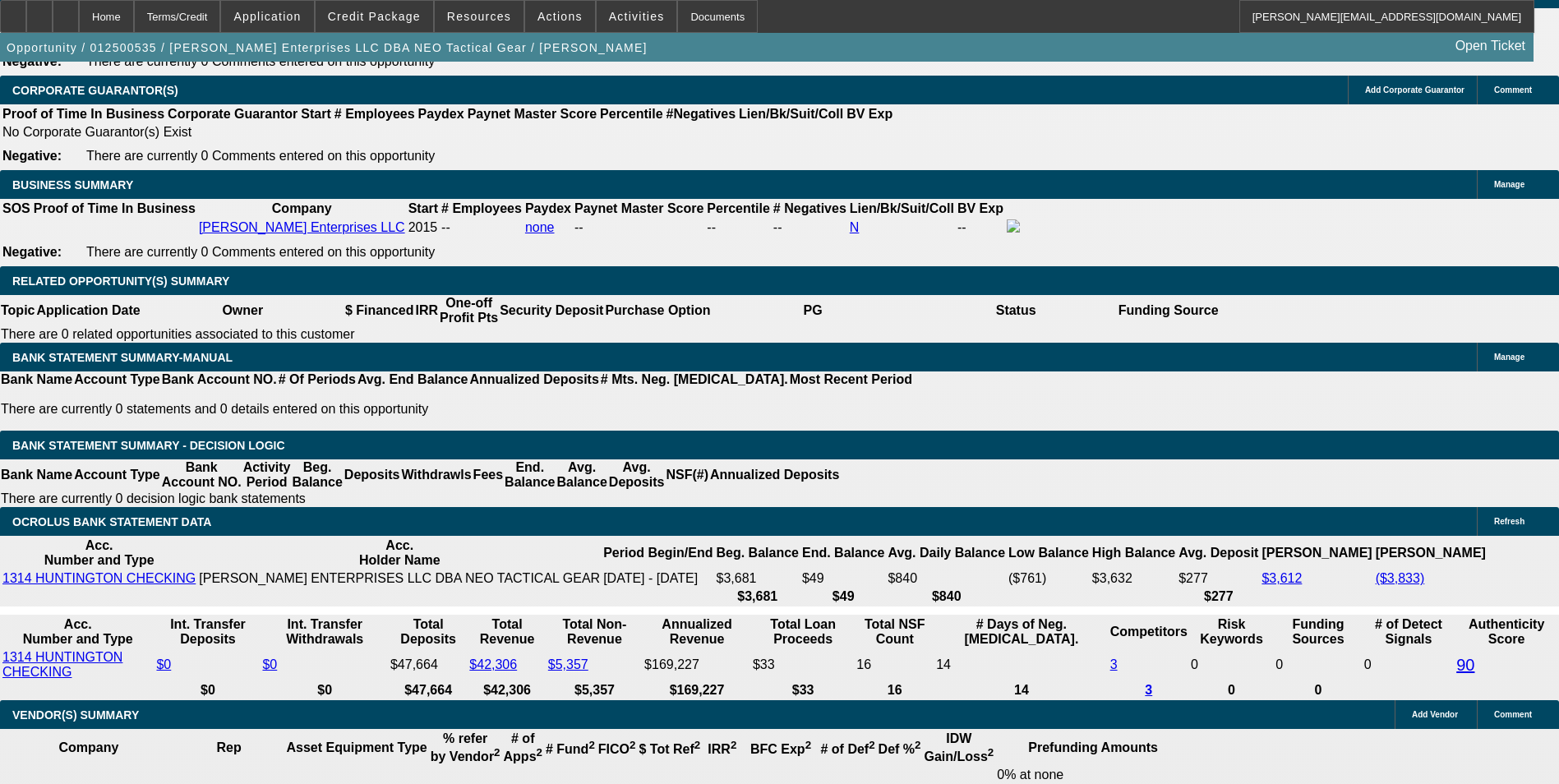
type input "336"
type input "$672.00"
type input "UNKNOWN"
type input "11.8"
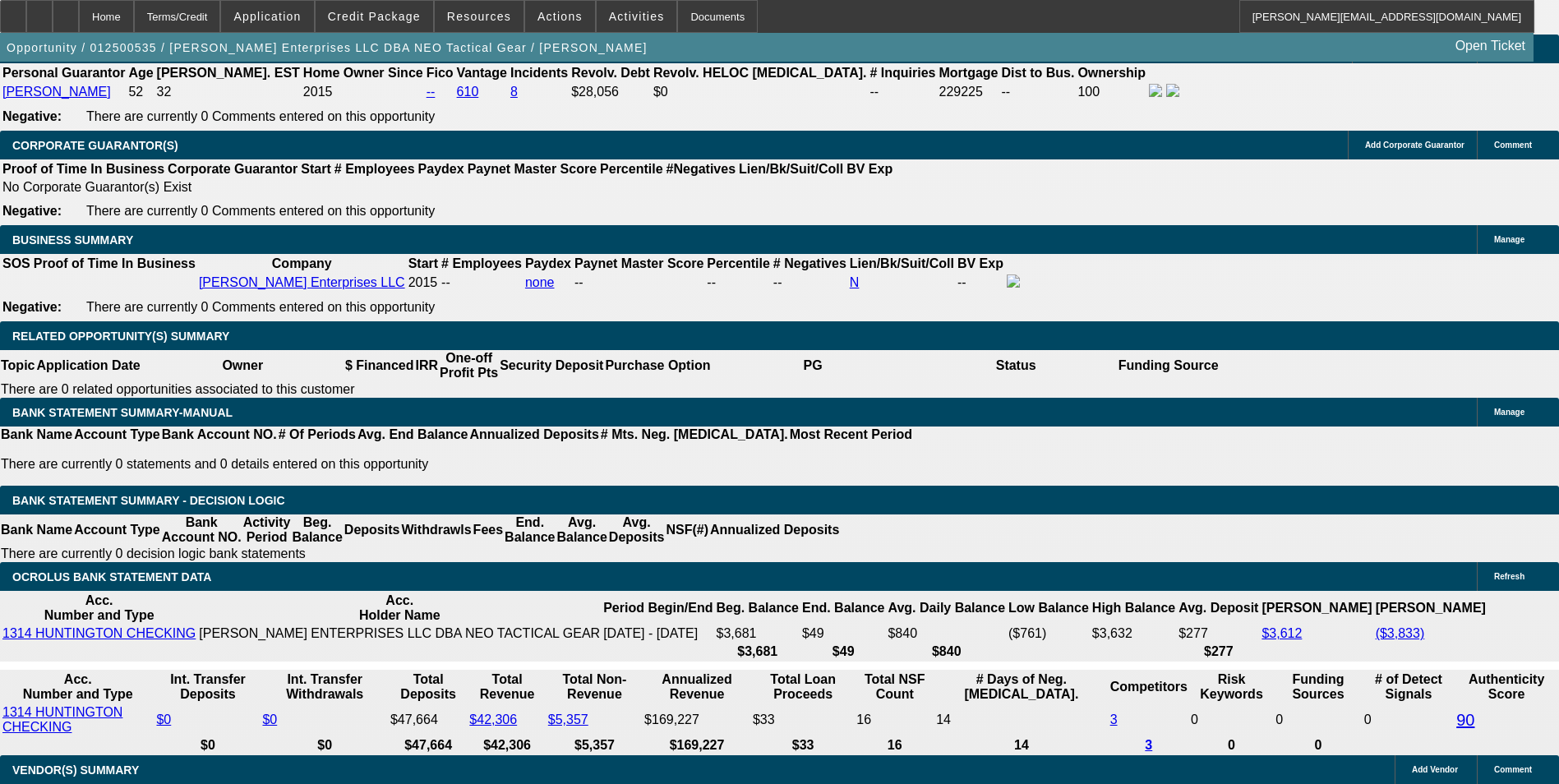
scroll to position [2300, 0]
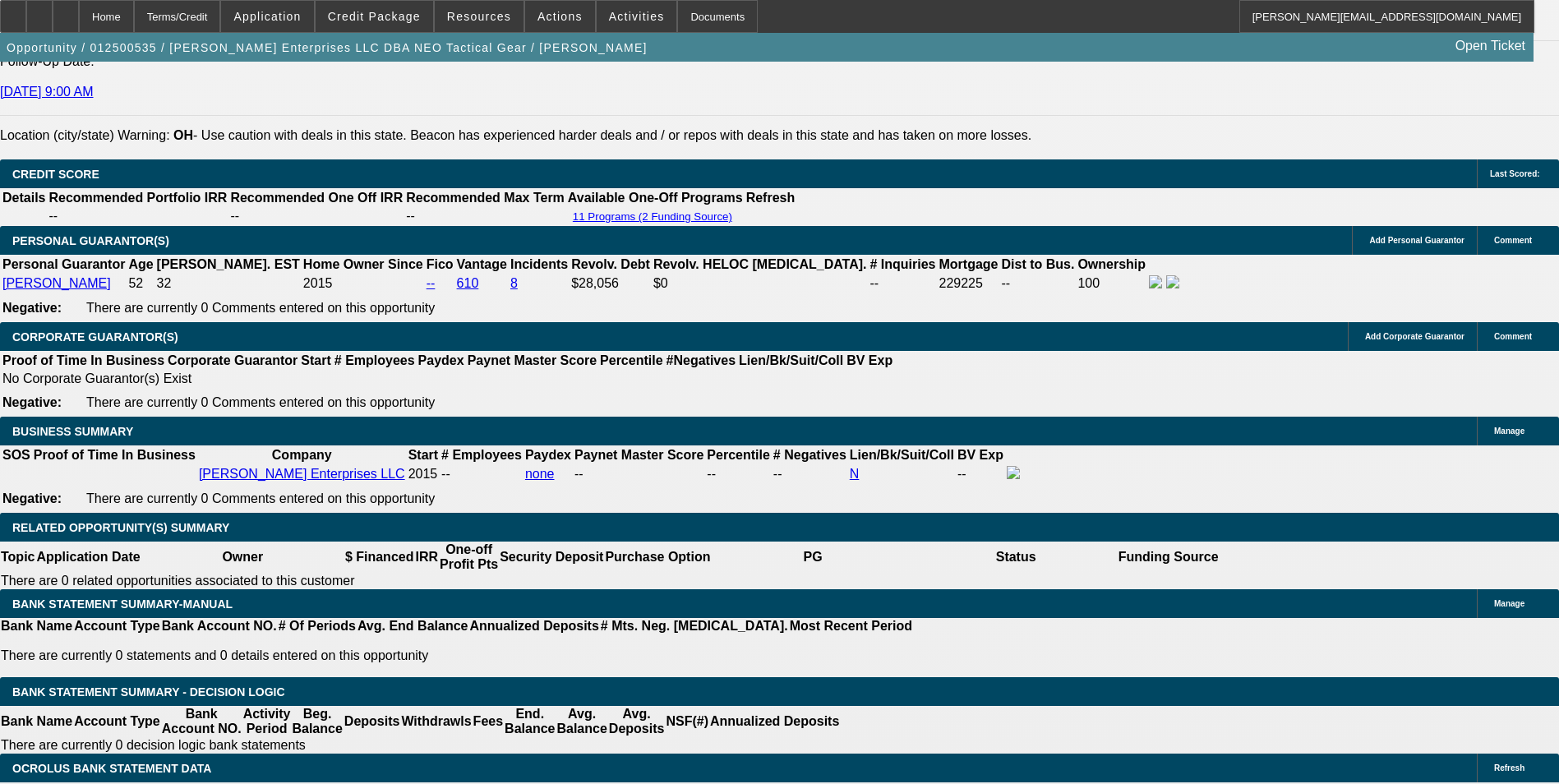
type input "$336.00"
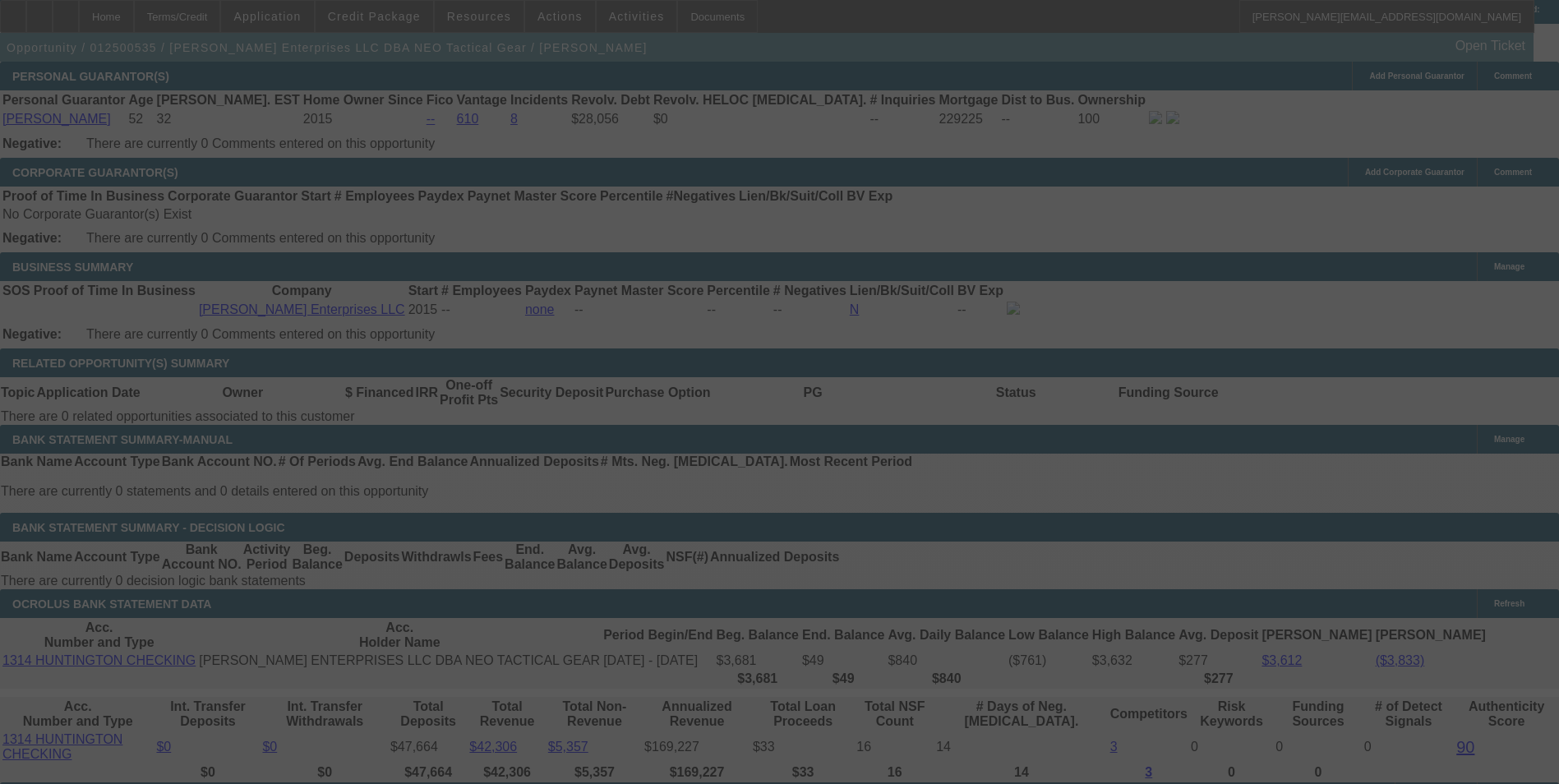
scroll to position [2546, 0]
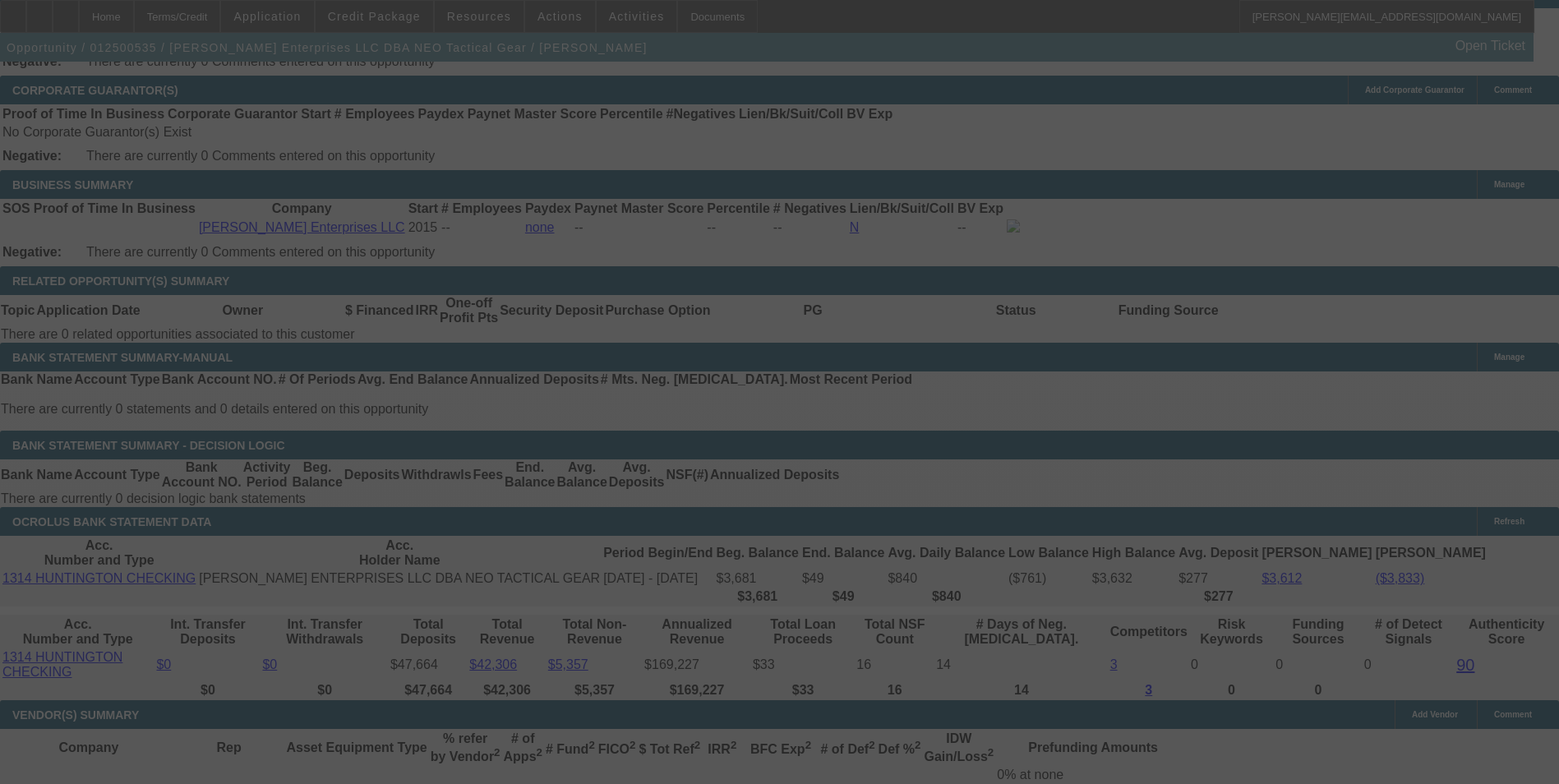
select select "0"
select select "2"
select select "0"
select select "6"
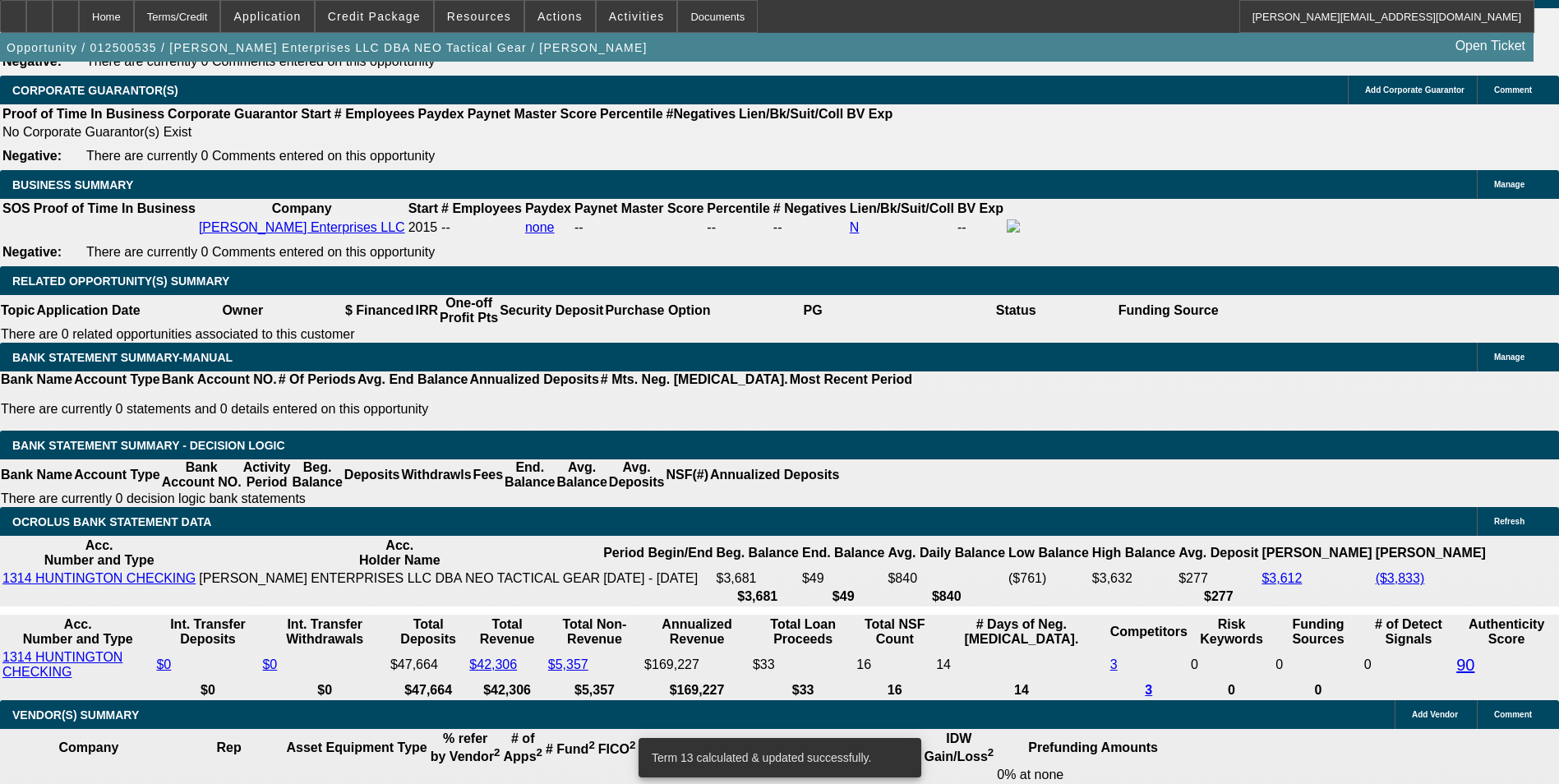
drag, startPoint x: 240, startPoint y: 378, endPoint x: 368, endPoint y: 374, distance: 128.1
type input "340"
type input "$680.00"
type input "UNKNOWN"
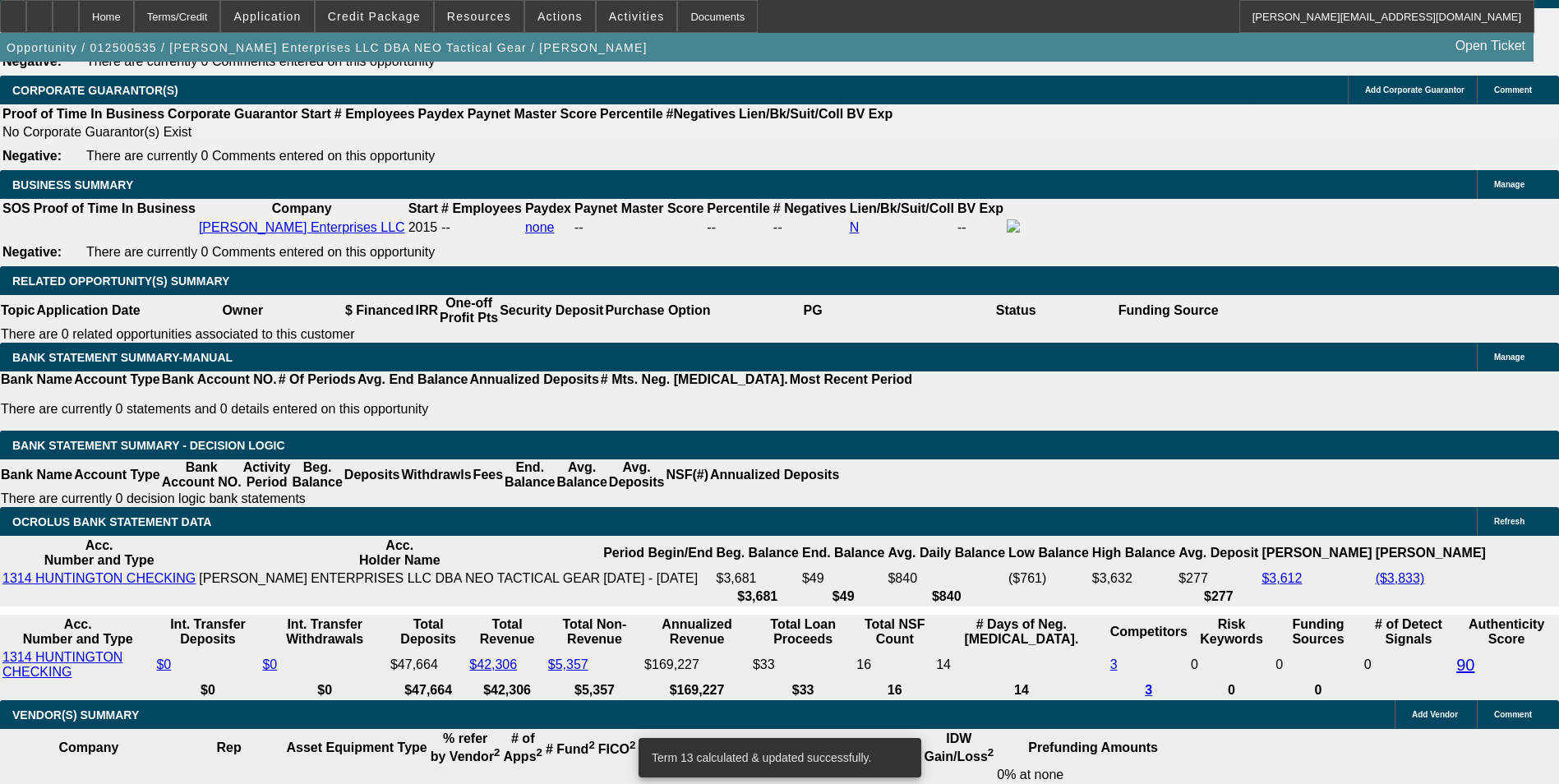
type input "12.5"
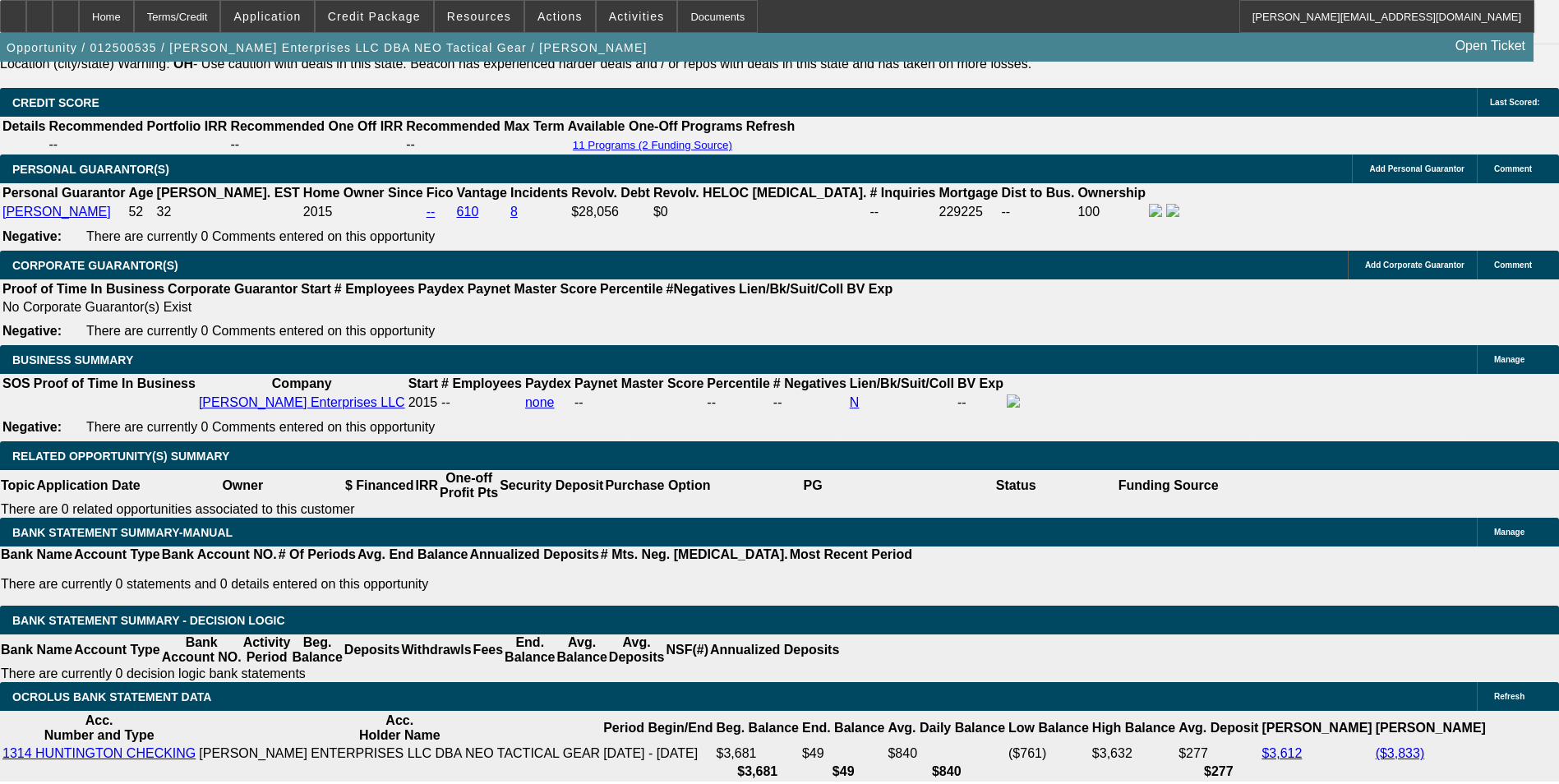
scroll to position [2218, 0]
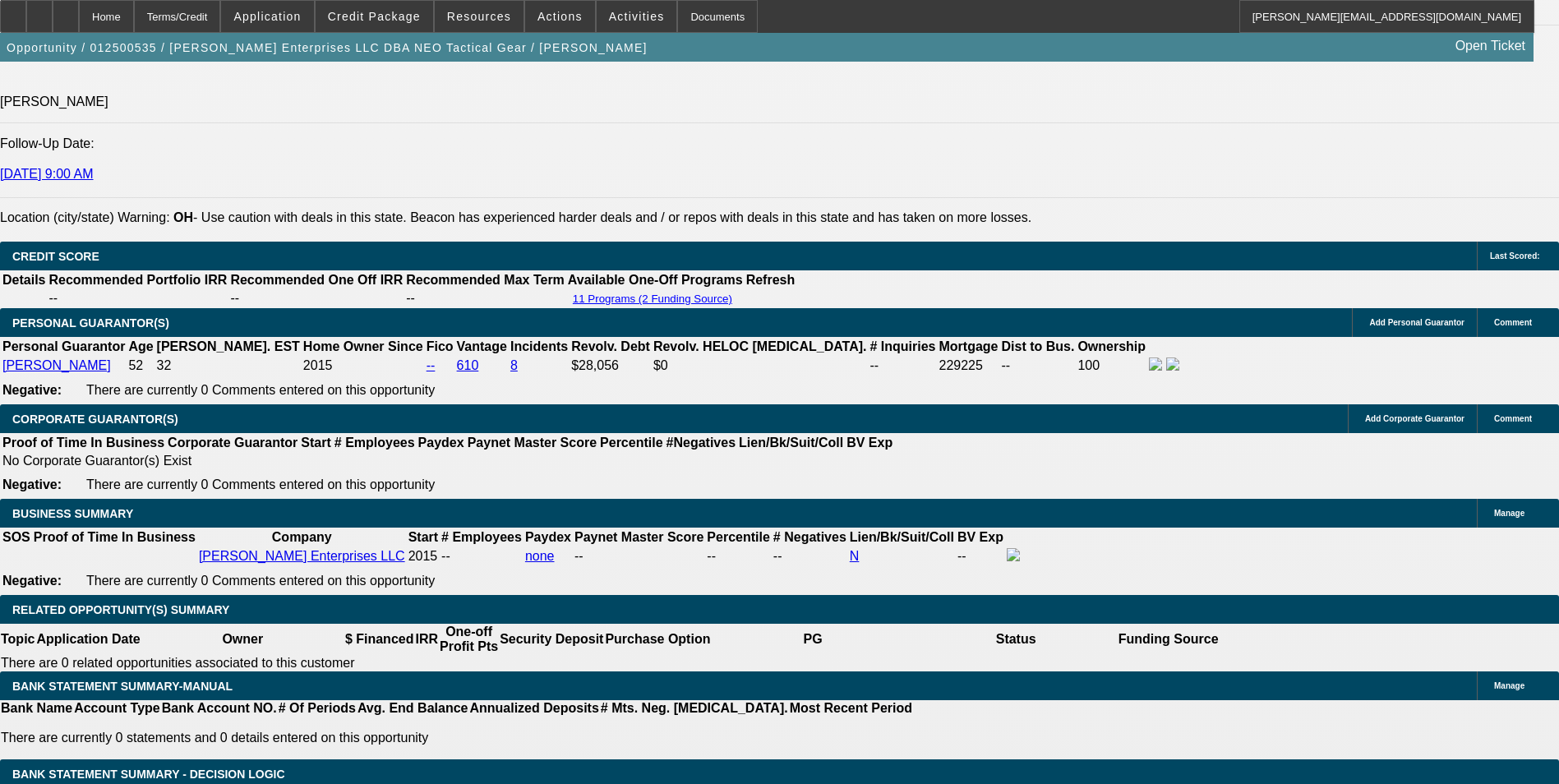
type input "34"
type input "$68.00"
type input "338"
type input "12.1"
type input "$676.00"
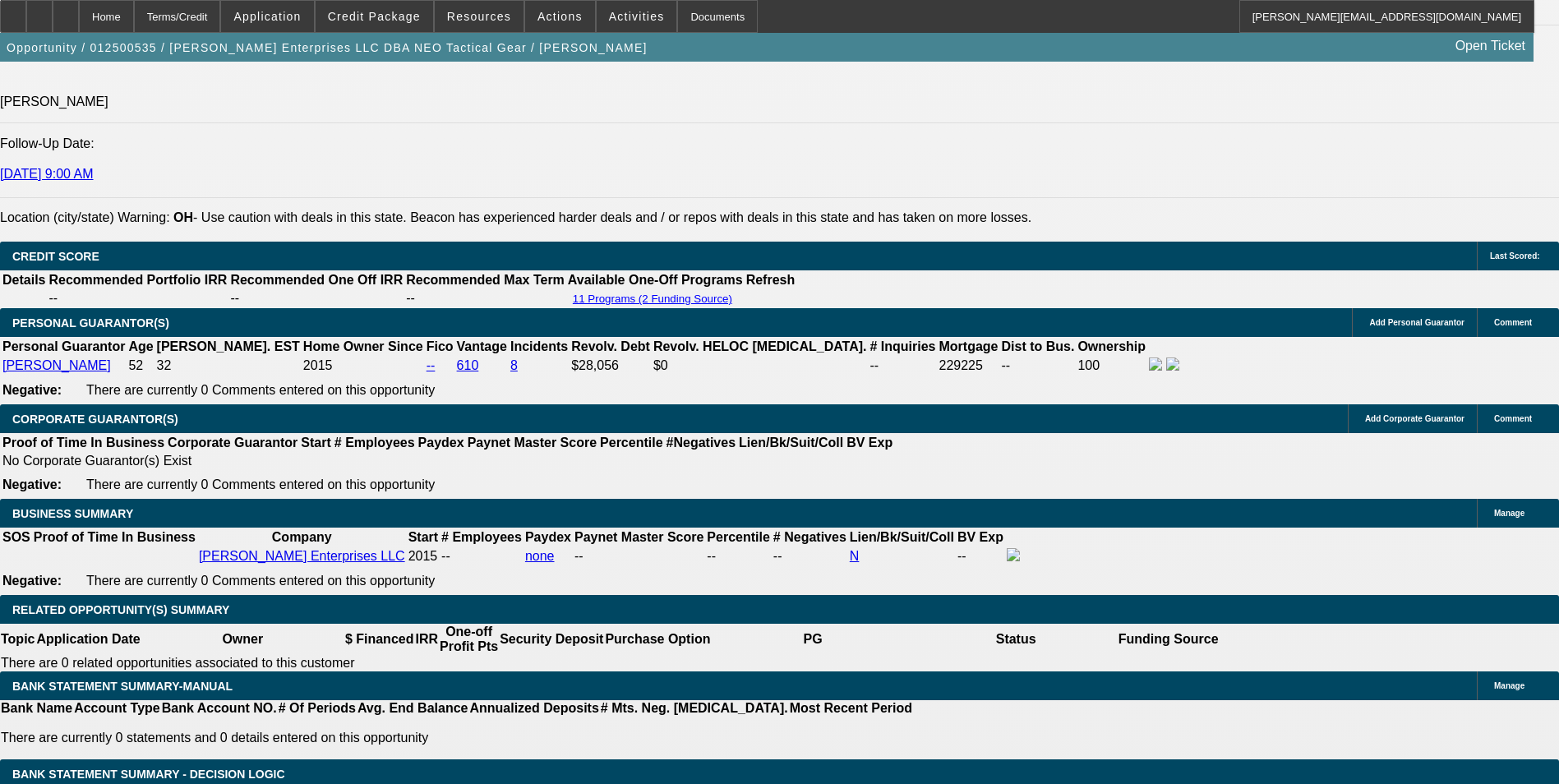
type input "$338.00"
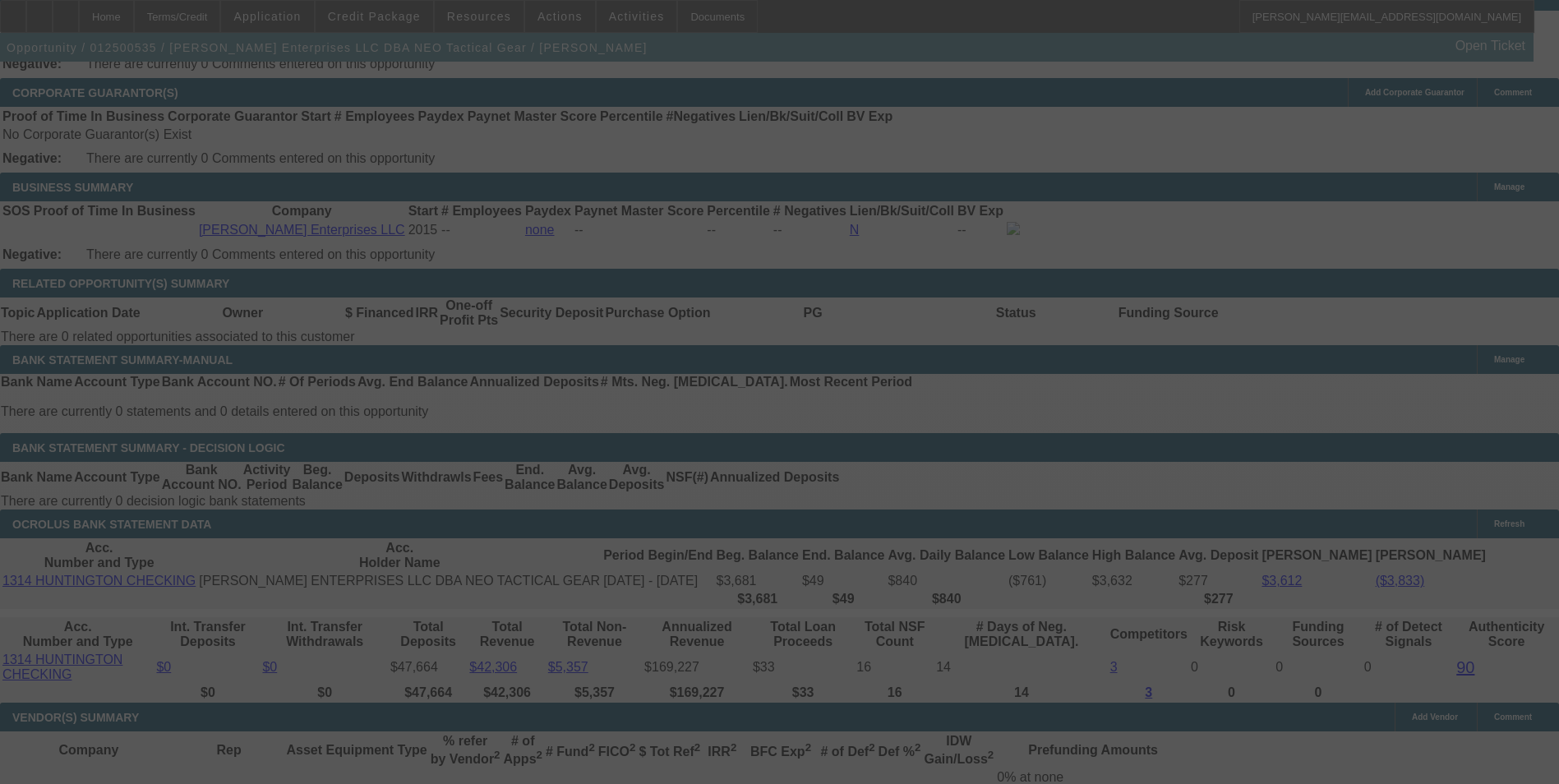
scroll to position [2546, 0]
select select "0"
select select "2"
select select "0"
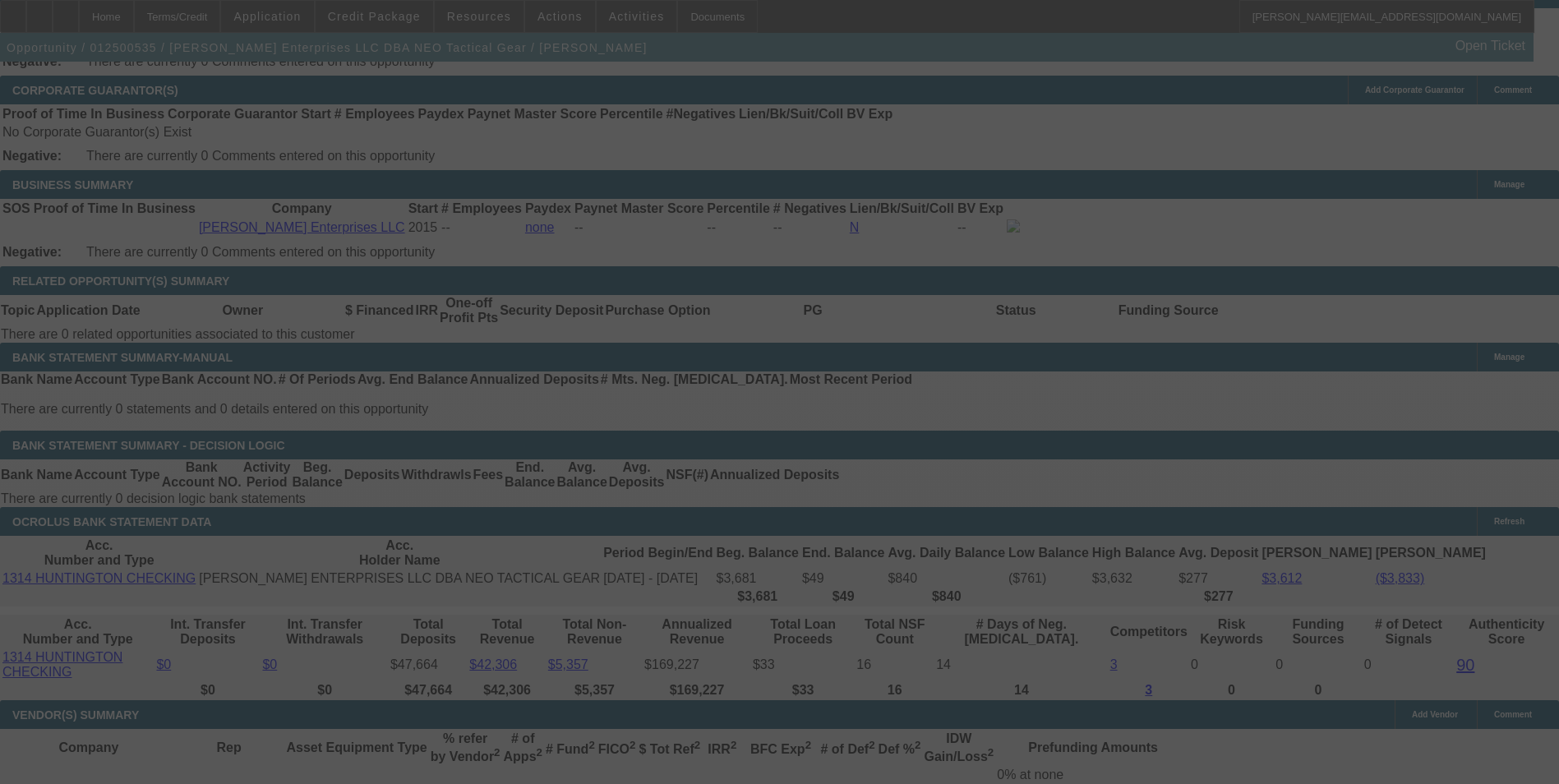
select select "6"
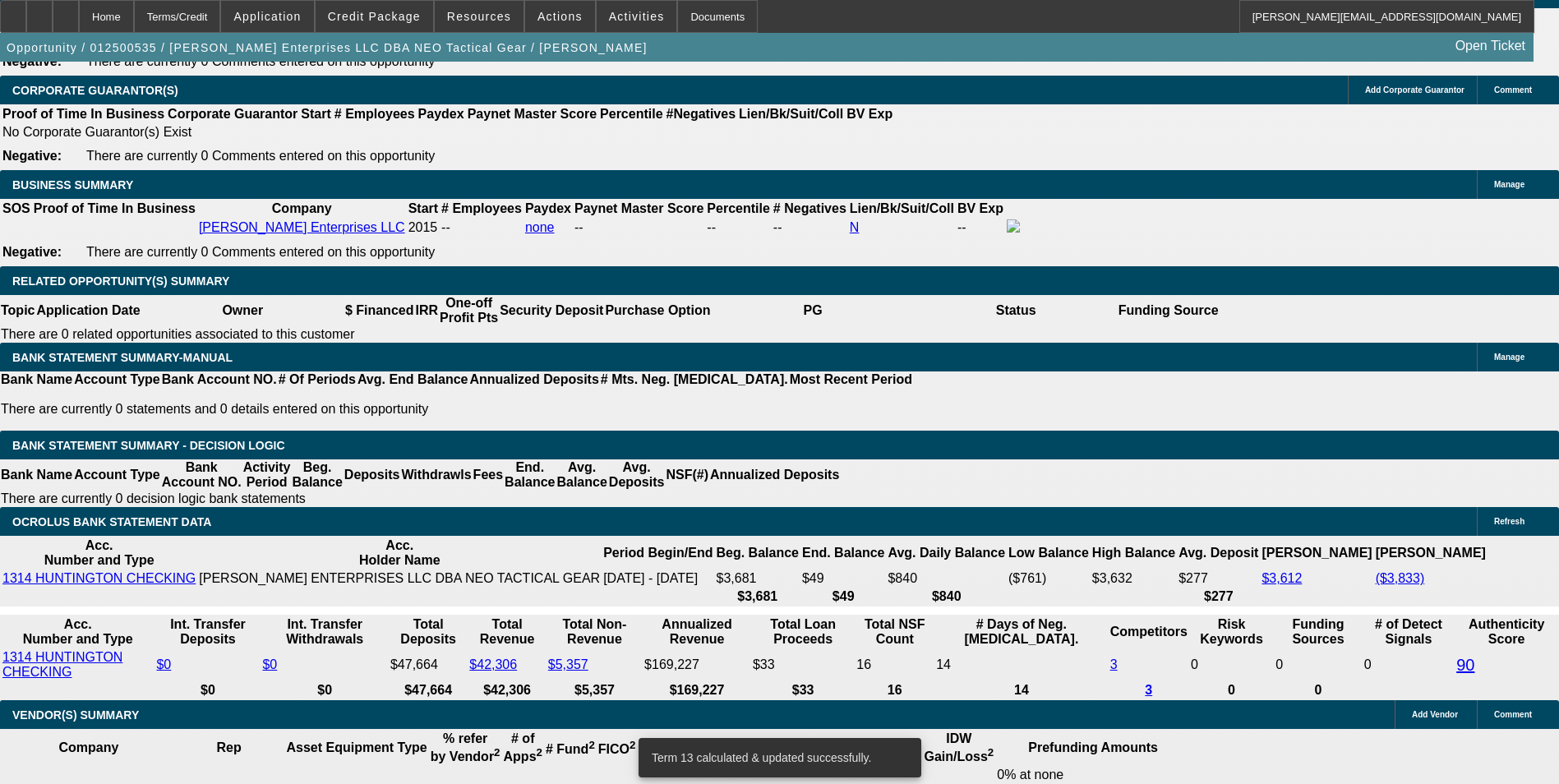
drag, startPoint x: 251, startPoint y: 380, endPoint x: 468, endPoint y: 347, distance: 219.5
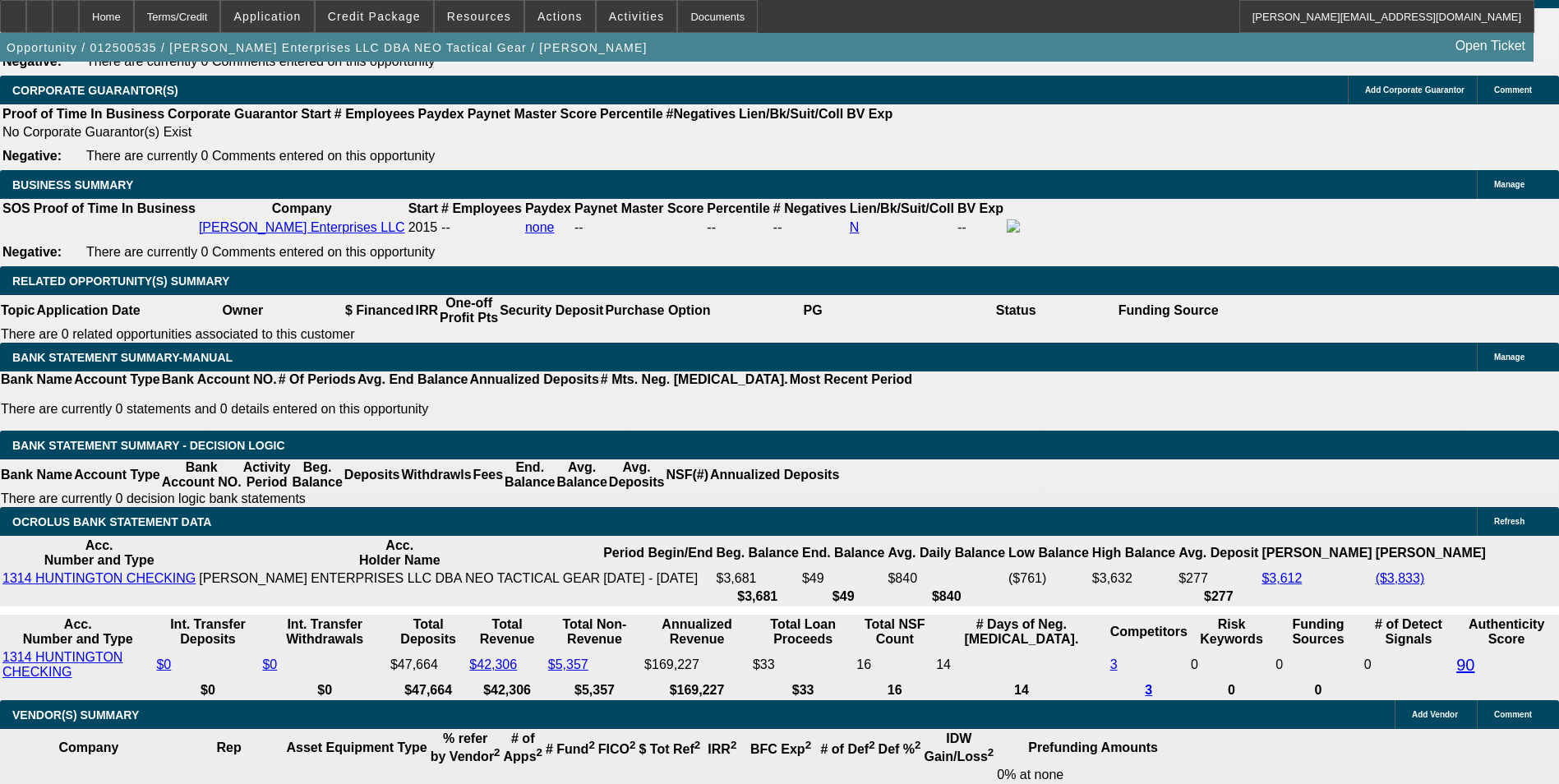
type input "33"
type input "$66.00"
type input "UNKNOWN"
type input "339"
type input "$678.00"
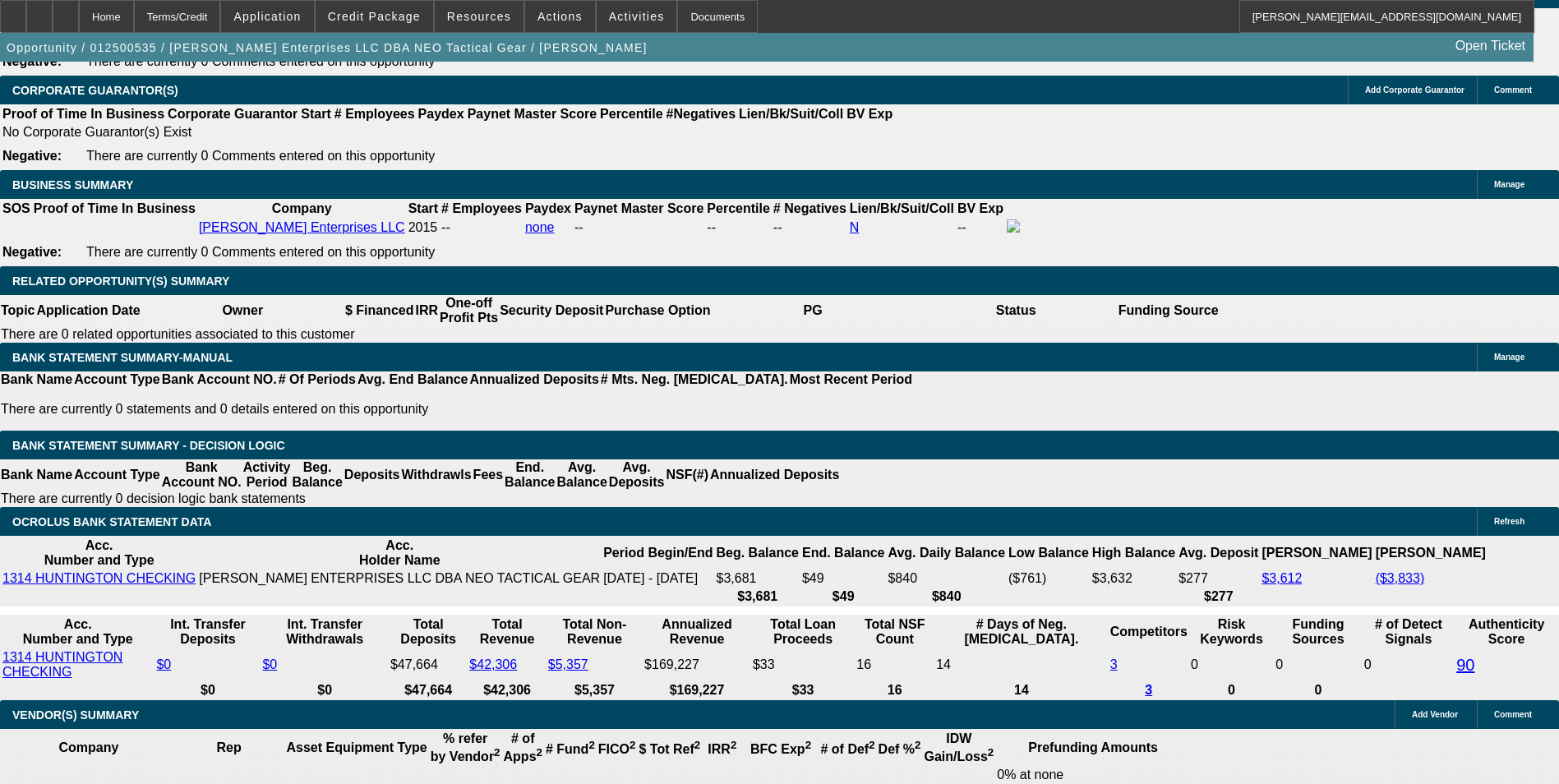
type input "12.3"
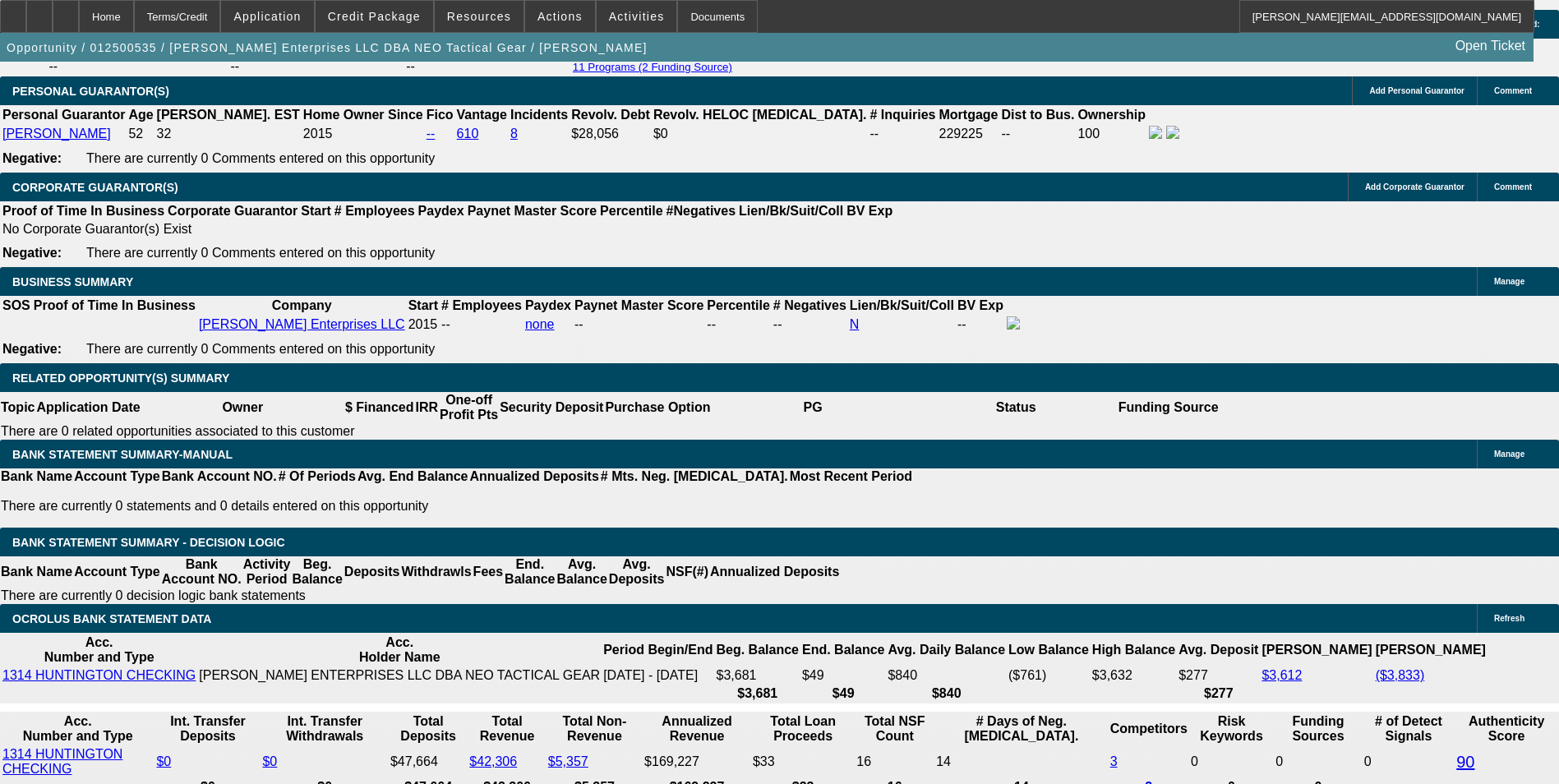
scroll to position [2300, 0]
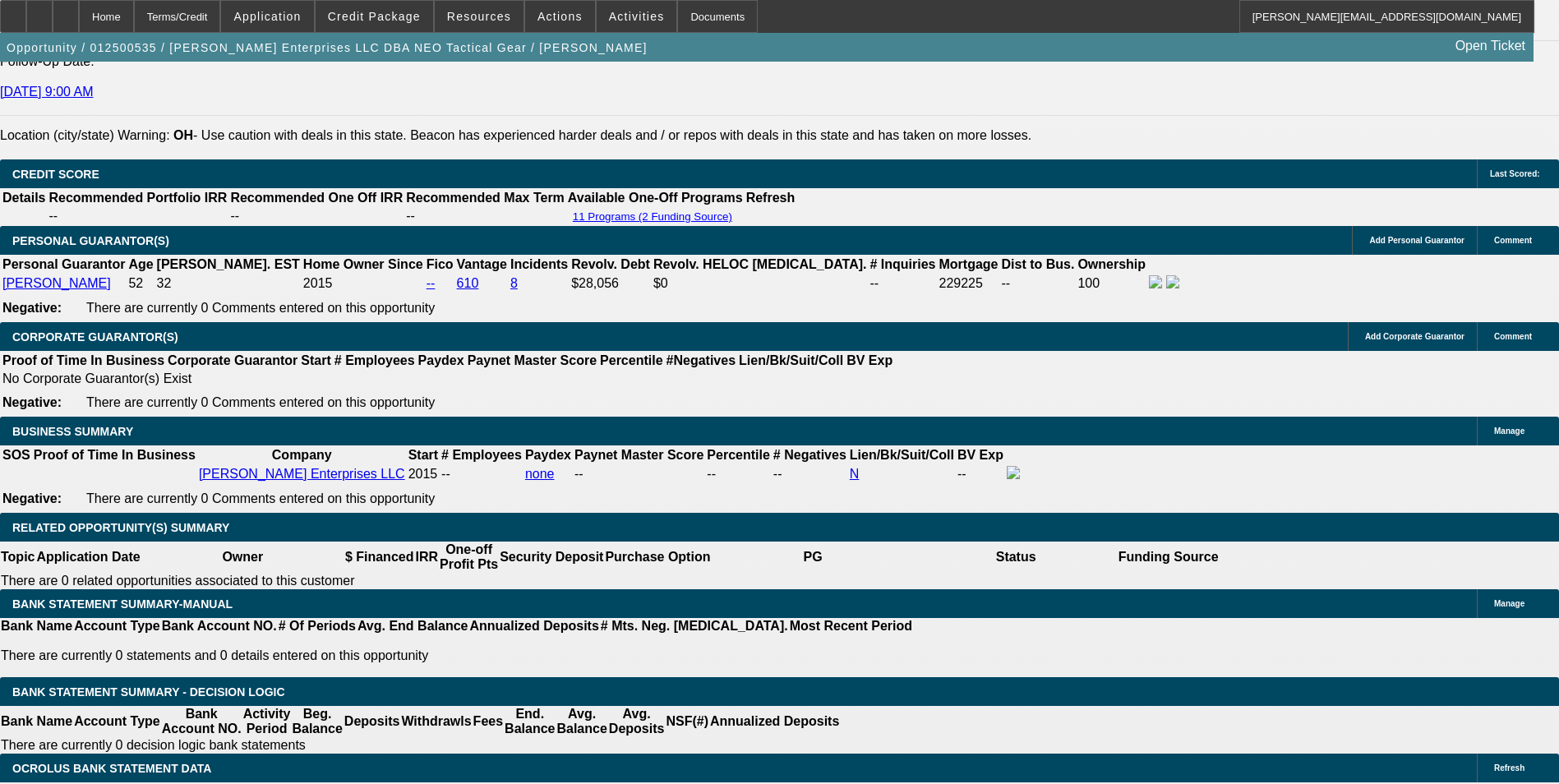
type input "$339.00"
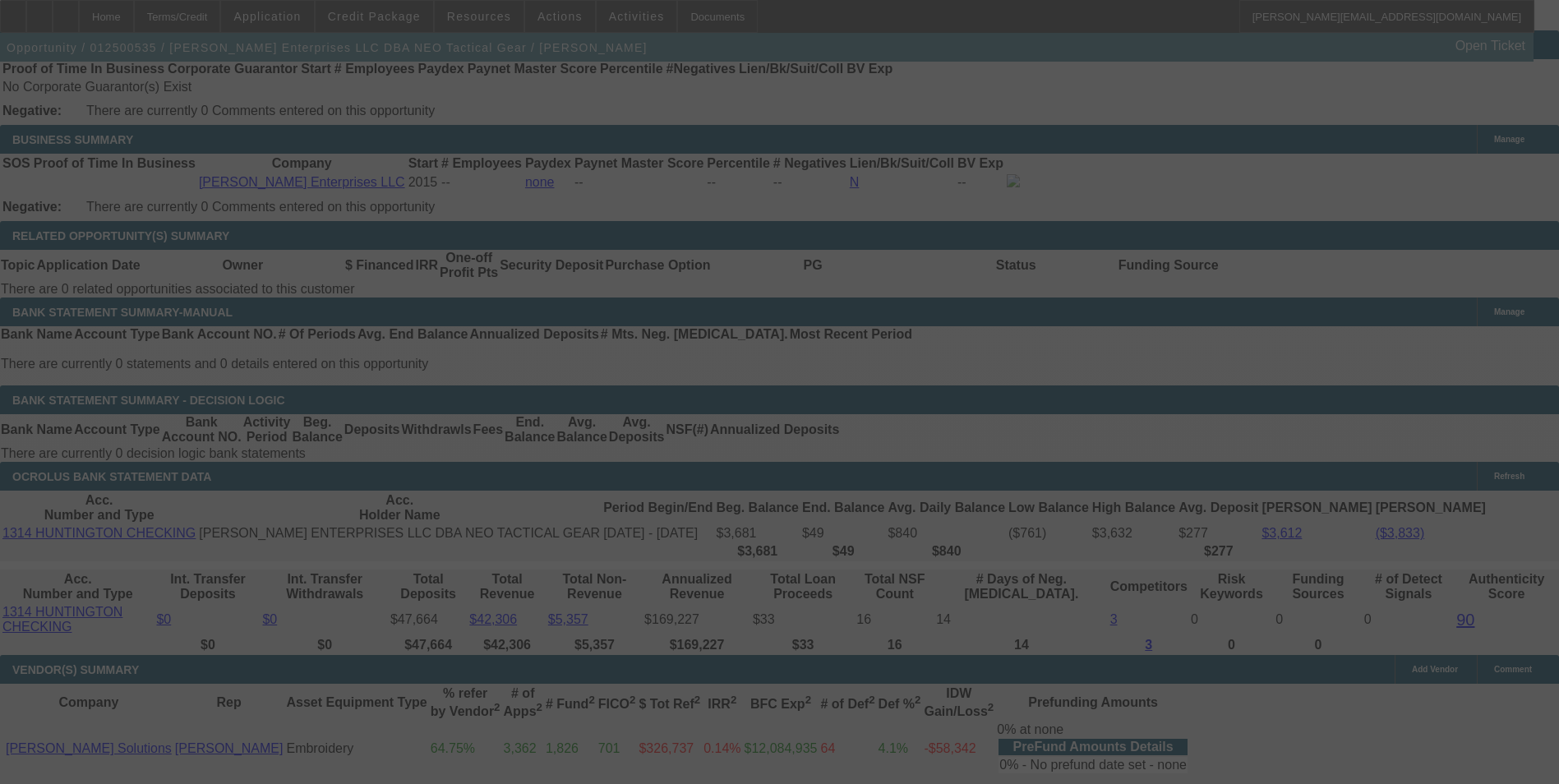
scroll to position [2629, 0]
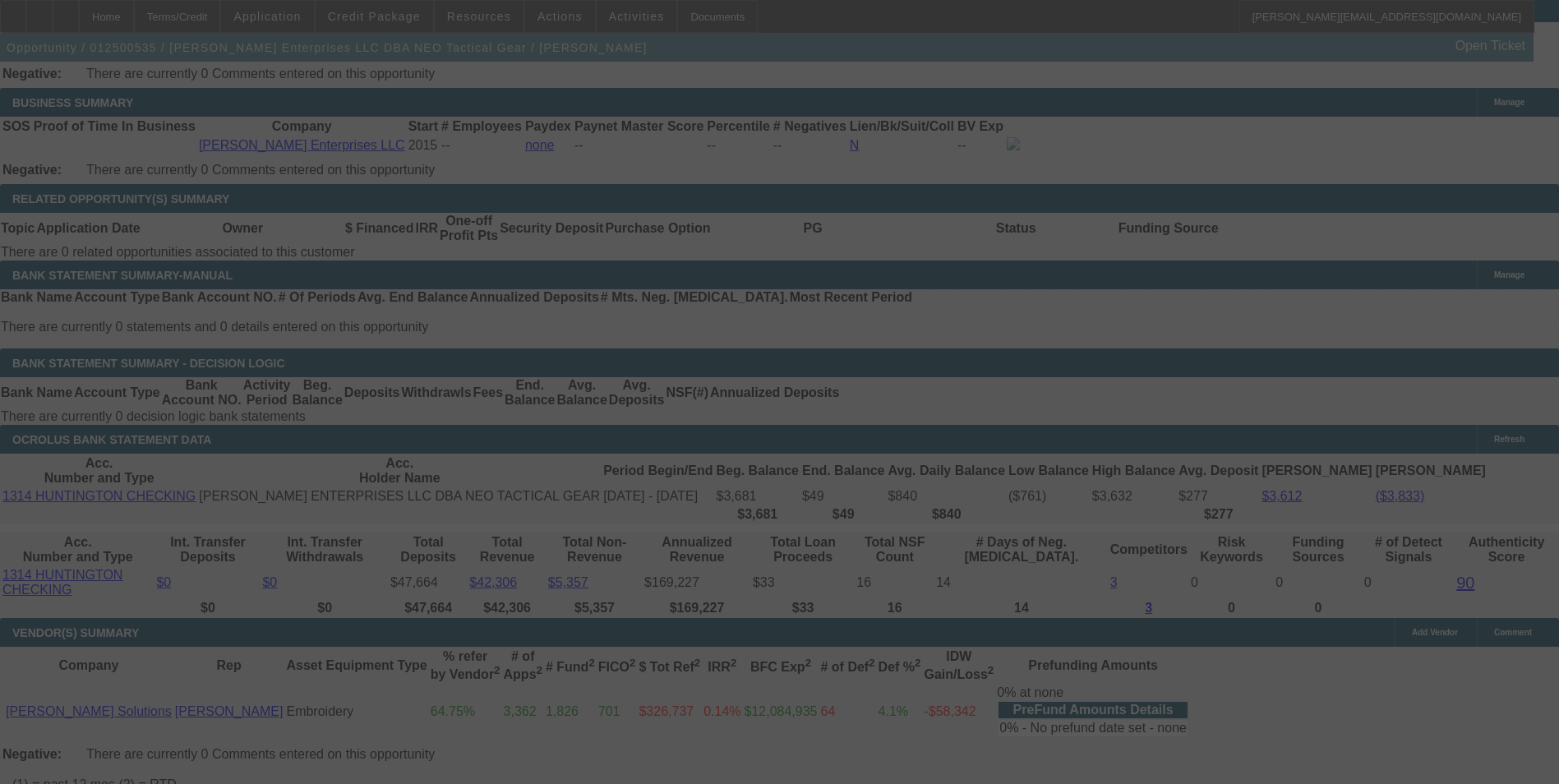
select select "0"
select select "2"
select select "0"
select select "6"
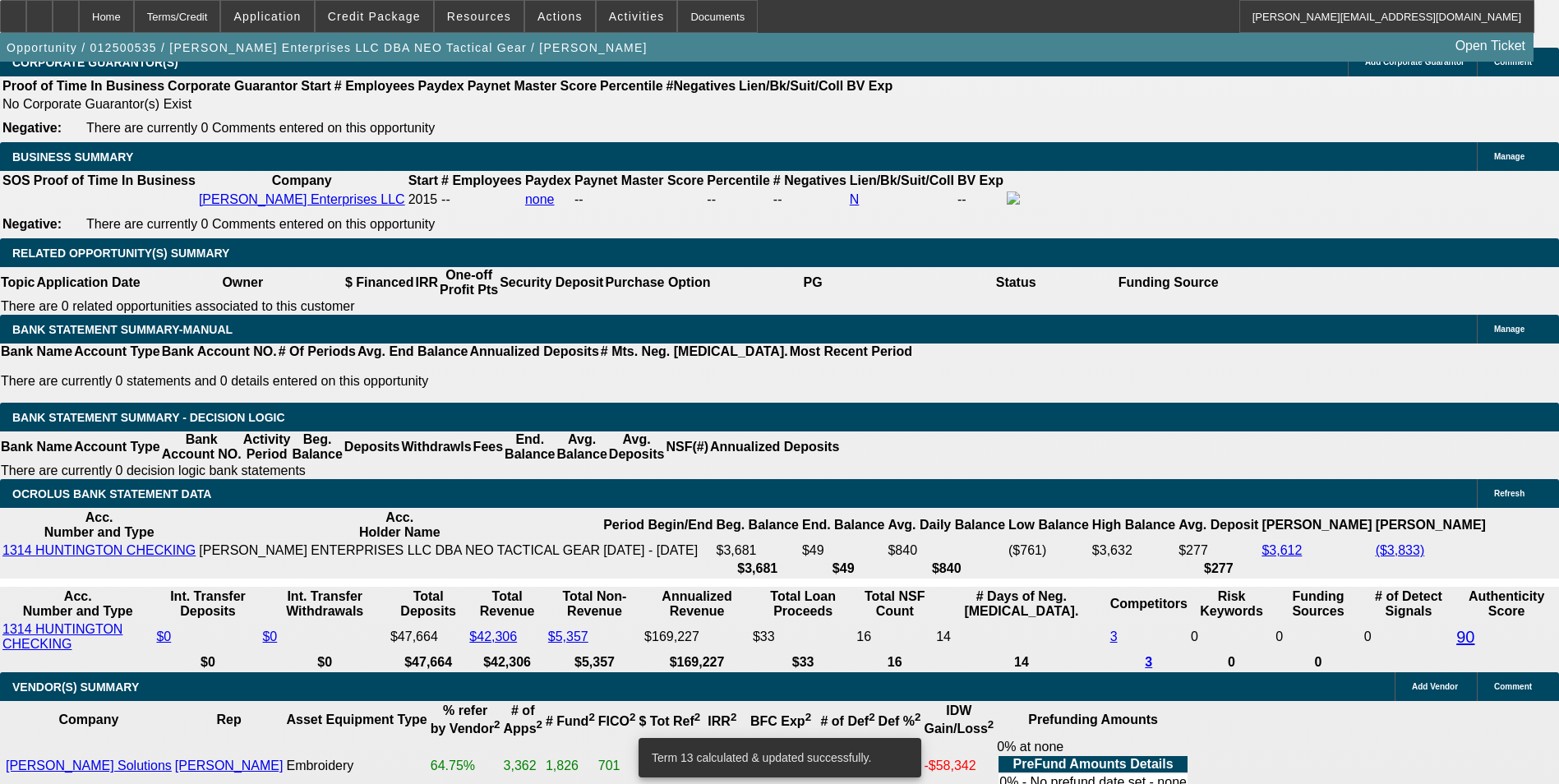
scroll to position [2546, 0]
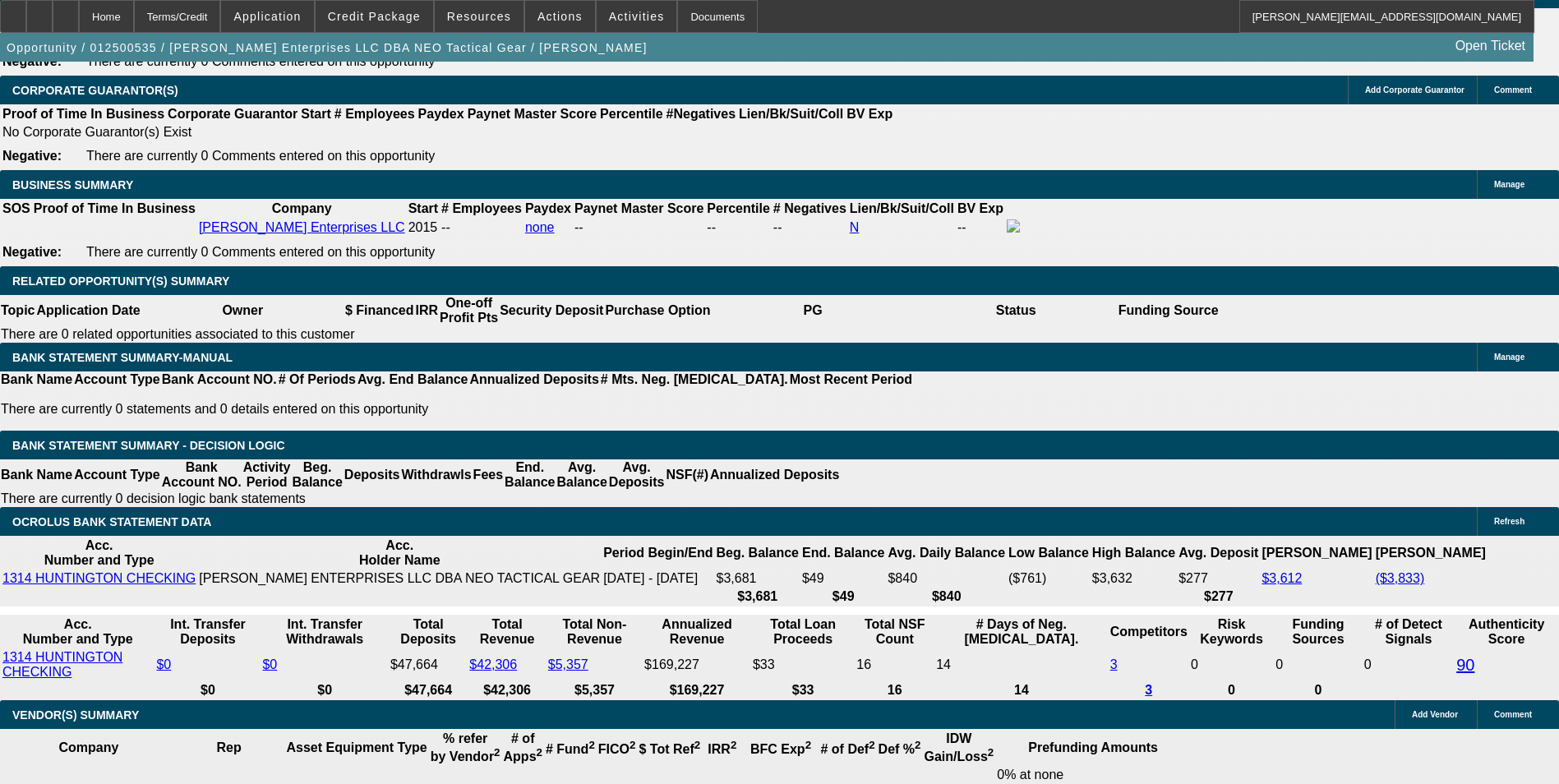
drag, startPoint x: 320, startPoint y: 383, endPoint x: 440, endPoint y: 369, distance: 120.8
type input "UNKNOWN"
type input "36"
type input "$854.04"
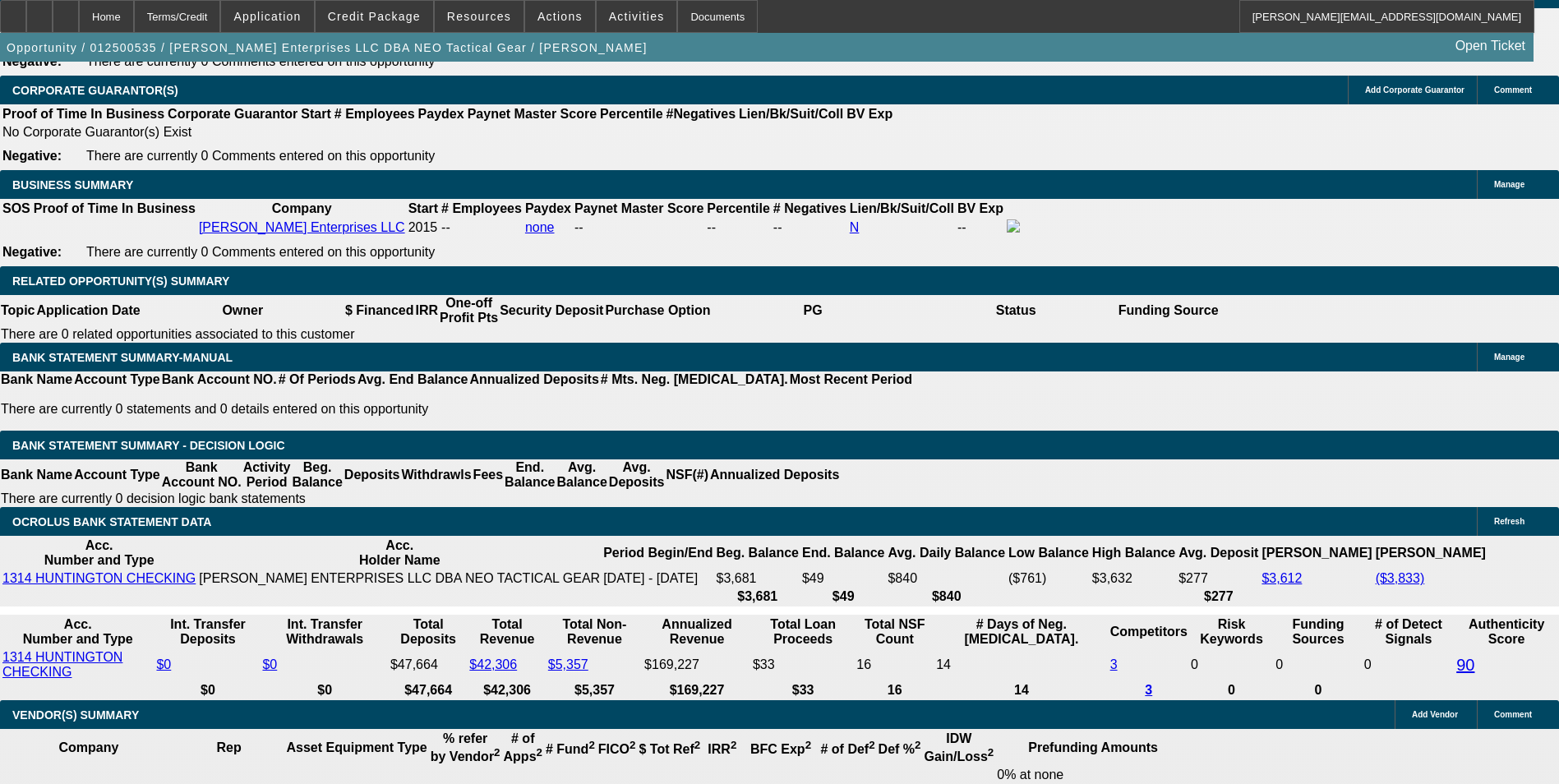
type input "$427.02"
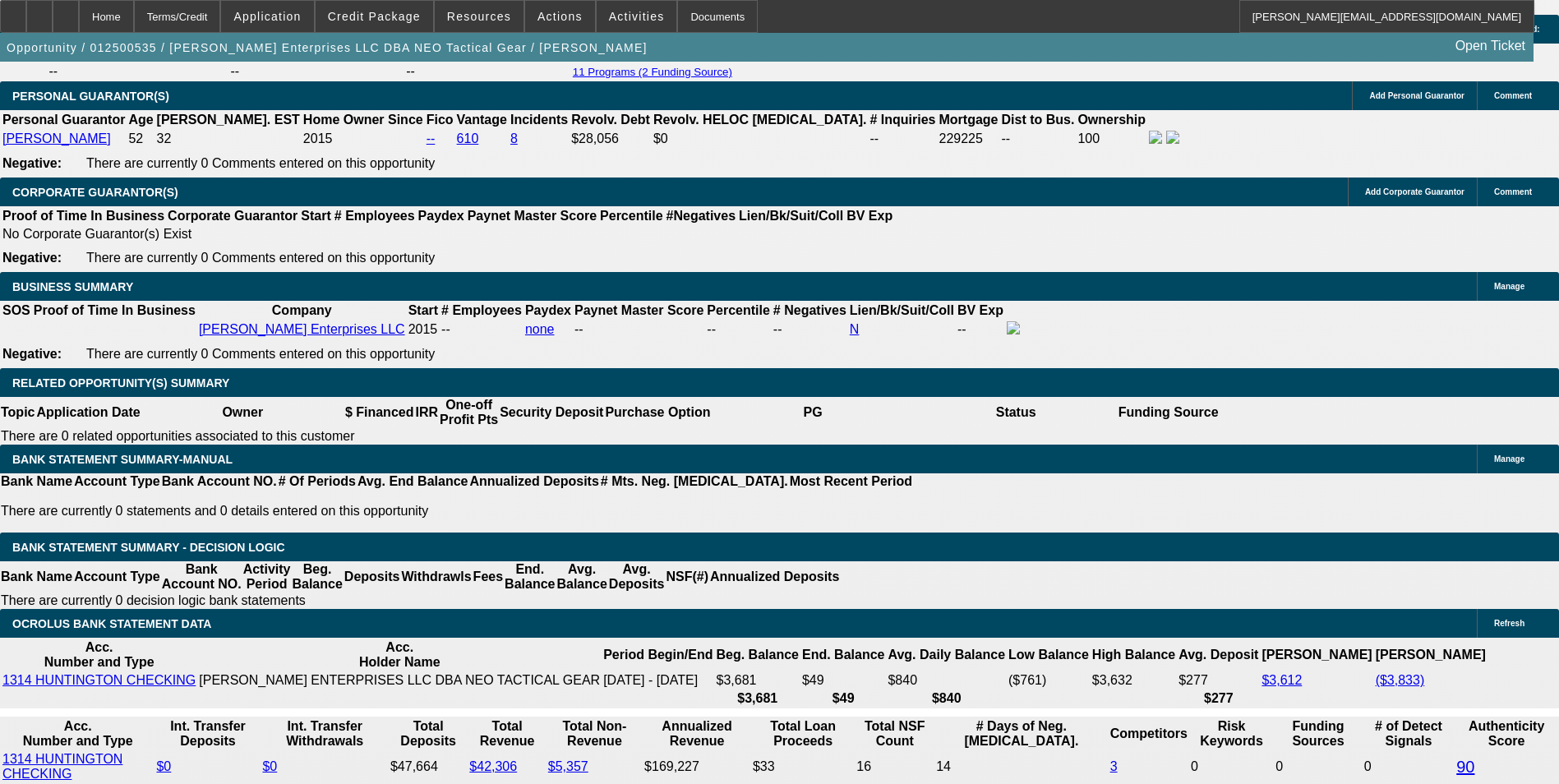
scroll to position [2300, 0]
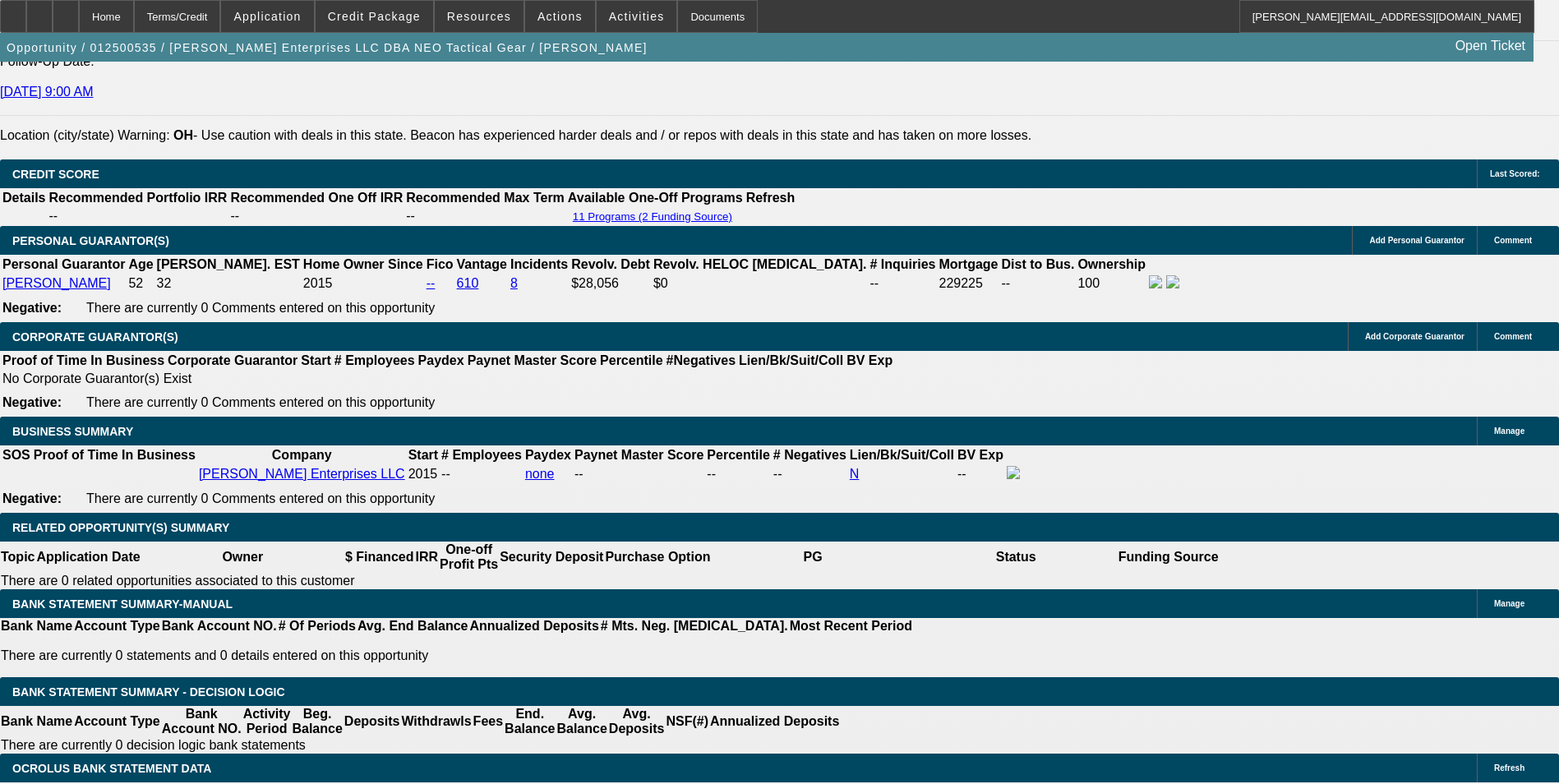
type input "36"
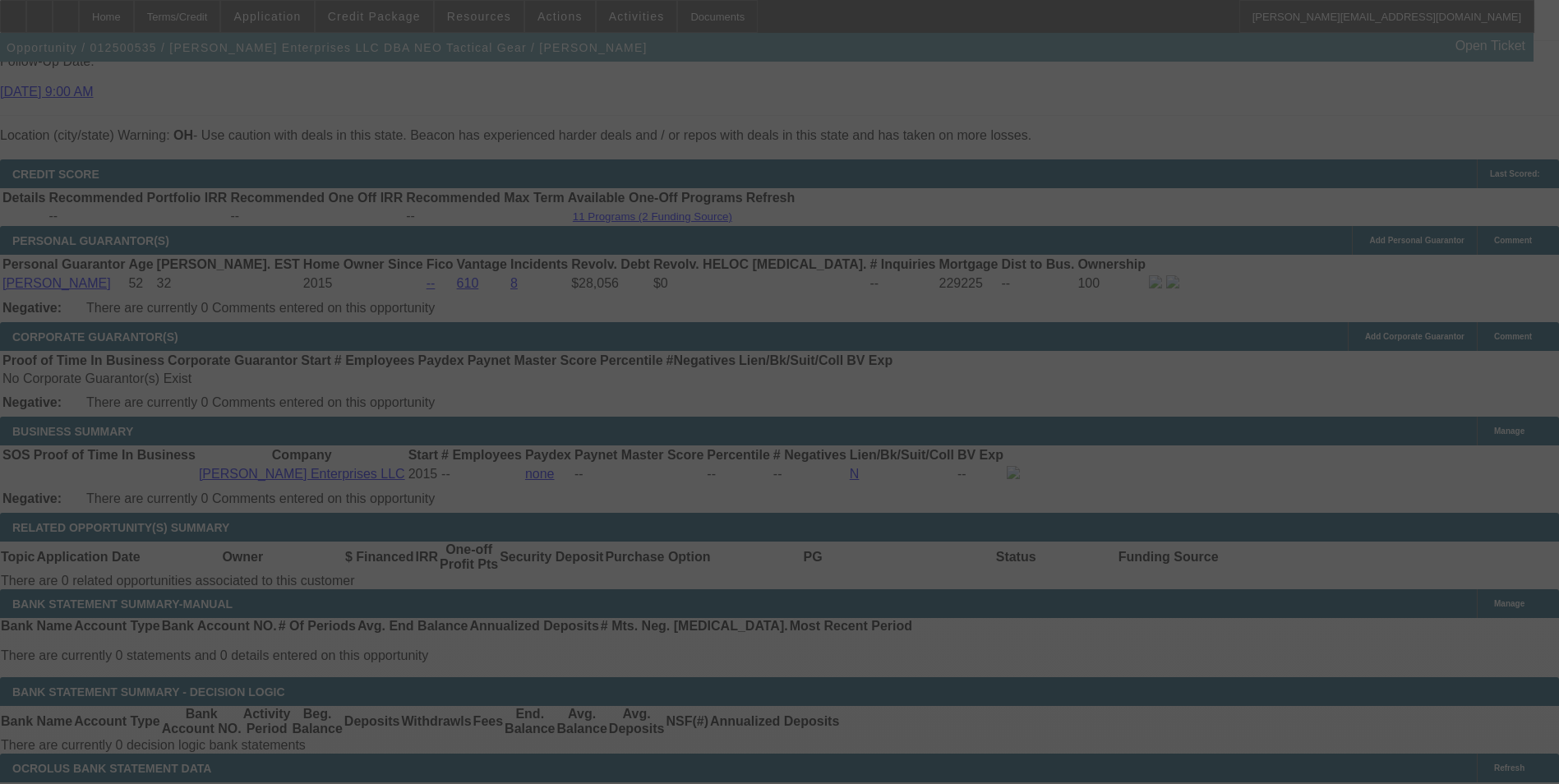
select select "0"
select select "2"
select select "0"
select select "6"
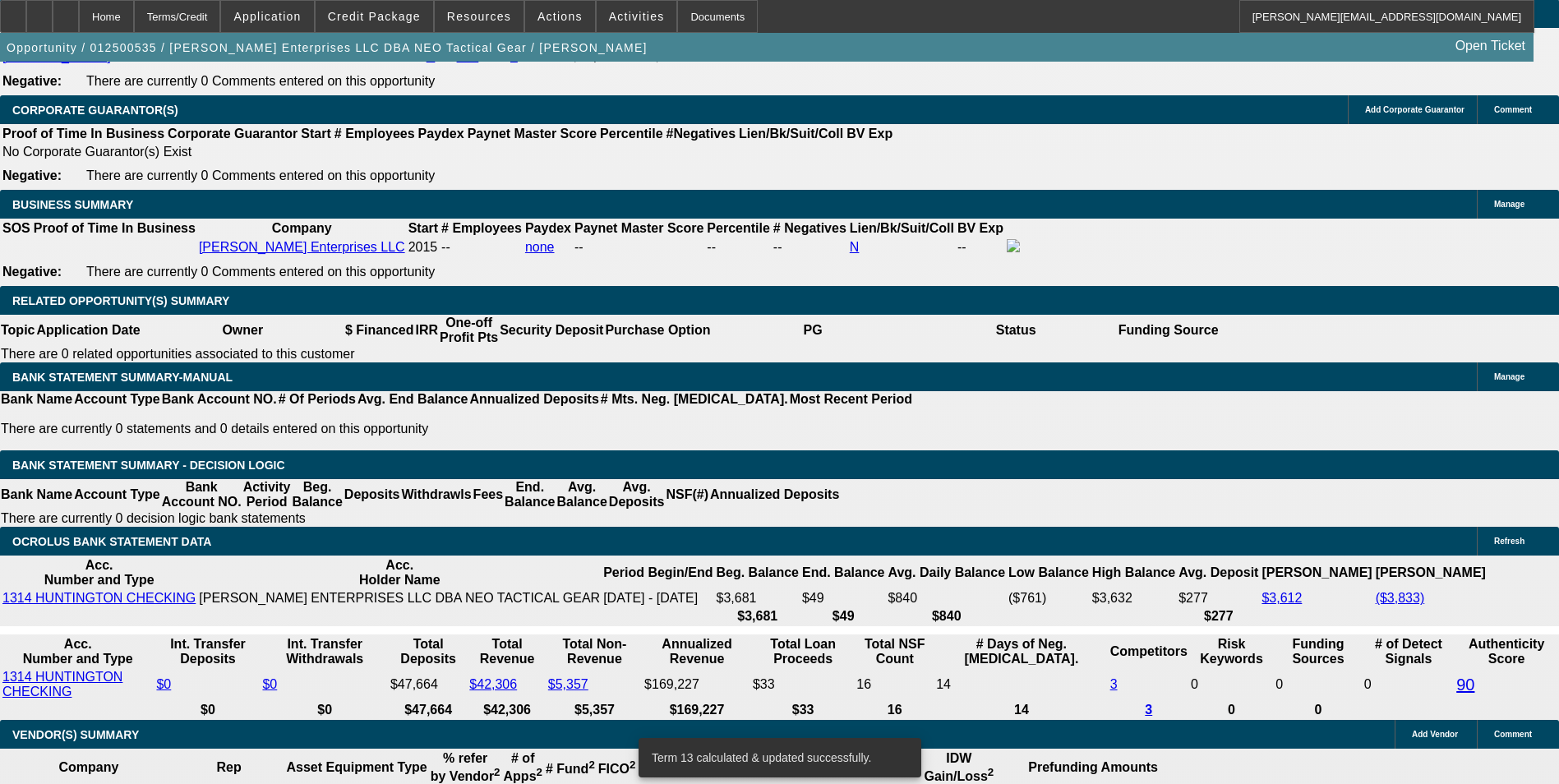
scroll to position [2546, 0]
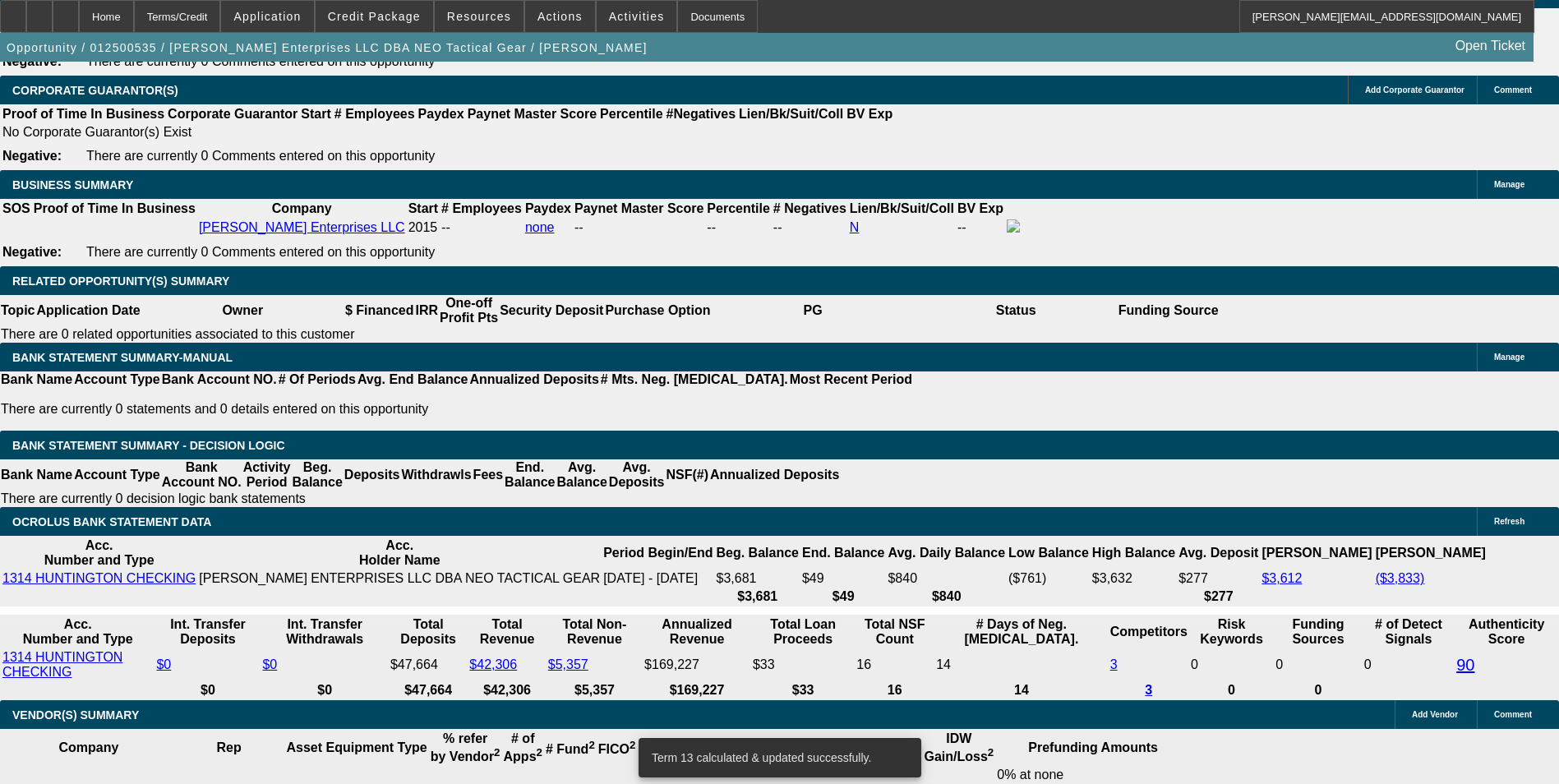
drag, startPoint x: 371, startPoint y: 358, endPoint x: 415, endPoint y: 346, distance: 45.6
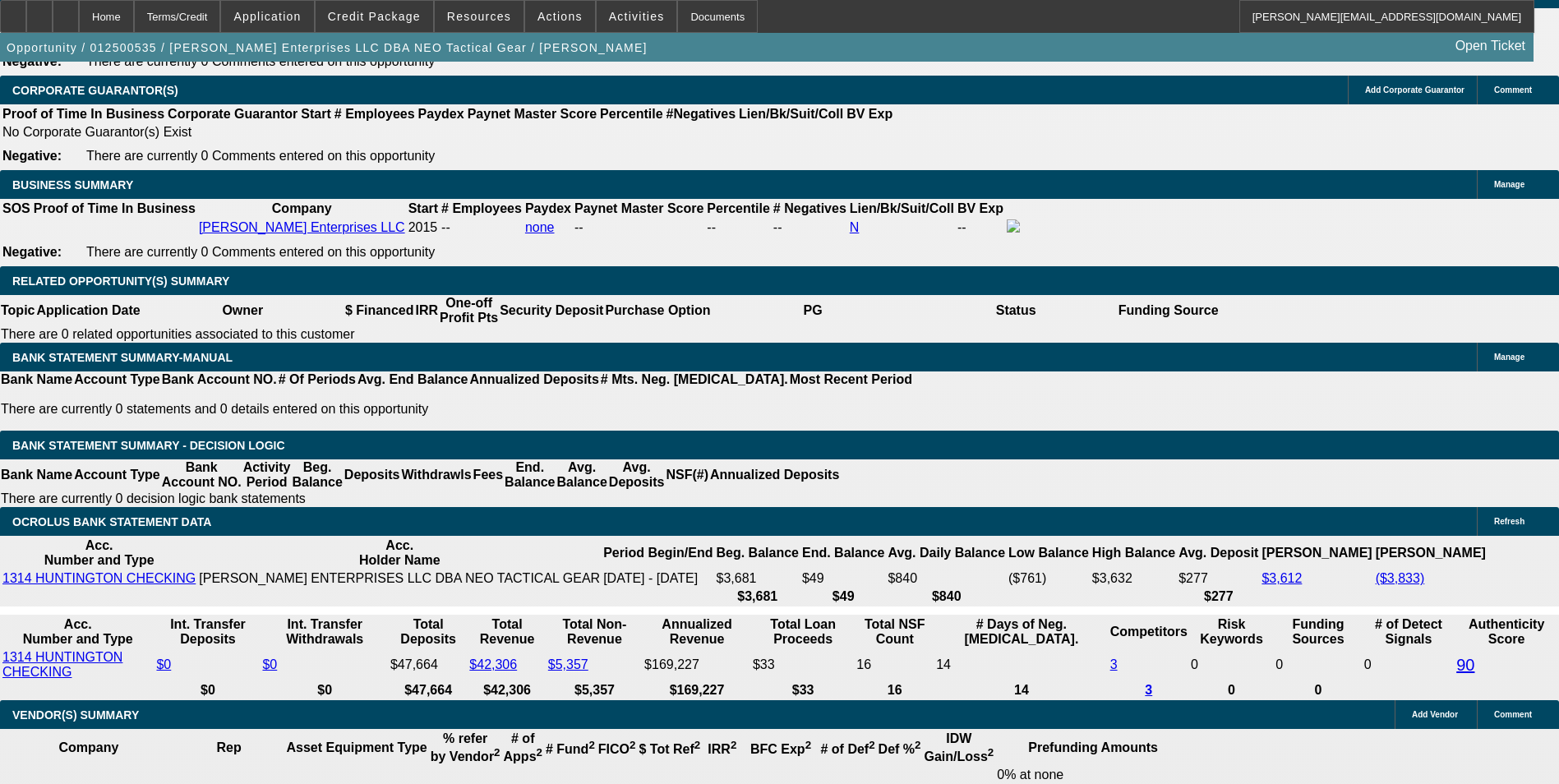
type input "4"
type input "$8.00"
type input "UNKNOWN"
type input "430"
type input "$860.00"
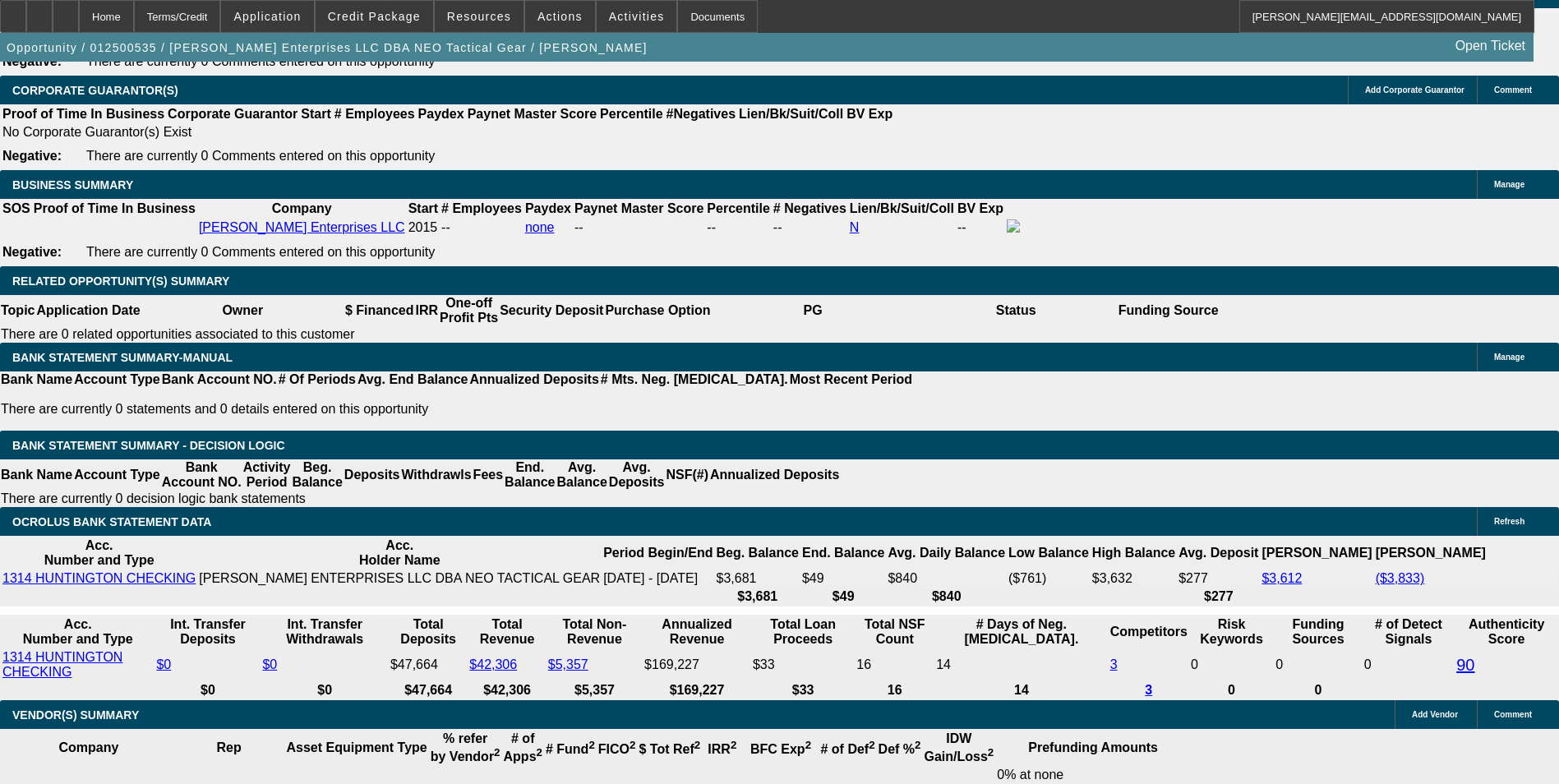
type input "12.8"
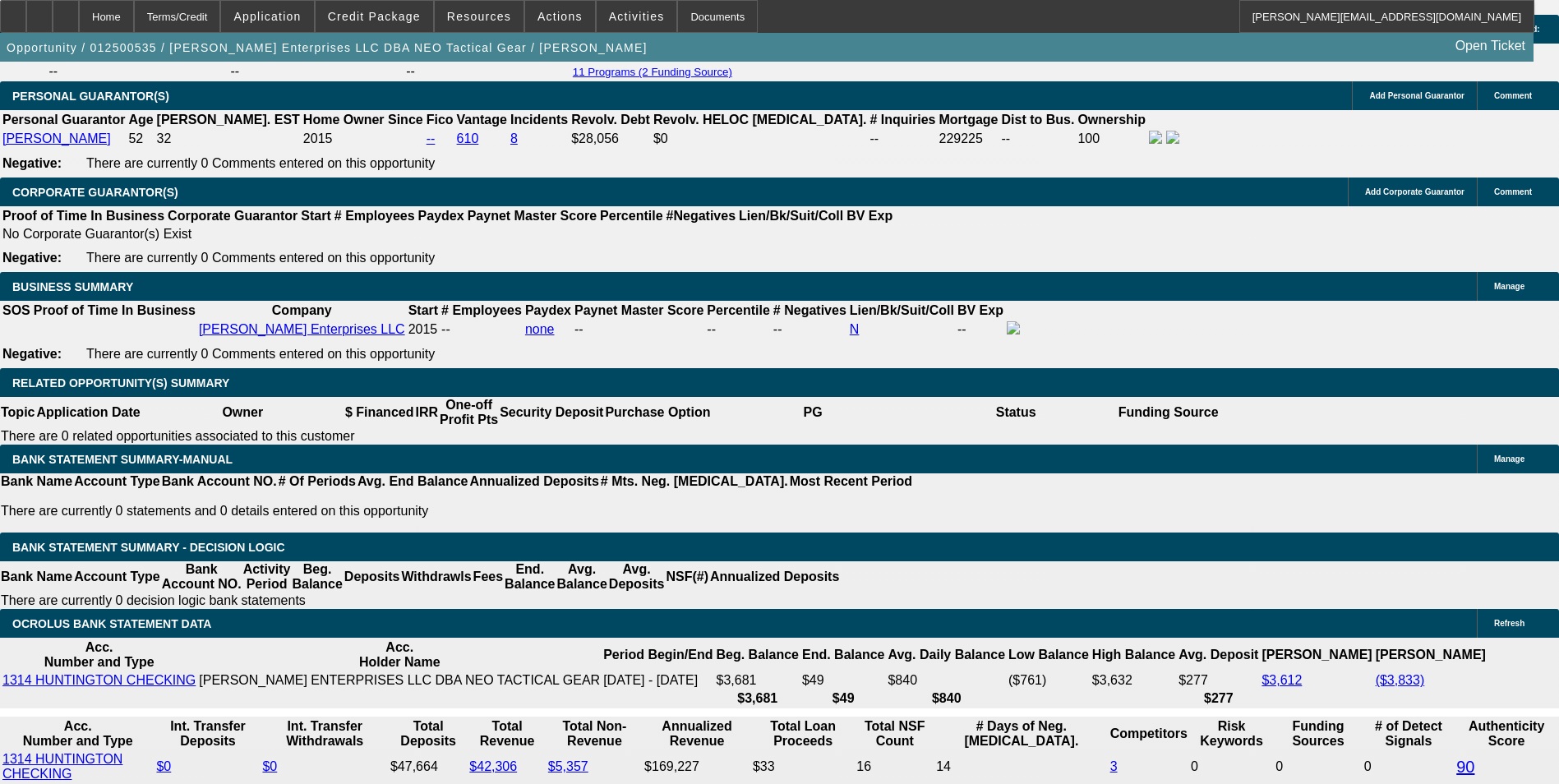
scroll to position [2300, 0]
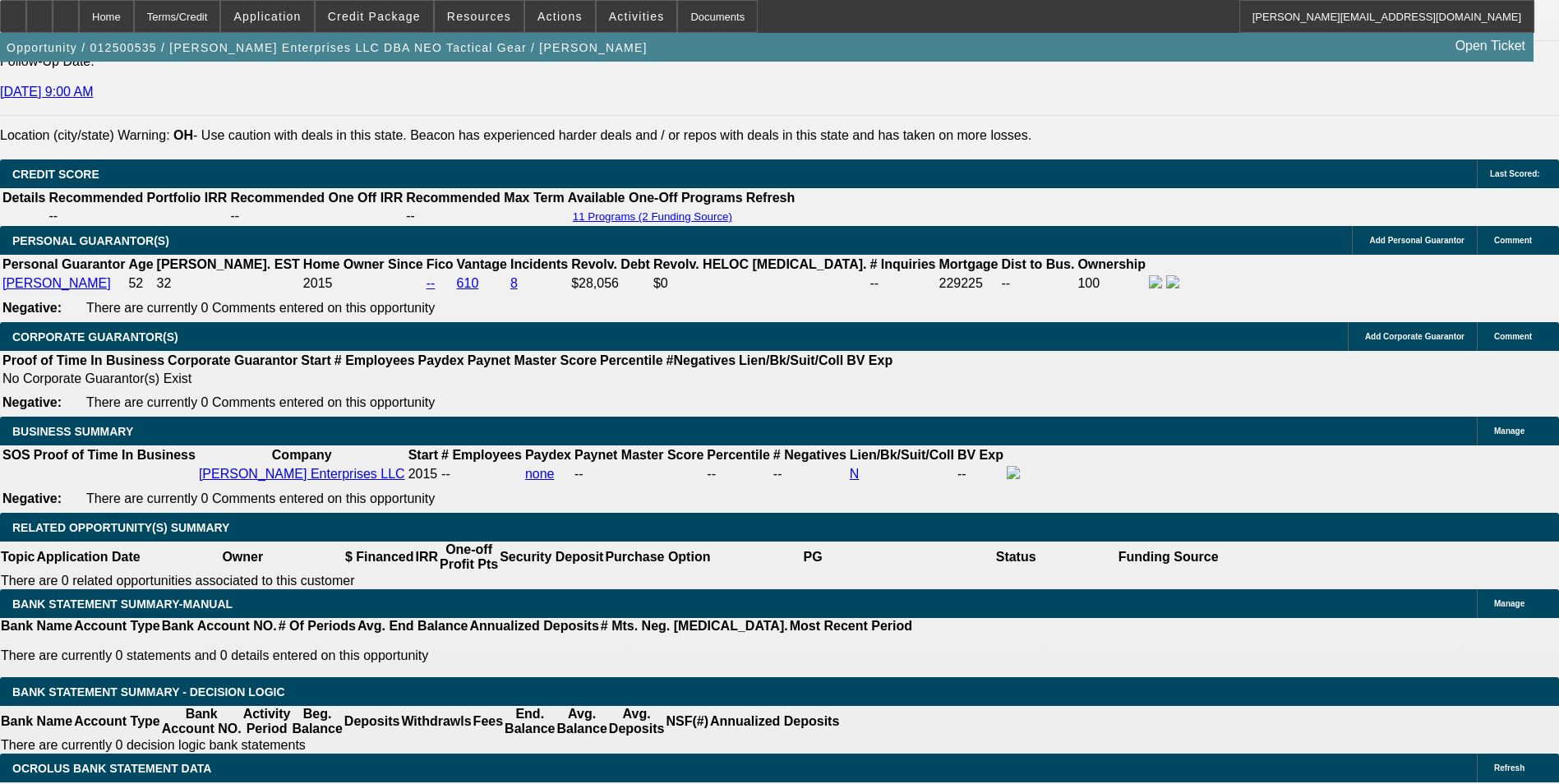
type input "$430.00"
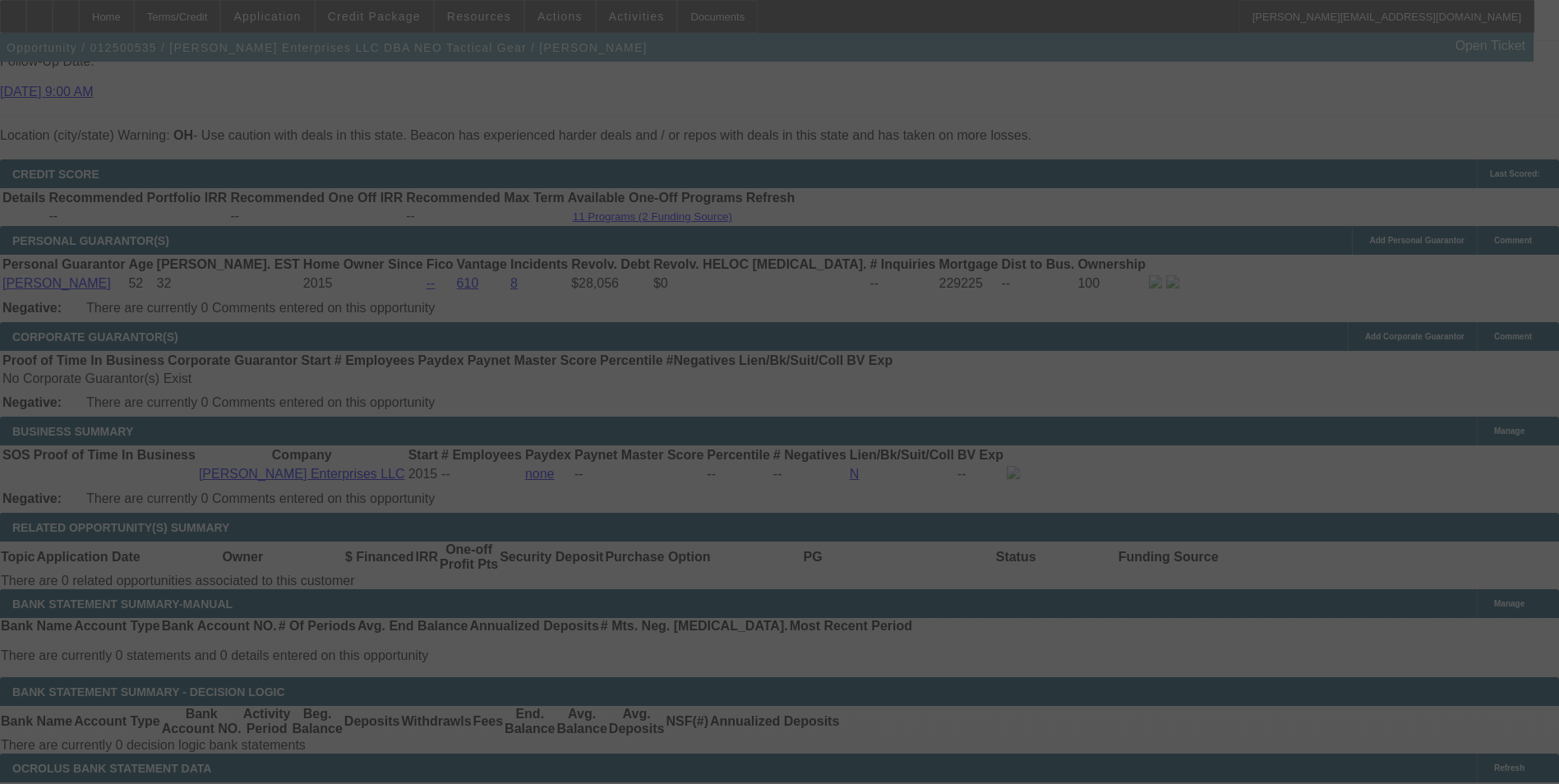
select select "0"
select select "2"
select select "0"
select select "6"
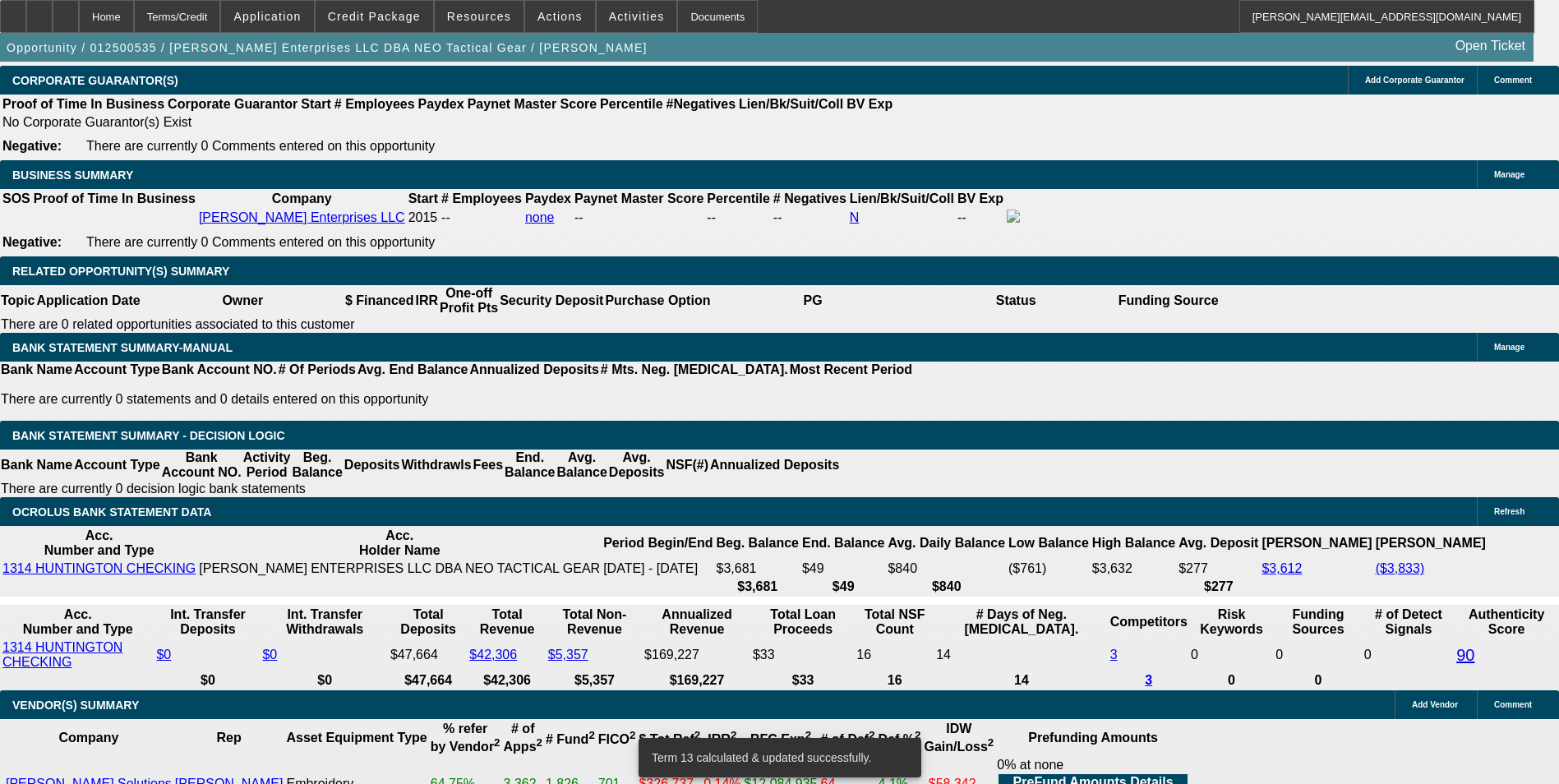
scroll to position [2629, 0]
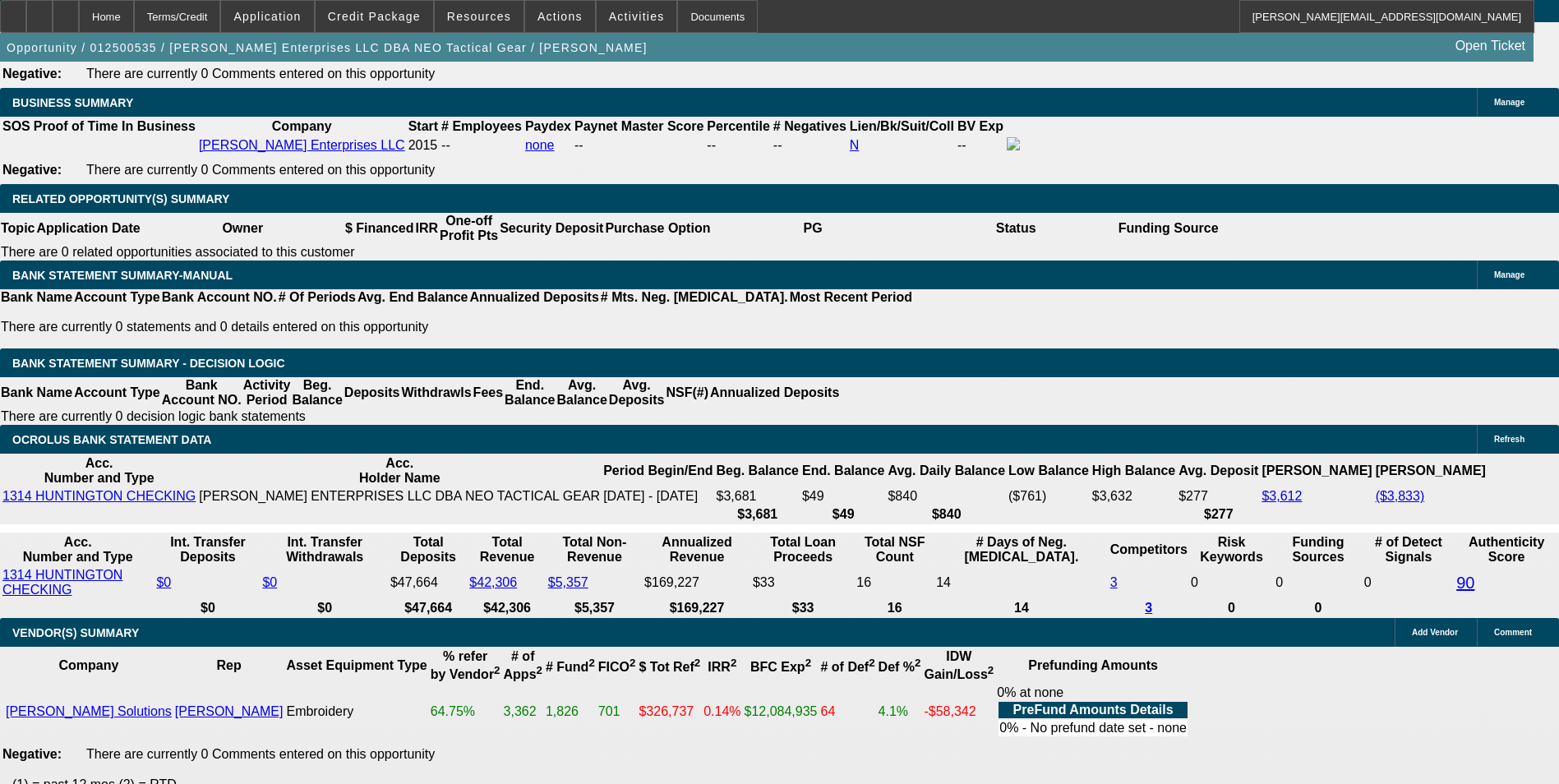
drag, startPoint x: 363, startPoint y: 269, endPoint x: 384, endPoint y: 265, distance: 21.4
type input "43"
type input "$86.00"
type input "UNKNOWN"
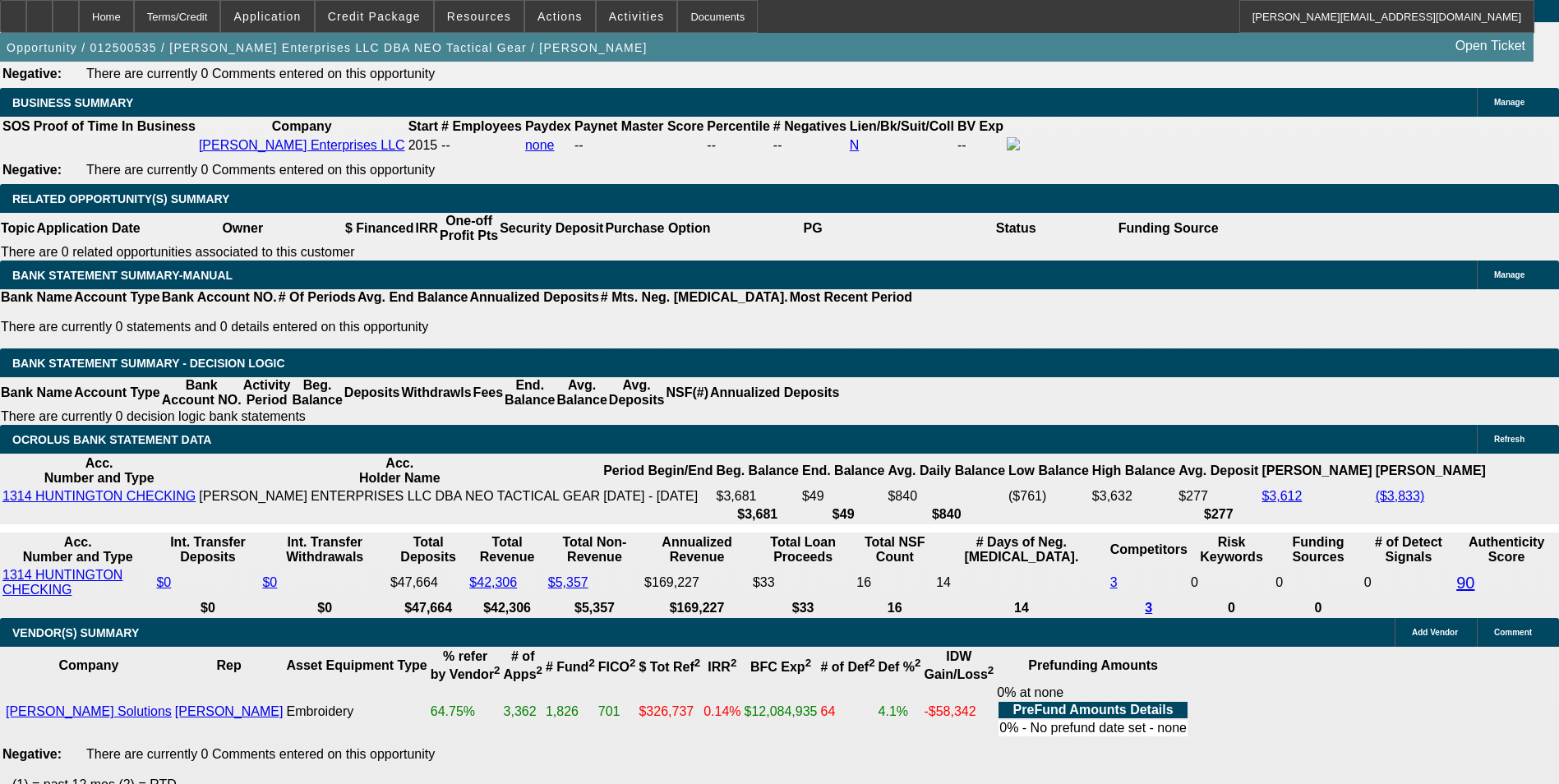
type input "435"
type input "$870.00"
type input "13.6"
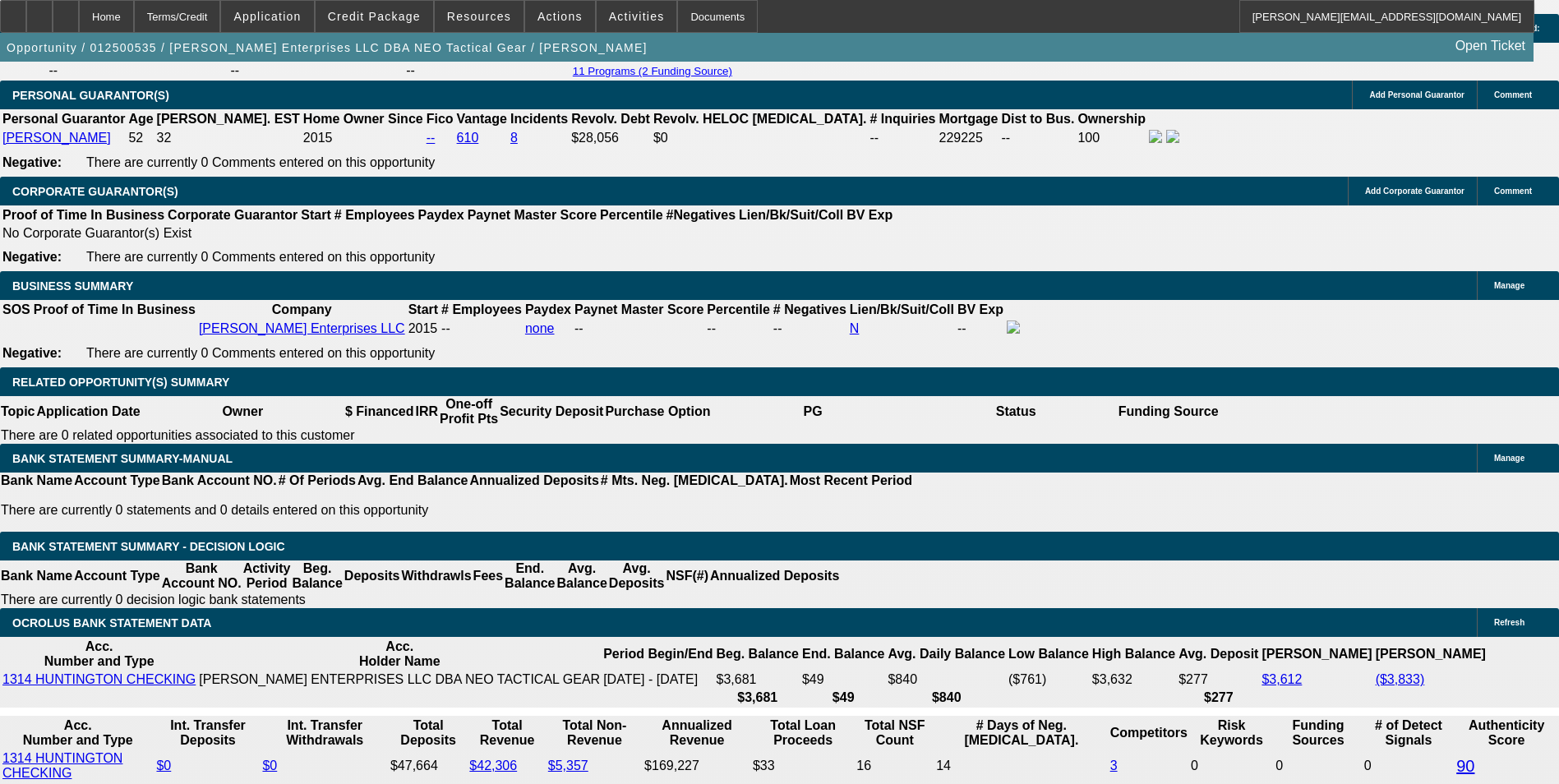
scroll to position [2382, 0]
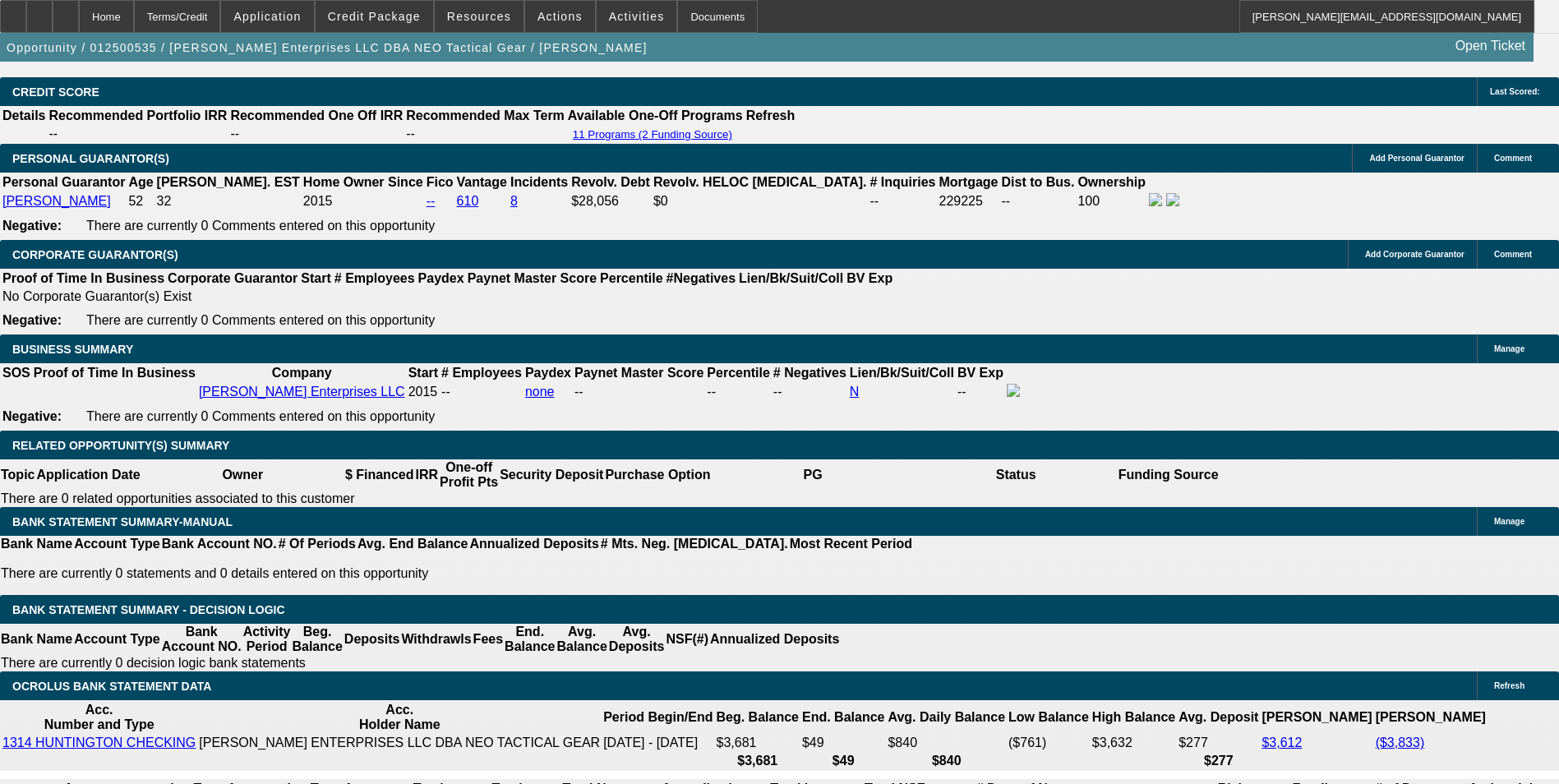
type input "$435.00"
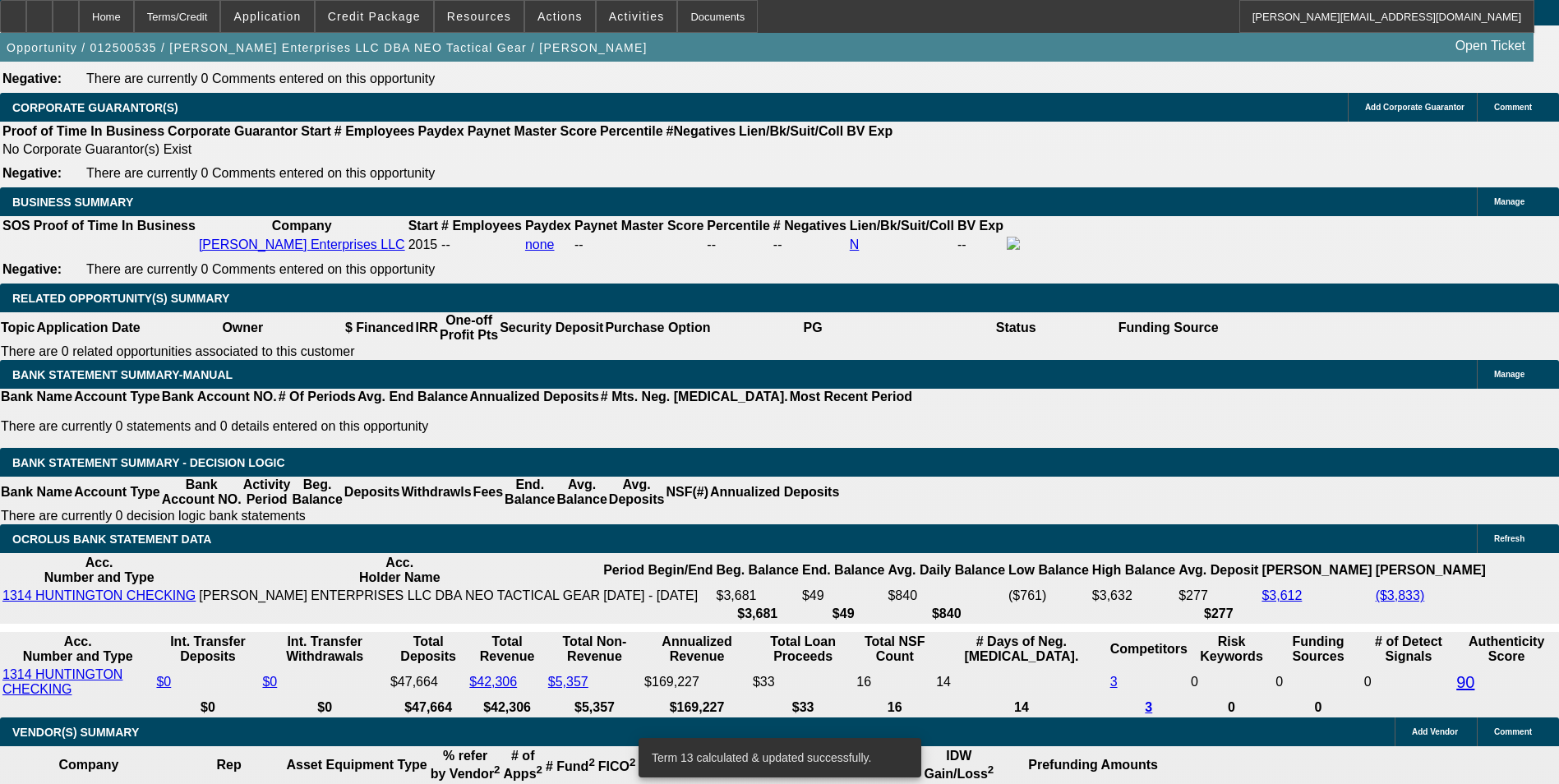
scroll to position [2546, 0]
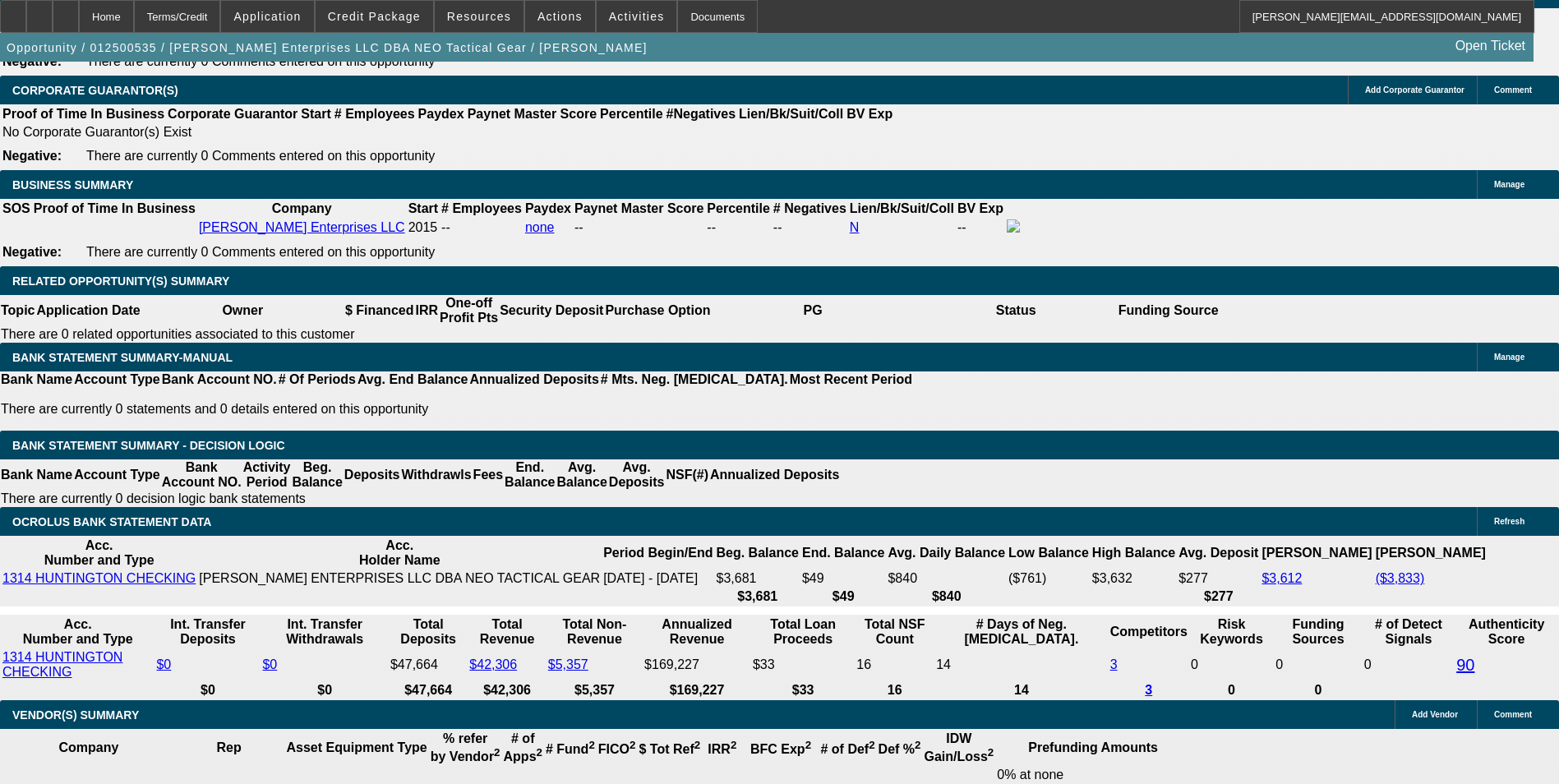
drag, startPoint x: 248, startPoint y: 381, endPoint x: 399, endPoint y: 333, distance: 158.4
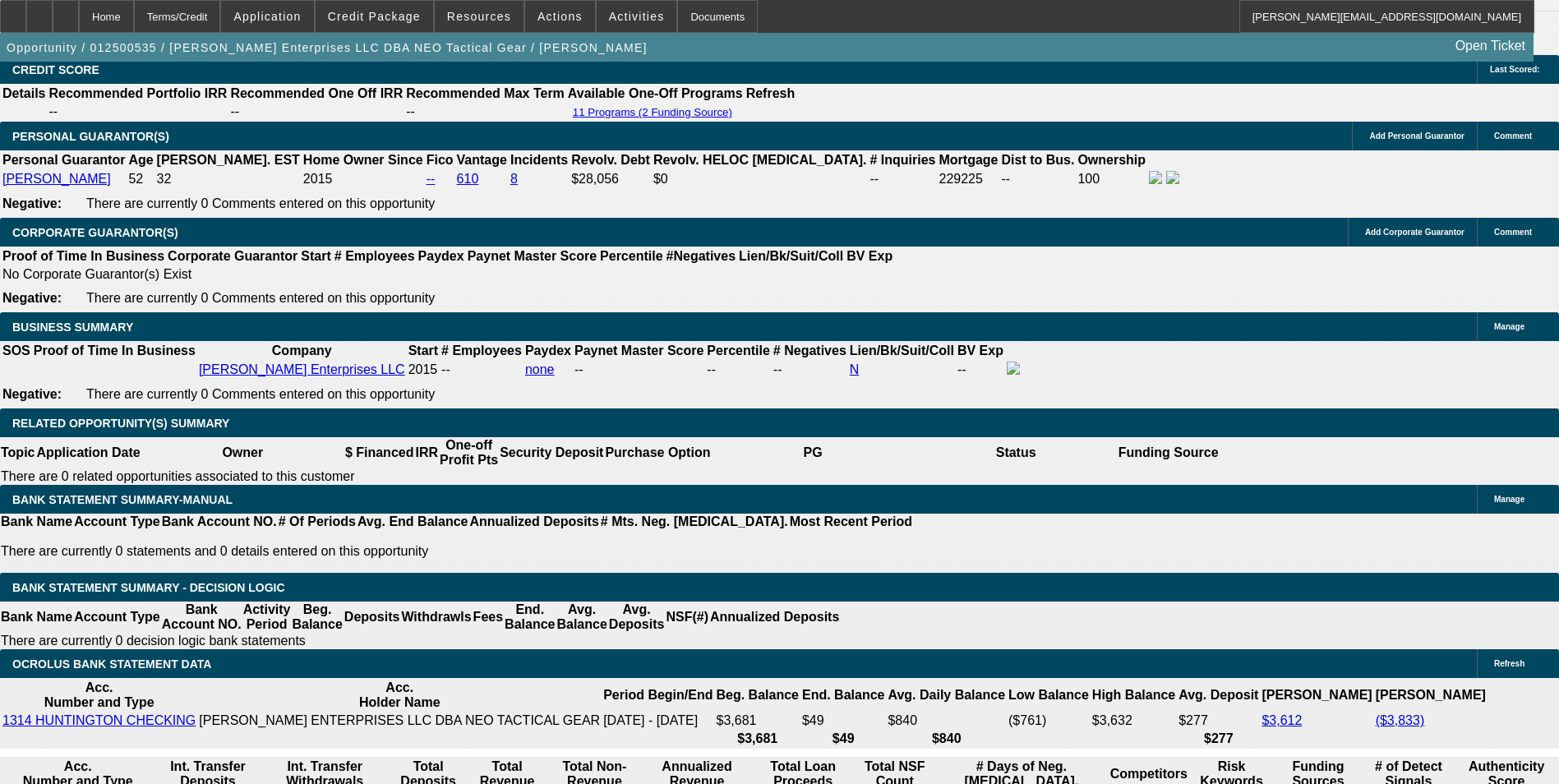
scroll to position [2218, 0]
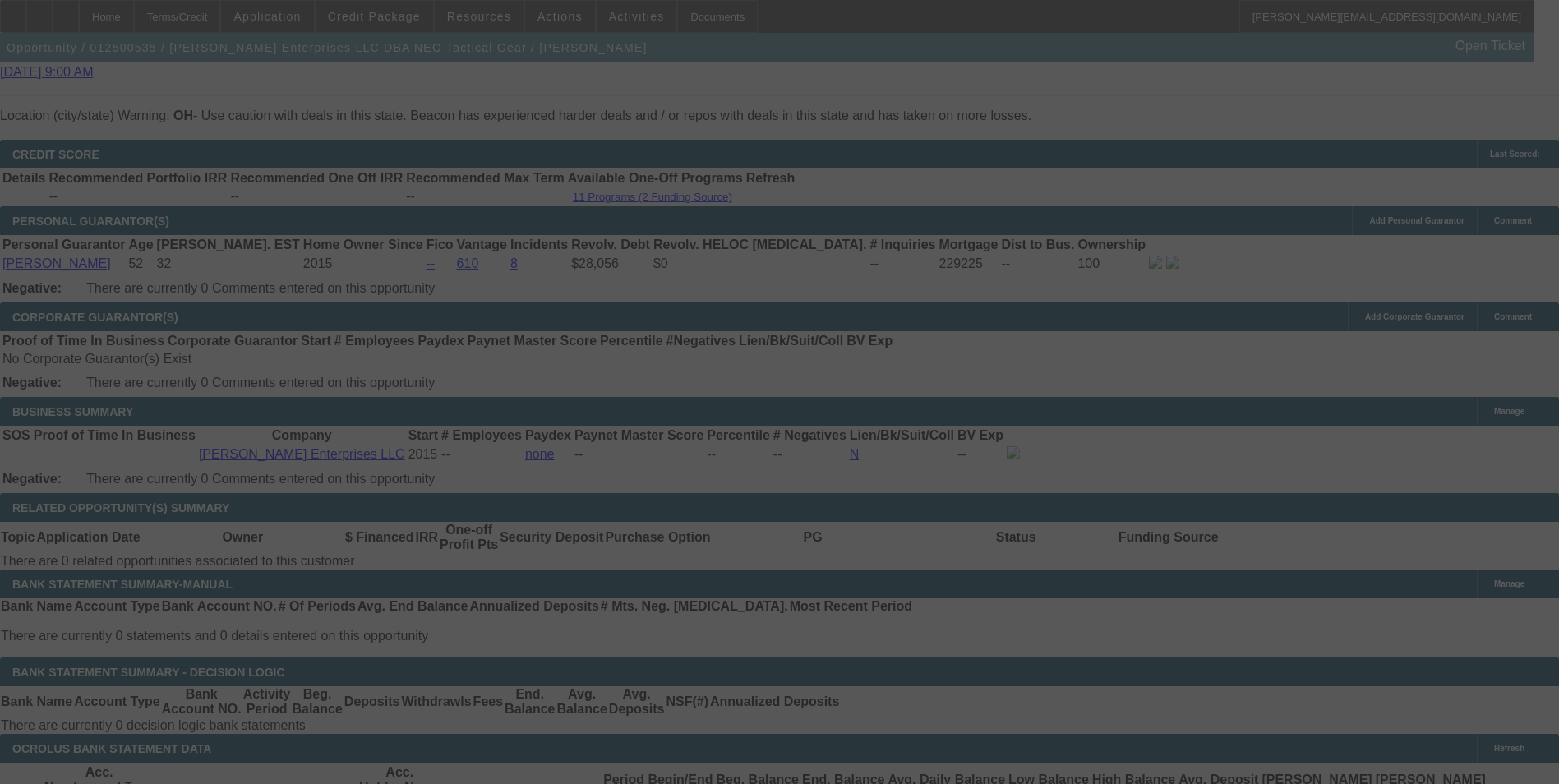
scroll to position [2546, 0]
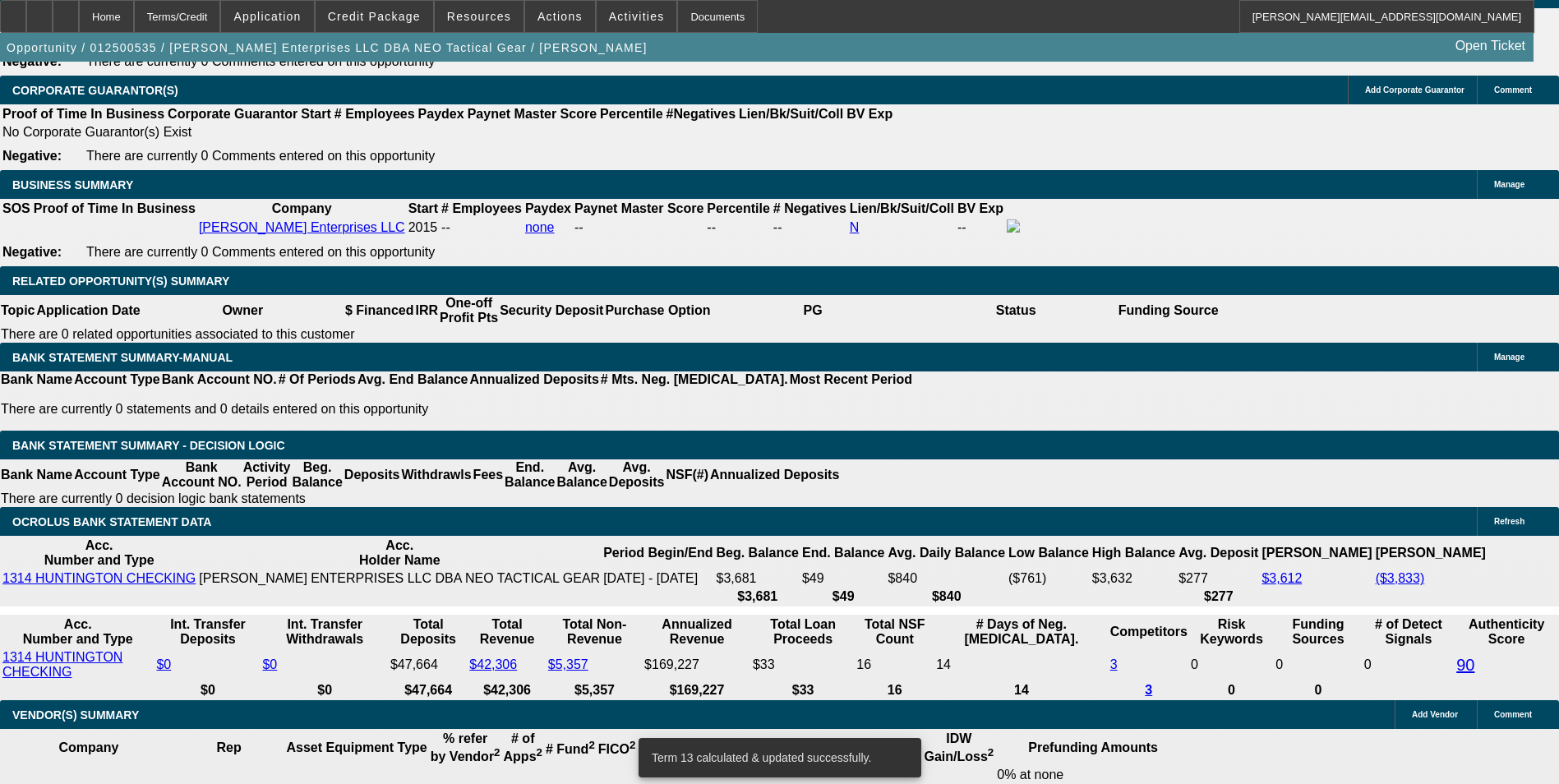
drag, startPoint x: 237, startPoint y: 378, endPoint x: 371, endPoint y: 354, distance: 136.1
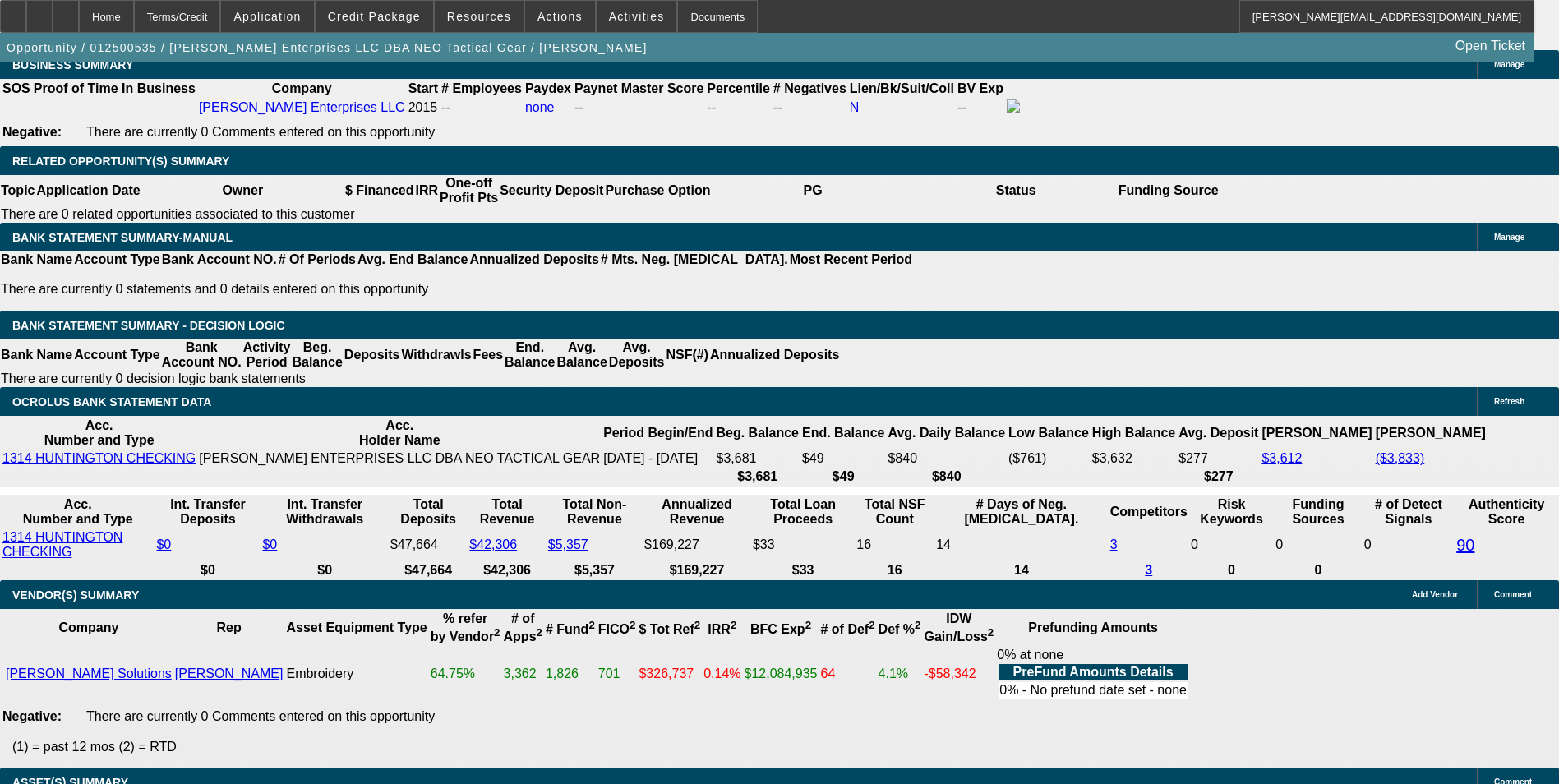
scroll to position [2629, 0]
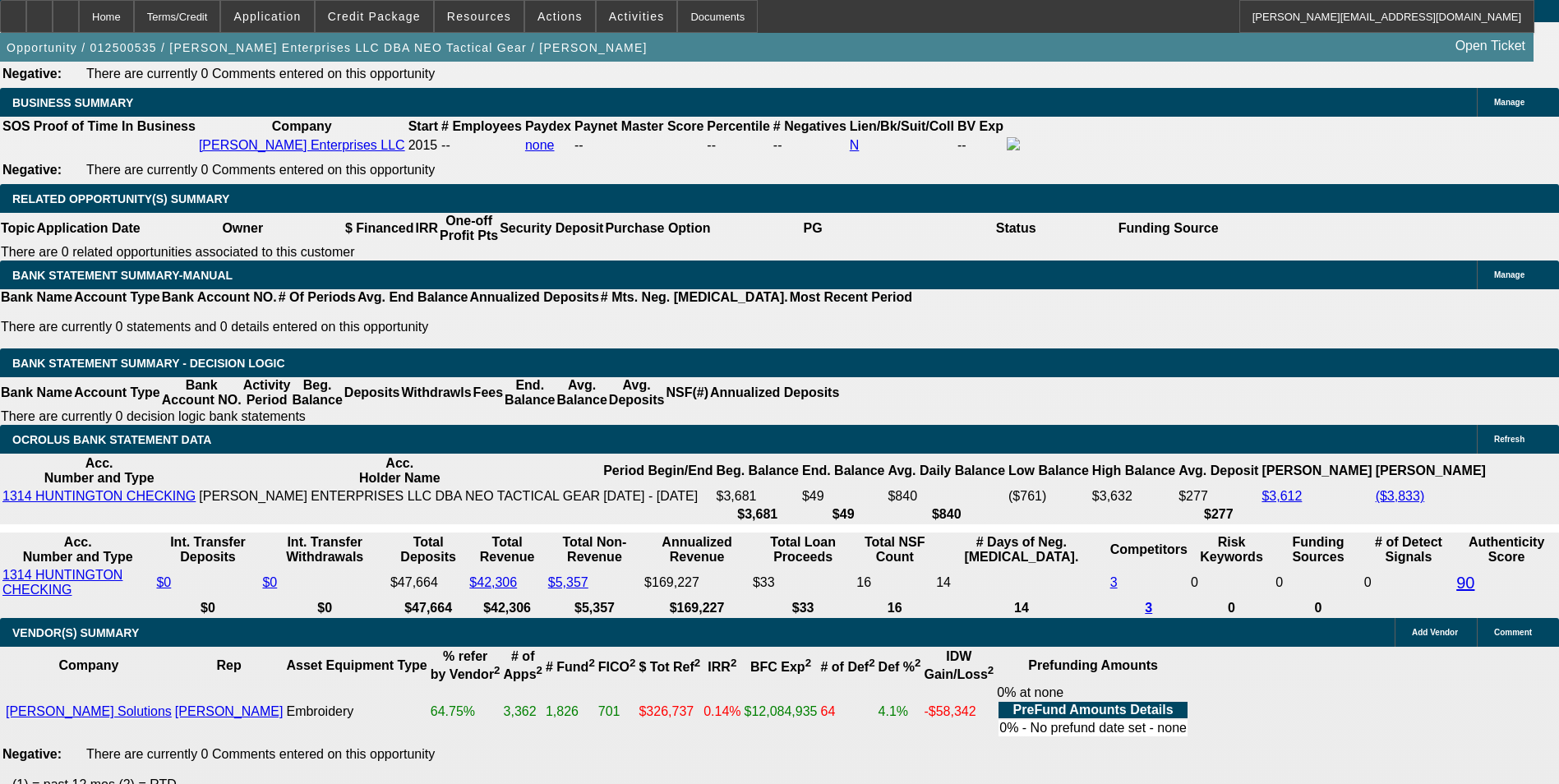
drag, startPoint x: 316, startPoint y: 303, endPoint x: 447, endPoint y: 271, distance: 134.9
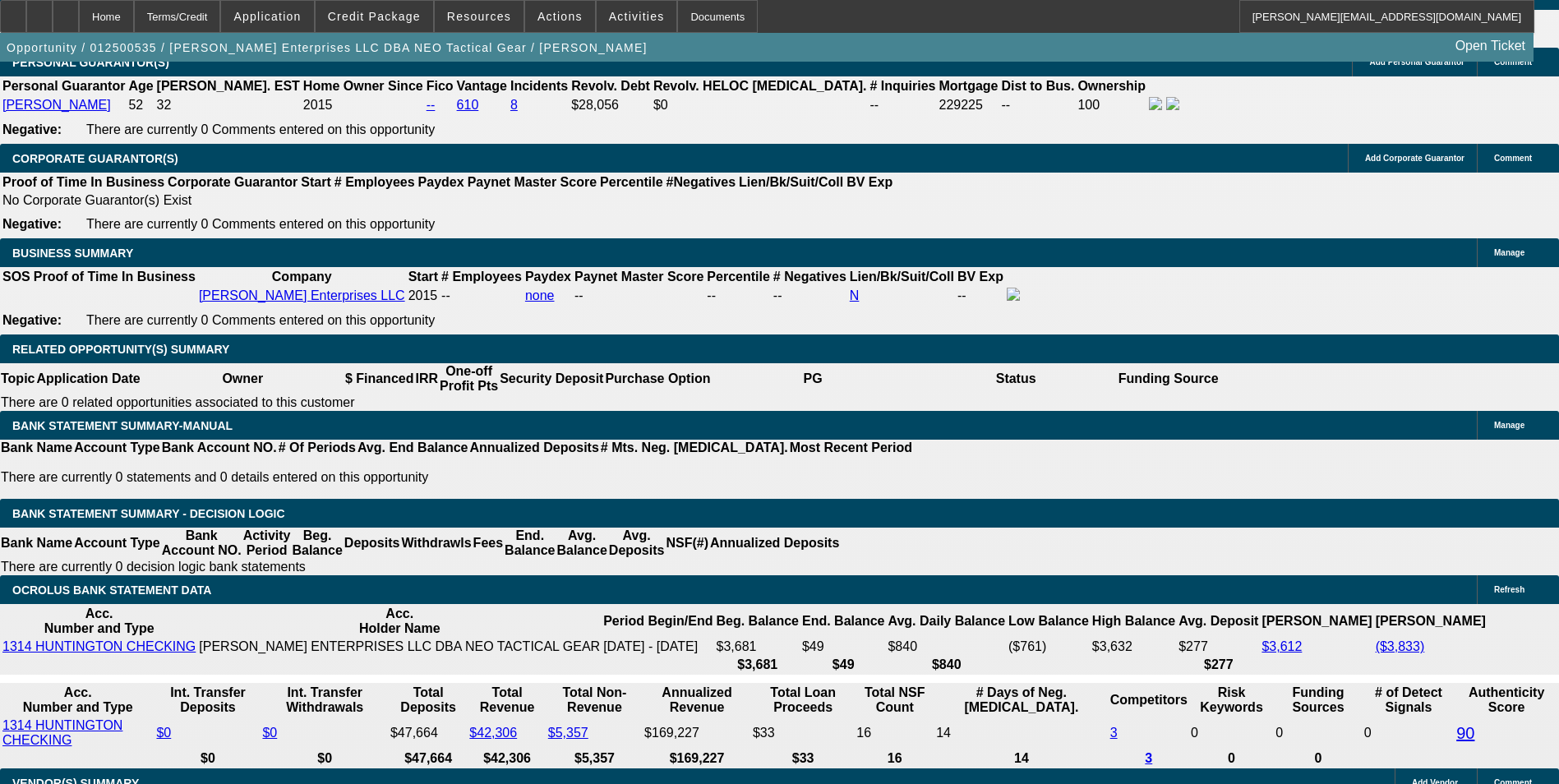
scroll to position [2465, 0]
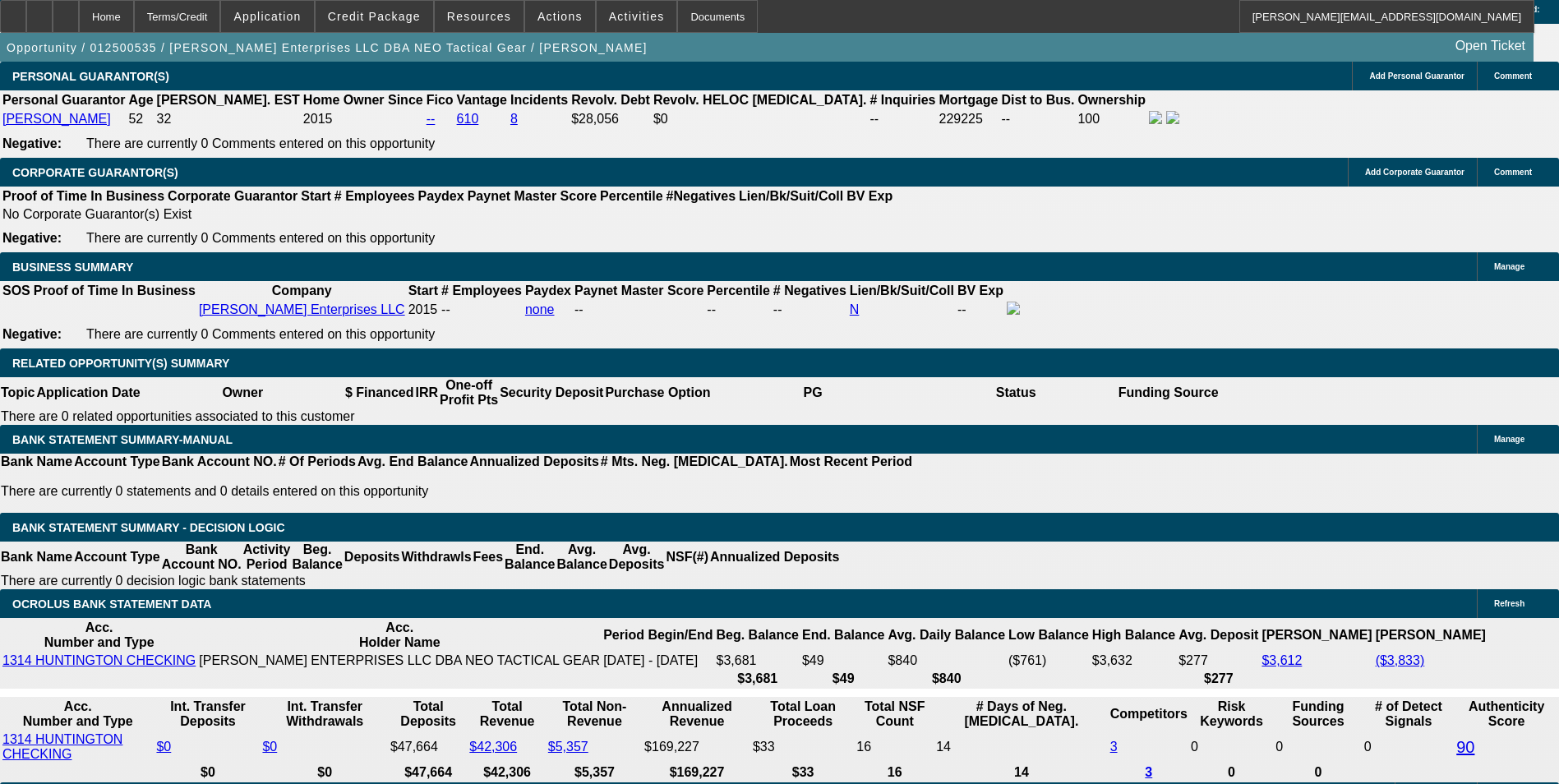
drag, startPoint x: 343, startPoint y: 461, endPoint x: 490, endPoint y: 455, distance: 147.1
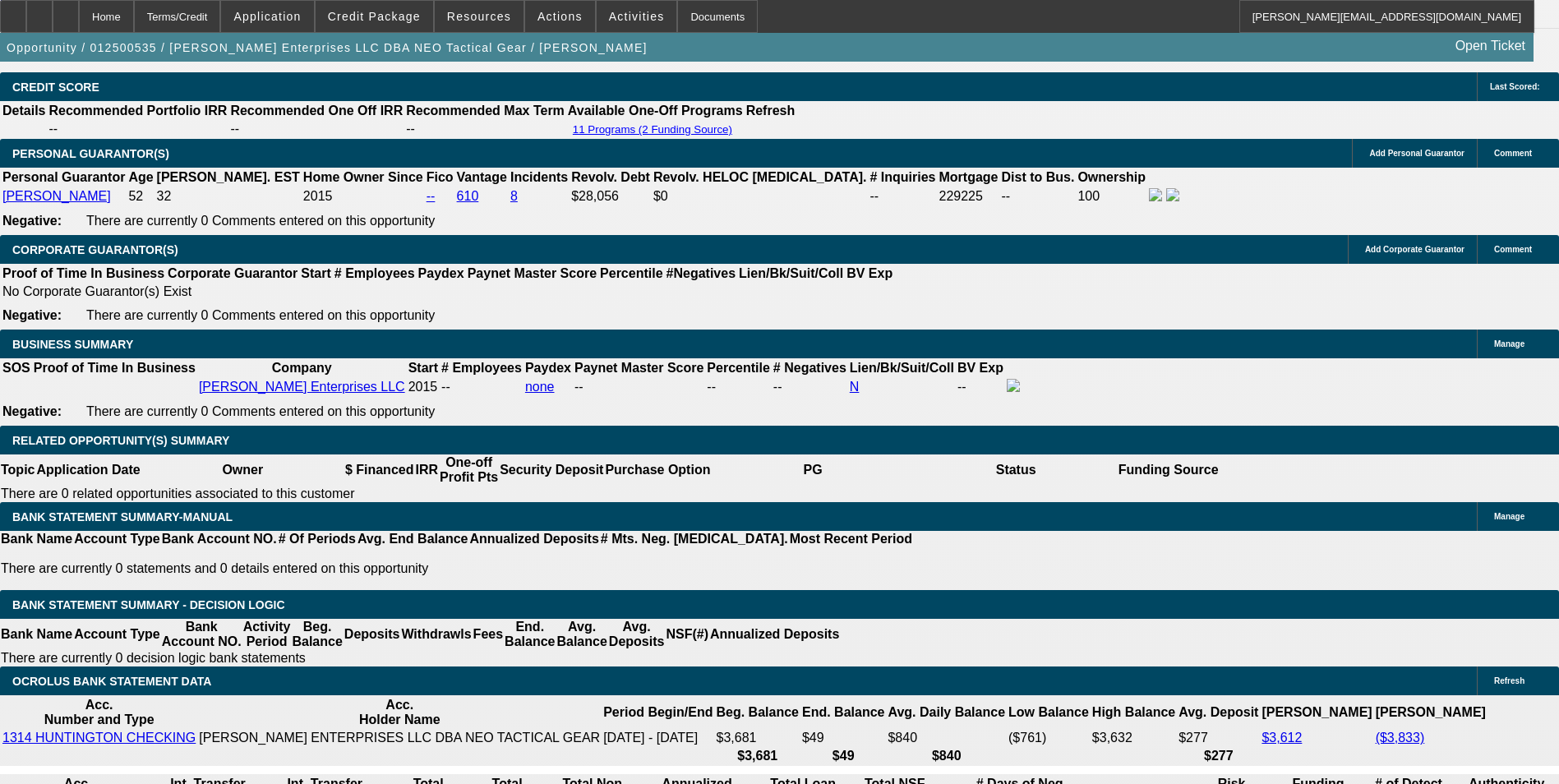
scroll to position [2300, 0]
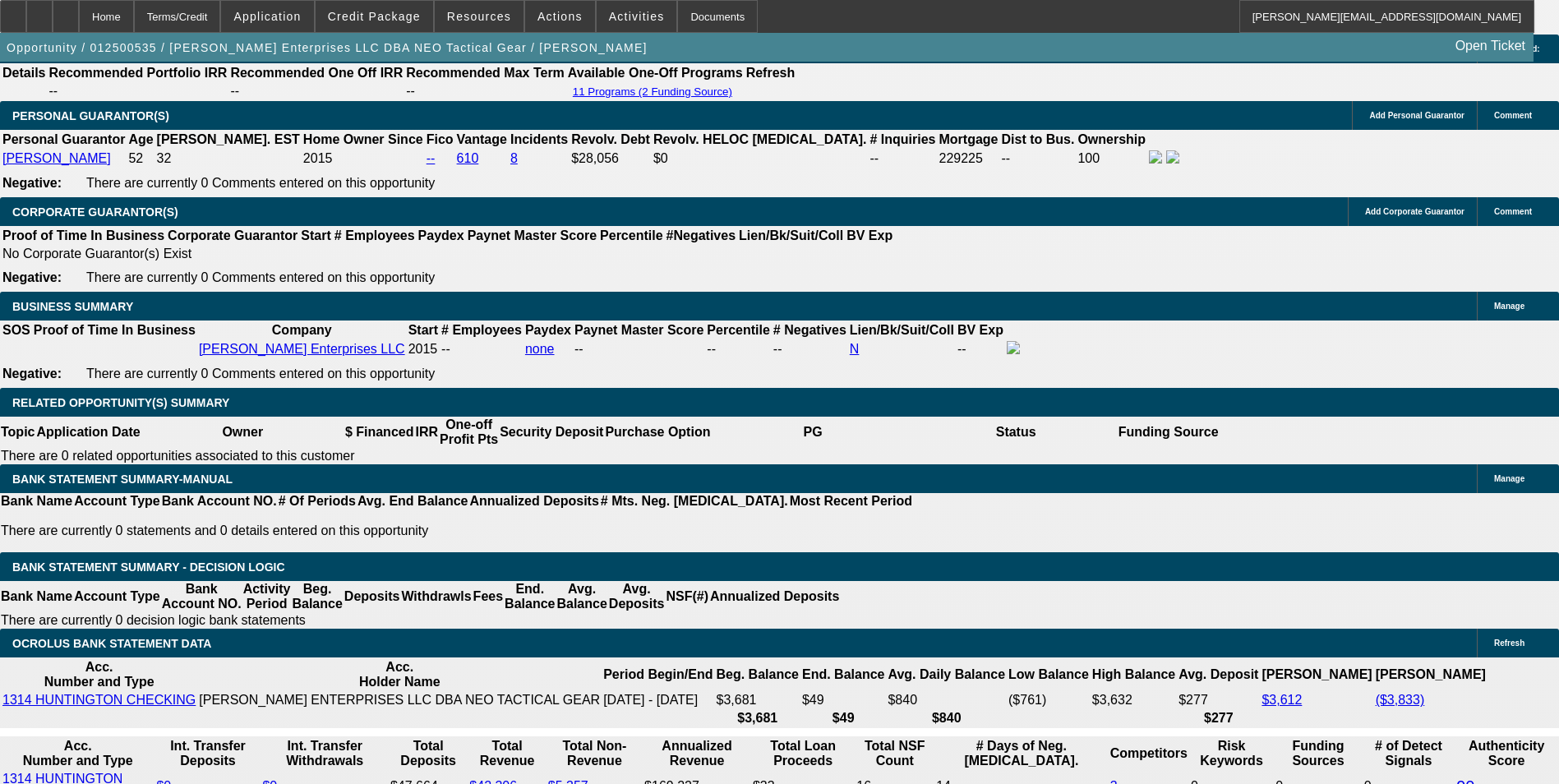
scroll to position [2546, 0]
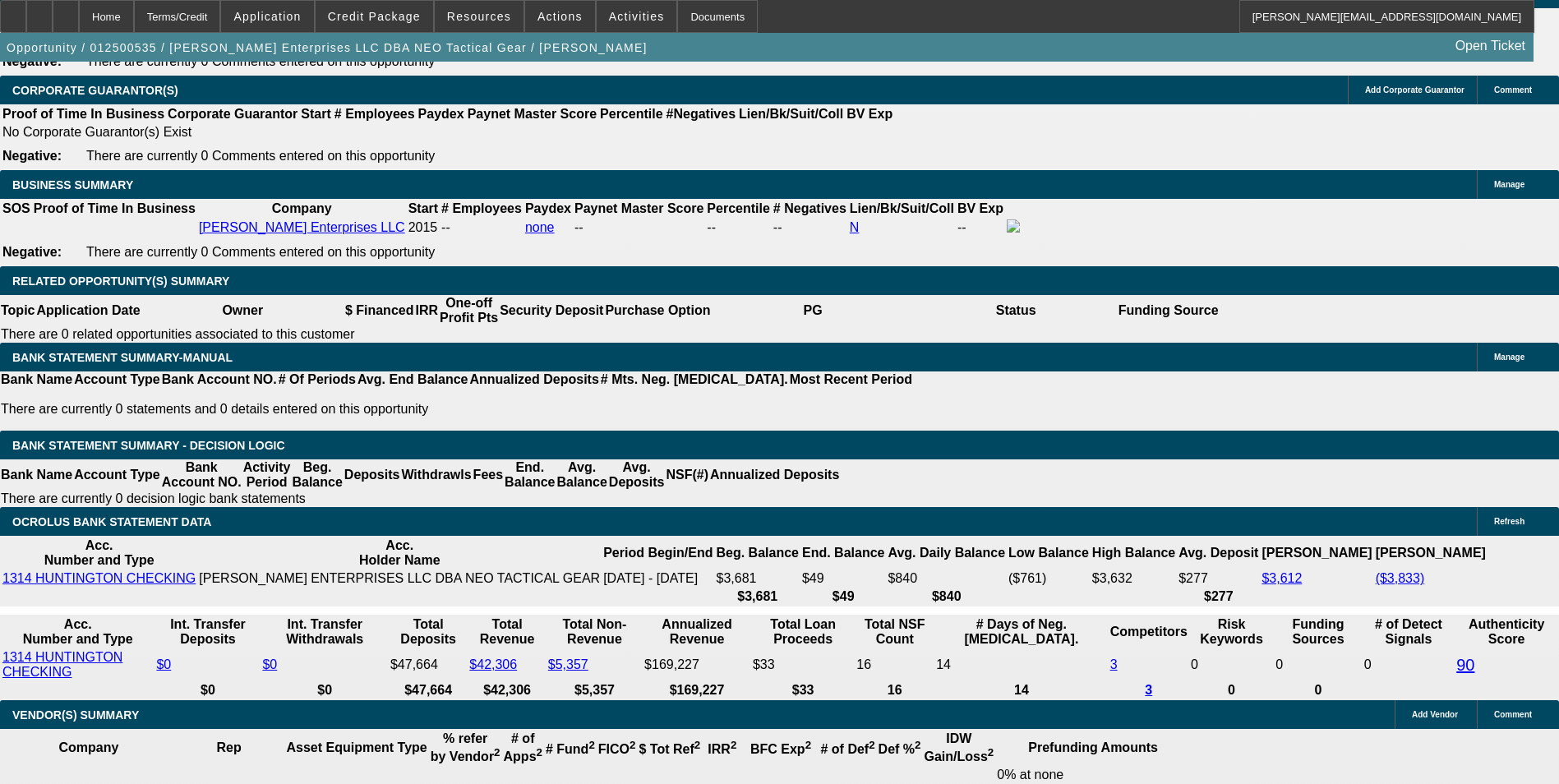
drag, startPoint x: 245, startPoint y: 385, endPoint x: 325, endPoint y: 365, distance: 82.5
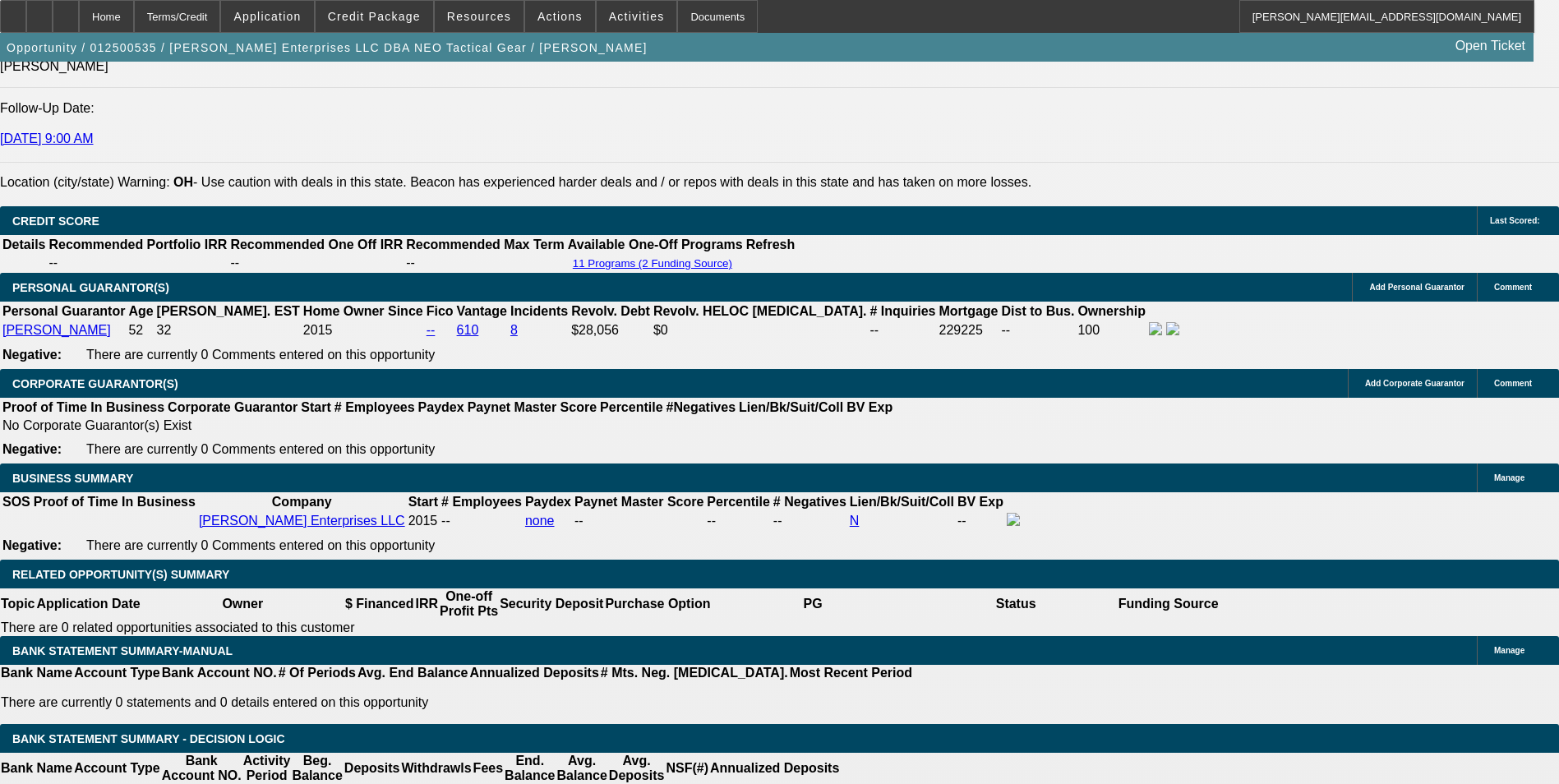
scroll to position [2218, 0]
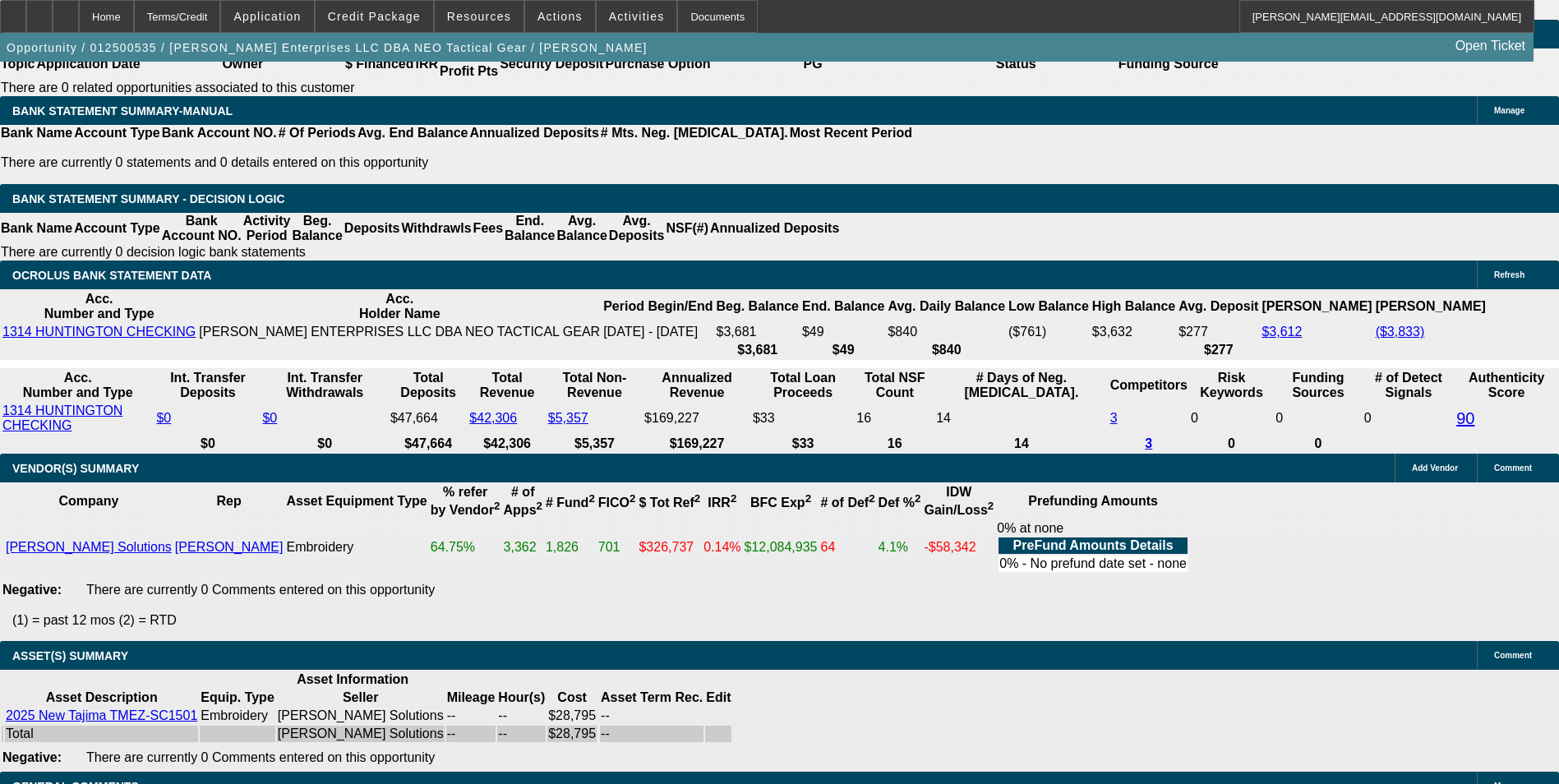
scroll to position [2711, 0]
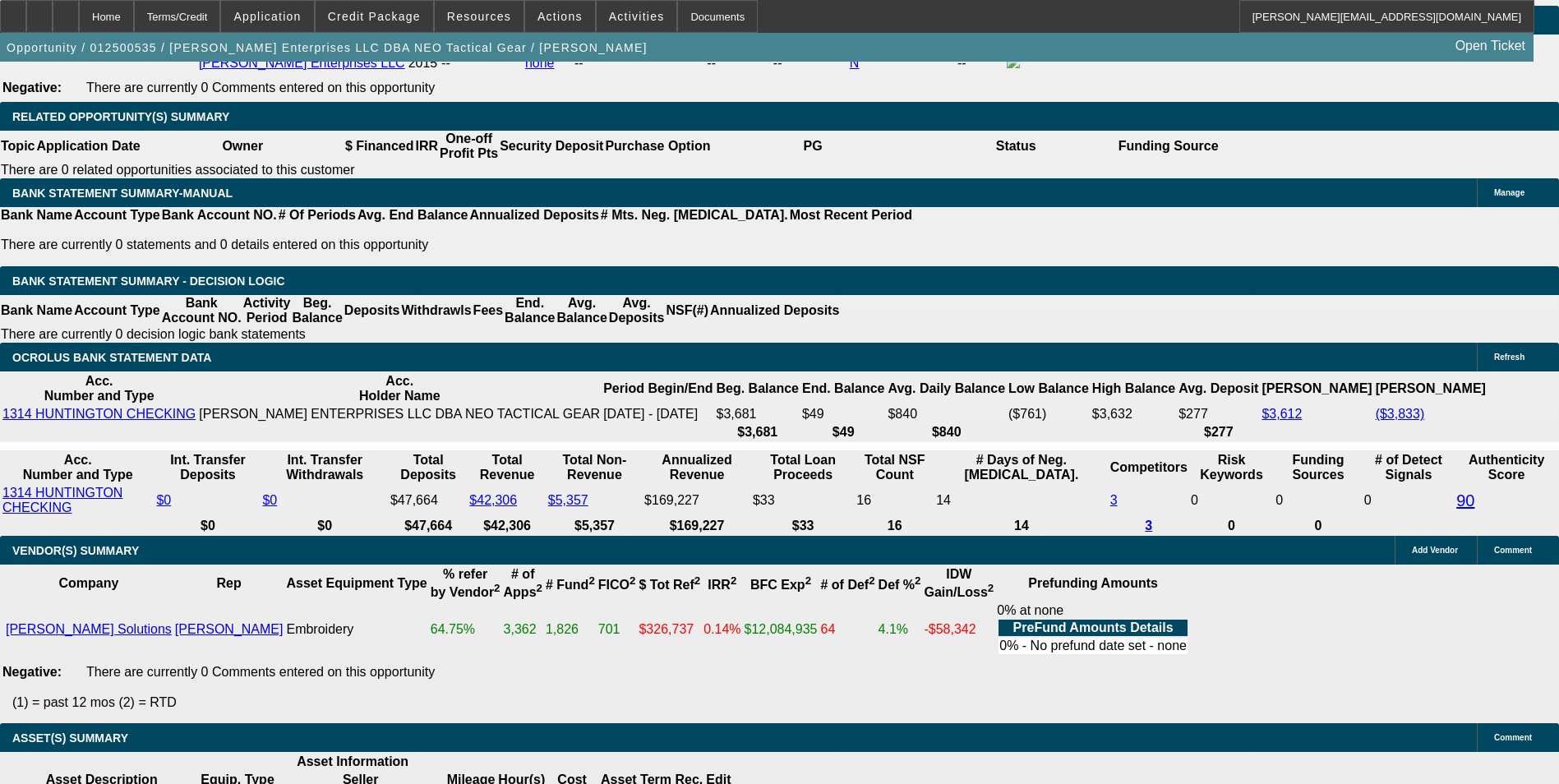
drag, startPoint x: 229, startPoint y: 216, endPoint x: 543, endPoint y: 201, distance: 314.4
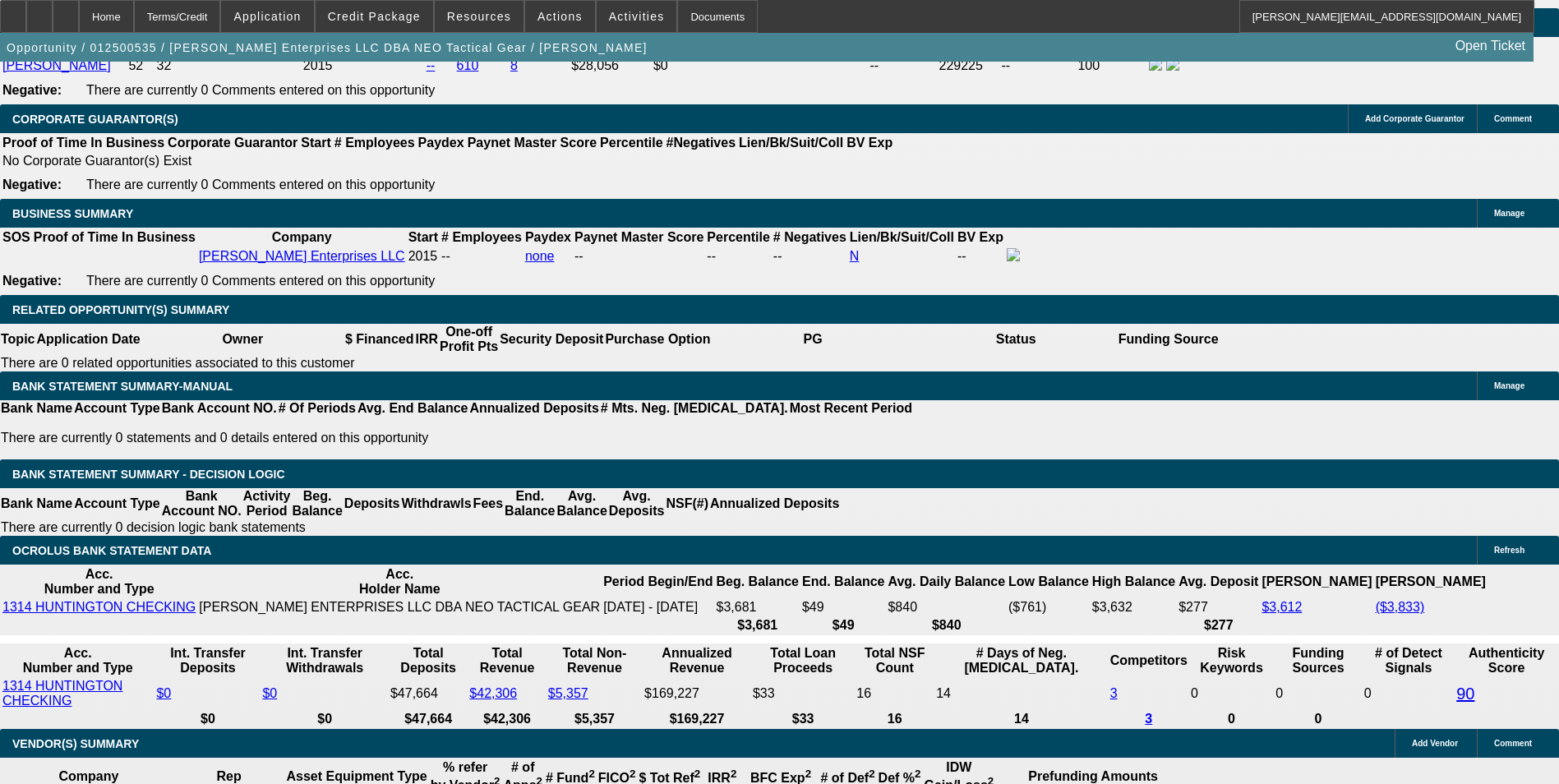
scroll to position [2546, 0]
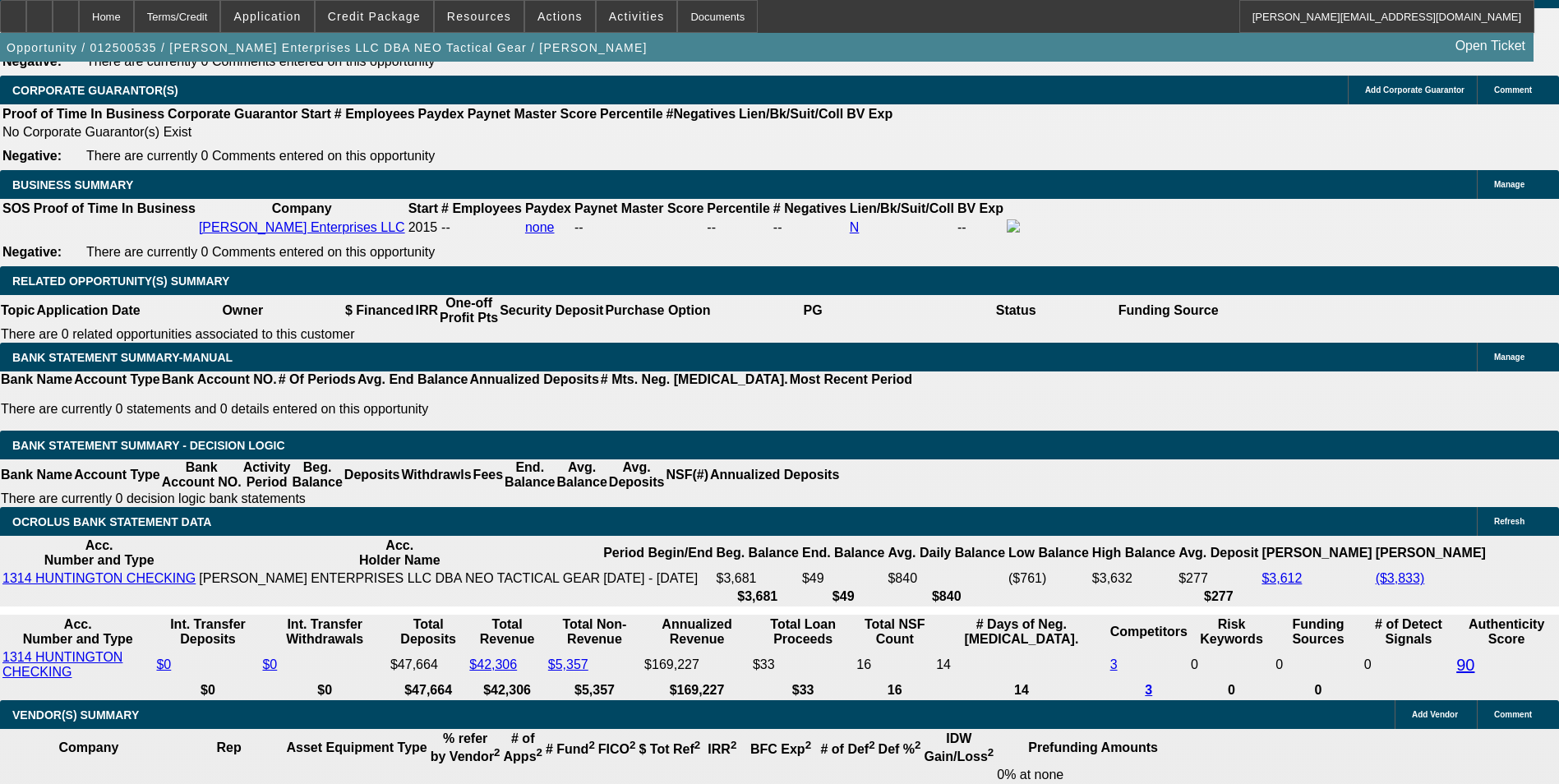
drag, startPoint x: 244, startPoint y: 385, endPoint x: 412, endPoint y: 348, distance: 172.0
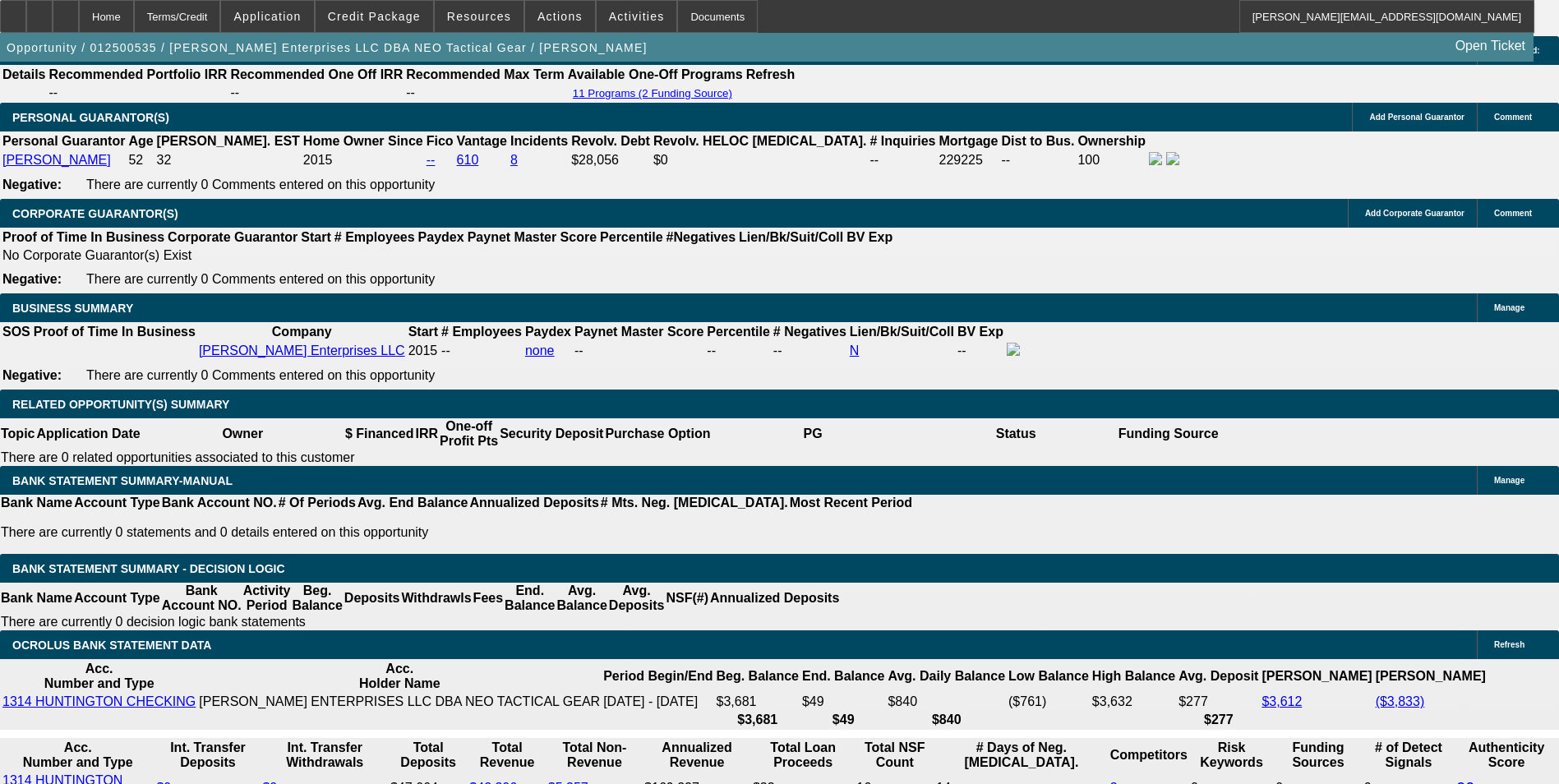
scroll to position [2382, 0]
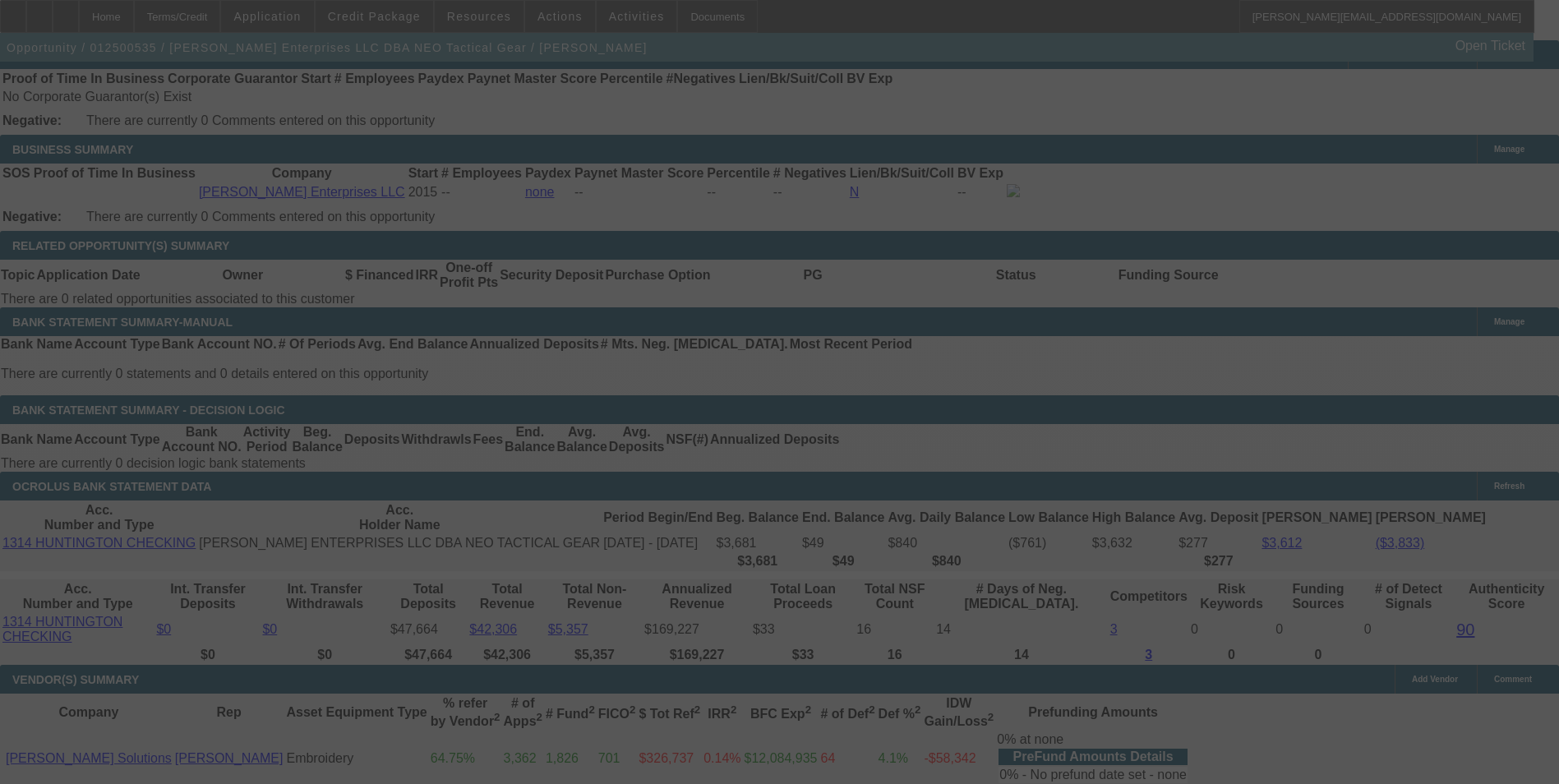
scroll to position [2629, 0]
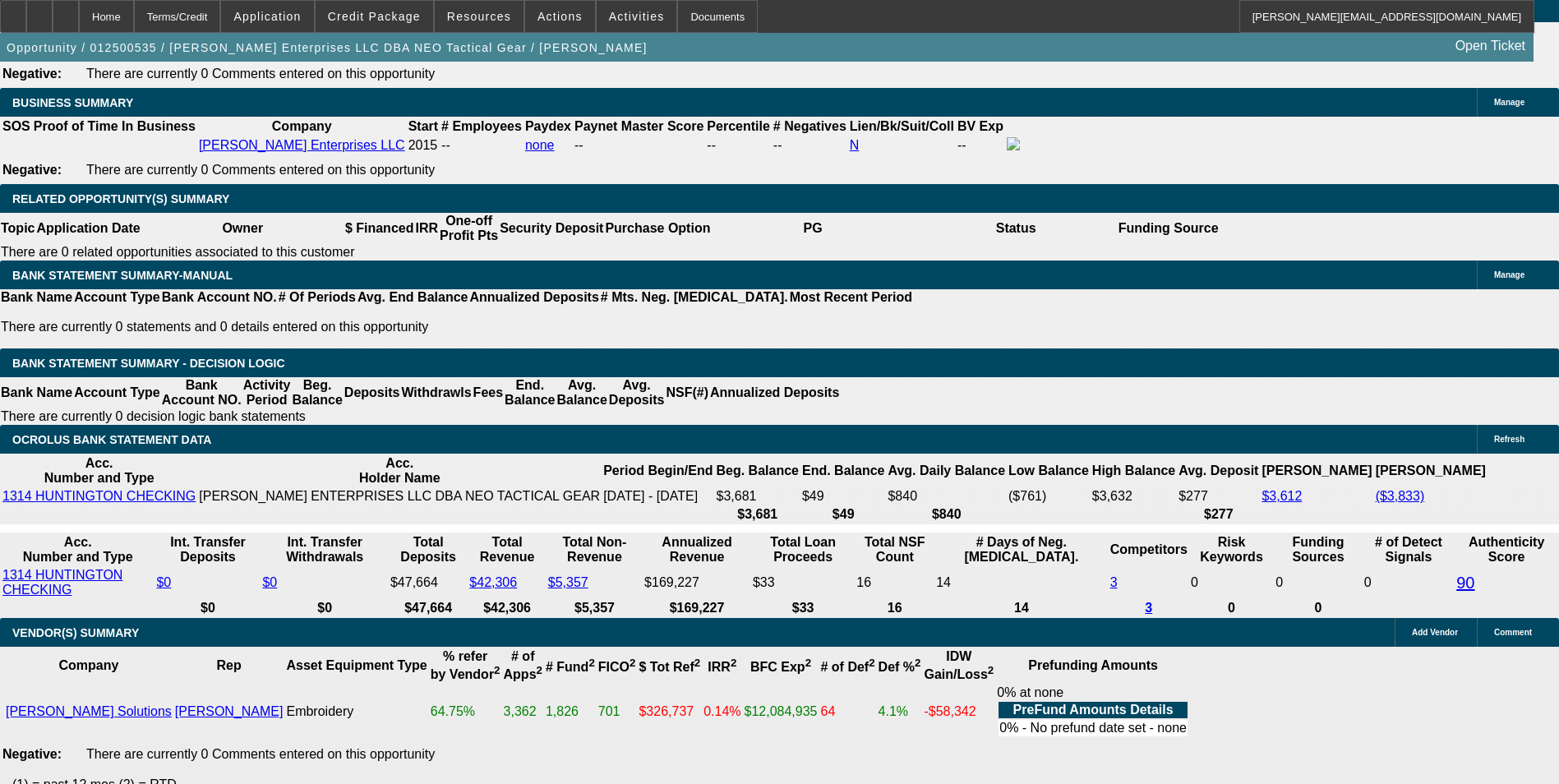
drag, startPoint x: 229, startPoint y: 300, endPoint x: 317, endPoint y: 271, distance: 92.7
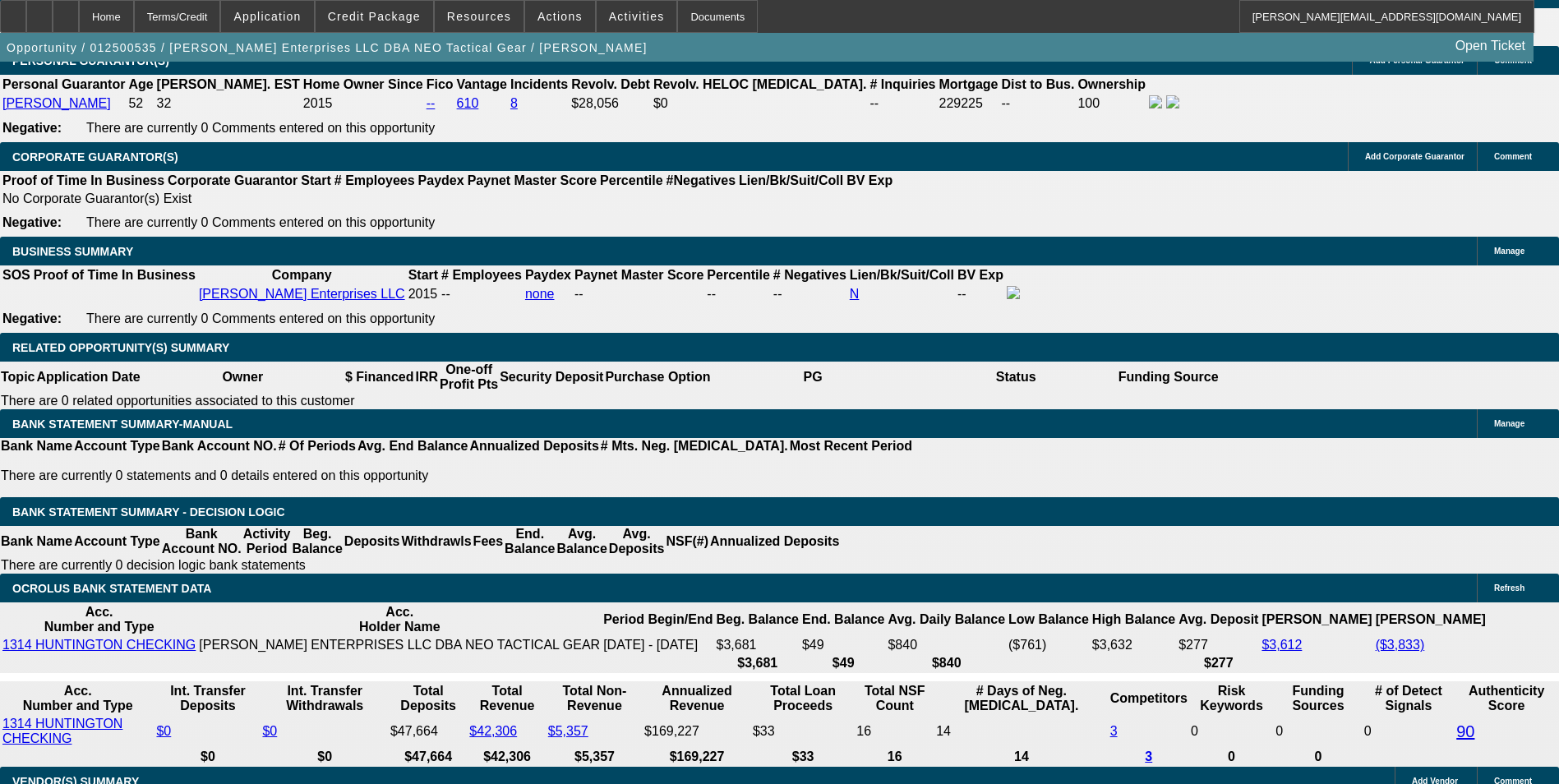
scroll to position [2300, 0]
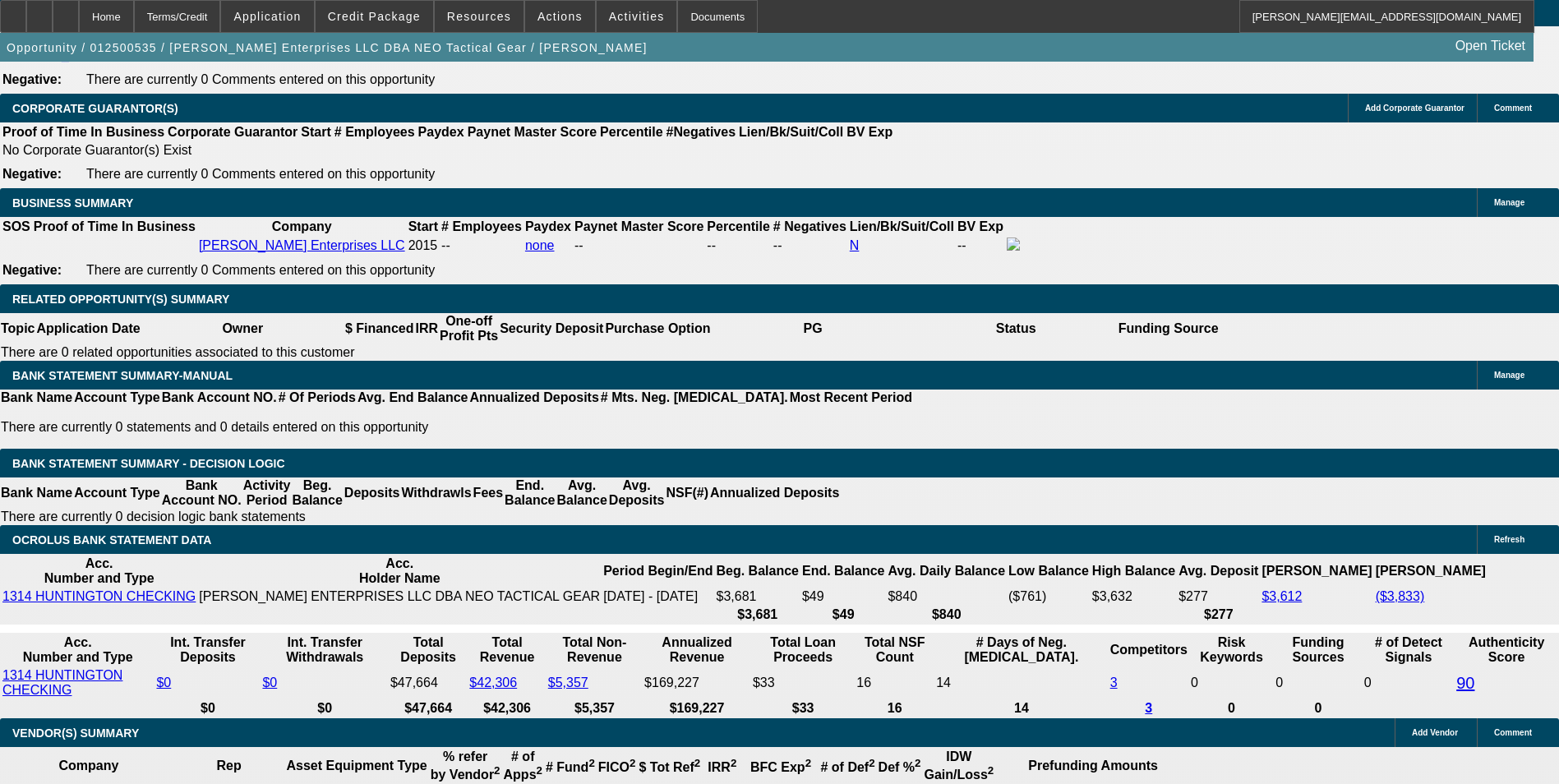
scroll to position [2546, 0]
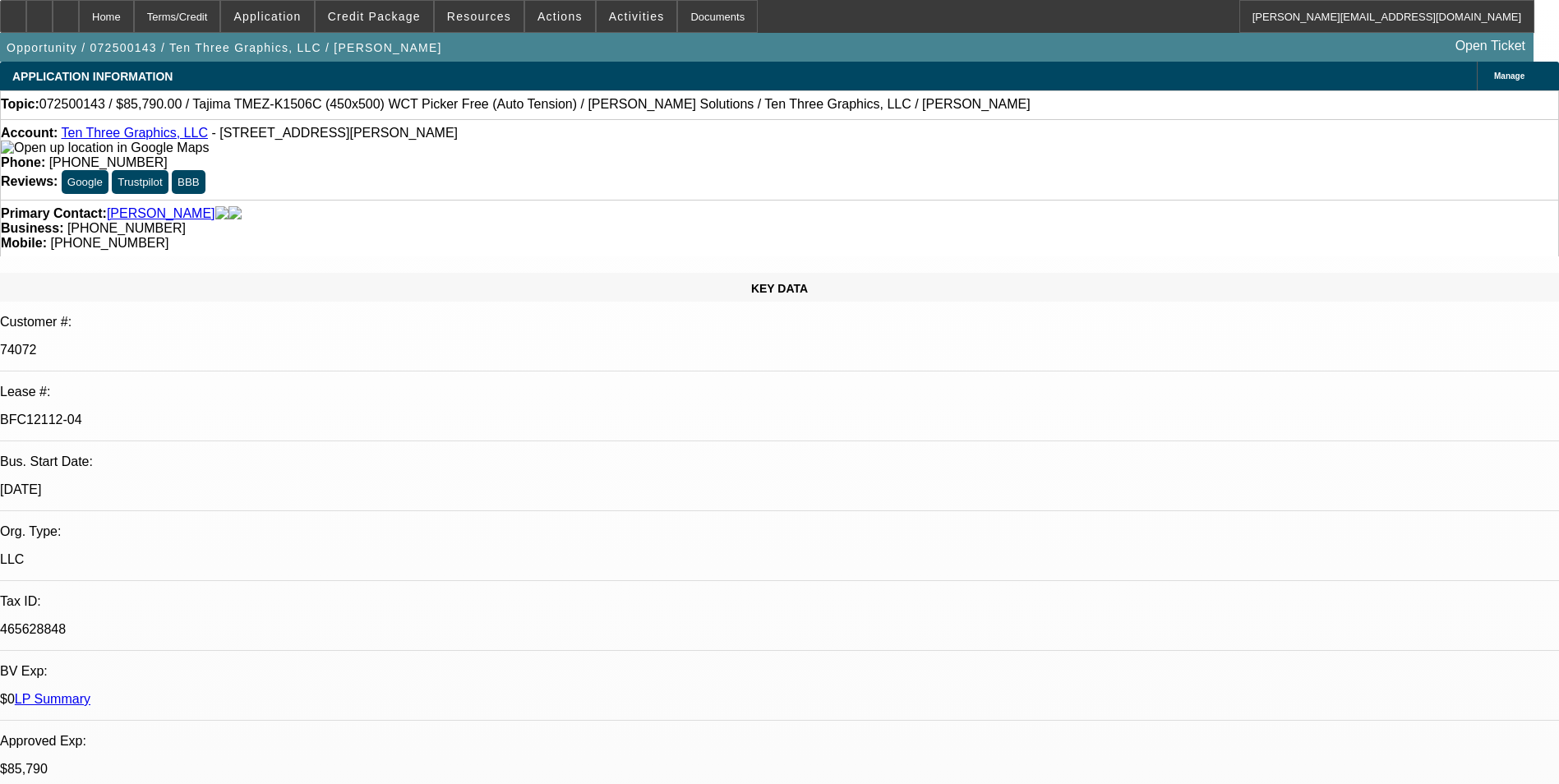
select select "0"
select select "2"
select select "0"
select select "1"
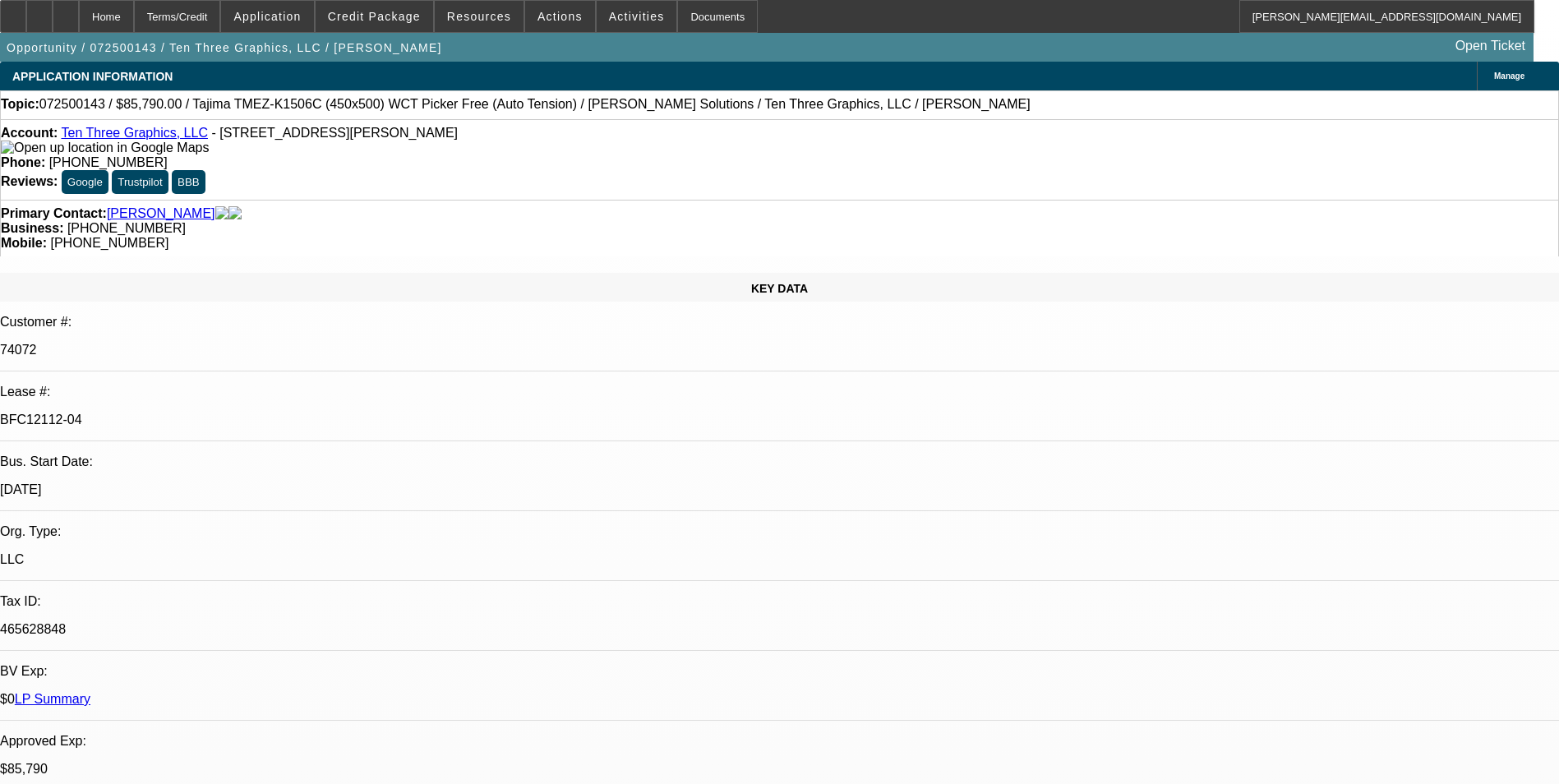
select select "0"
select select "2"
select select "0.1"
select select "4"
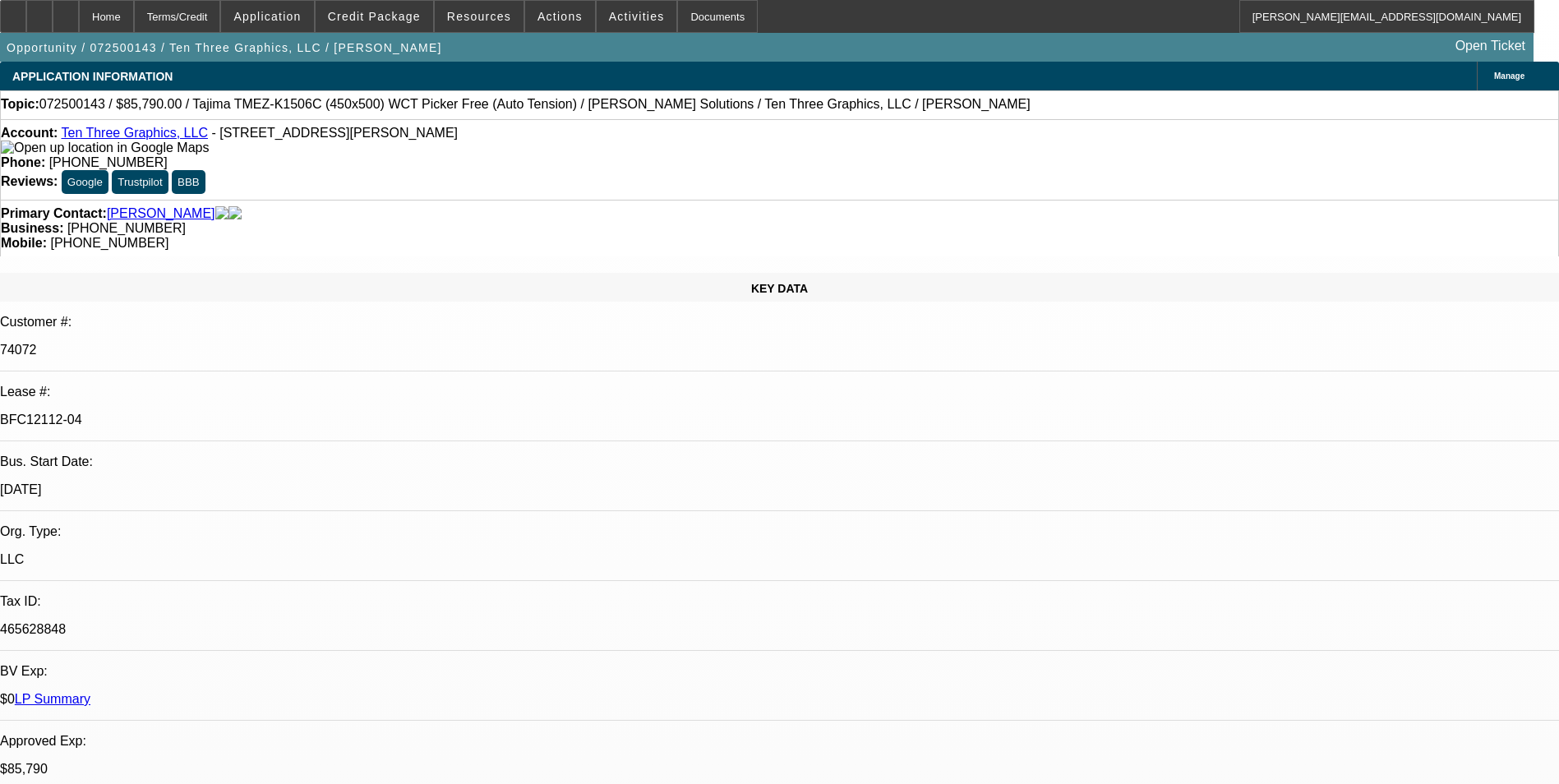
select select "0"
select select "2"
select select "0"
select select "1"
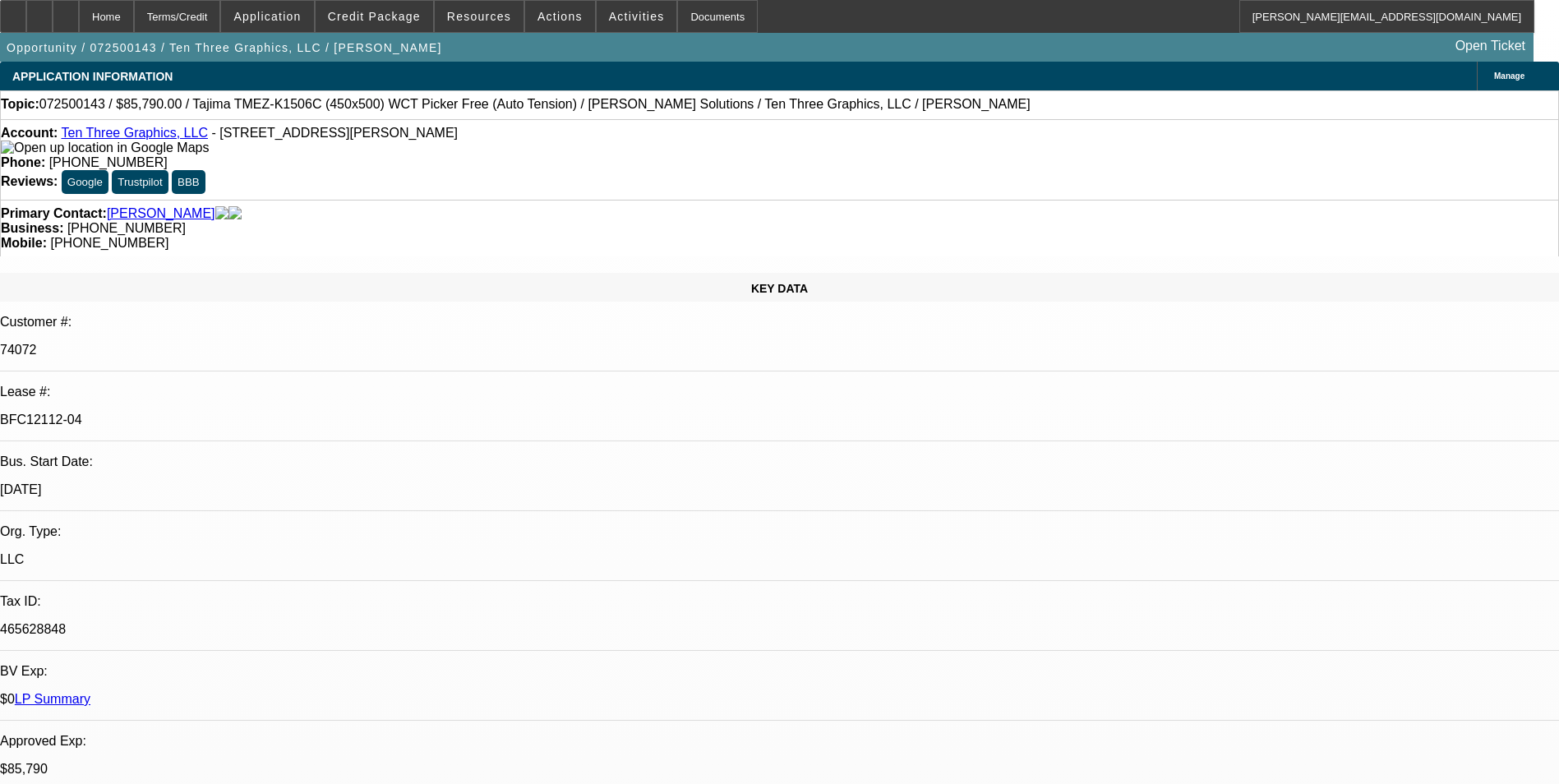
select select "0"
select select "2"
select select "0.1"
select select "4"
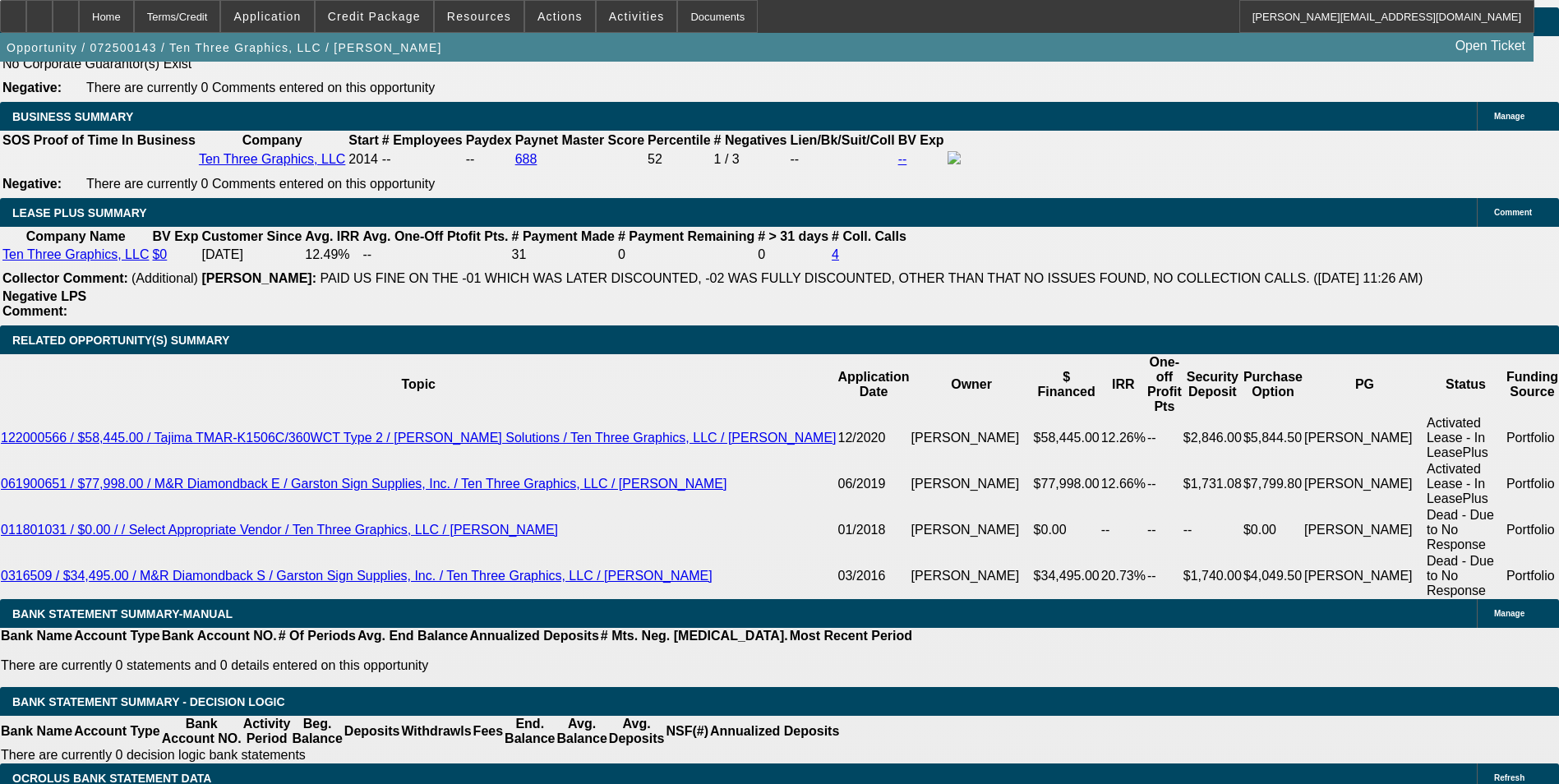
scroll to position [2793, 0]
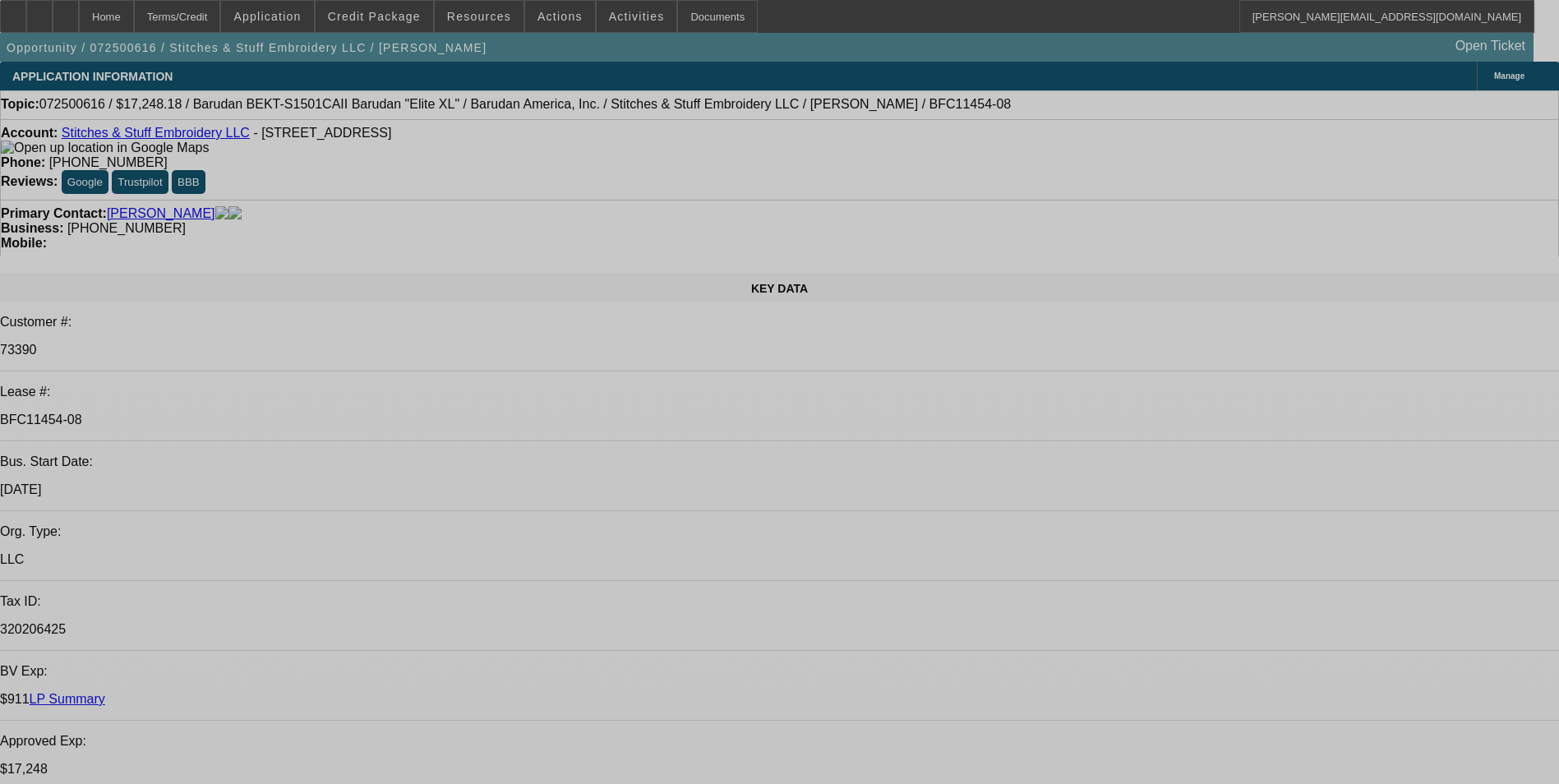
select select "0"
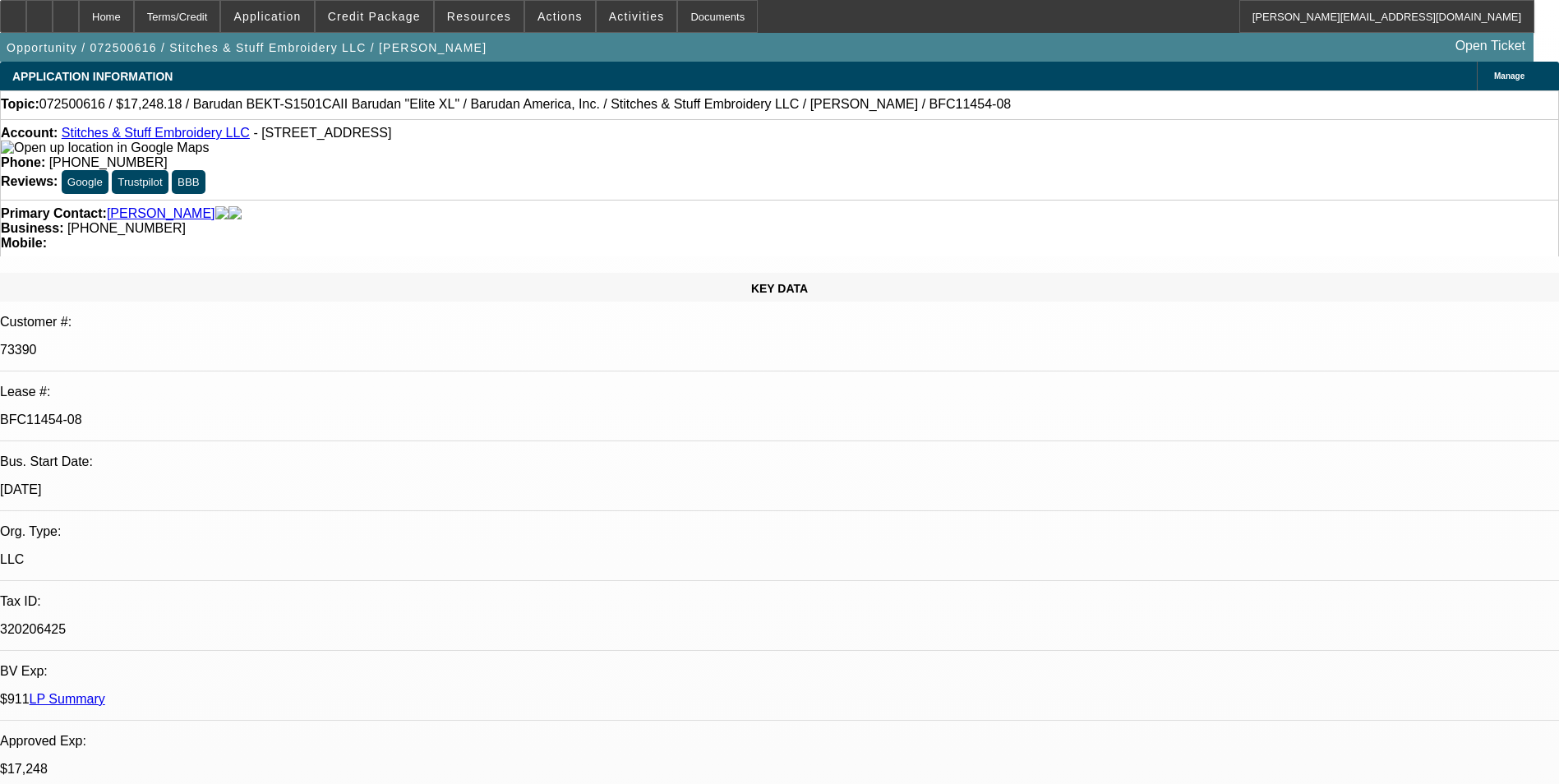
select select "2"
select select "0.1"
select select "0"
select select "2"
select select "0.1"
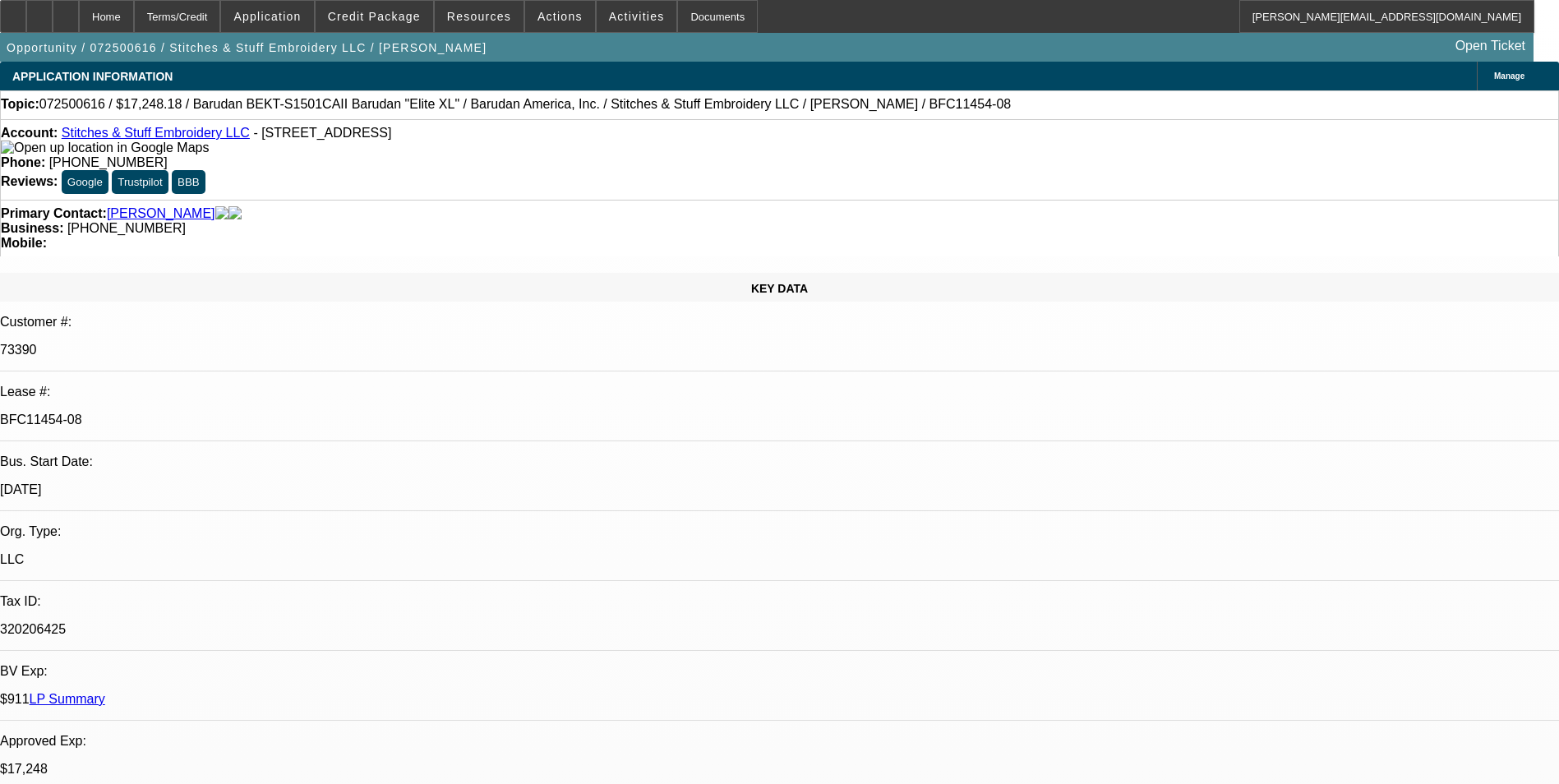
select select "0"
select select "2"
select select "0.1"
select select "1"
select select "2"
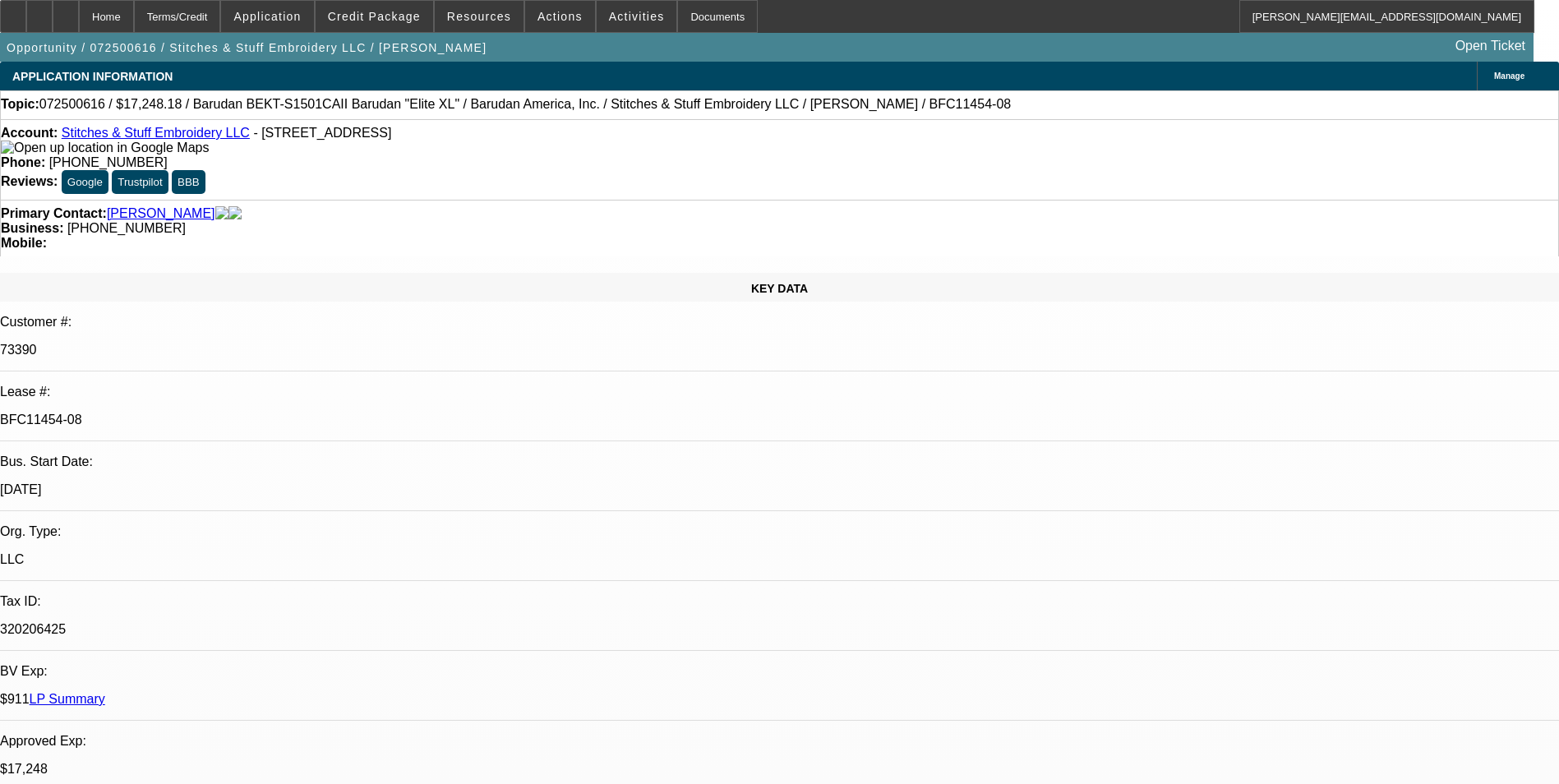
select select "4"
select select "1"
select select "2"
select select "4"
select select "1"
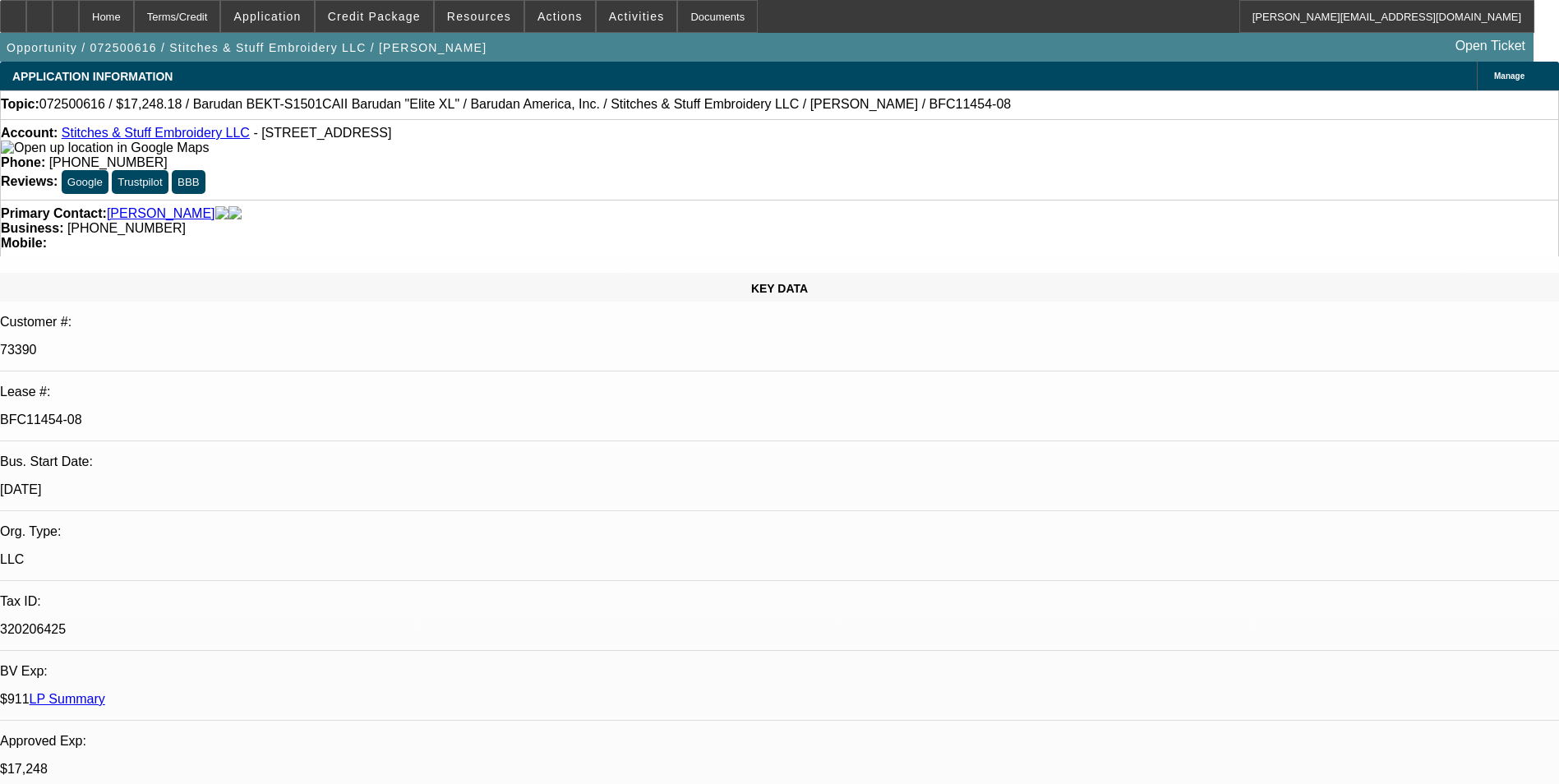
select select "2"
select select "4"
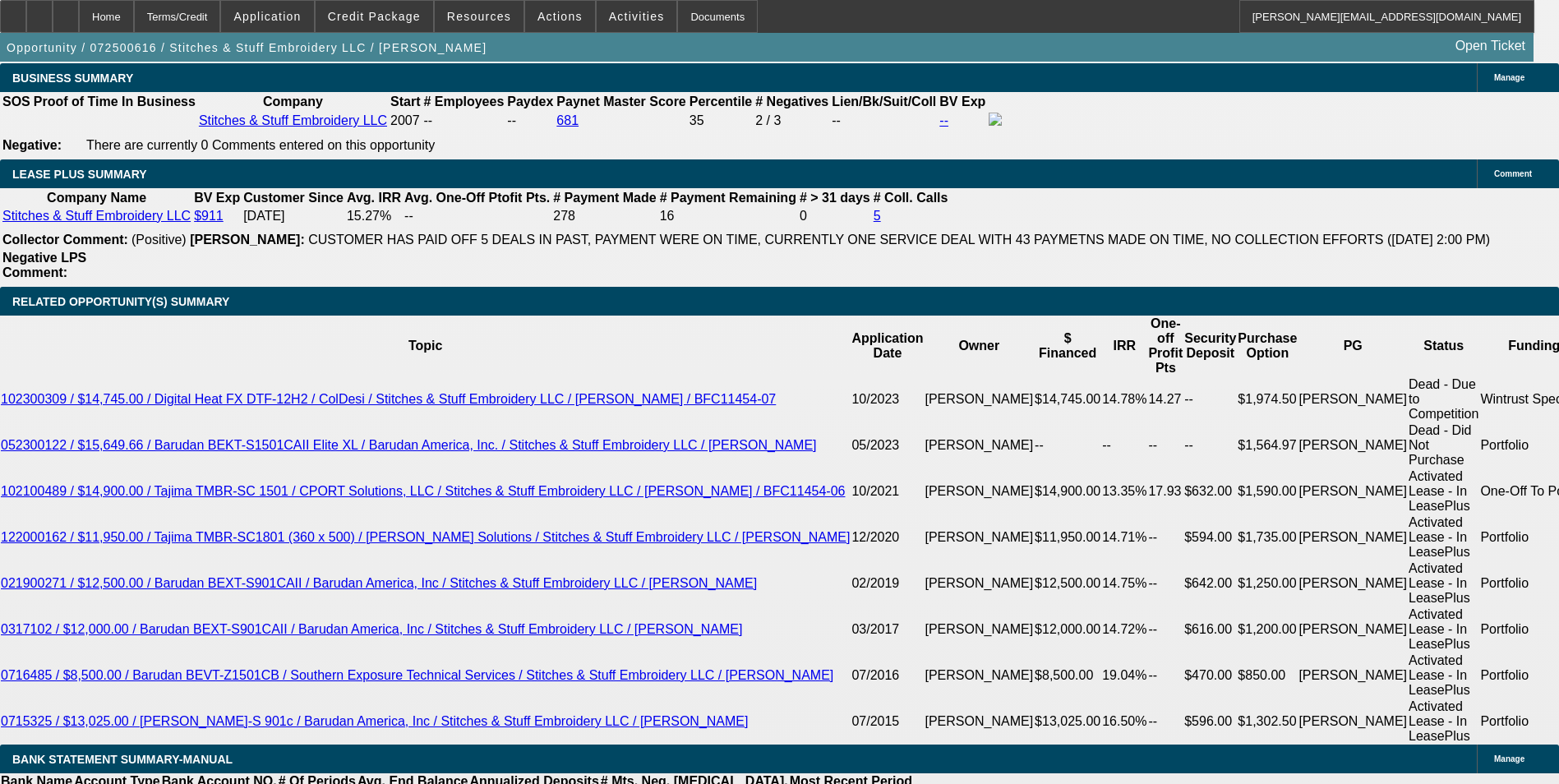
scroll to position [2546, 0]
